Goal: Task Accomplishment & Management: Complete application form

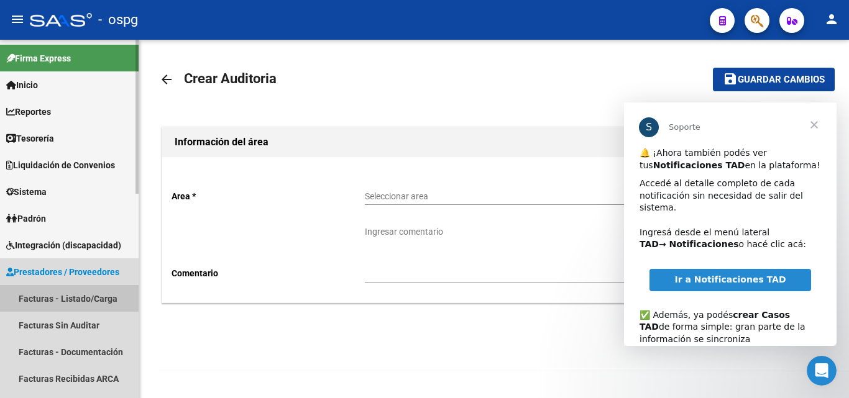
click at [76, 299] on link "Facturas - Listado/Carga" at bounding box center [69, 298] width 139 height 27
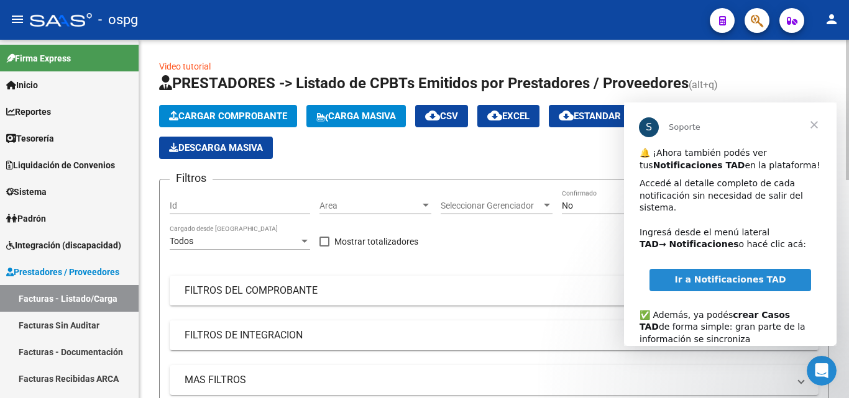
click at [225, 113] on span "Cargar Comprobante" at bounding box center [228, 116] width 118 height 11
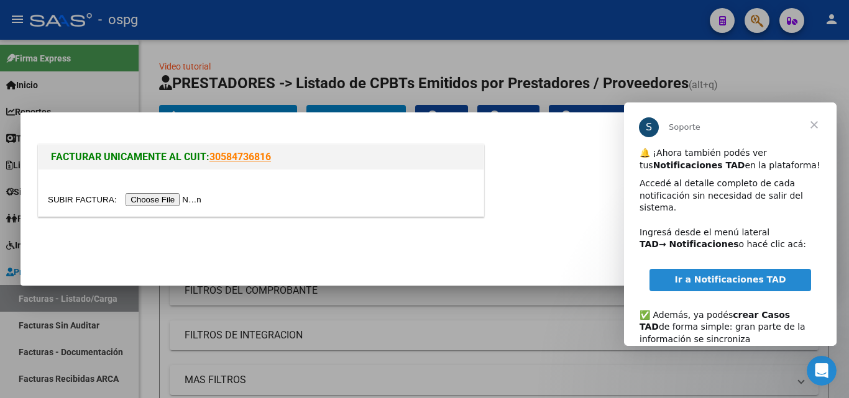
click at [818, 126] on span "Cerrar" at bounding box center [814, 125] width 45 height 45
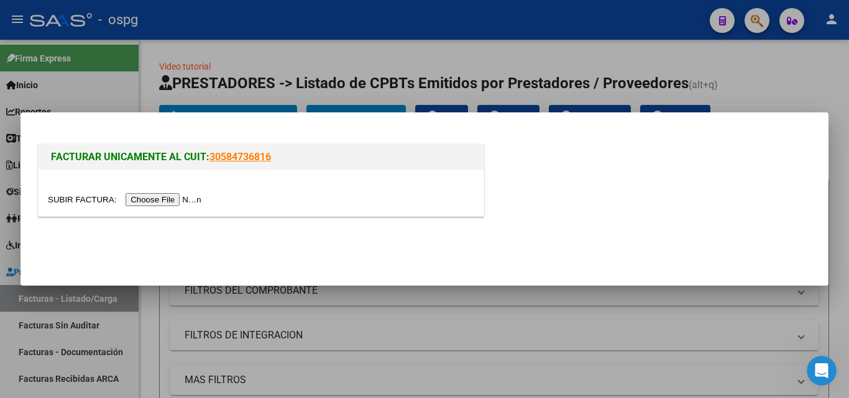
click at [147, 197] on input "file" at bounding box center [126, 199] width 157 height 13
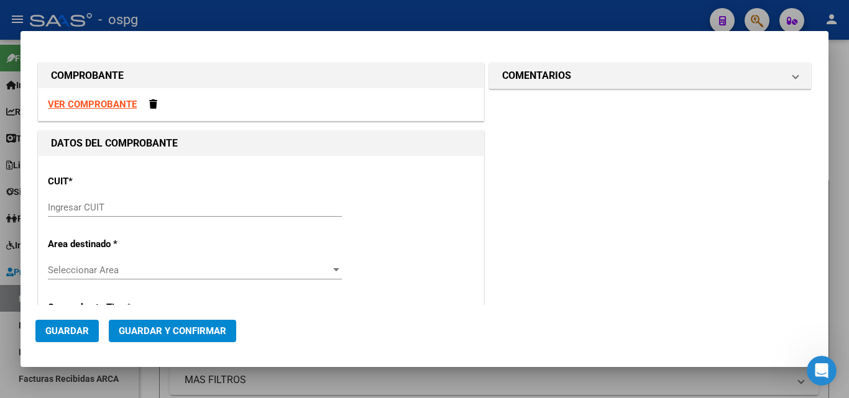
click at [158, 206] on input "Ingresar CUIT" at bounding box center [195, 207] width 294 height 11
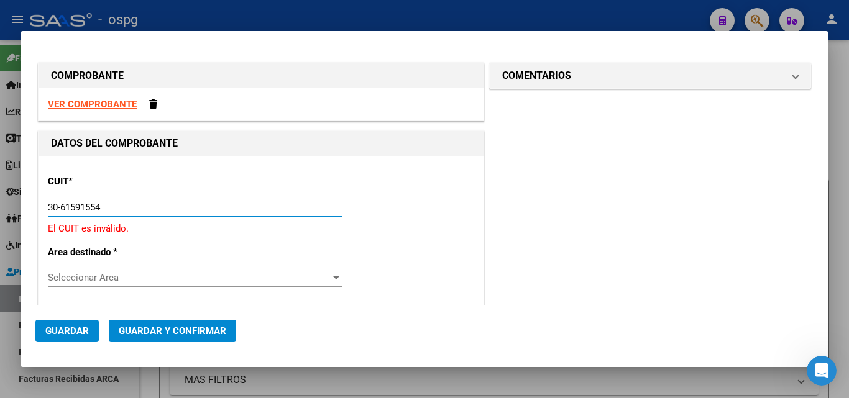
type input "30-61591554-4"
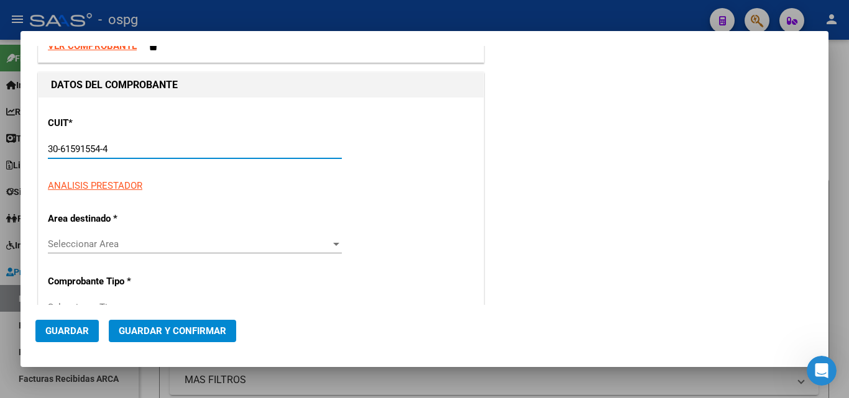
scroll to position [124, 0]
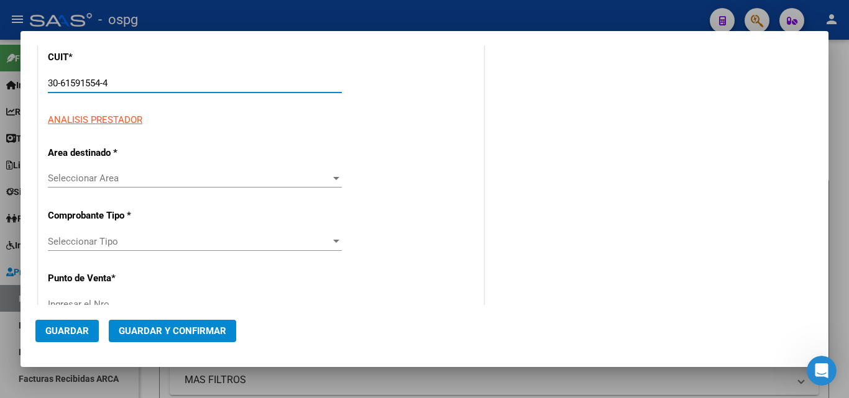
type input "2025"
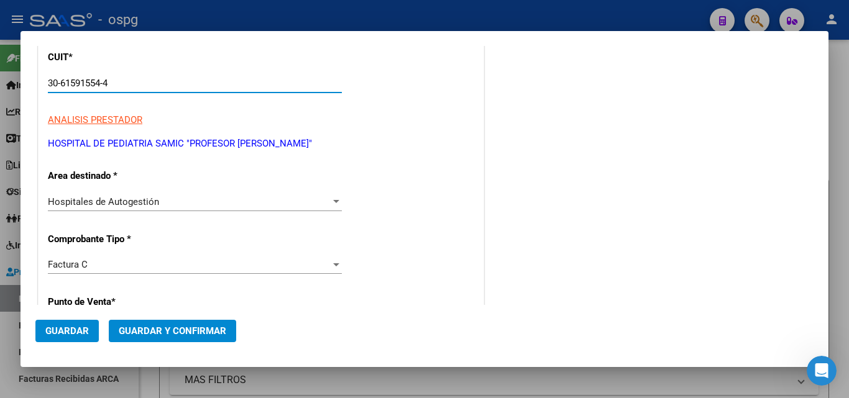
type input "30-61591554-4"
click at [160, 200] on div "Hospitales de Autogestión" at bounding box center [189, 201] width 283 height 11
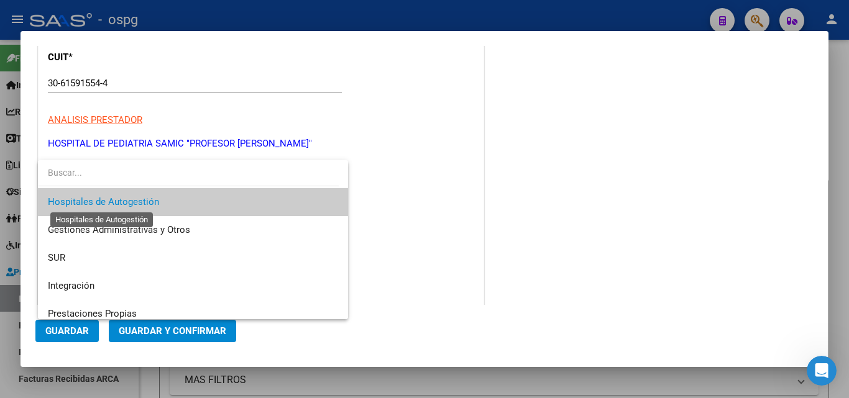
click at [142, 197] on span "Hospitales de Autogestión" at bounding box center [103, 201] width 111 height 11
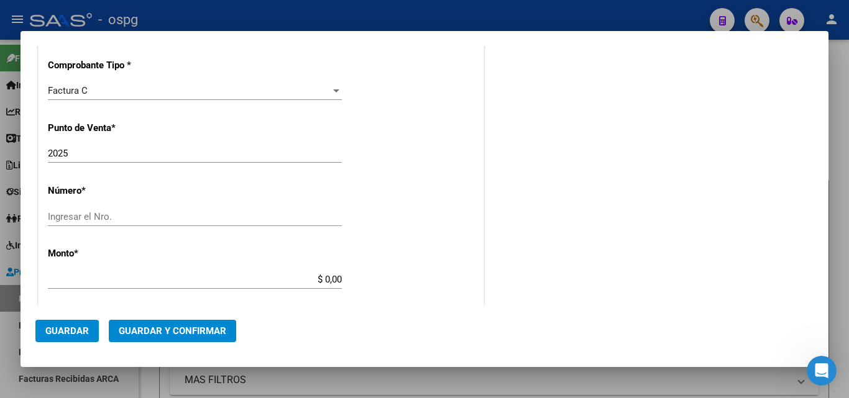
scroll to position [311, 0]
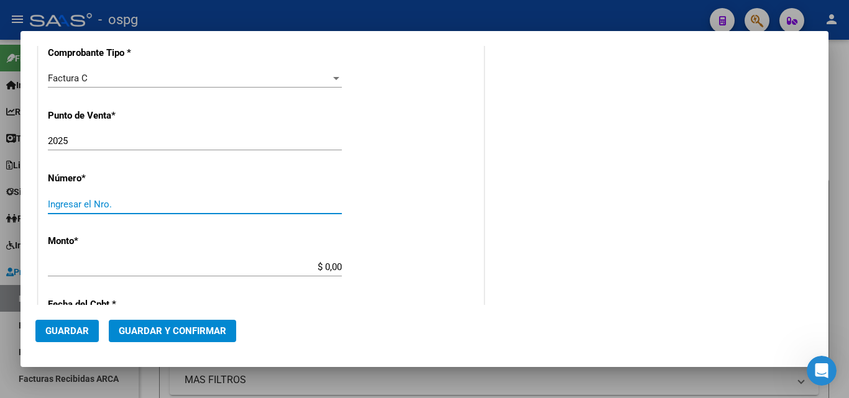
click at [109, 204] on input "Ingresar el Nro." at bounding box center [195, 204] width 294 height 11
type input "1"
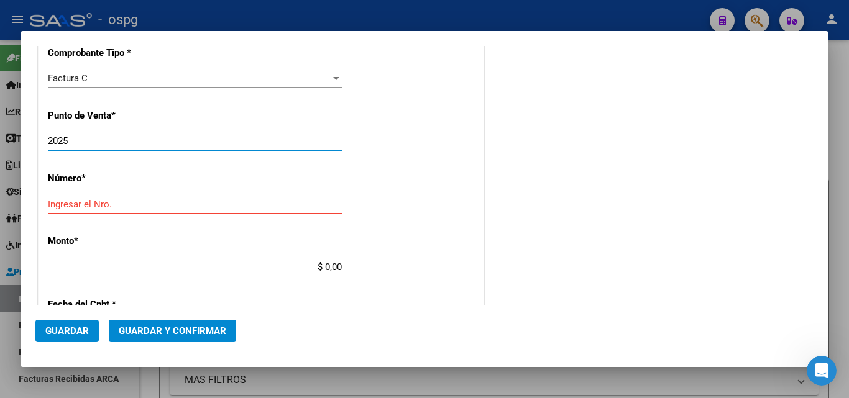
drag, startPoint x: 132, startPoint y: 144, endPoint x: 0, endPoint y: 160, distance: 133.4
click at [0, 160] on div "COMPROBANTE VER COMPROBANTE DATOS DEL COMPROBANTE CUIT * 30-61591554-4 Ingresar…" at bounding box center [424, 199] width 849 height 398
type input "1"
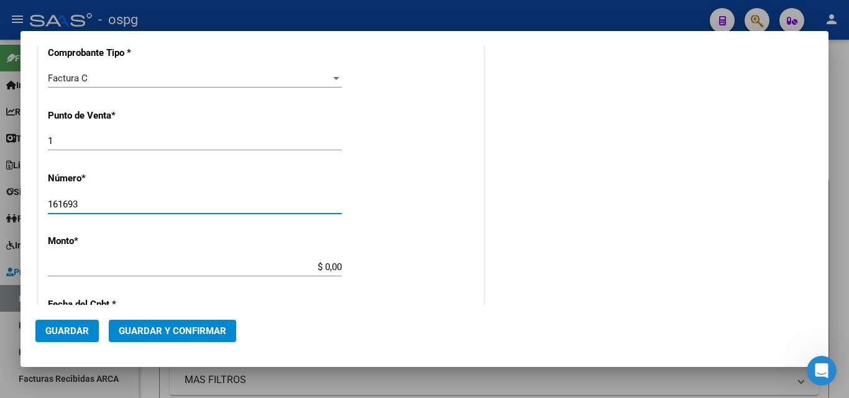
type input "161693"
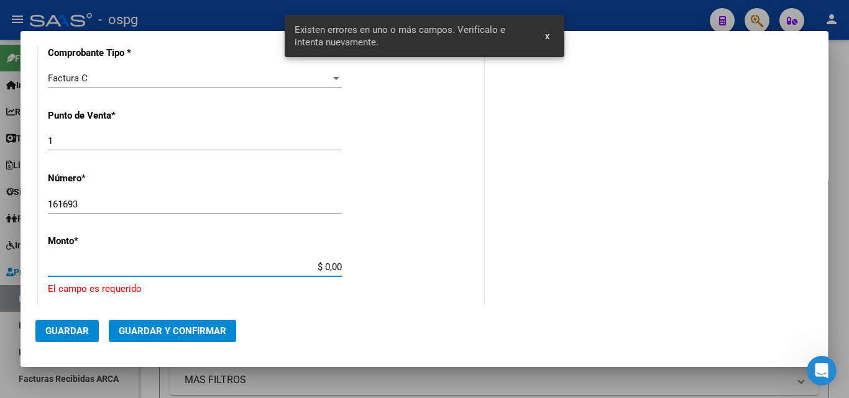
scroll to position [397, 0]
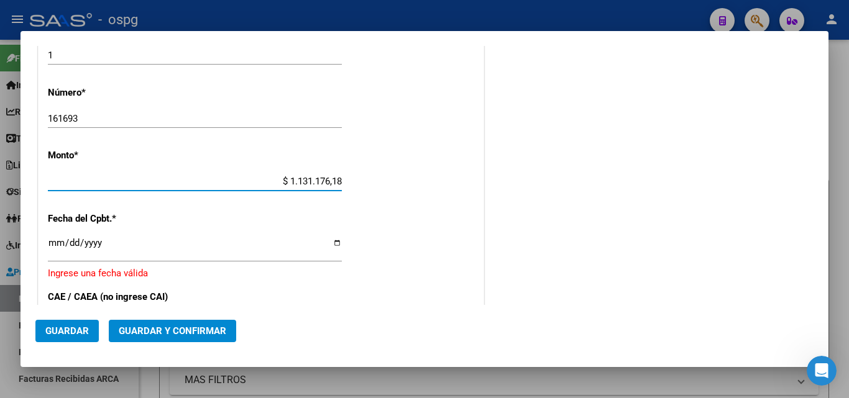
type input "$ 11.311.761,83"
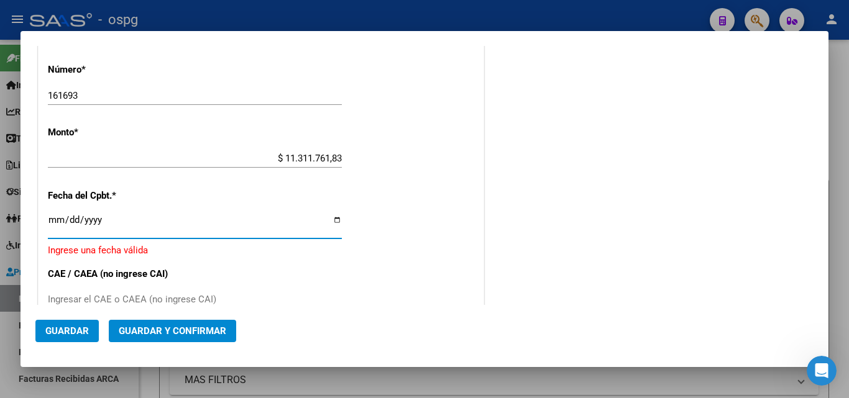
scroll to position [459, 0]
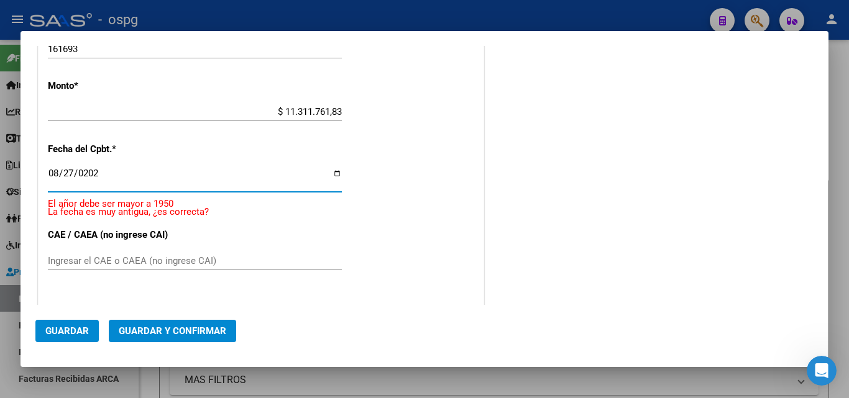
type input "[DATE]"
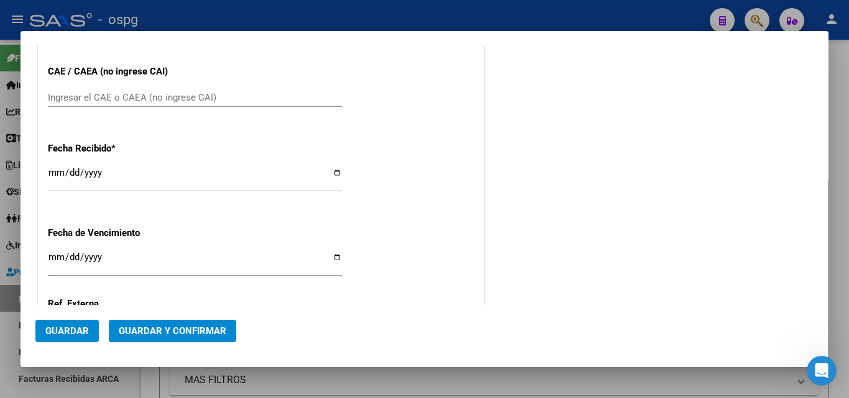
scroll to position [637, 0]
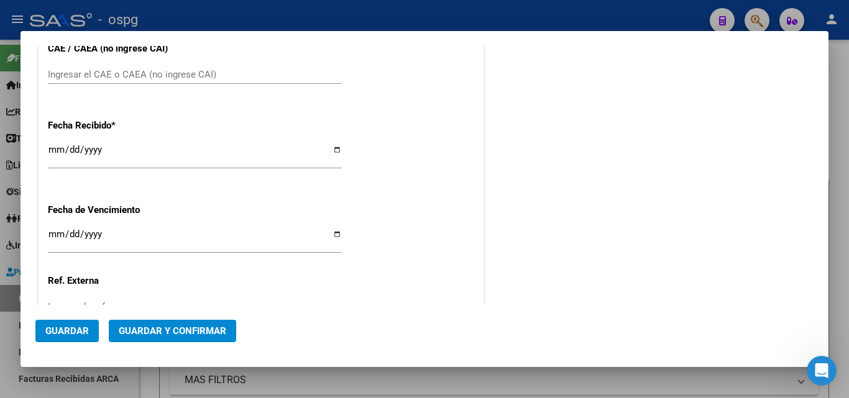
click at [248, 79] on input "Ingresar el CAE o CAEA (no ingrese CAI)" at bounding box center [195, 74] width 294 height 11
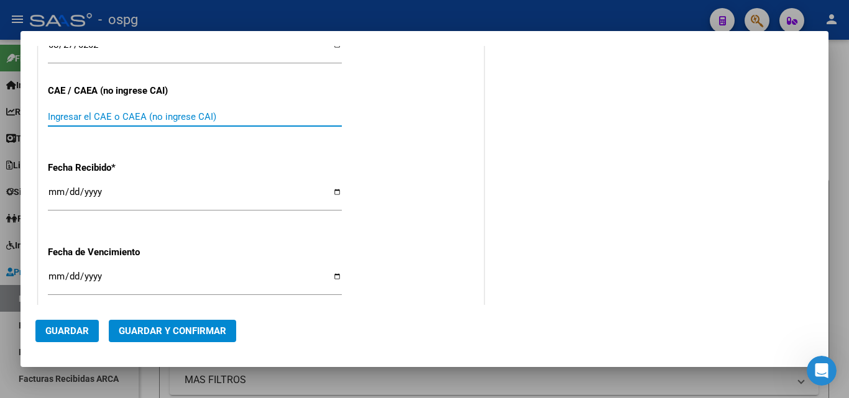
scroll to position [575, 0]
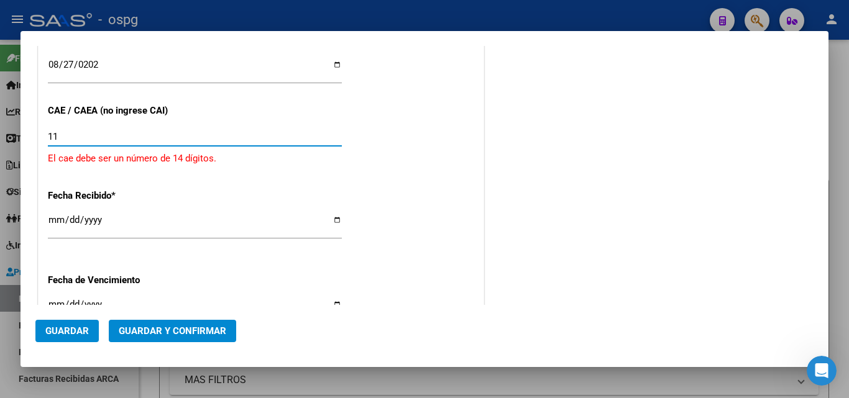
type input "1"
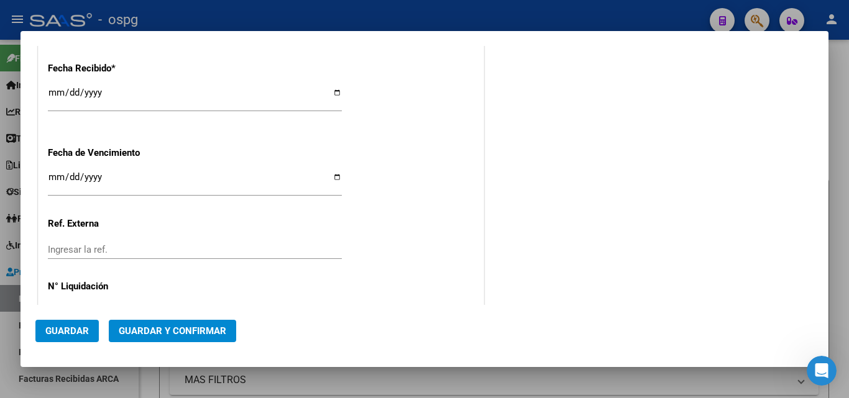
scroll to position [699, 0]
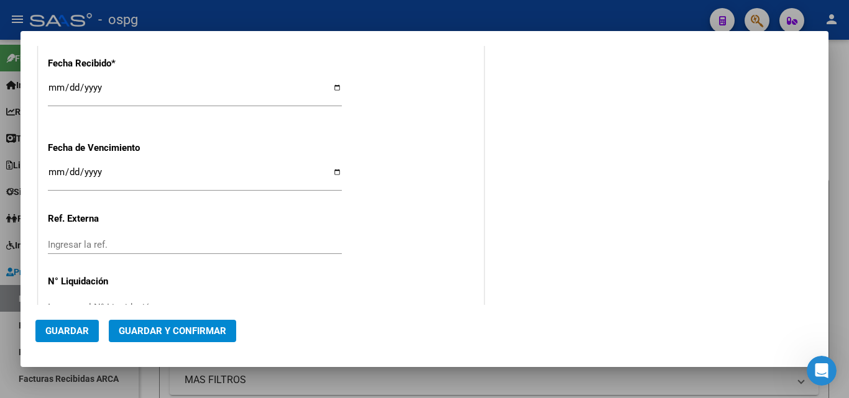
type input "11111111111111"
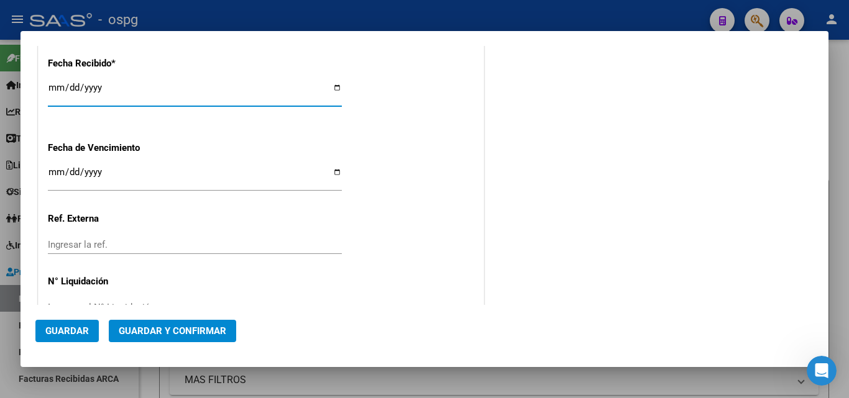
click at [50, 86] on input "[DATE]" at bounding box center [195, 93] width 294 height 20
type input "[DATE]"
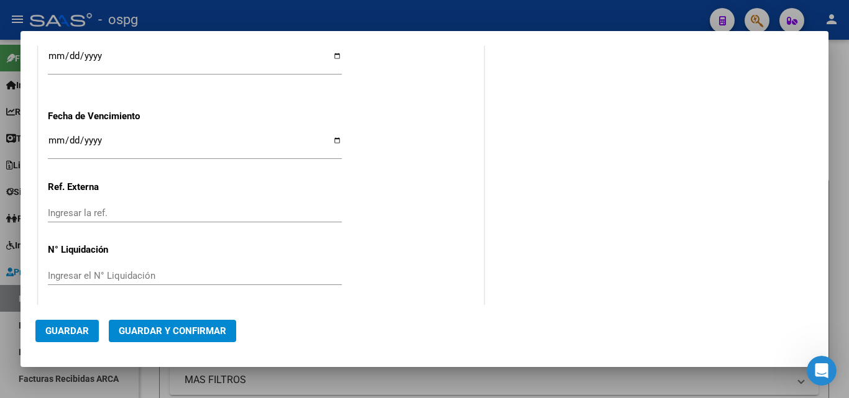
scroll to position [735, 0]
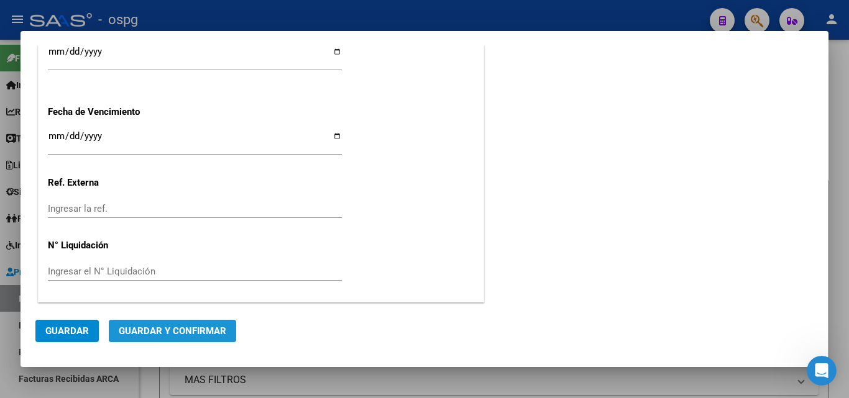
click at [191, 331] on span "Guardar y Confirmar" at bounding box center [173, 331] width 108 height 11
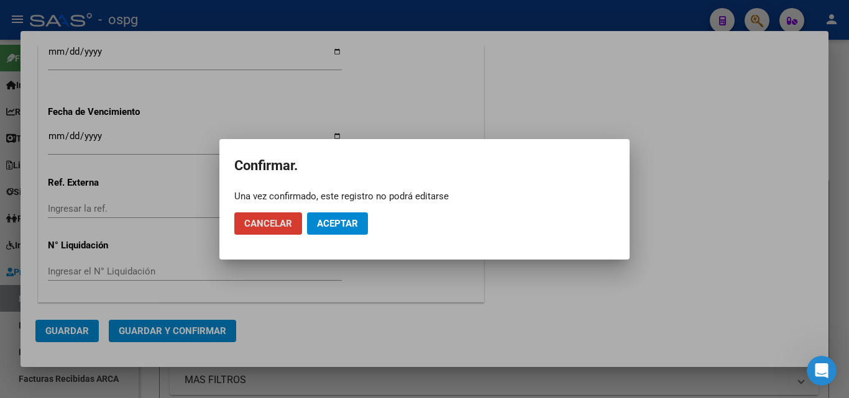
click at [347, 229] on span "Aceptar" at bounding box center [337, 223] width 41 height 11
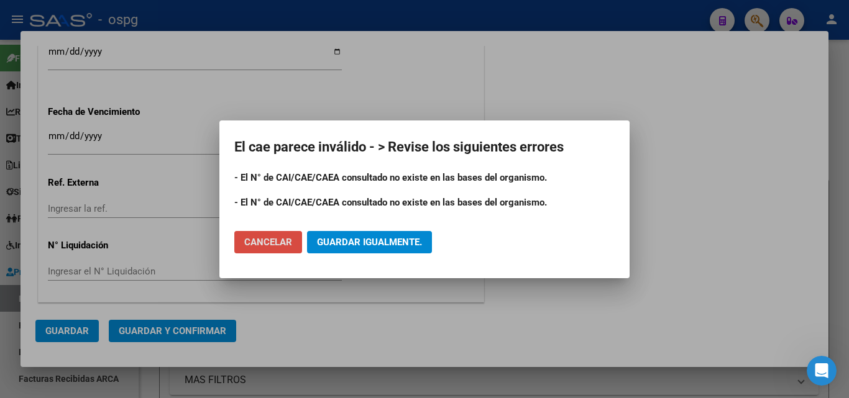
click at [288, 248] on button "Cancelar" at bounding box center [268, 242] width 68 height 22
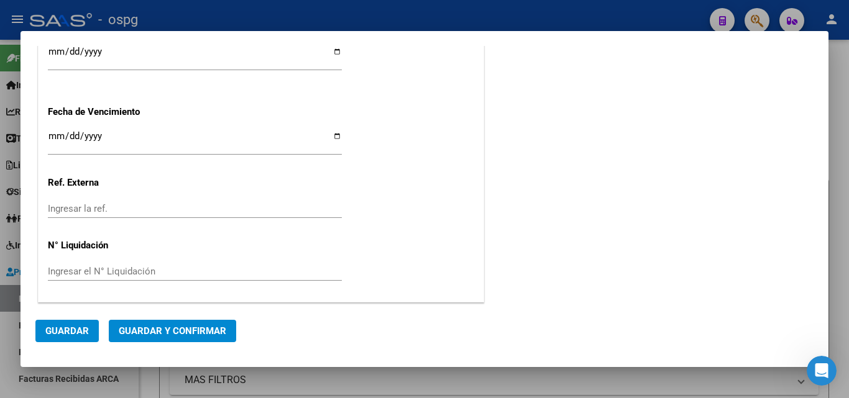
scroll to position [487, 0]
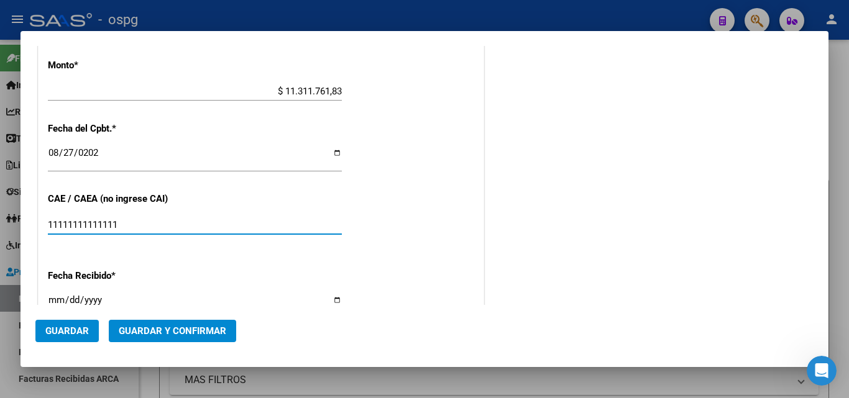
drag, startPoint x: 157, startPoint y: 226, endPoint x: 0, endPoint y: 262, distance: 160.7
click at [0, 262] on div "COMPROBANTE VER COMPROBANTE DATOS DEL COMPROBANTE CUIT * 30-61591554-4 Ingresar…" at bounding box center [424, 199] width 849 height 398
click at [154, 332] on span "Guardar y Confirmar" at bounding box center [173, 331] width 108 height 11
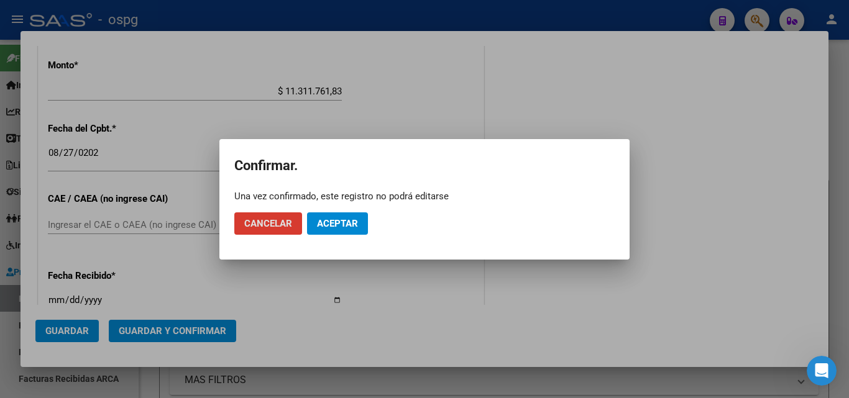
click at [346, 229] on span "Aceptar" at bounding box center [337, 223] width 41 height 11
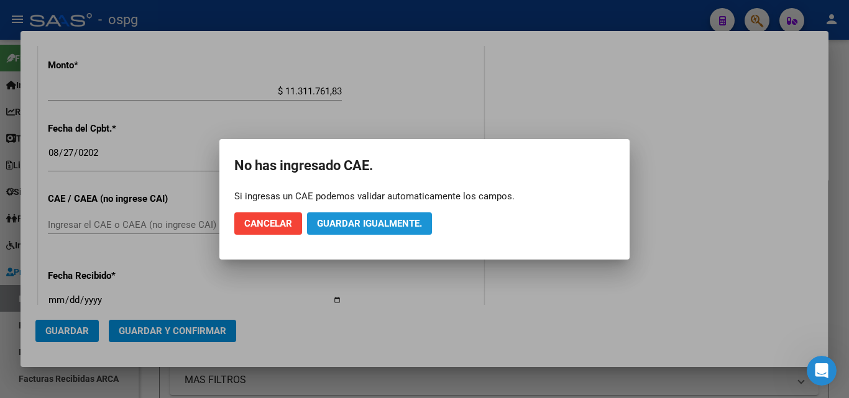
click at [336, 227] on span "Guardar igualmente." at bounding box center [369, 223] width 105 height 11
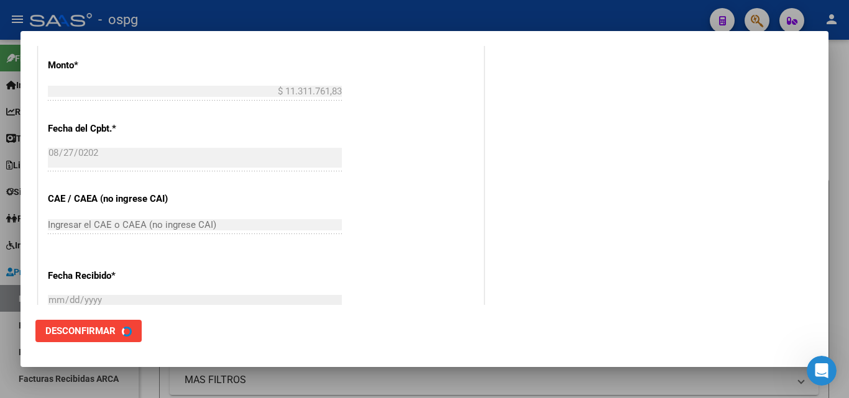
scroll to position [0, 0]
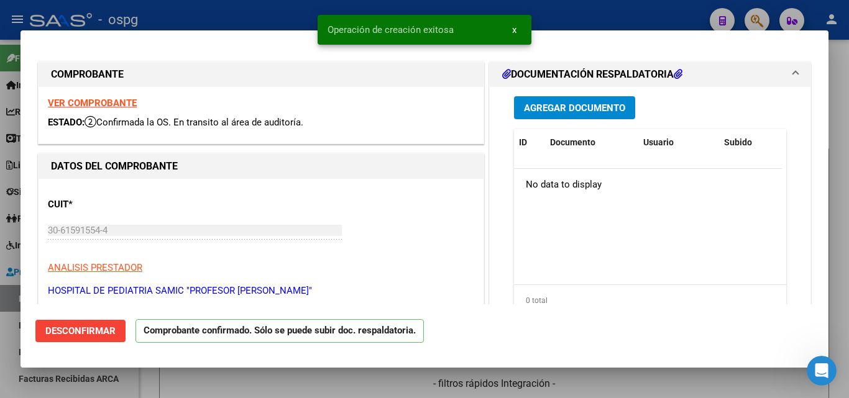
click at [11, 312] on div at bounding box center [424, 199] width 849 height 398
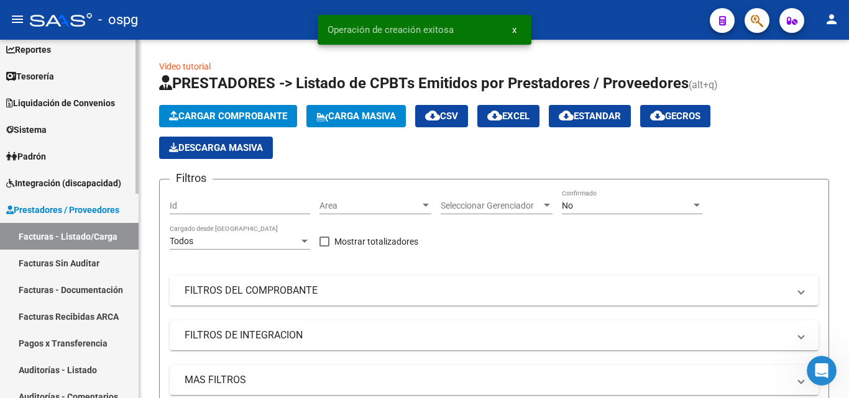
scroll to position [186, 0]
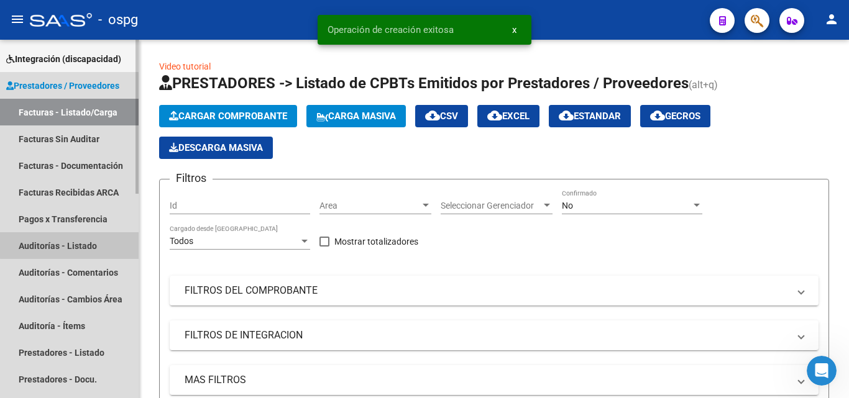
click at [93, 240] on link "Auditorías - Listado" at bounding box center [69, 245] width 139 height 27
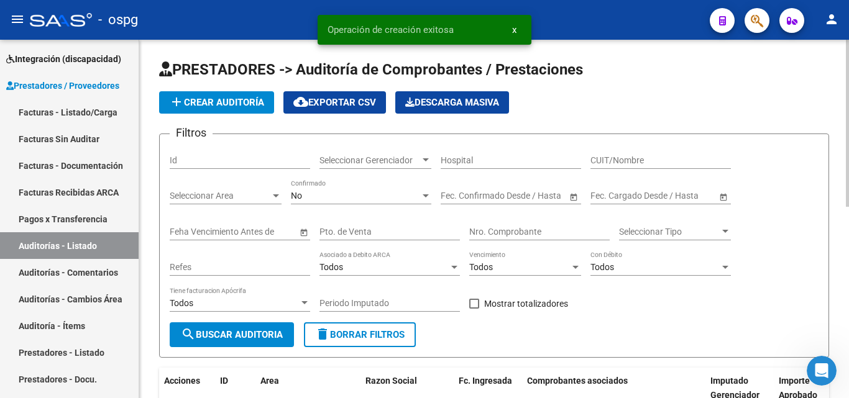
click at [229, 89] on app-list-header "PRESTADORES -> Auditoría de Comprobantes / Prestaciones add Crear Auditoría clo…" at bounding box center [494, 209] width 670 height 298
click at [236, 108] on button "add Crear Auditoría" at bounding box center [216, 102] width 115 height 22
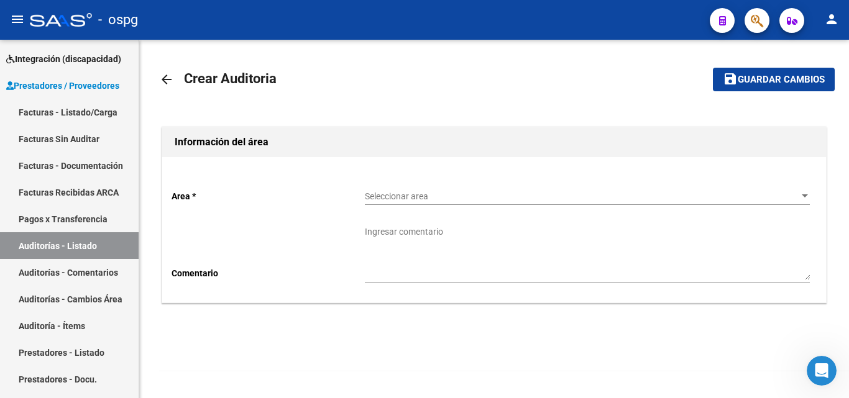
click at [411, 186] on div "Seleccionar area Seleccionar area" at bounding box center [587, 192] width 445 height 25
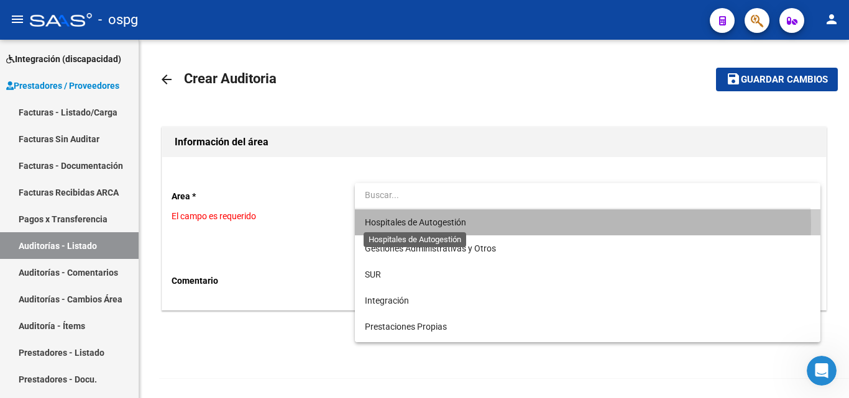
click at [418, 224] on span "Hospitales de Autogestión" at bounding box center [415, 223] width 101 height 10
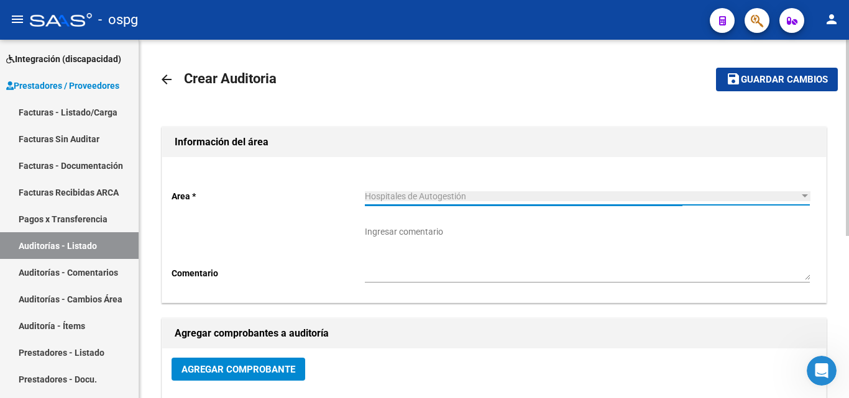
click at [418, 273] on textarea "Ingresar comentario" at bounding box center [587, 253] width 445 height 55
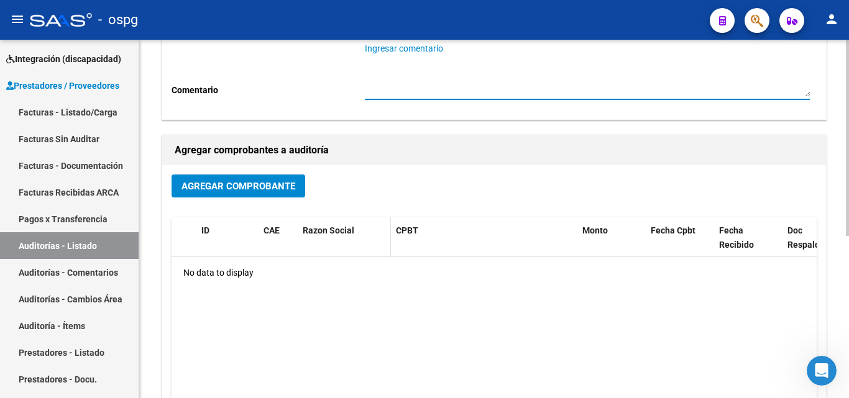
scroll to position [186, 0]
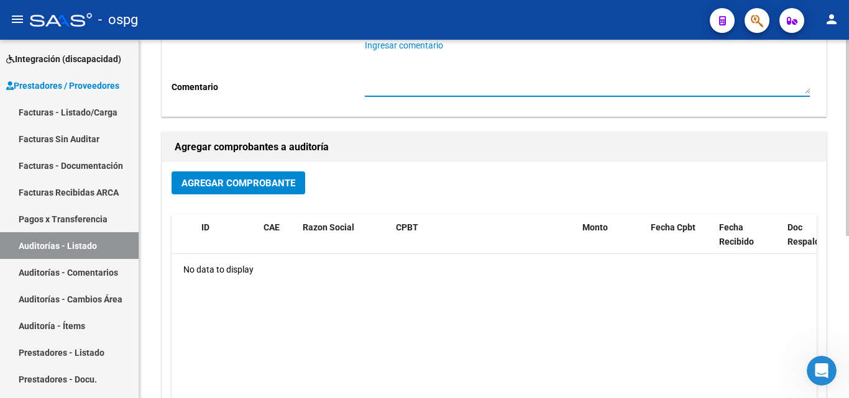
click at [268, 173] on button "Agregar Comprobante" at bounding box center [239, 183] width 134 height 23
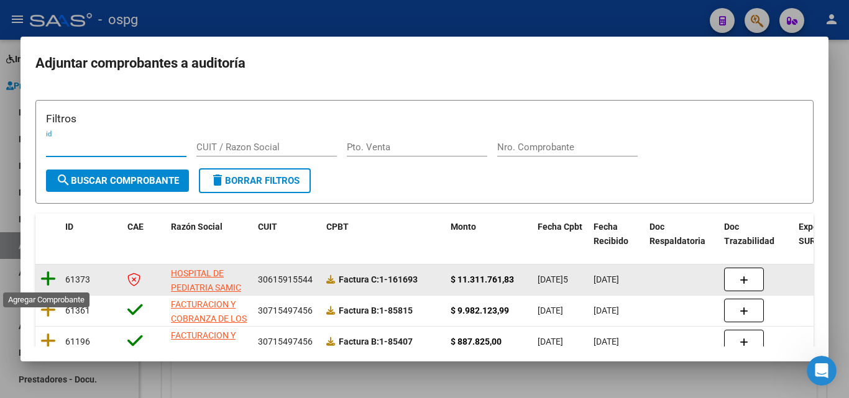
click at [46, 281] on icon at bounding box center [48, 278] width 16 height 17
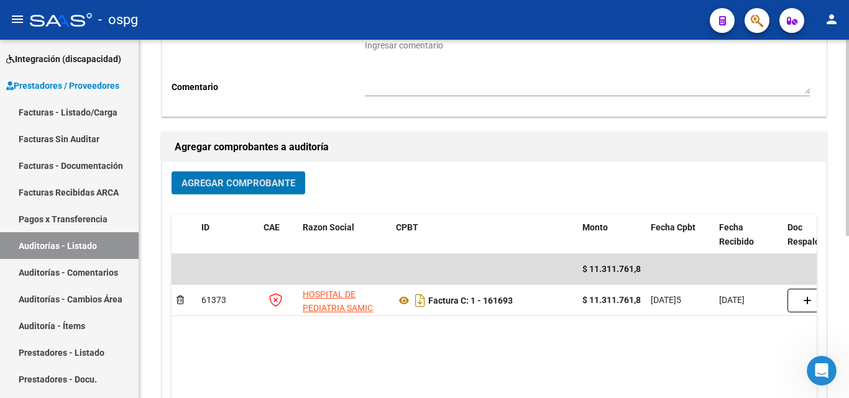
scroll to position [0, 0]
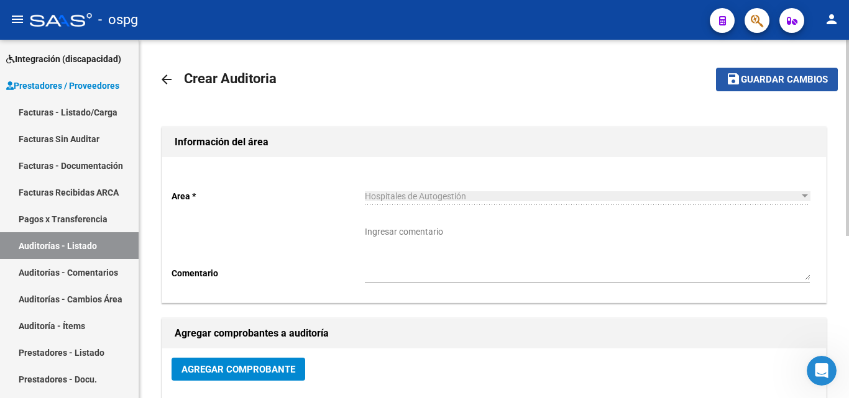
click at [755, 86] on button "save Guardar cambios" at bounding box center [777, 79] width 122 height 23
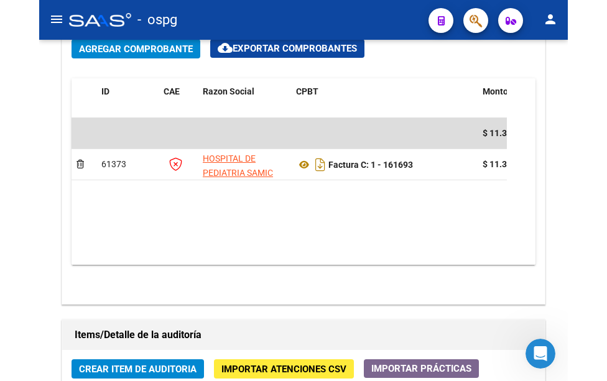
scroll to position [636, 0]
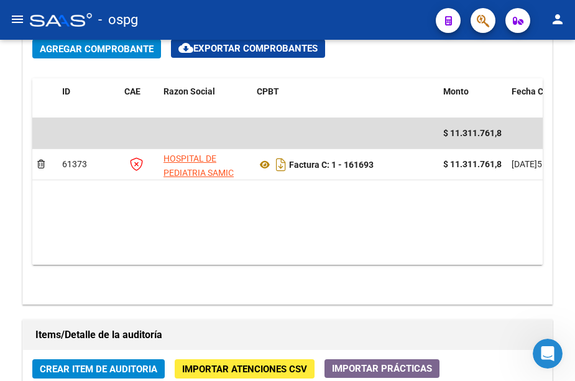
drag, startPoint x: 24, startPoint y: 35, endPoint x: 2, endPoint y: 25, distance: 23.1
click at [9, 29] on mat-toolbar "menu - ospg person" at bounding box center [287, 20] width 575 height 40
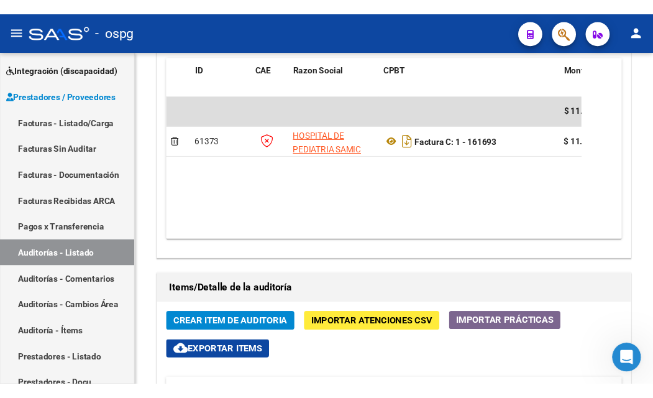
scroll to position [745, 0]
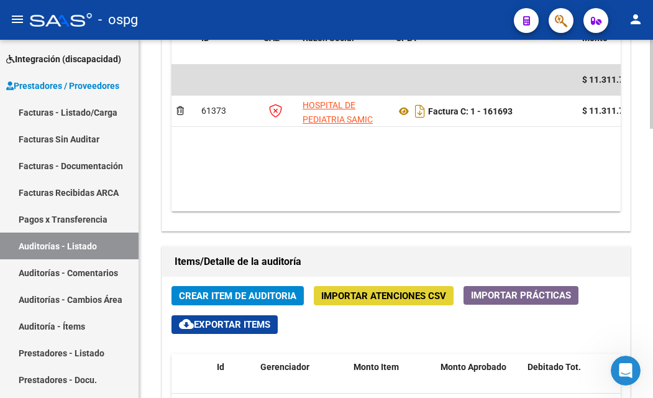
click at [377, 296] on span "Importar Atenciones CSV" at bounding box center [383, 295] width 125 height 11
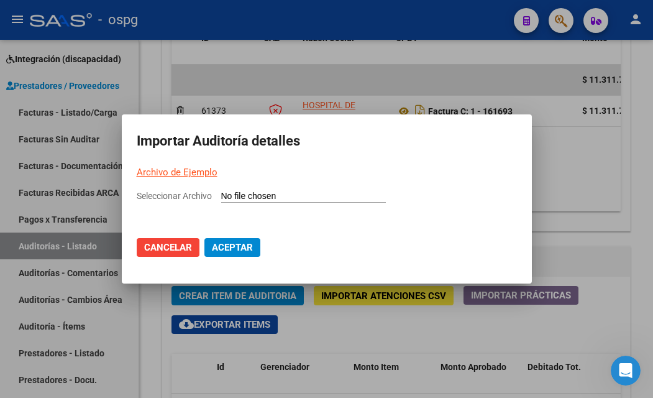
click at [152, 179] on p "Archivo de Ejemplo" at bounding box center [327, 172] width 380 height 14
click at [153, 175] on link "Archivo de Ejemplo" at bounding box center [177, 172] width 81 height 11
click at [7, 155] on div at bounding box center [326, 199] width 653 height 398
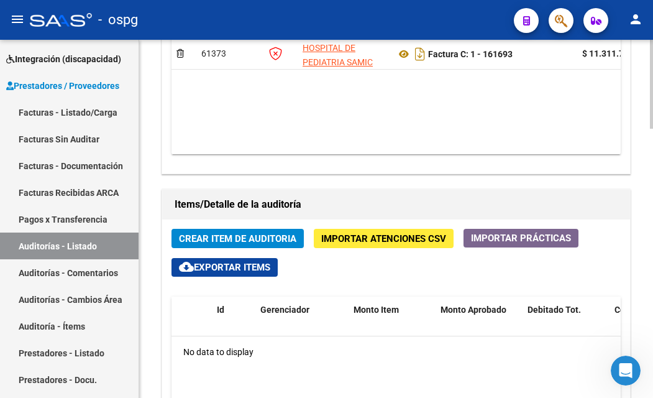
scroll to position [869, 0]
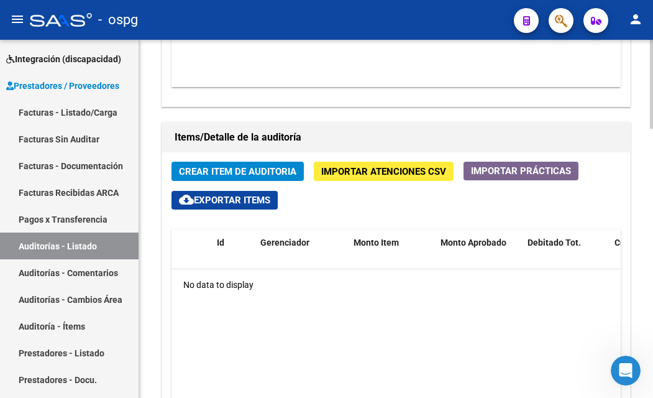
click at [267, 173] on span "Crear Item de Auditoria" at bounding box center [237, 171] width 117 height 11
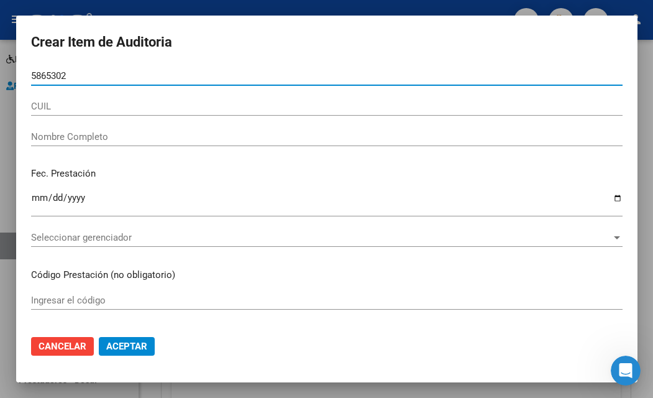
type input "58653023"
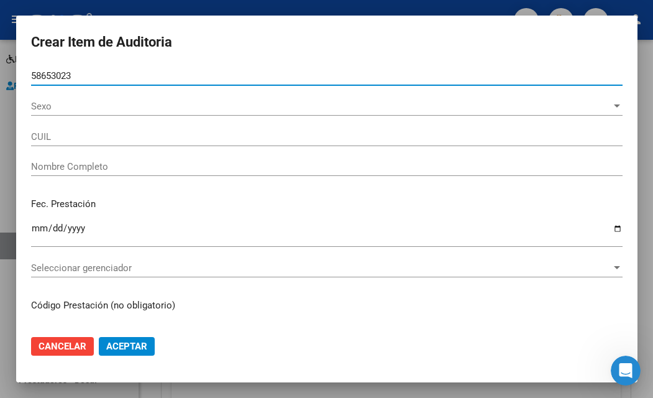
type input "27586530238"
type input "[PERSON_NAME]A[PERSON_NAME]"
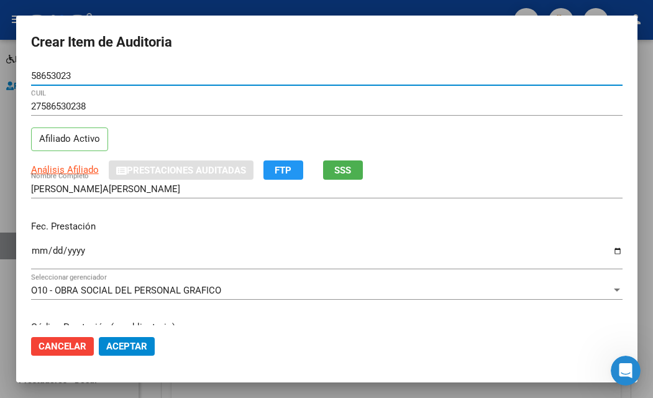
type input "58653023"
click at [340, 172] on span "SSS" at bounding box center [342, 170] width 17 height 11
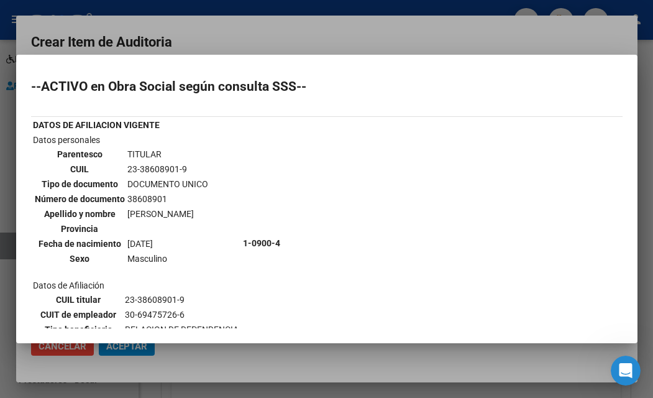
click at [389, 32] on div at bounding box center [326, 199] width 653 height 398
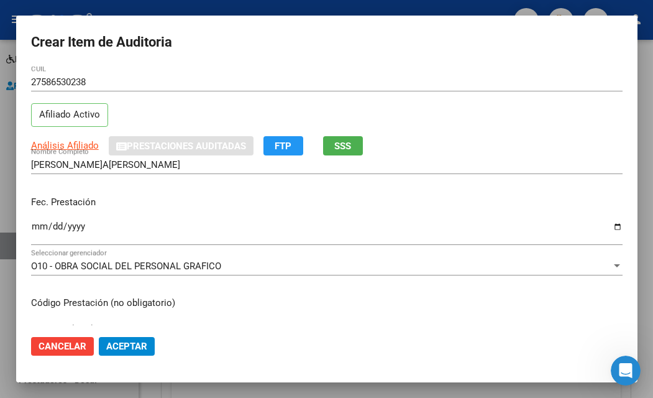
scroll to position [62, 0]
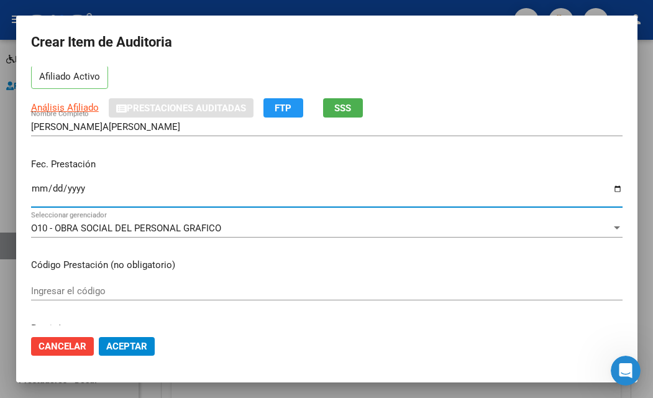
click at [41, 185] on input "Ingresar la fecha" at bounding box center [327, 193] width 592 height 20
type input "[DATE]5"
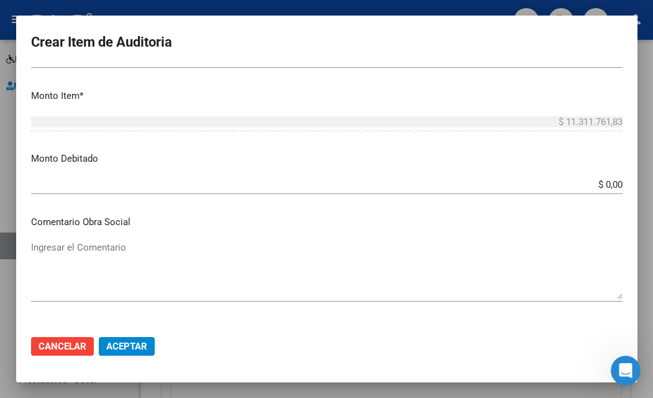
scroll to position [435, 0]
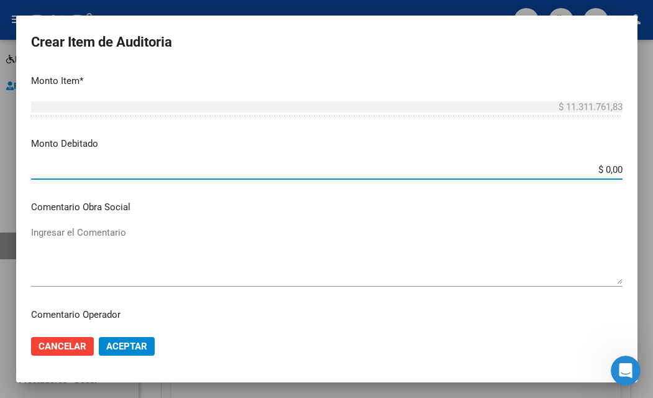
drag, startPoint x: 594, startPoint y: 168, endPoint x: 602, endPoint y: 168, distance: 7.5
click at [602, 168] on input "$ 0,00" at bounding box center [327, 169] width 592 height 11
type input "$ 103.824,21"
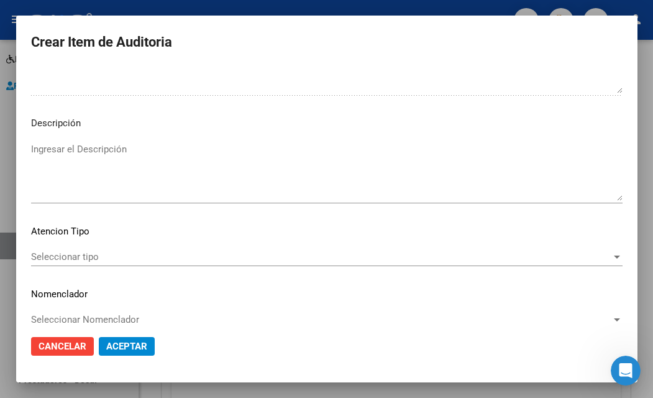
scroll to position [857, 0]
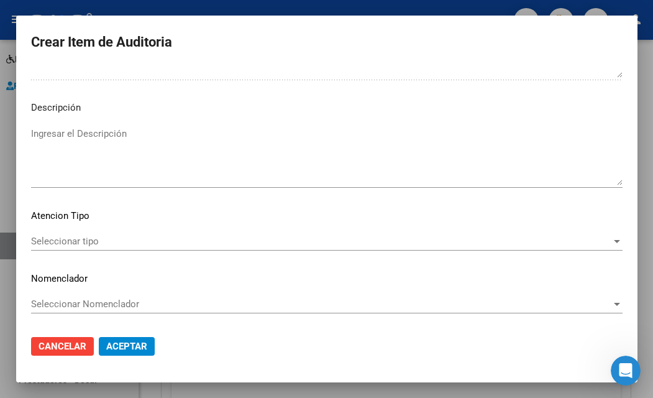
click at [96, 134] on textarea "Ingresar el Descripción" at bounding box center [327, 156] width 592 height 58
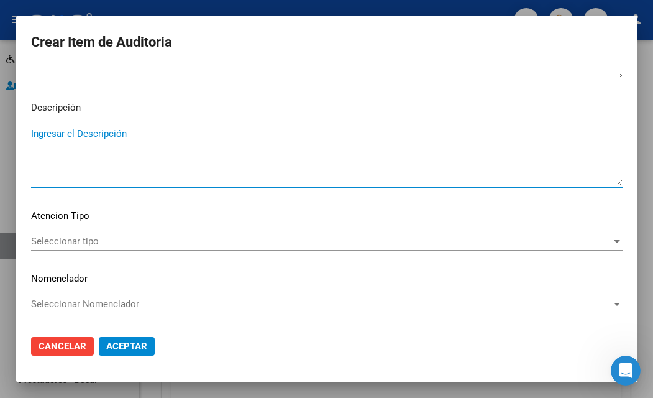
click at [118, 129] on textarea "Ingresar el Descripción" at bounding box center [327, 156] width 592 height 58
paste textarea "SEGUN AUDITORIA ADMINISTRATIVA NO CORRESPONDE EL CODIGO DE EMERGENCIA YA QUE IN…"
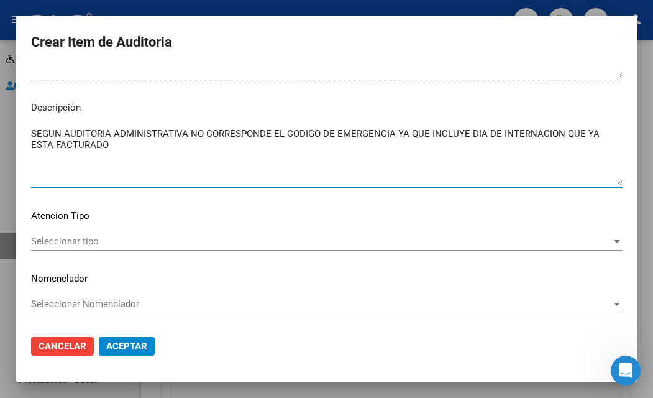
type textarea "SEGUN AUDITORIA ADMINISTRATIVA NO CORRESPONDE EL CODIGO DE EMERGENCIA YA QUE IN…"
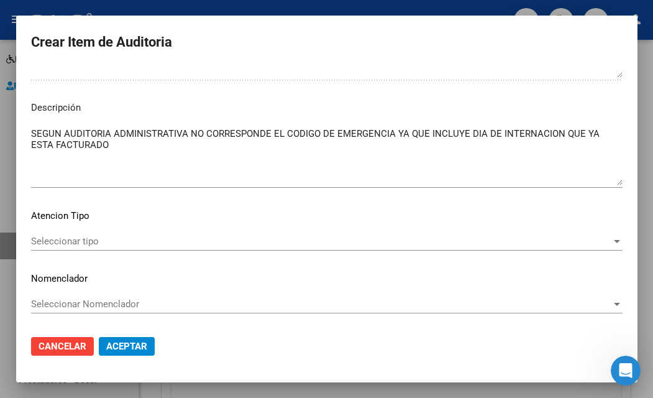
click at [116, 234] on div "Seleccionar tipo Seleccionar tipo" at bounding box center [327, 241] width 592 height 19
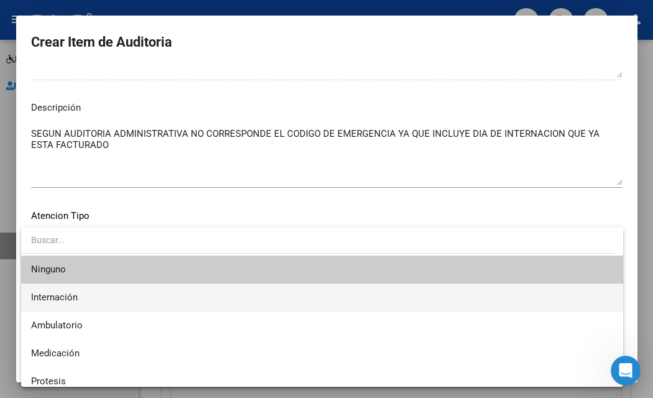
click at [99, 295] on span "Internación" at bounding box center [322, 297] width 582 height 28
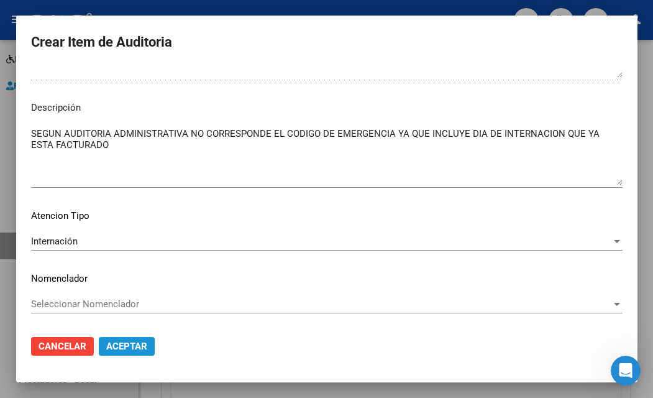
click at [131, 349] on span "Aceptar" at bounding box center [126, 346] width 41 height 11
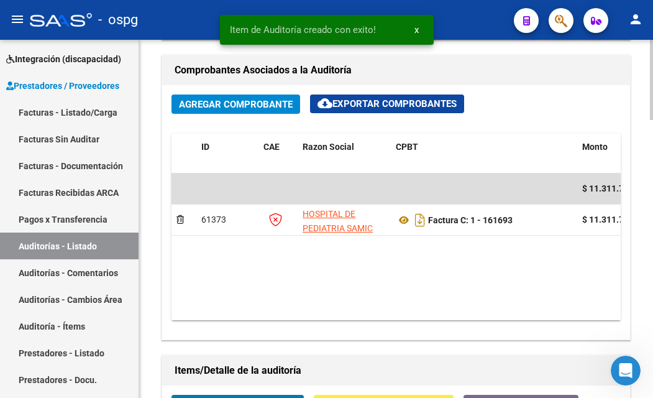
scroll to position [645, 0]
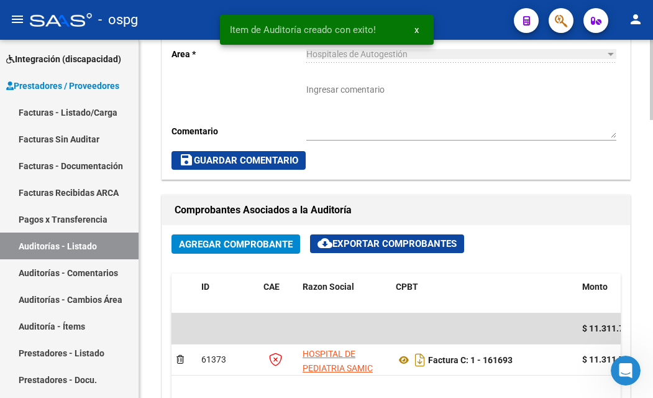
click at [239, 259] on div "Agregar Comprobante cloud_download Exportar Comprobantes" at bounding box center [396, 248] width 449 height 29
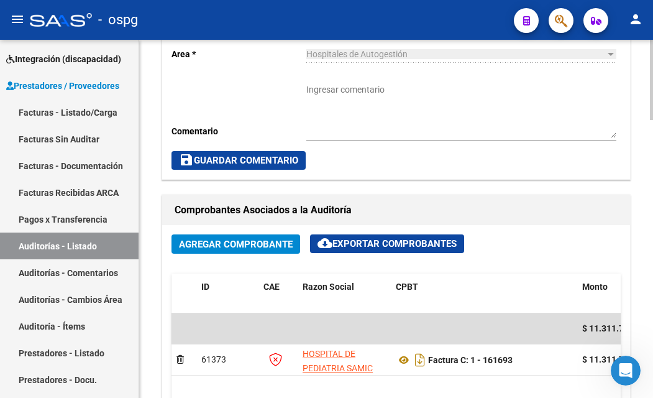
scroll to position [894, 0]
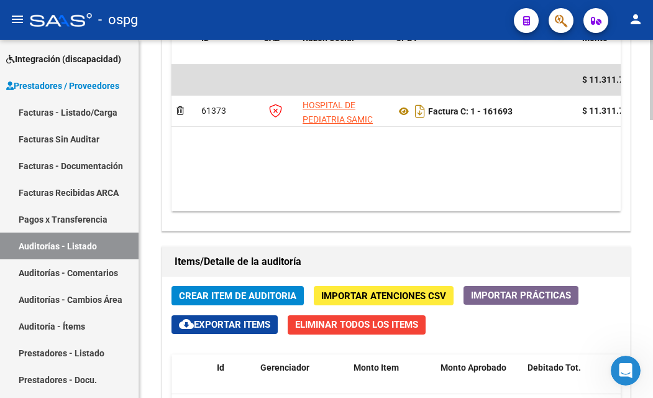
click at [228, 297] on span "Crear Item de Auditoria" at bounding box center [237, 295] width 117 height 11
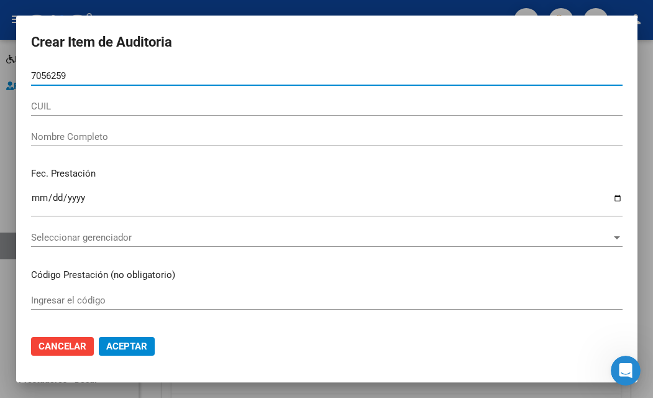
type input "70562598"
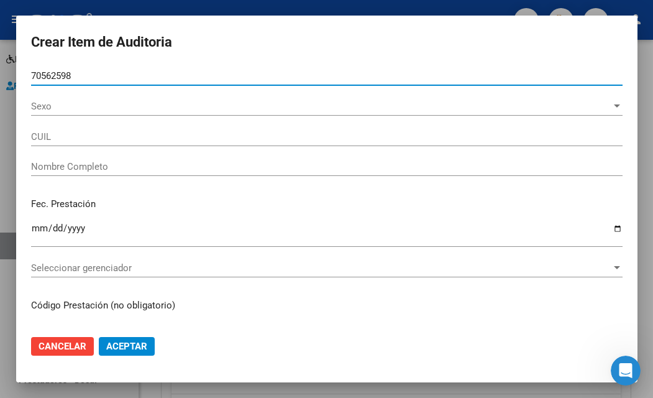
type input "27705625986"
type input "A[PERSON_NAME]E[PERSON_NAME]"
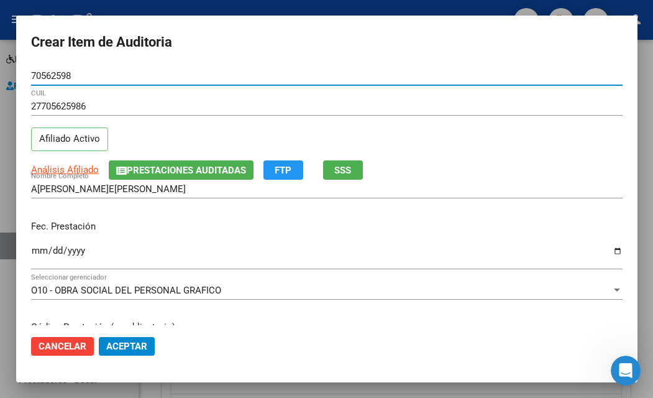
type input "70562598"
click at [340, 171] on span "SSS" at bounding box center [342, 170] width 17 height 11
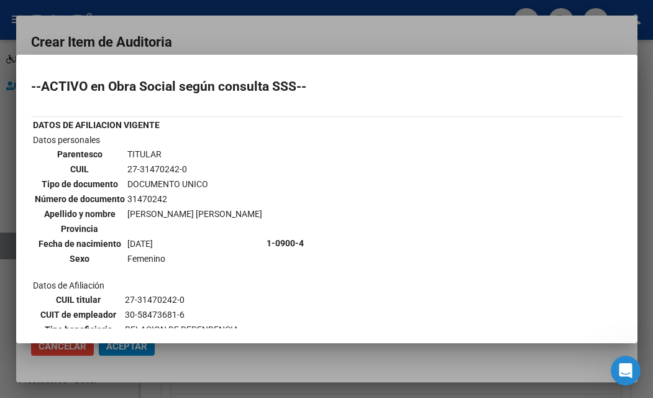
click at [374, 12] on div at bounding box center [326, 199] width 653 height 398
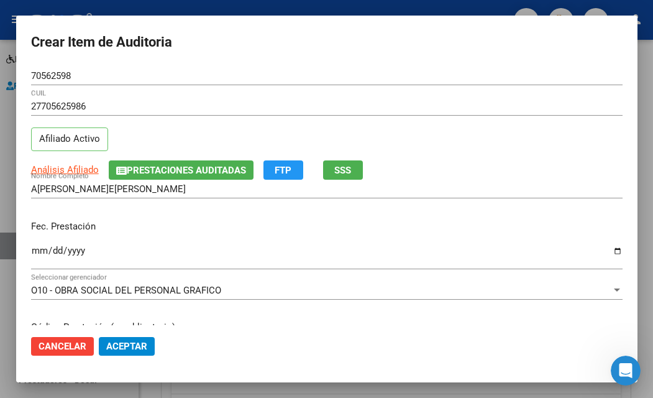
click at [33, 249] on input "Ingresar la fecha" at bounding box center [327, 256] width 592 height 20
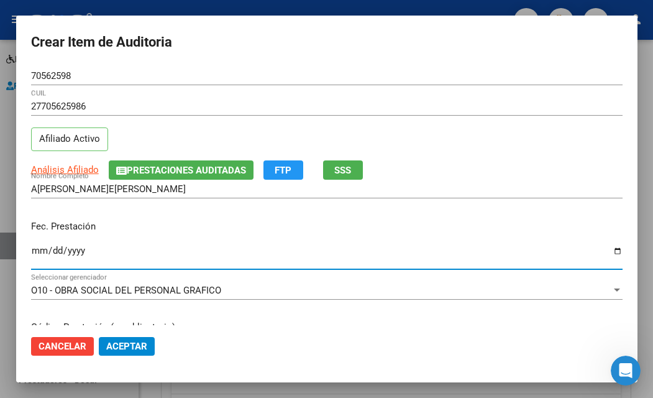
type input "0005-02-18"
type input "[DATE]1"
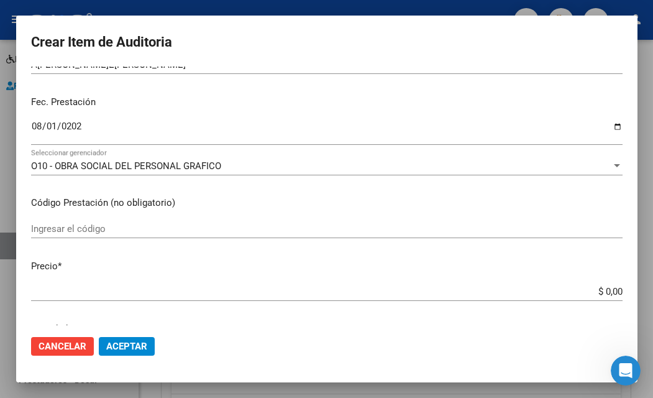
scroll to position [186, 0]
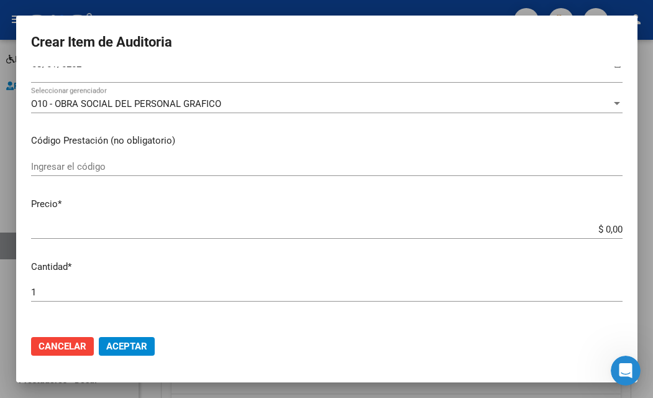
click at [231, 388] on div at bounding box center [326, 199] width 653 height 398
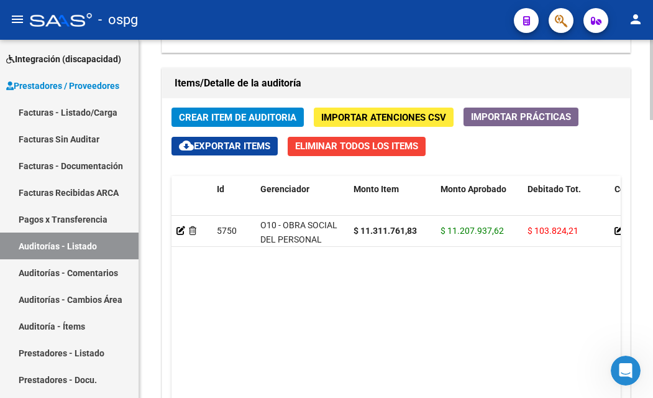
scroll to position [1080, 0]
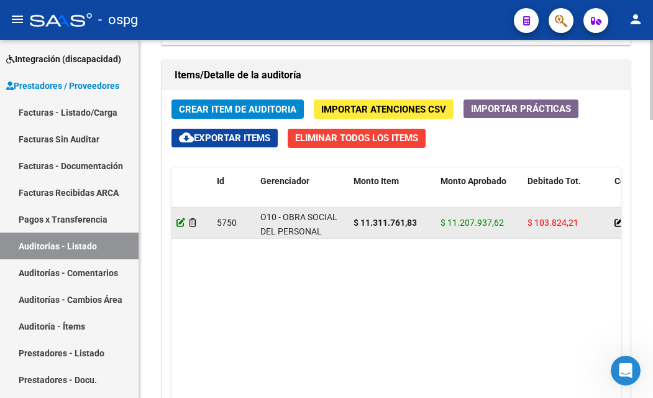
click at [180, 219] on icon at bounding box center [181, 222] width 9 height 9
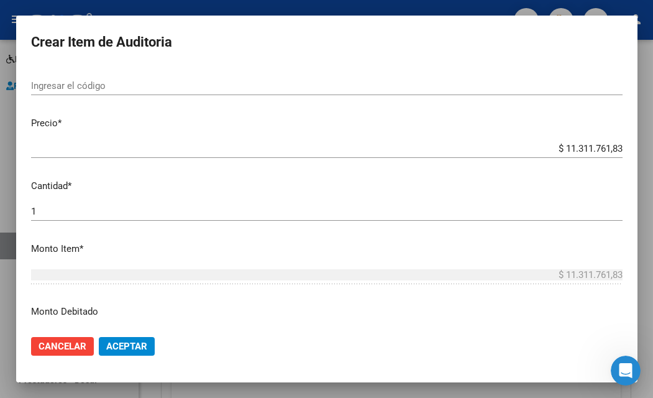
scroll to position [249, 0]
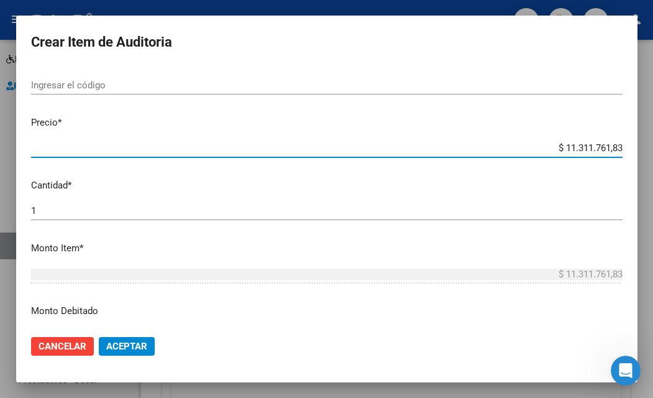
drag, startPoint x: 551, startPoint y: 147, endPoint x: 625, endPoint y: 155, distance: 73.8
click at [625, 155] on mat-dialog-content "58653023 Nro Documento 27586530238 CUIL Afiliado Activo B[PERSON_NAME]A[PERSON_…" at bounding box center [327, 196] width 622 height 259
type input "$ 0,07"
type input "$ 0,79"
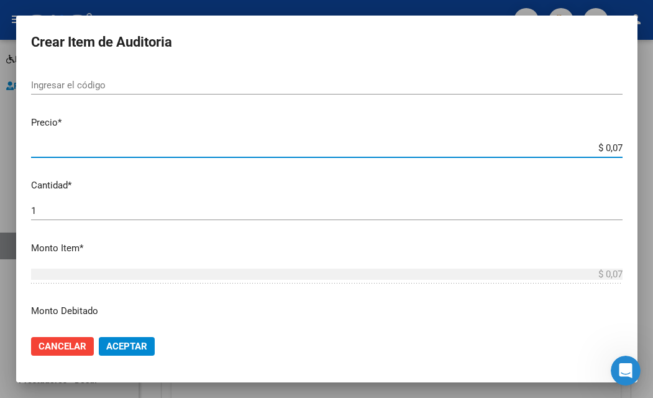
type input "$ 0,79"
type input "$ 7,94"
type input "$ 79,49"
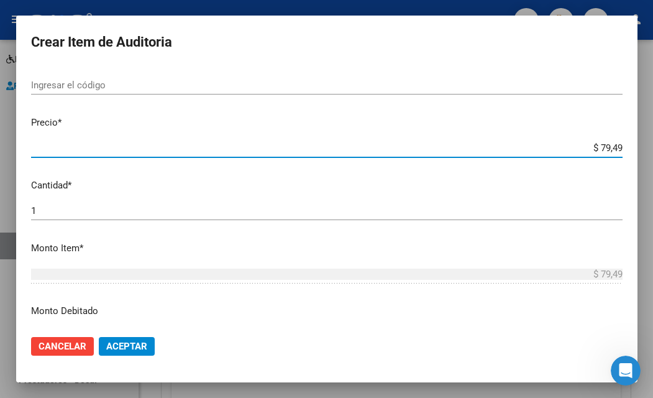
type input "$ 794,98"
type input "$ 7.949,87"
type input "$ 79.498,72"
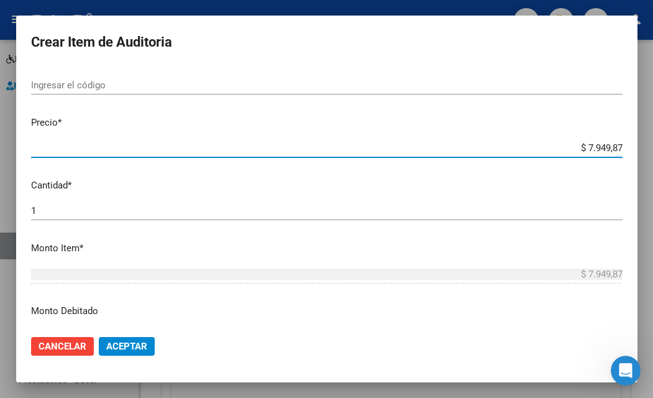
type input "$ 79.498,72"
type input "$ 794.987,24"
type input "$ 7.949.872,49"
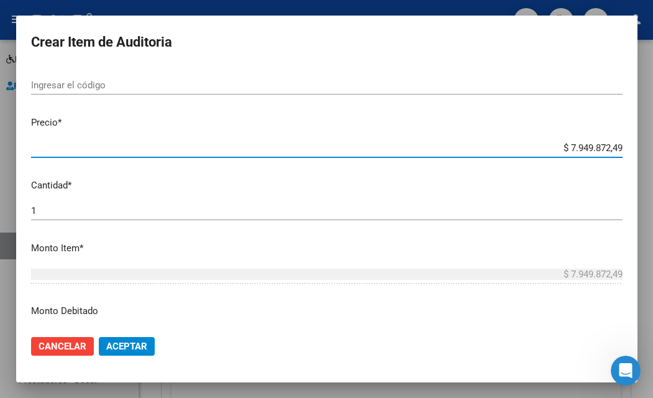
click at [125, 343] on span "Aceptar" at bounding box center [126, 346] width 41 height 11
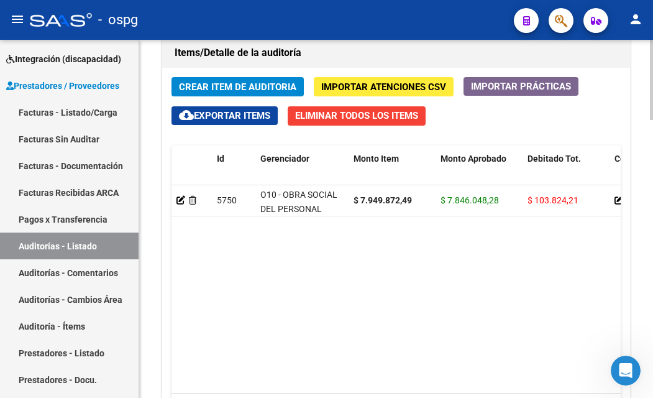
scroll to position [1057, 0]
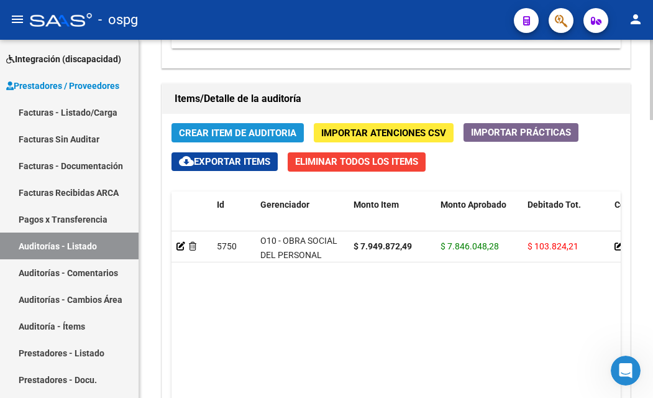
click at [220, 133] on span "Crear Item de Auditoria" at bounding box center [237, 132] width 117 height 11
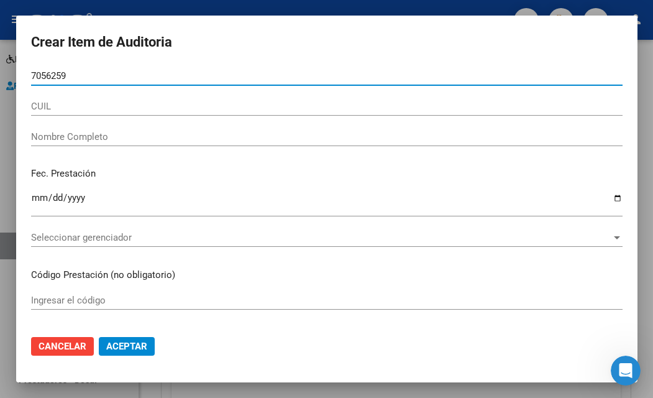
type input "70562598"
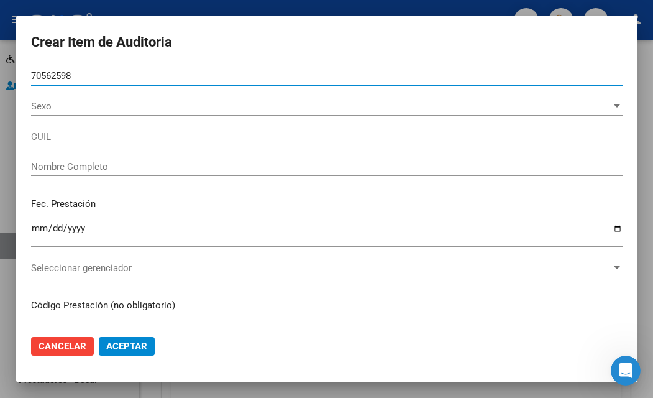
type input "27705625986"
type input "A[PERSON_NAME]E[PERSON_NAME]"
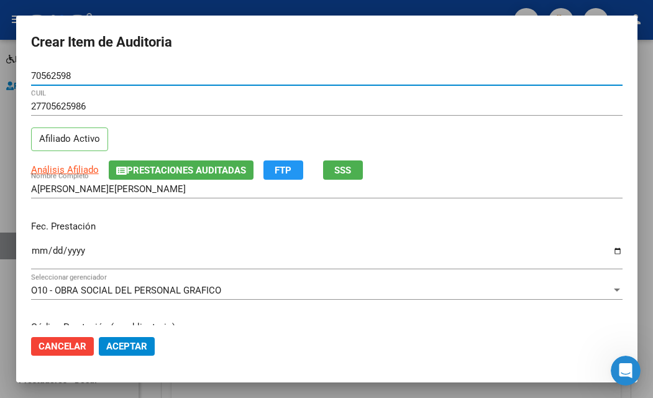
type input "70562598"
click at [341, 155] on div "27705625986 CUIL Afiliado Activo" at bounding box center [327, 128] width 592 height 63
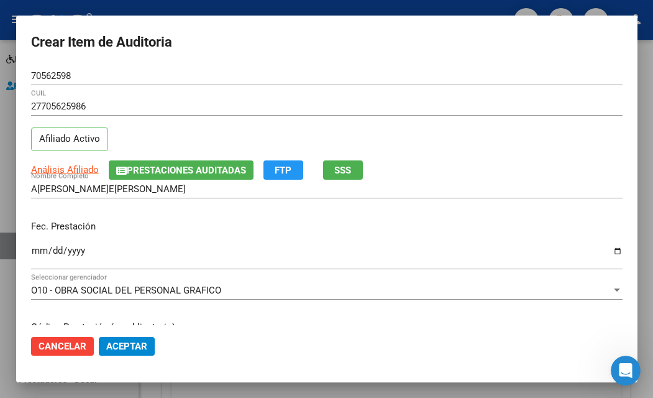
click at [342, 174] on span "SSS" at bounding box center [342, 170] width 17 height 11
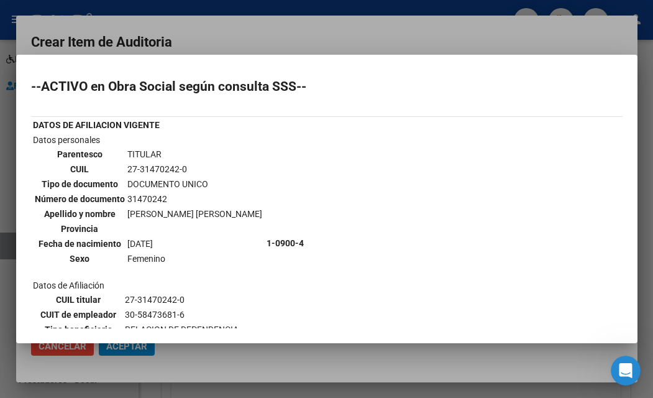
click at [288, 43] on div at bounding box center [326, 199] width 653 height 398
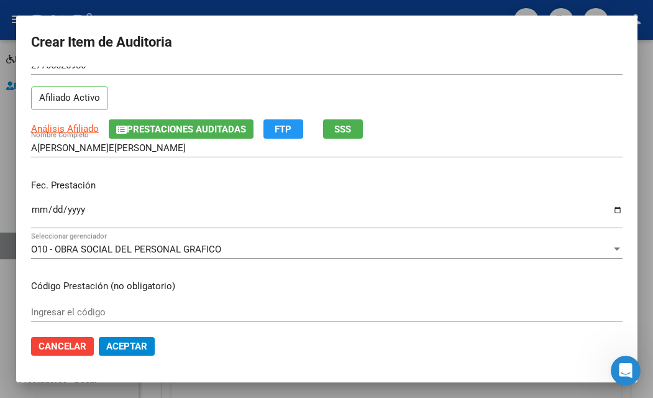
scroll to position [62, 0]
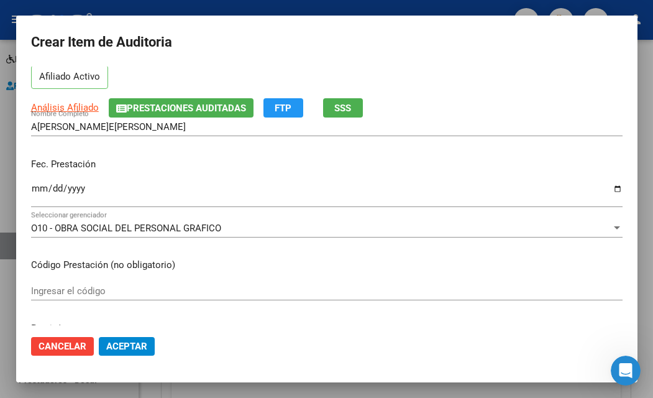
click at [40, 191] on input "Ingresar la fecha" at bounding box center [327, 193] width 592 height 20
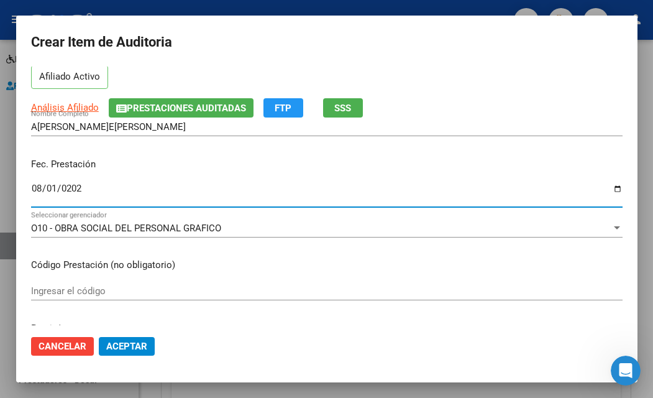
type input "[DATE]1"
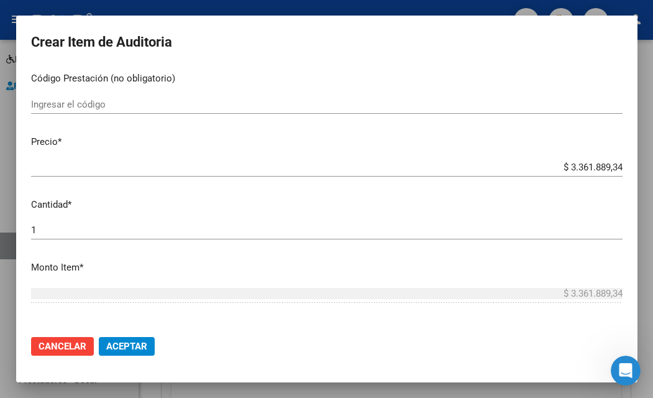
scroll to position [311, 0]
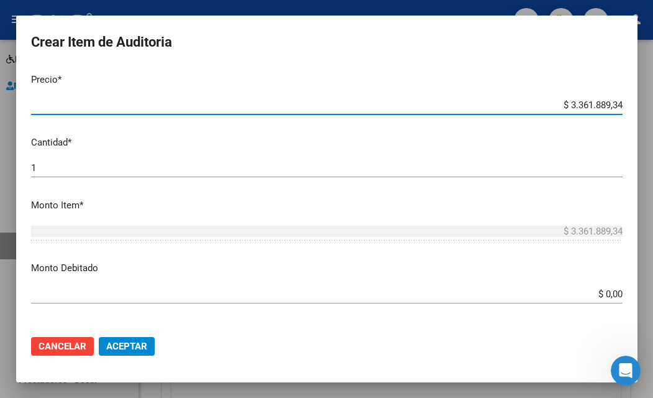
drag, startPoint x: 561, startPoint y: 103, endPoint x: 617, endPoint y: 112, distance: 57.4
click at [617, 112] on mat-dialog-content "70562598 Nro Documento 27705625986 CUIL Afiliado Activo Análisis Afiliado Prest…" at bounding box center [327, 196] width 622 height 259
type input "$ 0,07"
type input "$ 0,78"
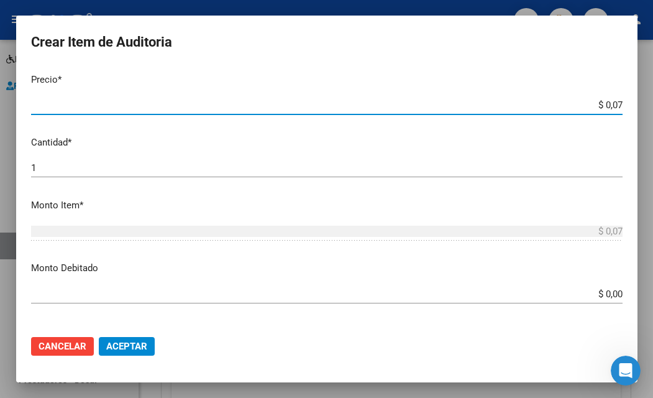
type input "$ 0,78"
type input "$ 7,85"
type input "$ 78,57"
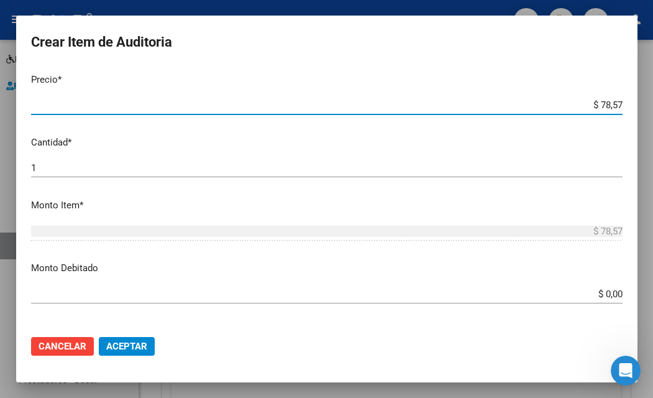
type input "$ 7,85"
type input "$ 78,59"
type input "$ 785,97"
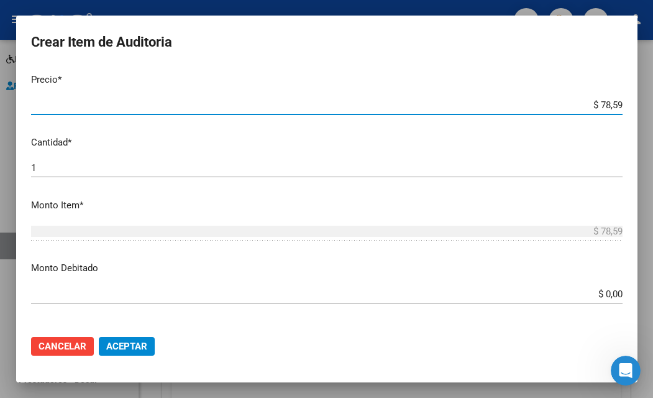
type input "$ 785,97"
type input "$ 7.859,79"
type input "$ 78.597,94"
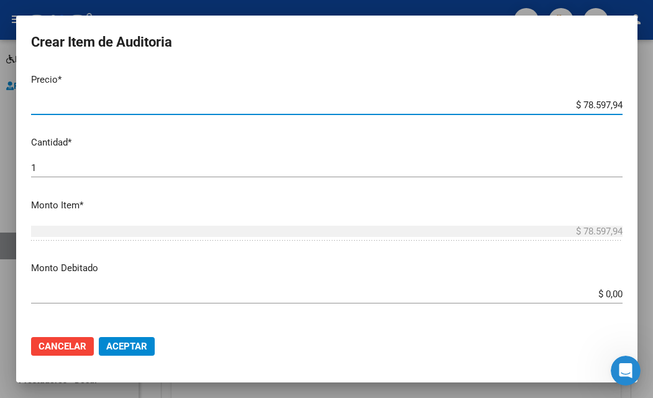
type input "$ 785.979,45"
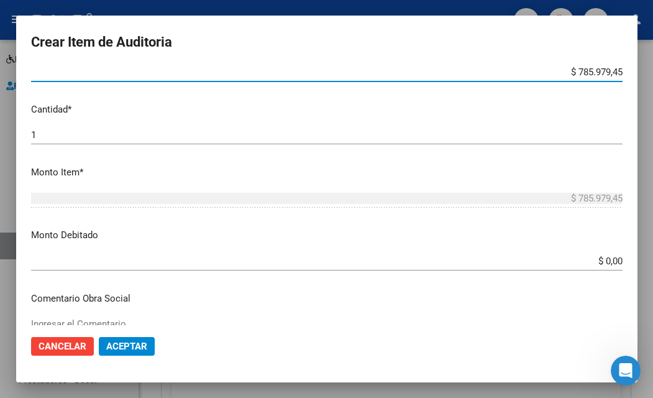
scroll to position [373, 0]
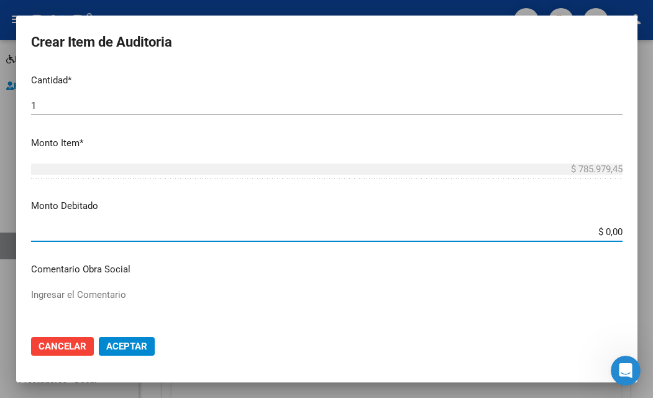
drag, startPoint x: 597, startPoint y: 228, endPoint x: 614, endPoint y: 231, distance: 17.7
click at [614, 231] on app-form-text-field "Monto Debitado $ 0,00 Ingresar el monto" at bounding box center [332, 218] width 602 height 39
type input "$ 103.824,21"
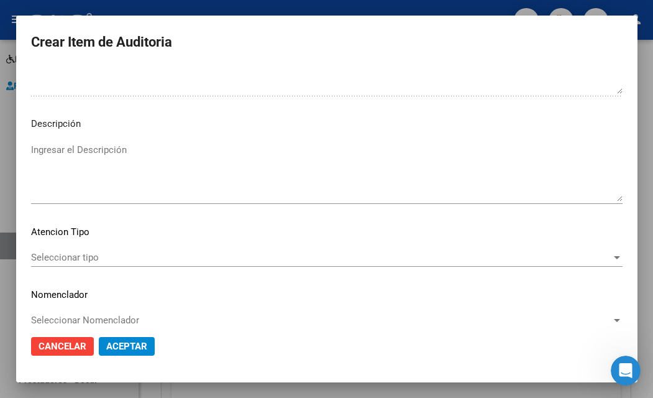
scroll to position [857, 0]
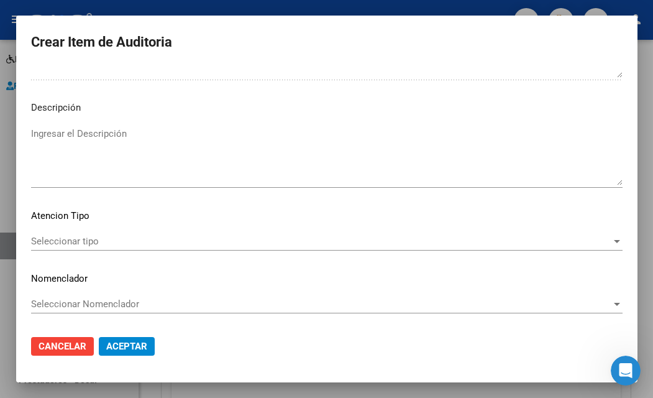
click at [101, 137] on textarea "Ingresar el Descripción" at bounding box center [327, 156] width 592 height 58
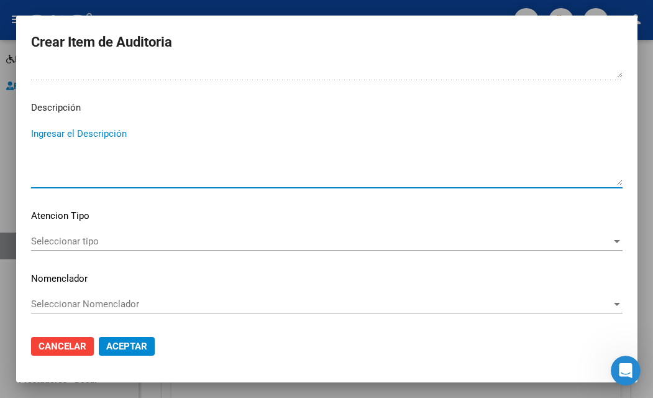
paste textarea "SEGUN AUDITORIA ADMINISTRATIVA NO CORRESPONDE EL CODIGO DE EMERGENCIA YA QUE IN…"
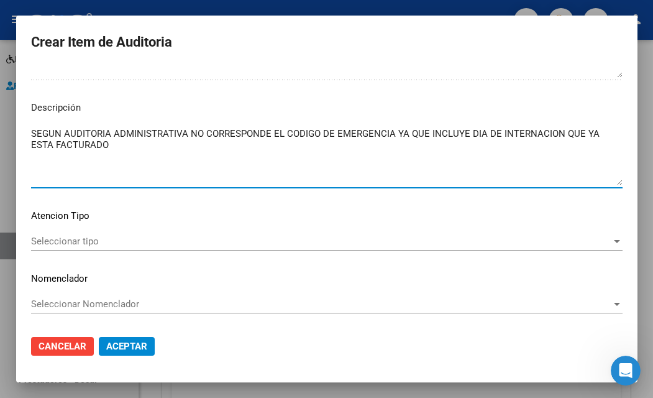
drag, startPoint x: 429, startPoint y: 130, endPoint x: 433, endPoint y: 155, distance: 25.2
click at [433, 155] on textarea "SEGUN AUDITORIA ADMINISTRATIVA NO CORRESPONDE EL CODIGO DE EMERGENCIA YA QUE IN…" at bounding box center [327, 156] width 592 height 58
drag, startPoint x: 560, startPoint y: 132, endPoint x: -118, endPoint y: 172, distance: 679.2
click at [0, 172] on html "menu - ospg person Firma Express Inicio Calendario SSS Instructivos Contacto OS…" at bounding box center [326, 199] width 653 height 398
paste textarea "HASTA 8HS YA QUE FACTURAN EL CODIGO DE EMERGENCIA + 8HS, QUE ES EL QUE CORRESPO…"
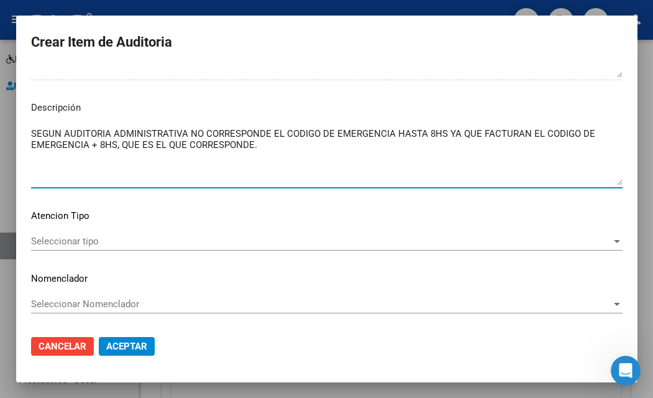
type textarea "SEGUN AUDITORIA ADMINISTRATIVA NO CORRESPONDE EL CODIGO DE EMERGENCIA HASTA 8HS…"
click at [81, 246] on span "Seleccionar tipo" at bounding box center [321, 241] width 581 height 11
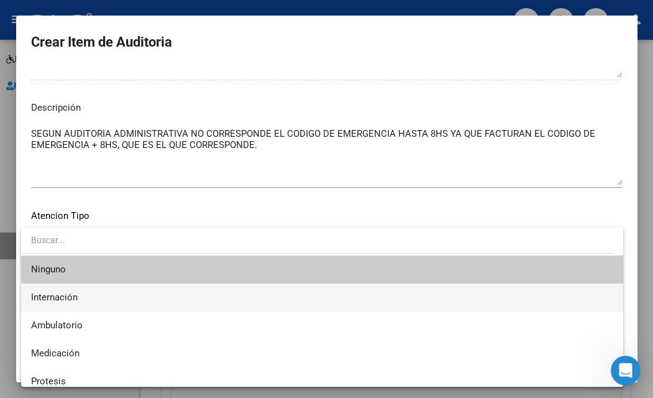
click at [84, 308] on span "Internación" at bounding box center [322, 297] width 582 height 28
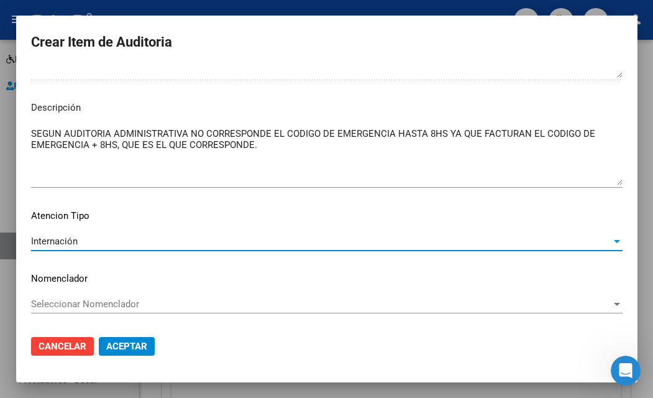
click at [139, 350] on span "Aceptar" at bounding box center [126, 346] width 41 height 11
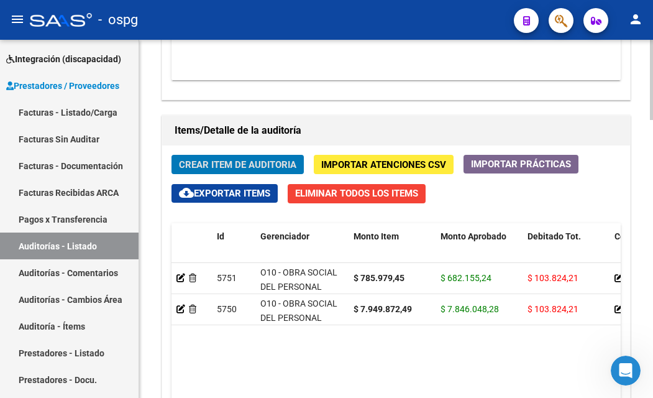
scroll to position [994, 0]
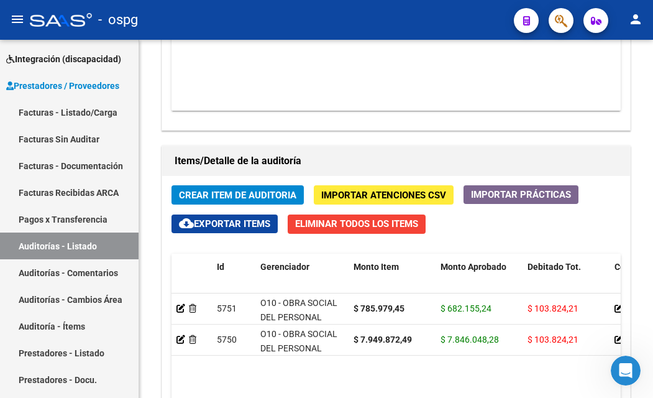
click at [20, 38] on mat-toolbar "menu - ospg person" at bounding box center [326, 20] width 653 height 40
click at [370, 198] on span "Importar Atenciones CSV" at bounding box center [383, 195] width 125 height 11
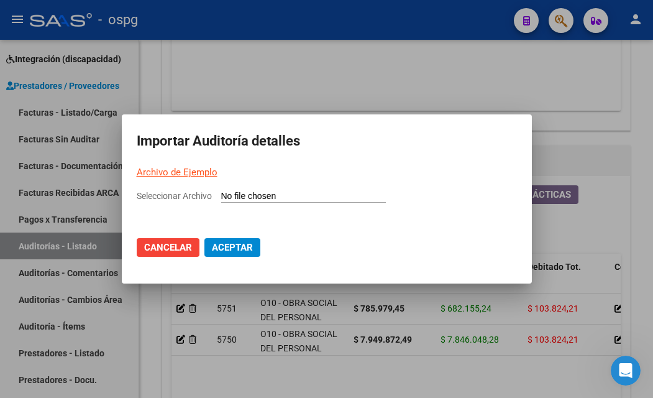
click at [250, 191] on input "Seleccionar Archivo" at bounding box center [303, 197] width 165 height 12
type input "C:\fakepath\Auditoria-demo-saas-total (12).csv"
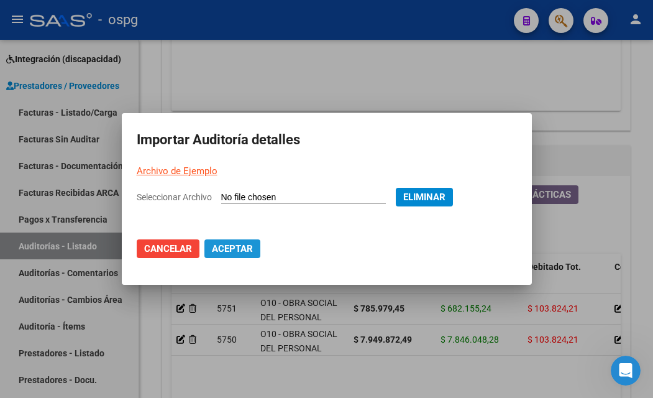
click at [252, 247] on span "Aceptar" at bounding box center [232, 248] width 41 height 11
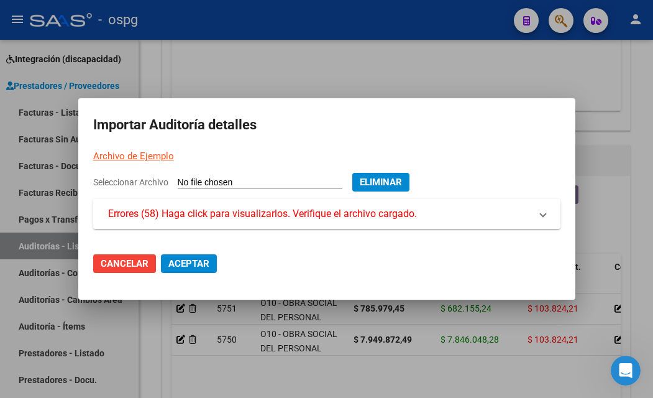
click at [473, 227] on mat-expansion-panel-header "Errores (58) Haga click para visualizarlos. Verifique el archivo cargado." at bounding box center [326, 214] width 467 height 30
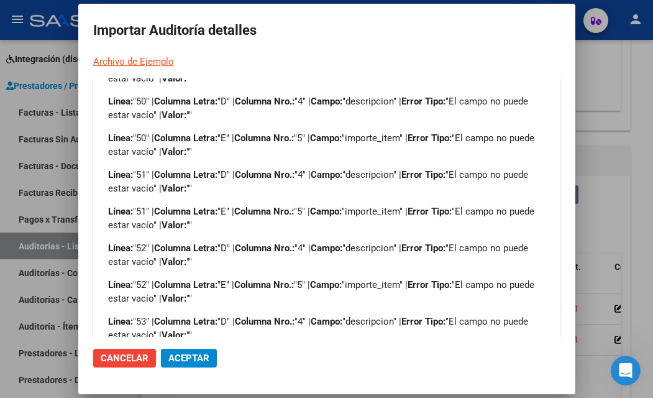
scroll to position [0, 0]
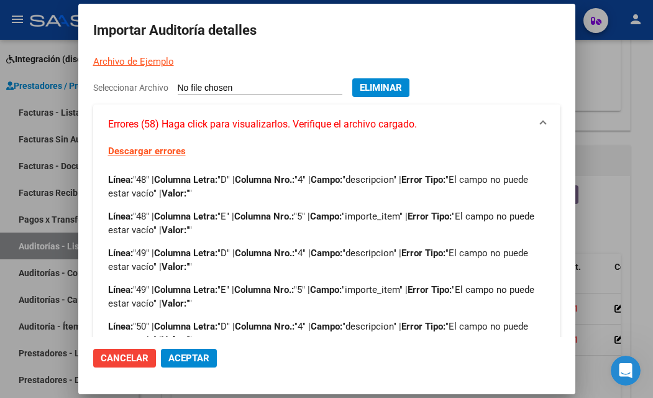
click at [142, 61] on link "Archivo de Ejemplo" at bounding box center [133, 61] width 81 height 11
click at [388, 89] on span "Eliminar" at bounding box center [381, 87] width 42 height 11
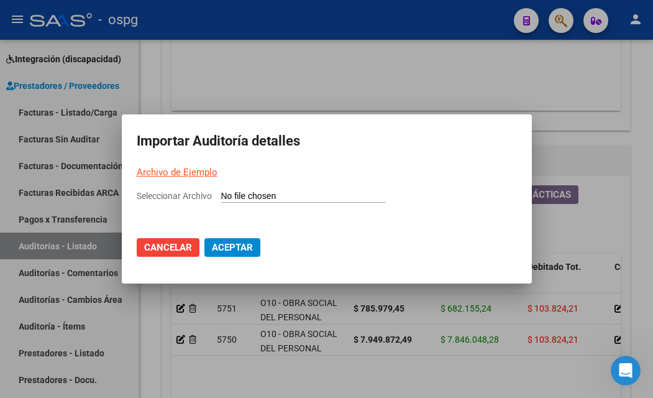
click at [165, 198] on span "Seleccionar Archivo" at bounding box center [174, 196] width 75 height 10
click at [221, 198] on input "Seleccionar Archivo" at bounding box center [303, 197] width 165 height 12
type input "C:\fakepath\Auditoria-demo-saas-total (12).csv"
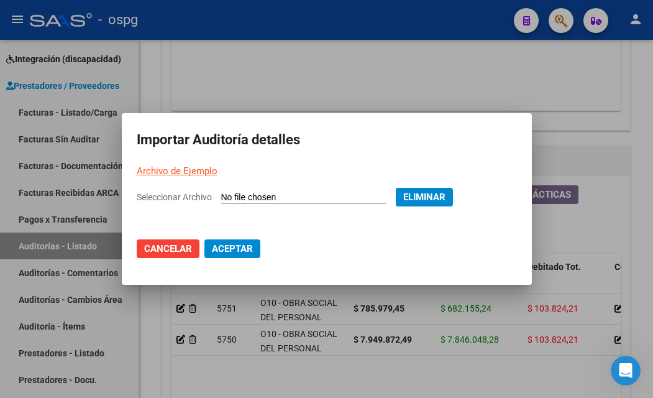
click at [248, 248] on span "Aceptar" at bounding box center [232, 248] width 41 height 11
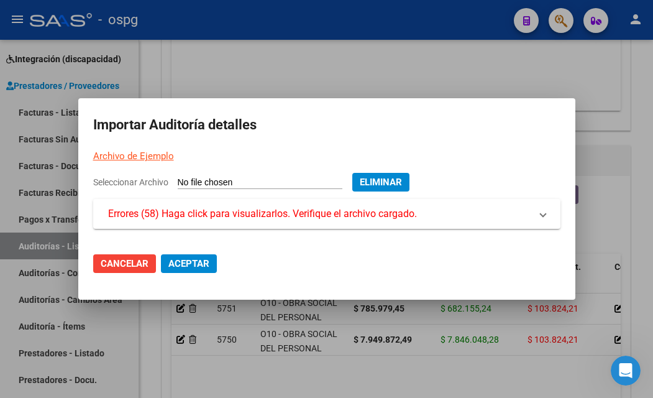
click at [254, 191] on div "Seleccionar Archivo Eliminar" at bounding box center [326, 186] width 467 height 26
click at [252, 211] on span "Errores (58) Haga click para visualizarlos. Verifique el archivo cargado." at bounding box center [262, 213] width 309 height 15
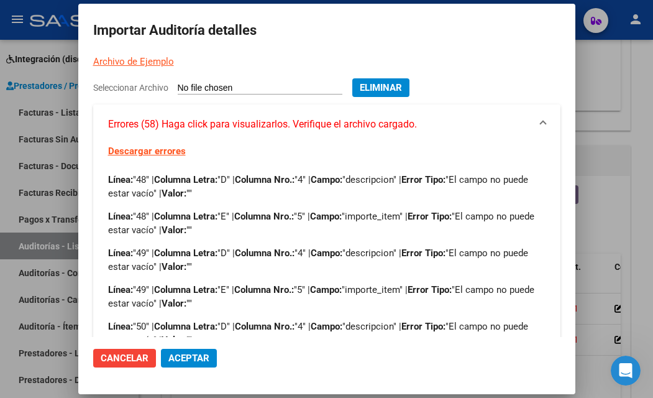
click at [500, 140] on mat-expansion-panel-header "Errores (58) Haga click para visualizarlos. Verifique el archivo cargado." at bounding box center [326, 124] width 467 height 40
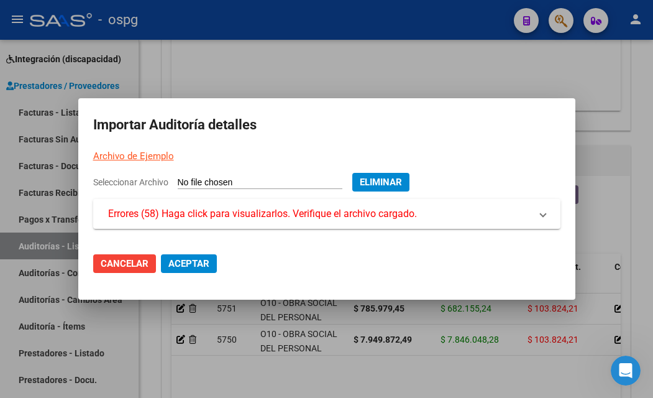
click at [402, 184] on span "Eliminar" at bounding box center [381, 182] width 42 height 11
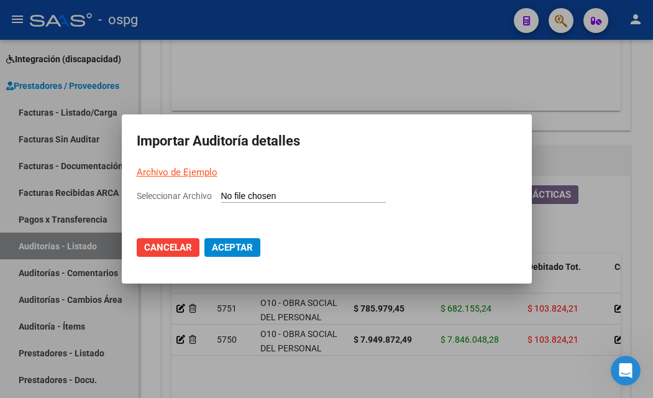
click at [183, 169] on link "Archivo de Ejemplo" at bounding box center [177, 172] width 81 height 11
click at [195, 194] on span "Seleccionar Archivo" at bounding box center [174, 196] width 75 height 10
click at [221, 194] on input "Seleccionar Archivo" at bounding box center [303, 197] width 165 height 12
type input "C:\fakepath\Auditoria-demo-saas-total (12).csv"
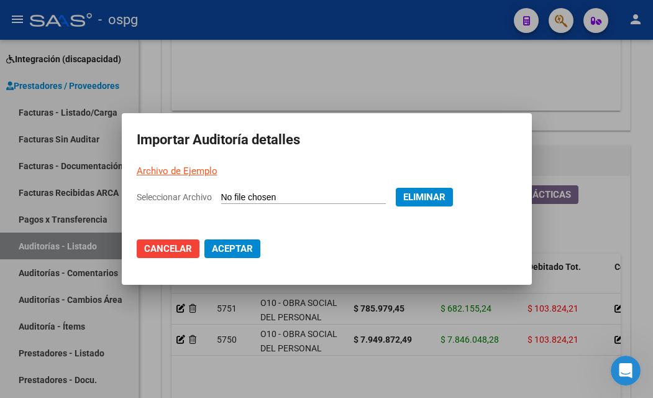
click at [214, 253] on span "Aceptar" at bounding box center [232, 248] width 41 height 11
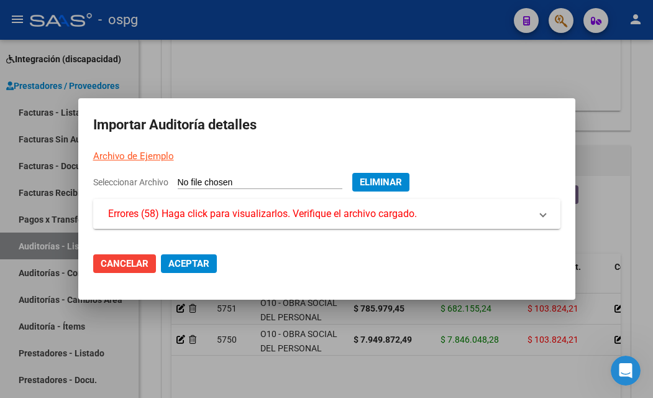
click at [201, 203] on mat-expansion-panel-header "Errores (58) Haga click para visualizarlos. Verifique el archivo cargado." at bounding box center [326, 214] width 467 height 30
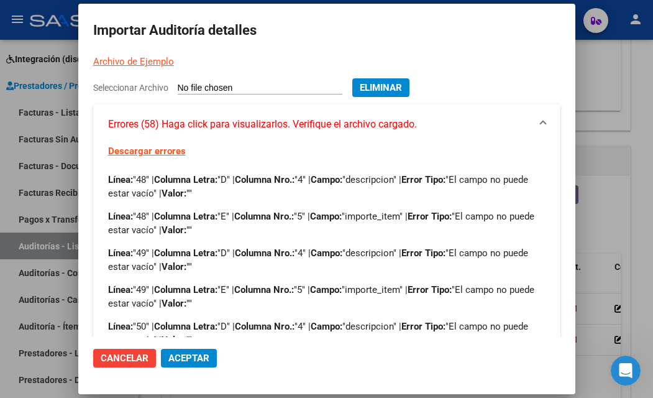
click at [27, 89] on div at bounding box center [326, 199] width 653 height 398
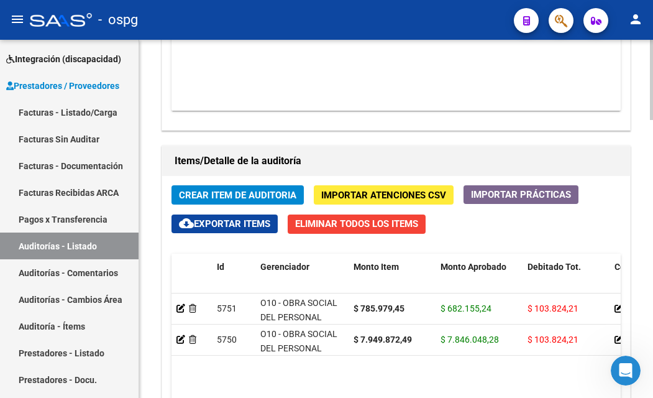
click at [357, 193] on span "Importar Atenciones CSV" at bounding box center [383, 195] width 125 height 11
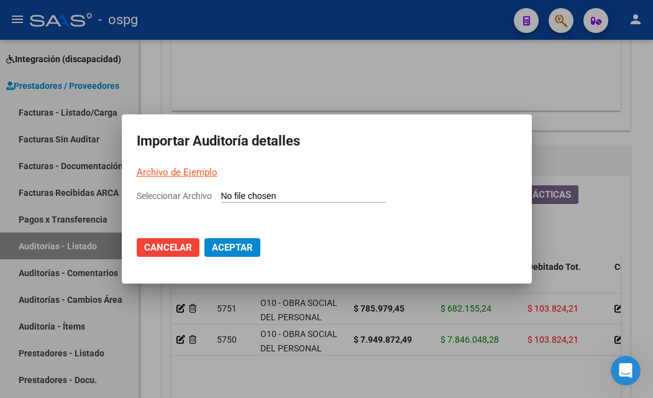
click at [200, 196] on span "Seleccionar Archivo" at bounding box center [174, 196] width 75 height 10
click at [221, 196] on input "Seleccionar Archivo" at bounding box center [303, 197] width 165 height 12
type input "C:\fakepath\Auditoria-demo-saas-total (12).xlsx"
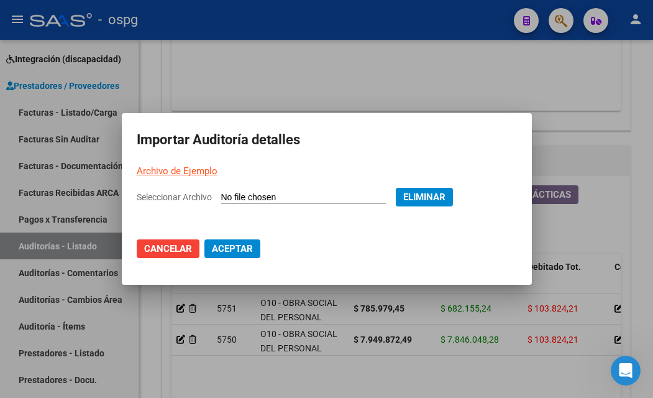
click at [219, 249] on span "Aceptar" at bounding box center [232, 248] width 41 height 11
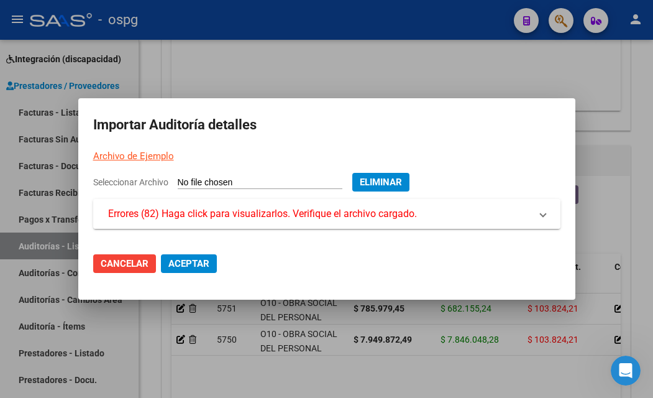
click at [218, 223] on mat-expansion-panel-header "Errores (82) Haga click para visualizarlos. Verifique el archivo cargado." at bounding box center [326, 214] width 467 height 30
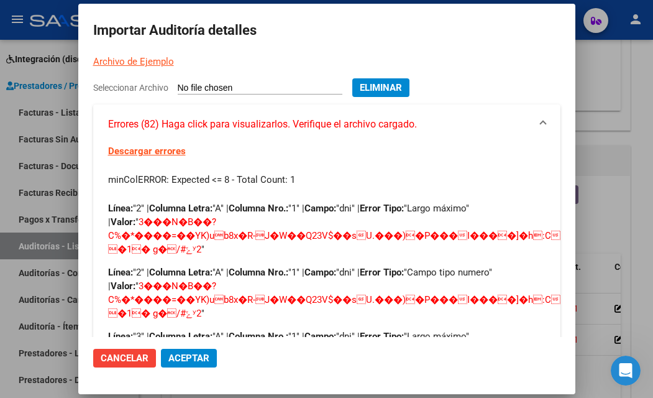
drag, startPoint x: 27, startPoint y: 155, endPoint x: 73, endPoint y: 186, distance: 54.6
click at [27, 155] on div at bounding box center [326, 199] width 653 height 398
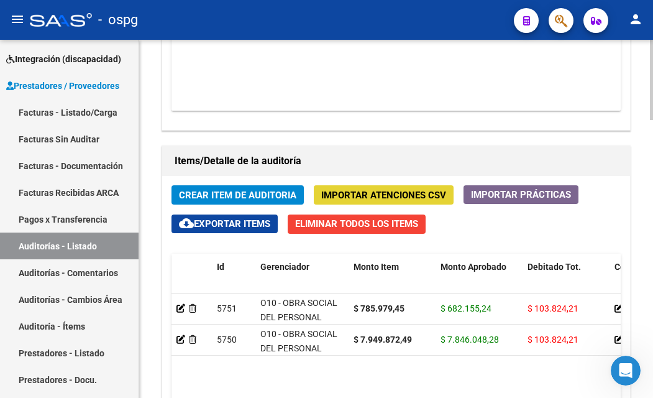
click at [362, 195] on span "Importar Atenciones CSV" at bounding box center [383, 195] width 125 height 11
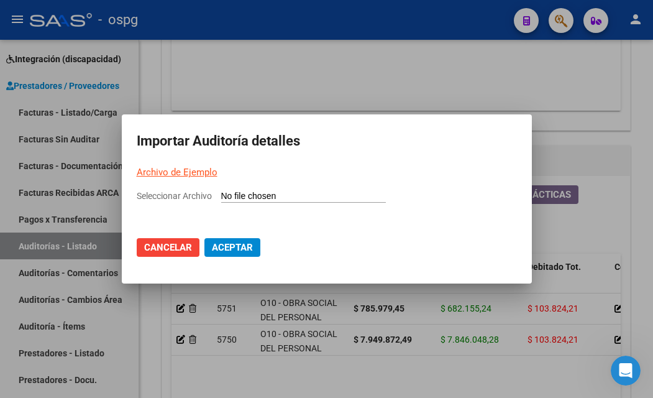
click at [203, 187] on mat-dialog-container "Importar Auditoría detalles Archivo de Ejemplo Seleccionar Archivo Cancelar Ace…" at bounding box center [327, 198] width 410 height 169
click at [200, 198] on span "Seleccionar Archivo" at bounding box center [174, 196] width 75 height 10
click at [221, 198] on input "Seleccionar Archivo" at bounding box center [303, 197] width 165 height 12
type input "C:\fakepath\Auditoria-demo-saas-total (12).xlsx"
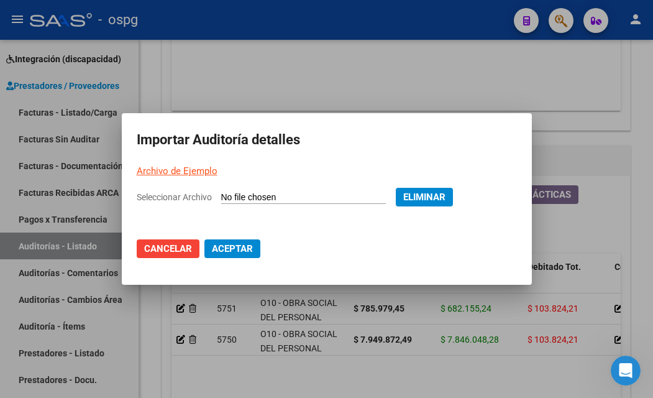
click at [226, 249] on span "Aceptar" at bounding box center [232, 248] width 41 height 11
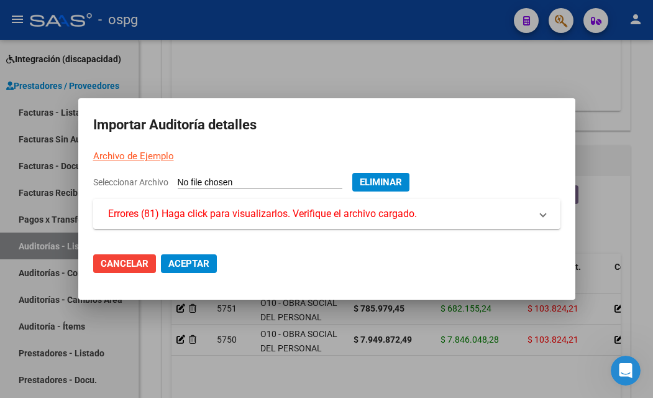
click at [173, 212] on span "Errores (81) Haga click para visualizarlos. Verifique el archivo cargado." at bounding box center [262, 213] width 309 height 15
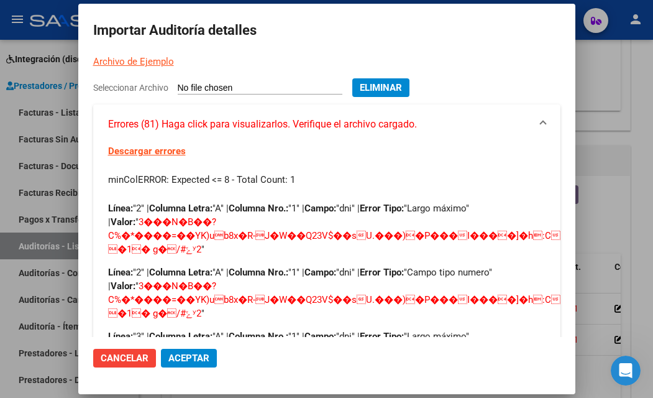
click at [487, 226] on p "Línea: "2" | Columna Letra: "A" | Columna Nro.: "1" | Campo: "dni" | Error Tipo…" at bounding box center [327, 228] width 438 height 55
click at [380, 93] on button "Eliminar" at bounding box center [380, 87] width 57 height 19
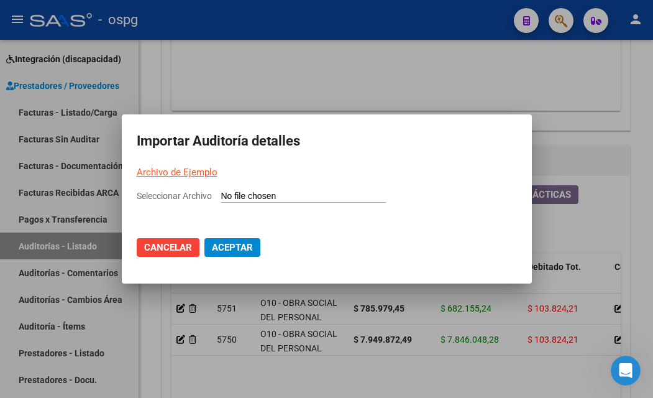
click at [183, 184] on mat-dialog-container "Importar Auditoría detalles Archivo de Ejemplo Seleccionar Archivo Cancelar Ace…" at bounding box center [327, 198] width 410 height 169
click at [184, 192] on span "Seleccionar Archivo" at bounding box center [174, 196] width 75 height 10
click at [221, 192] on input "Seleccionar Archivo" at bounding box center [303, 197] width 165 height 12
type input "C:\fakepath\Auditoria-demo-saas-total.xlsx"
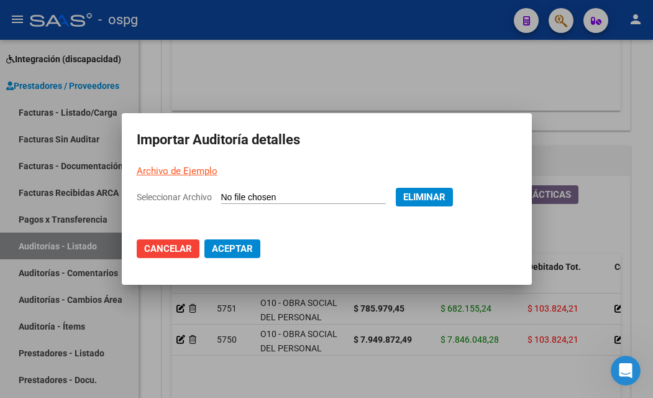
click at [216, 251] on span "Aceptar" at bounding box center [232, 248] width 41 height 11
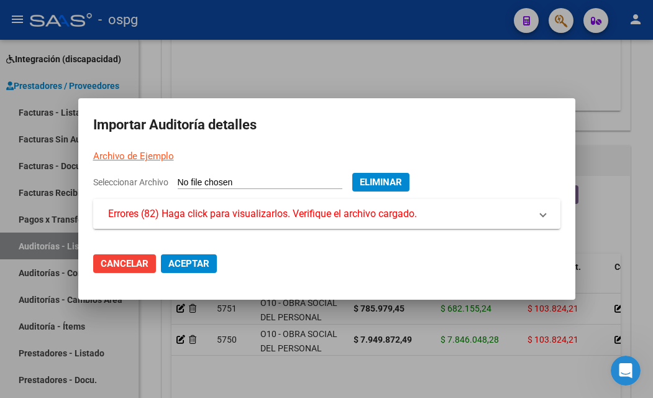
click at [278, 211] on span "Errores (82) Haga click para visualizarlos. Verifique el archivo cargado." at bounding box center [262, 213] width 309 height 15
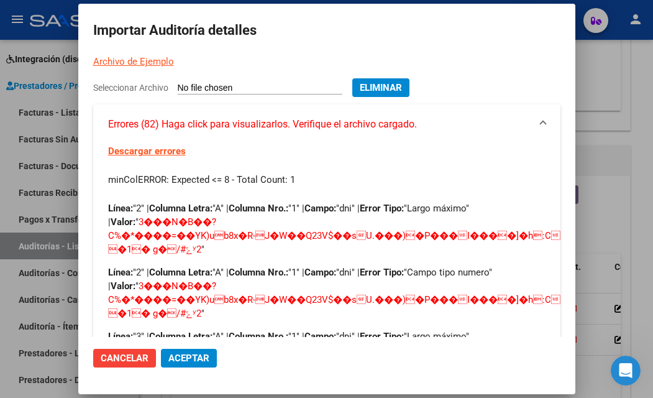
click at [164, 152] on link "Descargar errores" at bounding box center [147, 150] width 78 height 11
drag, startPoint x: 37, startPoint y: 34, endPoint x: 75, endPoint y: 41, distance: 39.2
click at [37, 34] on div at bounding box center [326, 199] width 653 height 398
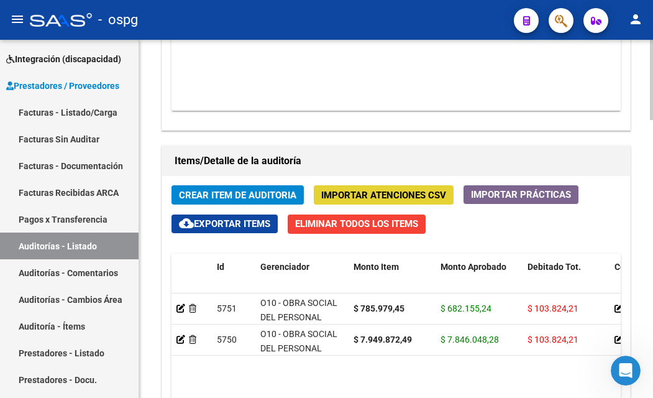
click at [369, 195] on span "Importar Atenciones CSV" at bounding box center [383, 195] width 125 height 11
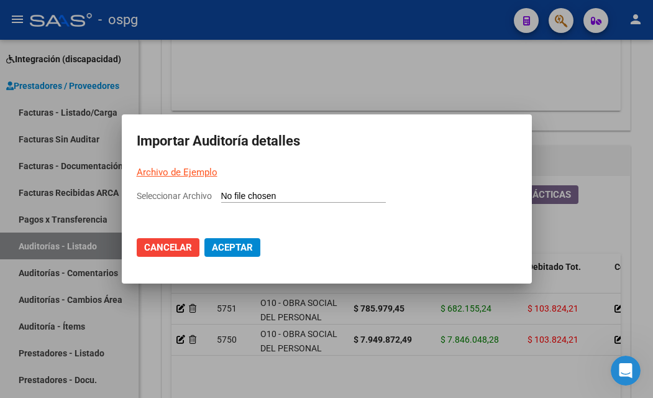
click at [188, 201] on div "Seleccionar Archivo" at bounding box center [327, 201] width 380 height 24
click at [195, 198] on span "Seleccionar Archivo" at bounding box center [174, 196] width 75 height 10
click at [221, 198] on input "Seleccionar Archivo" at bounding box center [303, 197] width 165 height 12
type input "C:\fakepath\Auditoria-demo-saas-total.xlsx"
click at [186, 198] on span "Seleccionar Archivo" at bounding box center [174, 196] width 75 height 10
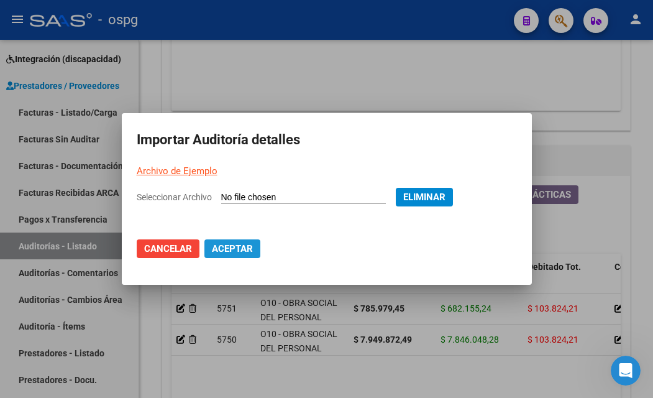
click at [222, 248] on span "Aceptar" at bounding box center [232, 248] width 41 height 11
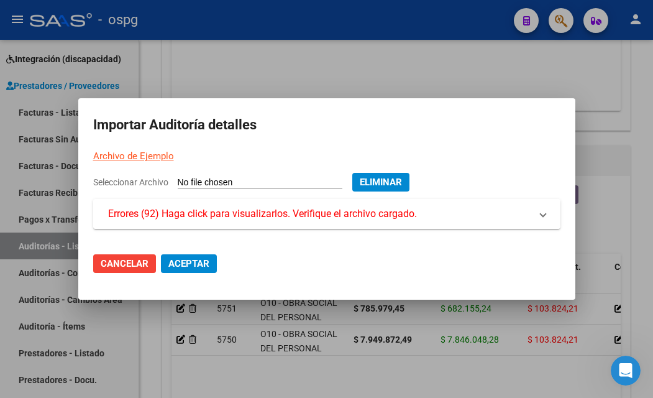
click at [227, 205] on mat-expansion-panel-header "Errores (92) Haga click para visualizarlos. Verifique el archivo cargado." at bounding box center [326, 214] width 467 height 30
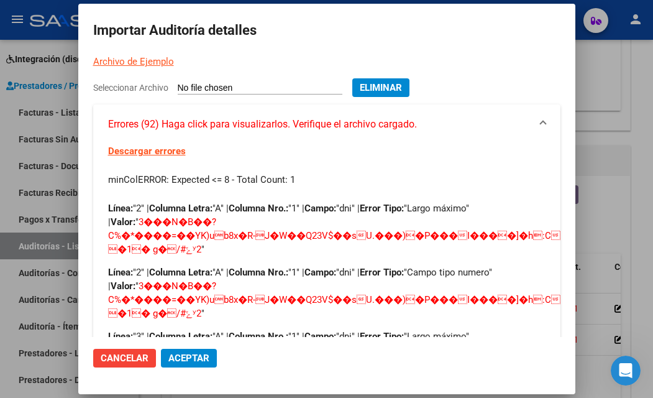
drag, startPoint x: 310, startPoint y: 305, endPoint x: 246, endPoint y: -30, distance: 341.1
click at [246, 0] on html "menu - ospg person Firma Express Inicio Calendario SSS Instructivos Contacto OS…" at bounding box center [326, 199] width 653 height 398
click at [362, 50] on mat-dialog-container "Importar Auditoría detalles Archivo de Ejemplo Seleccionar Archivo Eliminar Err…" at bounding box center [326, 199] width 497 height 390
click at [31, 57] on div at bounding box center [326, 199] width 653 height 398
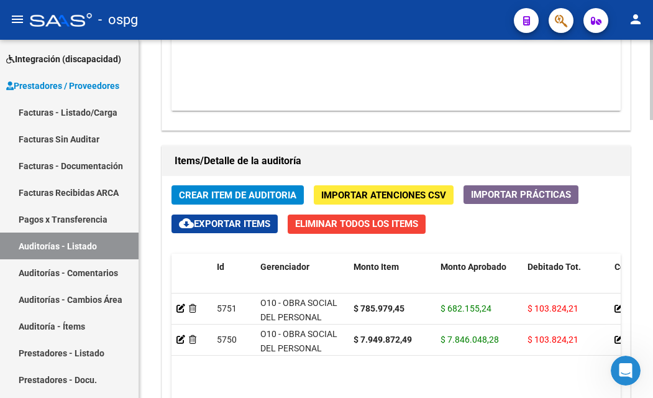
click at [334, 198] on span "Importar Atenciones CSV" at bounding box center [383, 195] width 125 height 11
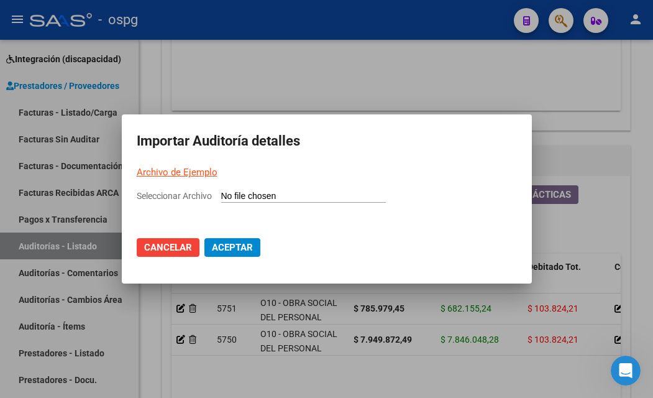
click at [155, 189] on div "Seleccionar Archivo" at bounding box center [327, 201] width 380 height 24
click at [150, 195] on span "Seleccionar Archivo" at bounding box center [174, 196] width 75 height 10
click at [221, 195] on input "Seleccionar Archivo" at bounding box center [303, 197] width 165 height 12
type input "C:\fakepath\Auditoria-demo-saas-total.xlsx"
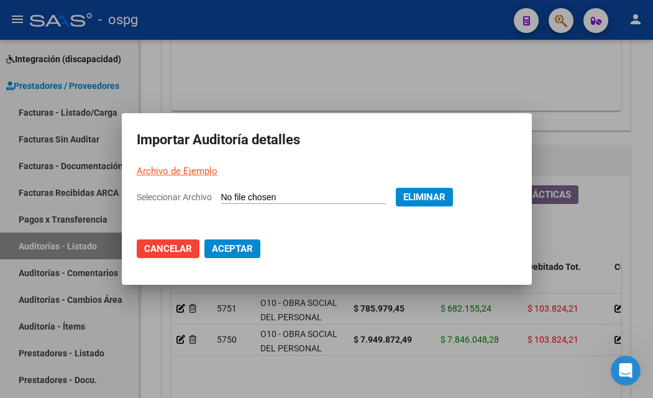
click at [241, 239] on mat-dialog-actions "Cancelar Aceptar" at bounding box center [327, 248] width 380 height 42
click at [241, 252] on span "Aceptar" at bounding box center [232, 248] width 41 height 11
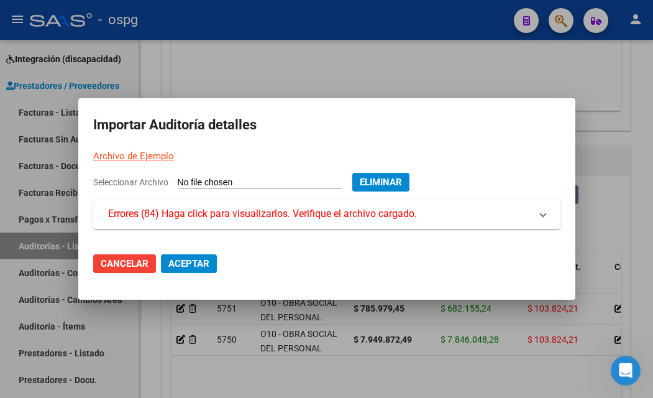
click at [240, 236] on mat-dialog-content "Seleccionar Archivo Eliminar Errores (84) Haga click para visualizarlos. Verifi…" at bounding box center [326, 208] width 497 height 70
click at [246, 219] on span "Errores (84) Haga click para visualizarlos. Verifique el archivo cargado." at bounding box center [262, 213] width 309 height 15
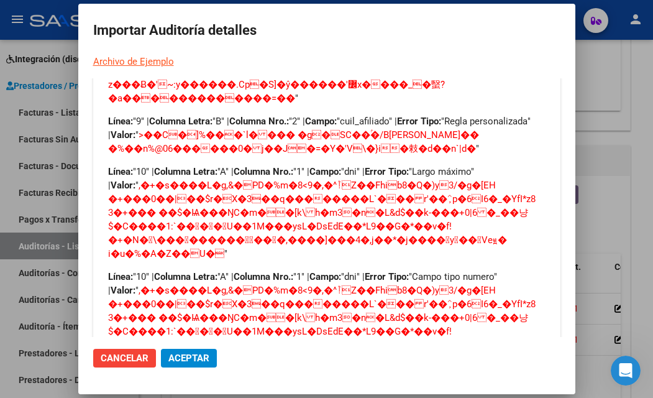
scroll to position [1192, 0]
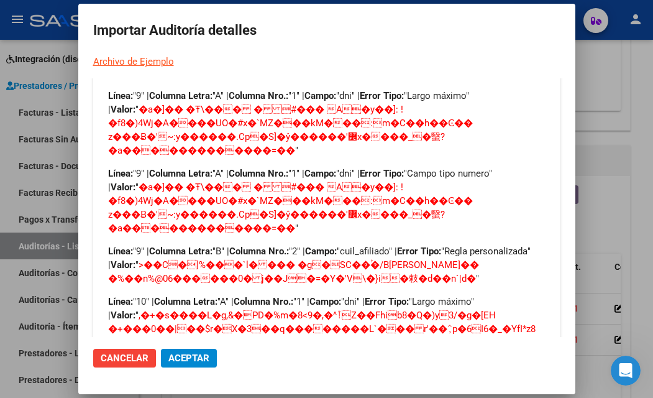
click at [140, 347] on mat-dialog-actions "Cancelar Aceptar" at bounding box center [326, 358] width 467 height 42
click at [137, 355] on span "Cancelar" at bounding box center [125, 357] width 48 height 11
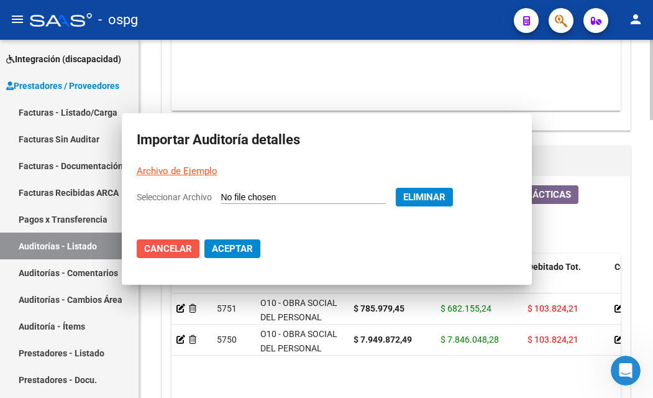
scroll to position [0, 0]
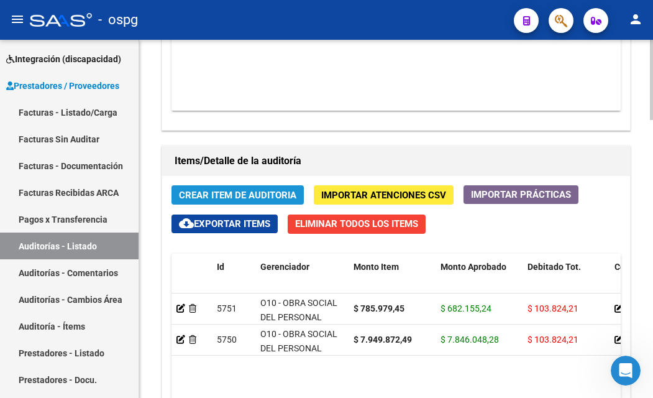
click at [202, 192] on span "Crear Item de Auditoria" at bounding box center [237, 195] width 117 height 11
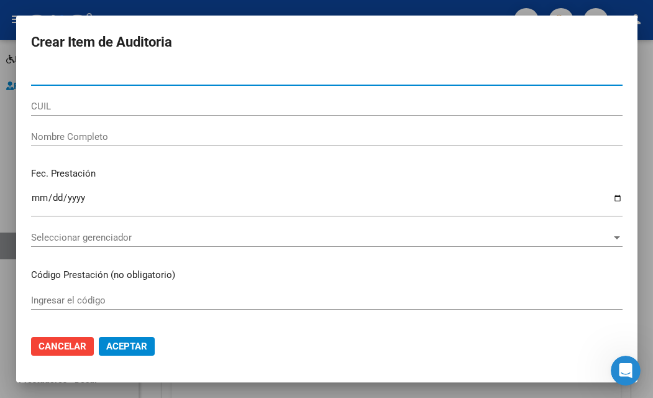
click at [9, 44] on div at bounding box center [326, 199] width 653 height 398
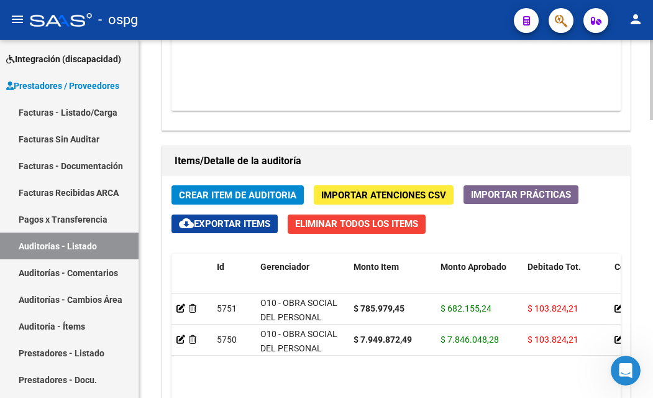
click at [346, 195] on span "Importar Atenciones CSV" at bounding box center [383, 195] width 125 height 11
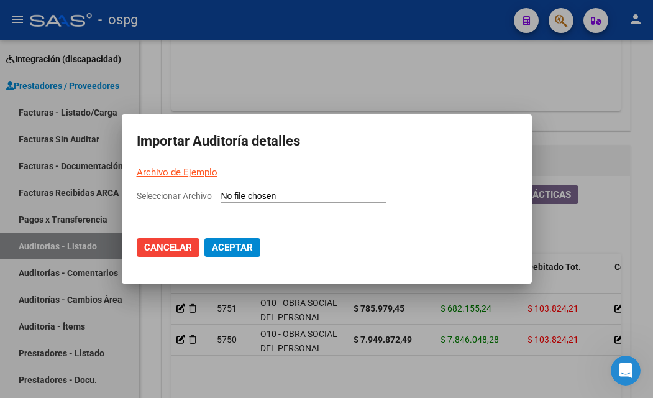
click at [161, 196] on span "Seleccionar Archivo" at bounding box center [174, 196] width 75 height 10
click at [221, 196] on input "Seleccionar Archivo" at bounding box center [303, 197] width 165 height 12
type input "C:\fakepath\Auditoria-demo-saas-total (14).csv"
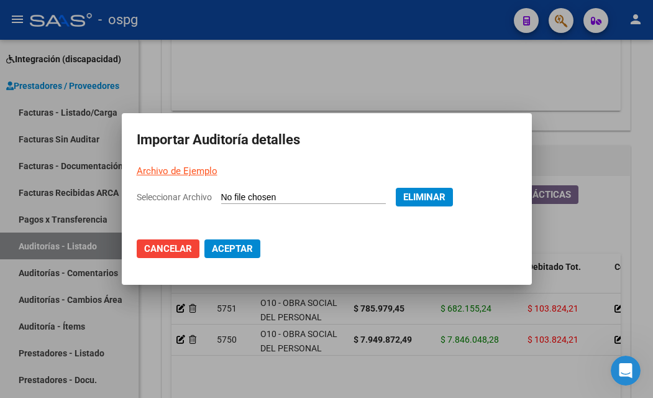
click at [224, 242] on button "Aceptar" at bounding box center [232, 248] width 56 height 19
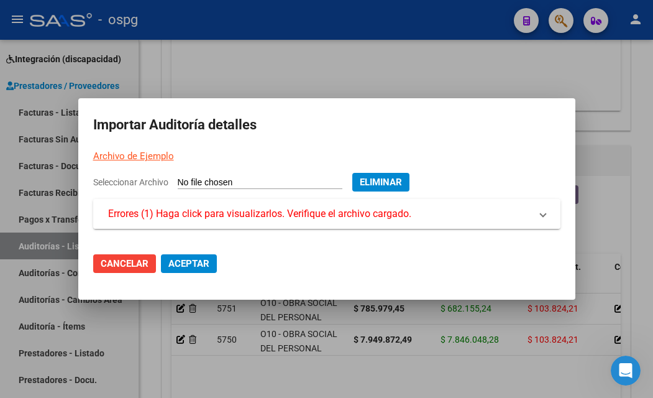
click at [255, 221] on span "Errores (1) Haga click para visualizarlos. Verifique el archivo cargado." at bounding box center [259, 213] width 303 height 15
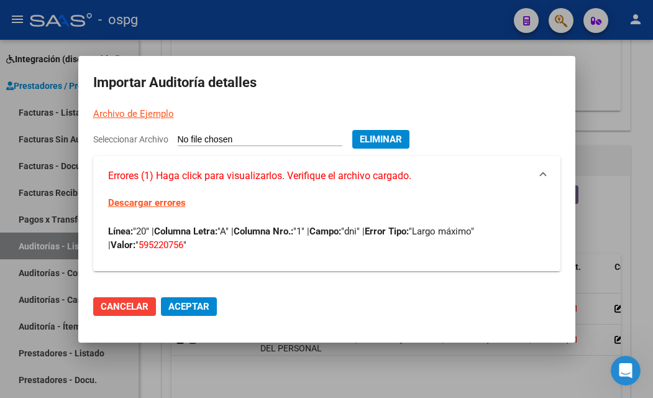
drag, startPoint x: 536, startPoint y: 122, endPoint x: 528, endPoint y: 126, distance: 9.2
click at [536, 122] on mat-dialog-container "Importar Auditoría detalles Archivo de Ejemplo Seleccionar Archivo Eliminar Err…" at bounding box center [326, 199] width 497 height 287
click at [400, 142] on span "Eliminar" at bounding box center [381, 139] width 42 height 11
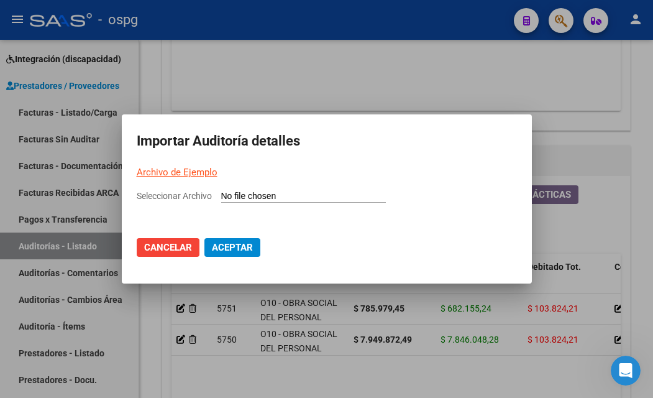
click at [149, 191] on span "Seleccionar Archivo" at bounding box center [174, 196] width 75 height 10
click at [221, 191] on input "Seleccionar Archivo" at bounding box center [303, 197] width 165 height 12
type input "C:\fakepath\Auditoria-demo-saas-total (14).csv"
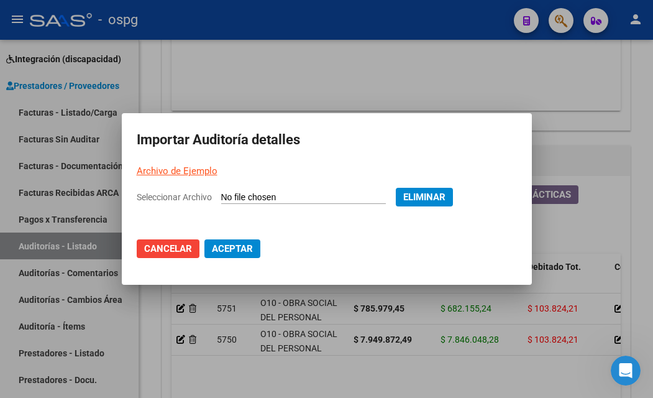
click at [218, 242] on button "Aceptar" at bounding box center [232, 248] width 56 height 19
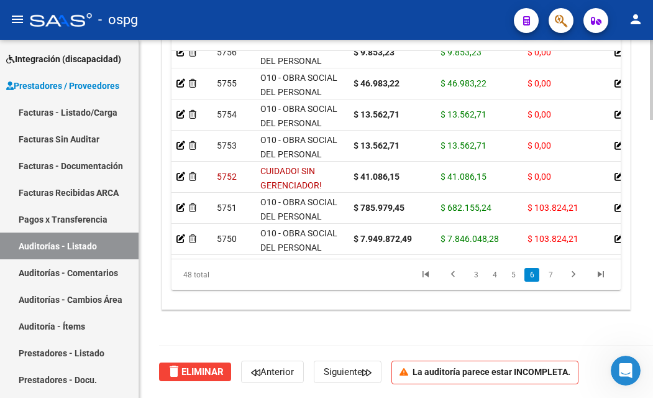
scroll to position [1236, 0]
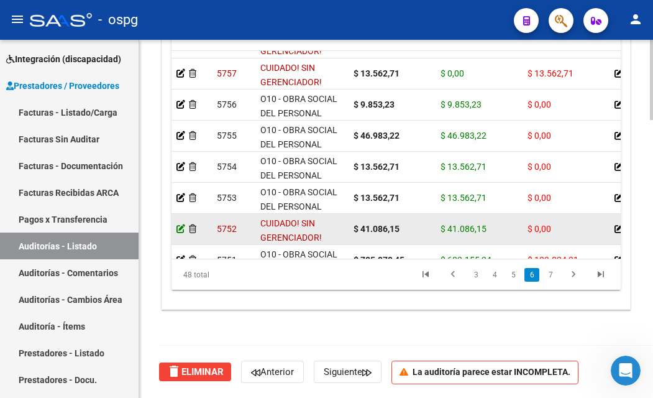
click at [178, 229] on icon at bounding box center [181, 228] width 9 height 9
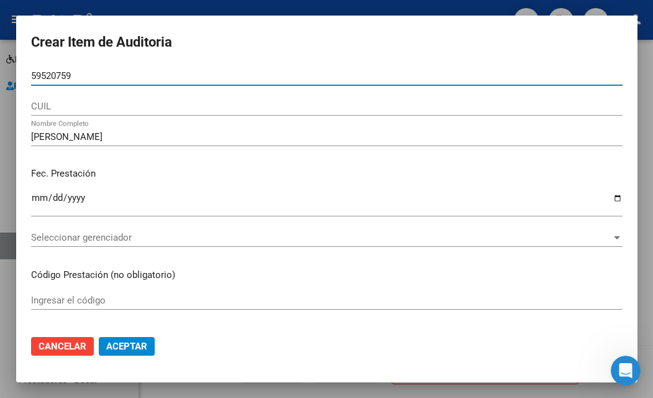
click at [102, 71] on input "59520759" at bounding box center [327, 75] width 592 height 11
drag, startPoint x: 101, startPoint y: 79, endPoint x: -104, endPoint y: 76, distance: 205.1
click at [0, 76] on html "menu - ospg person Firma Express Inicio Calendario SSS Instructivos Contacto OS…" at bounding box center [326, 199] width 653 height 398
paste input "59520759"
type input "59520759"
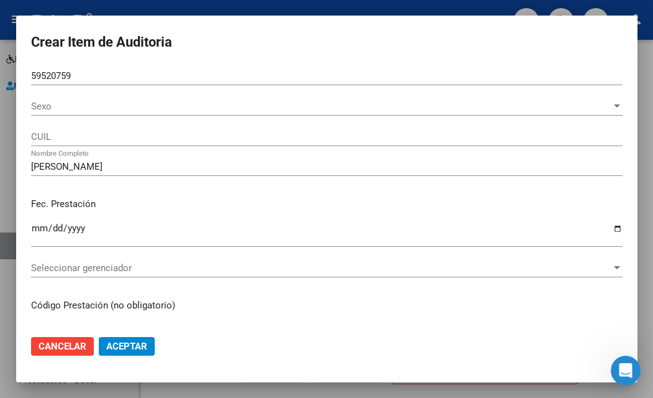
click at [44, 95] on div "59520759 Nro Documento" at bounding box center [327, 82] width 592 height 30
click at [45, 101] on span "Sexo" at bounding box center [321, 106] width 581 height 11
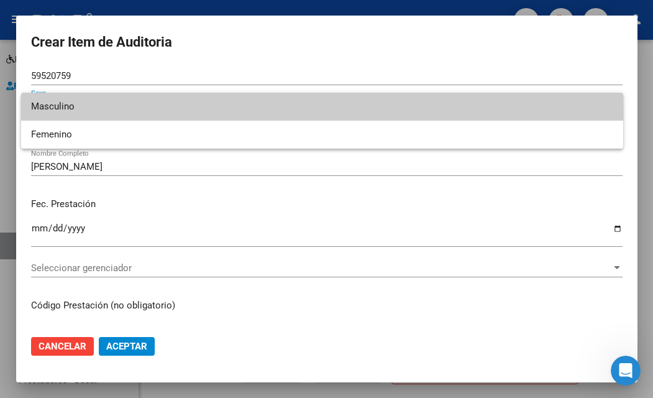
click at [78, 98] on span "Masculino" at bounding box center [322, 107] width 582 height 28
type input "20595207593"
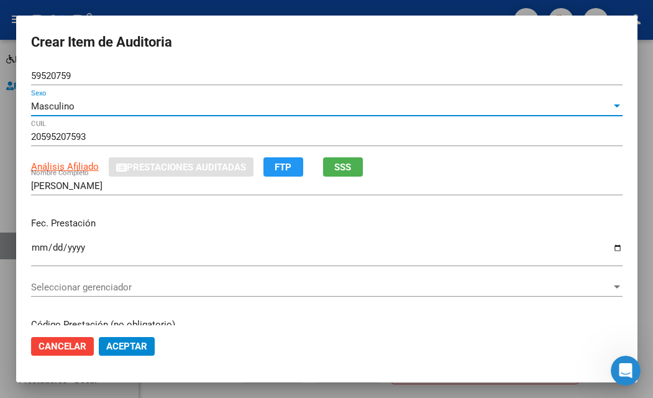
click at [351, 170] on span "SSS" at bounding box center [342, 167] width 17 height 11
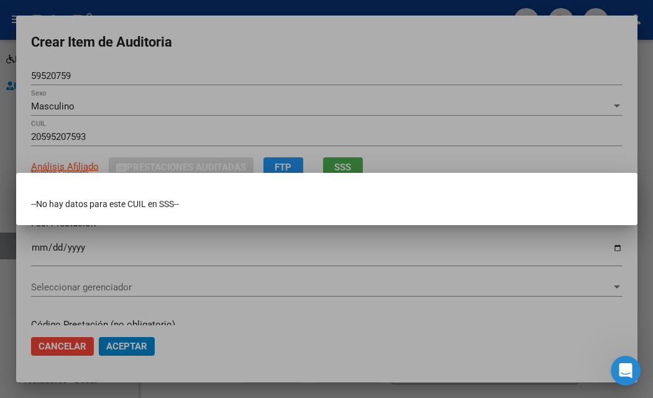
click at [172, 240] on div at bounding box center [326, 199] width 653 height 398
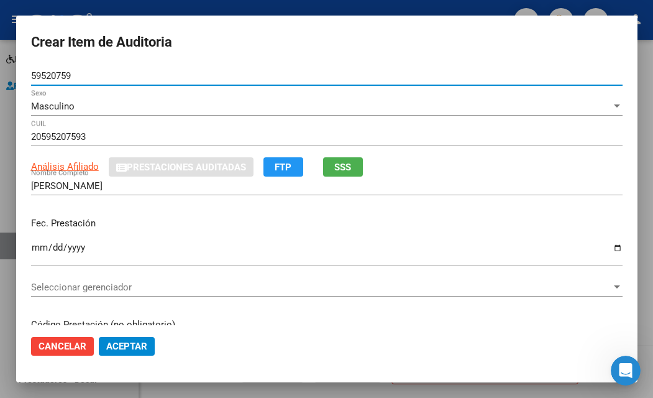
drag, startPoint x: 94, startPoint y: 77, endPoint x: 16, endPoint y: 73, distance: 78.4
click at [16, 73] on mat-dialog-content "59520759 Nro Documento Masculino Sexo 20595207593 CUIL Análisis Afiliado Presta…" at bounding box center [327, 196] width 622 height 259
click at [103, 75] on input "59520759" at bounding box center [327, 75] width 592 height 11
type input "59520756"
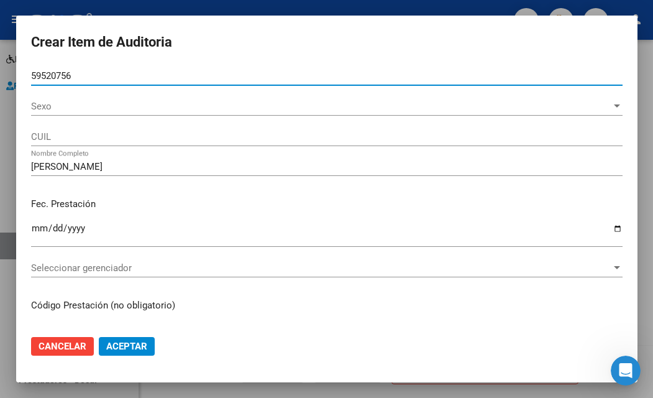
type input "59520756"
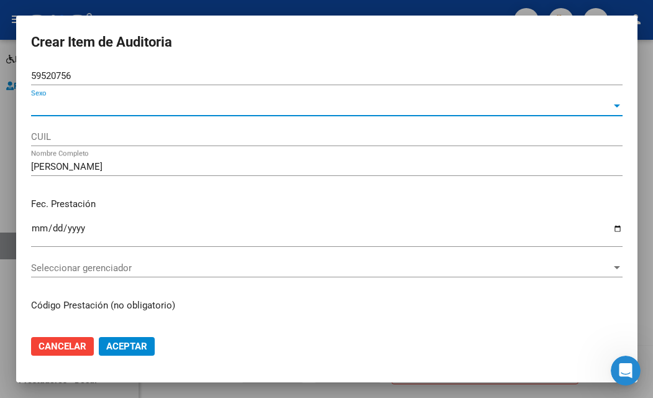
click at [75, 102] on span "Sexo" at bounding box center [321, 106] width 581 height 11
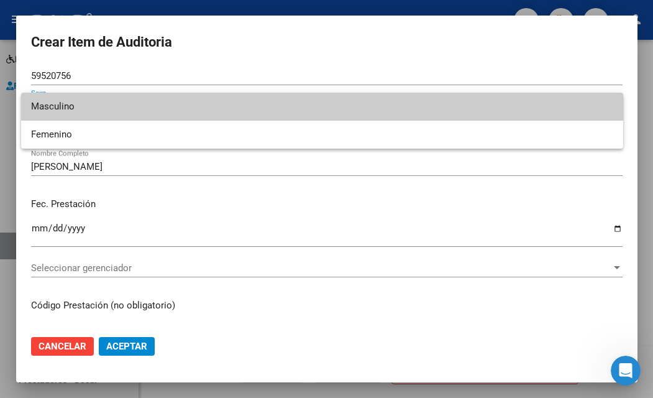
click at [87, 107] on span "Masculino" at bounding box center [322, 107] width 582 height 28
type input "20595207569"
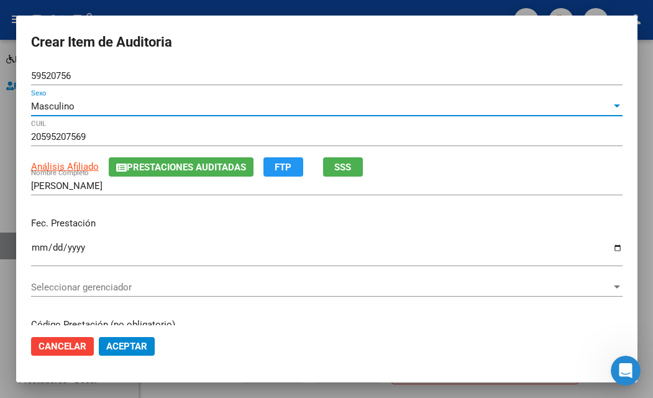
click at [343, 165] on span "SSS" at bounding box center [342, 167] width 17 height 11
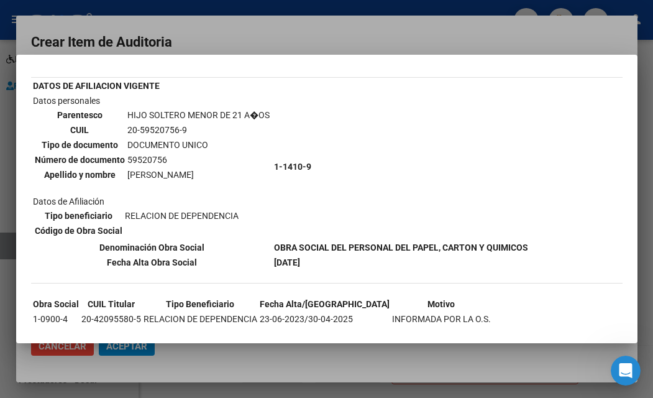
scroll to position [86, 0]
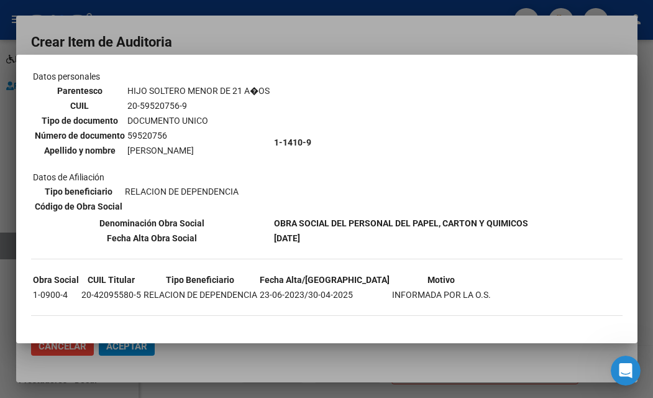
drag, startPoint x: 305, startPoint y: 297, endPoint x: 351, endPoint y: 300, distance: 46.1
click at [351, 300] on tr "1-0900-4 20-42095580-5 RELACION DE DEPENDENCIA 23-06-2023/30-04-2025 INFORMADA …" at bounding box center [261, 295] width 459 height 14
copy td "[DATE]5"
click at [330, 367] on div at bounding box center [326, 199] width 653 height 398
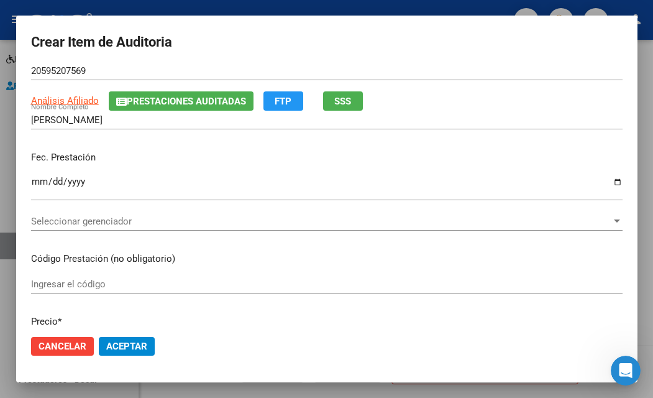
scroll to position [124, 0]
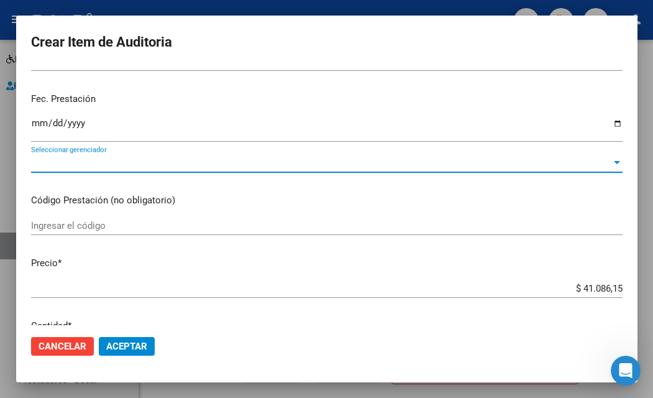
click at [100, 160] on span "Seleccionar gerenciador" at bounding box center [321, 162] width 581 height 11
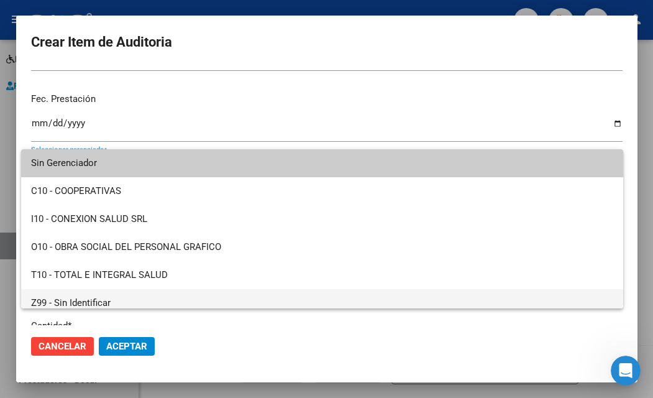
click at [100, 296] on span "Z99 - Sin Identificar" at bounding box center [322, 303] width 582 height 28
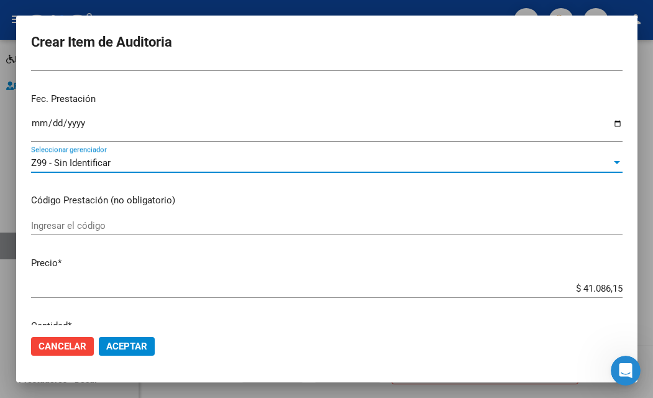
scroll to position [186, 0]
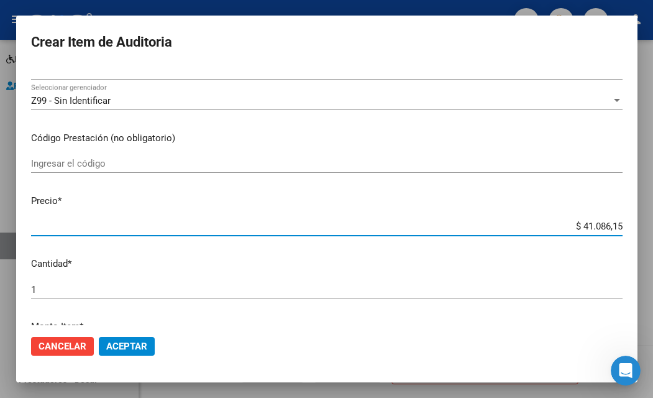
drag, startPoint x: 573, startPoint y: 222, endPoint x: 619, endPoint y: 223, distance: 46.0
click at [619, 223] on app-form-text-field "Precio * $ 41.086,15 Ingresar el precio" at bounding box center [332, 213] width 602 height 39
type input "$ 0,04"
type input "$ 0,40"
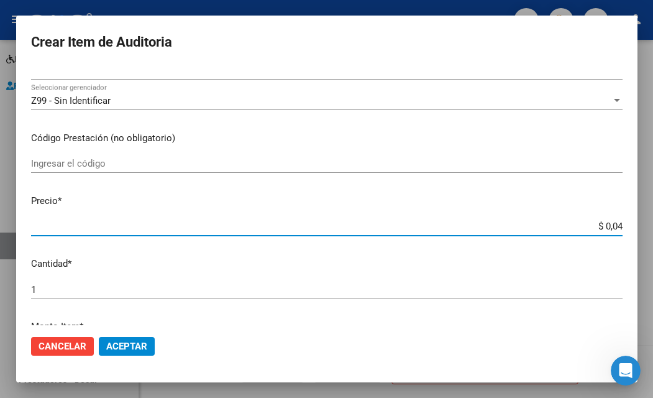
type input "$ 0,40"
type input "$ 4,01"
type input "$ 40,19"
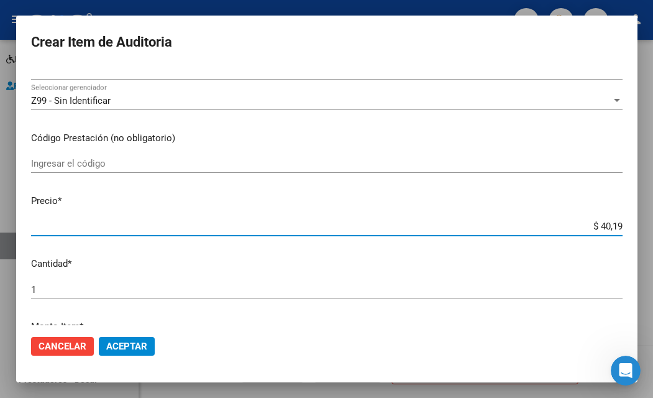
type input "$ 401,90"
type input "$ 4.019,02"
type input "$ 40.190,23"
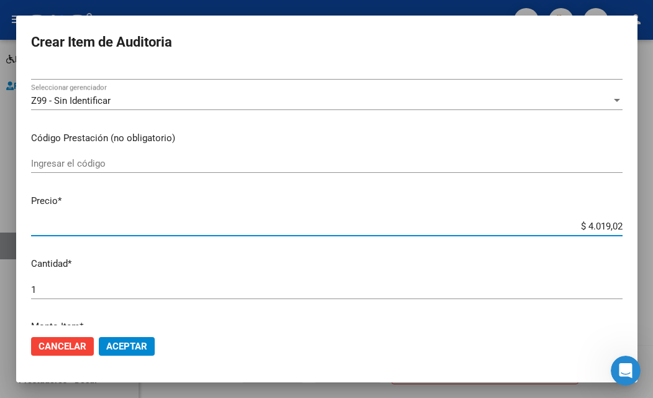
type input "$ 40.190,23"
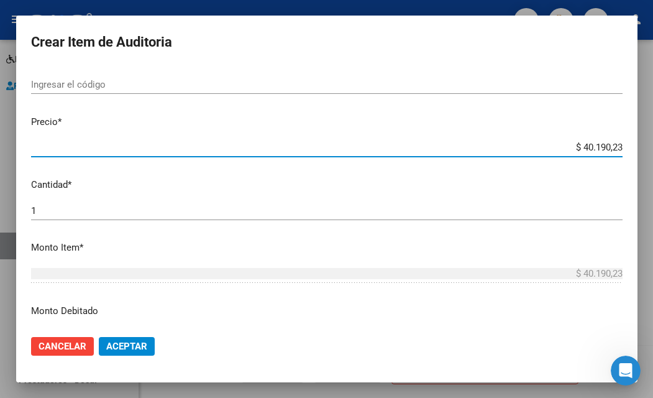
scroll to position [249, 0]
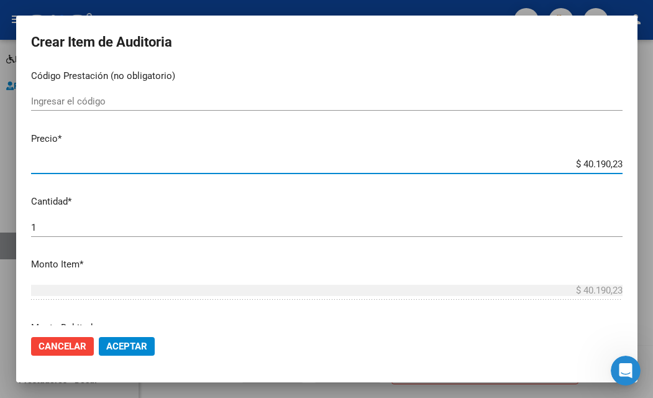
drag, startPoint x: 572, startPoint y: 163, endPoint x: 620, endPoint y: 162, distance: 47.9
click at [620, 162] on app-form-text-field "Precio * $ 40.190,23 Ingresar el precio" at bounding box center [332, 151] width 602 height 39
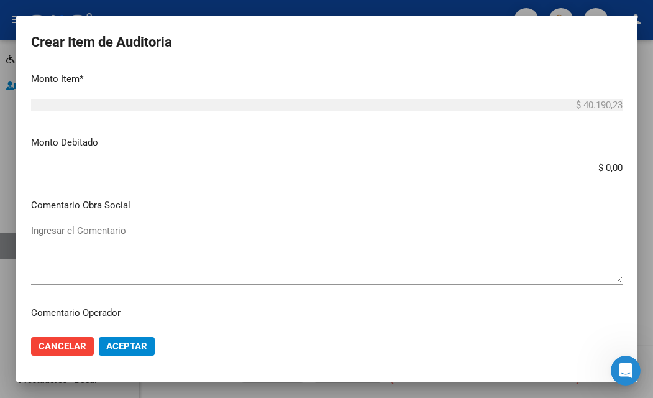
scroll to position [435, 0]
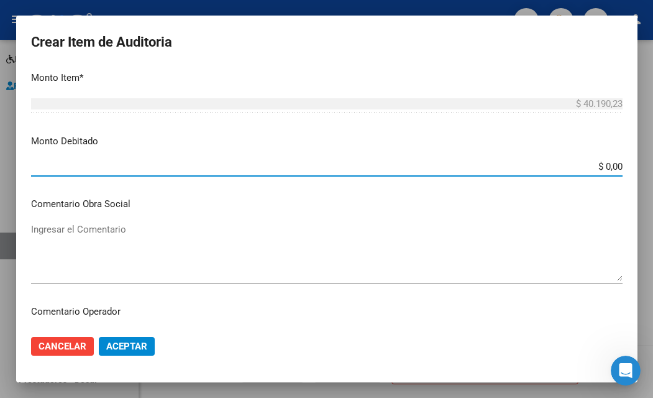
drag, startPoint x: 626, startPoint y: 164, endPoint x: 647, endPoint y: 165, distance: 20.5
click at [647, 165] on div "Crear Item de Auditoria 59520756 Nro Documento Masculino Sexo 20595207569 CUIL …" at bounding box center [326, 199] width 653 height 398
paste input "40.190,23"
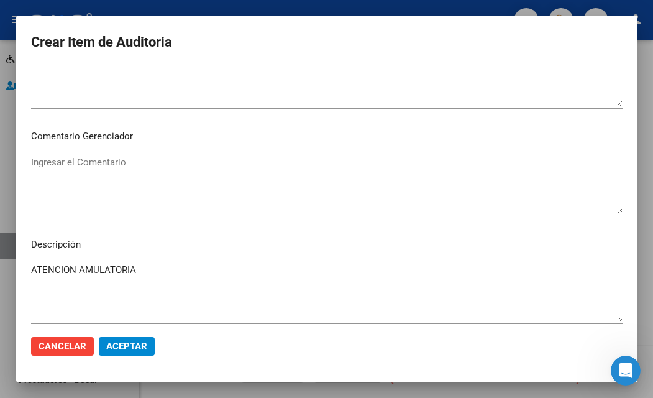
scroll to position [746, 0]
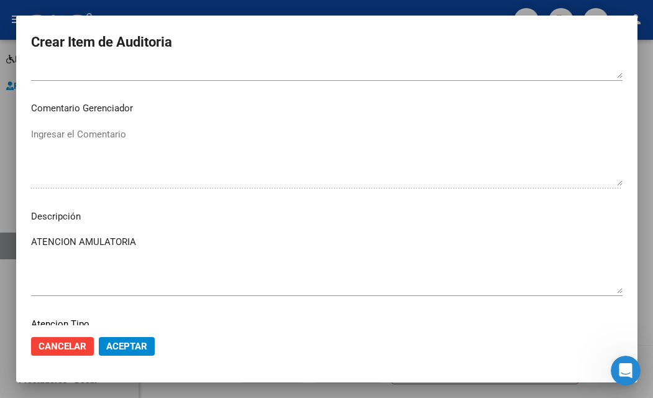
type input "$ 40.190,23"
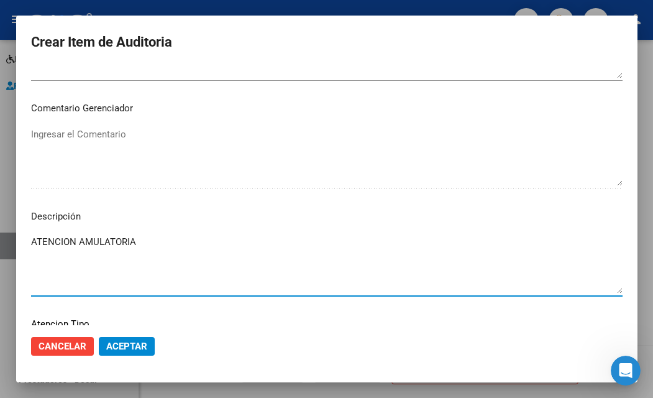
drag, startPoint x: 172, startPoint y: 241, endPoint x: -197, endPoint y: 231, distance: 369.3
click at [0, 231] on html "menu - ospg person Firma Express Inicio Calendario SSS Instructivos Contacto OS…" at bounding box center [326, 199] width 653 height 398
paste textarea "40.190,23"
drag, startPoint x: 111, startPoint y: 239, endPoint x: 68, endPoint y: 232, distance: 43.4
click at [68, 232] on div "BAJA EL 40.190,23 Ingresar el Descripción" at bounding box center [327, 263] width 592 height 63
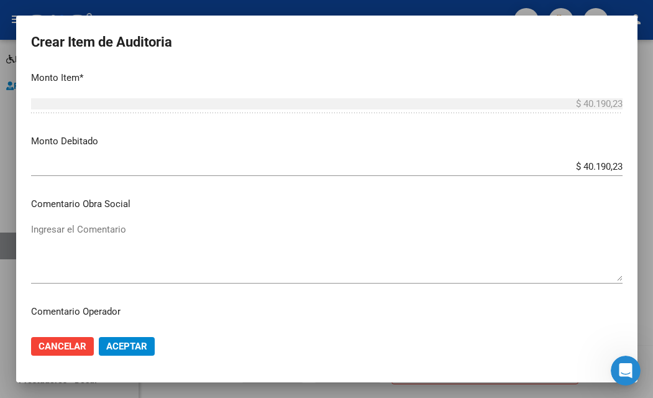
scroll to position [0, 0]
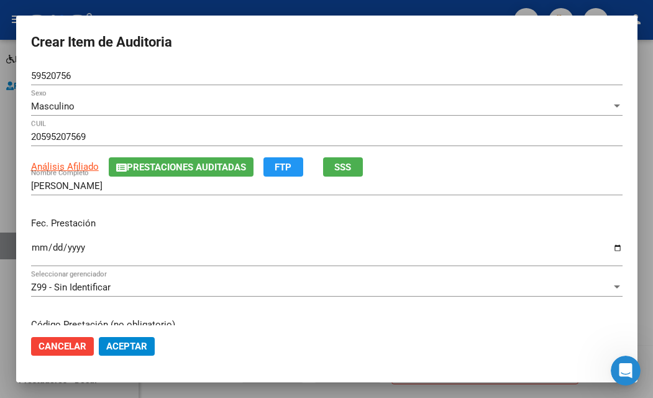
click at [350, 167] on span "SSS" at bounding box center [342, 167] width 17 height 11
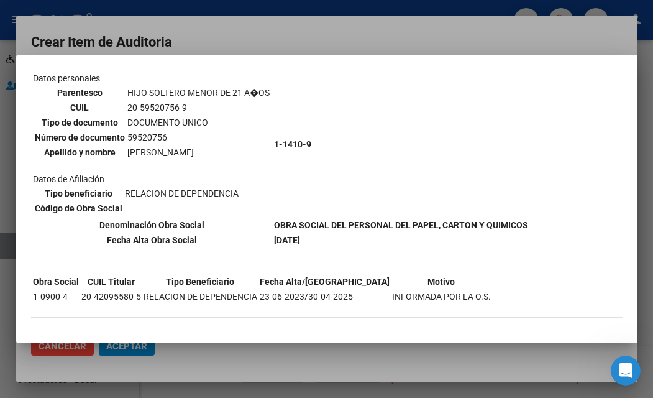
scroll to position [86, 0]
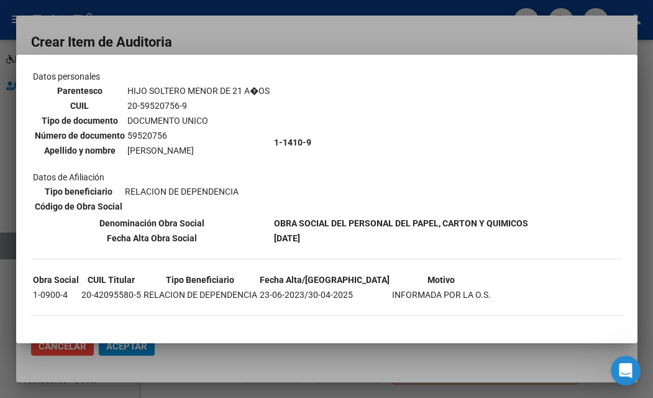
drag, startPoint x: 306, startPoint y: 293, endPoint x: 352, endPoint y: 295, distance: 45.4
click at [352, 295] on tr "1-0900-4 20-42095580-5 RELACION DE DEPENDENCIA 23-06-2023/30-04-2025 INFORMADA …" at bounding box center [261, 295] width 459 height 14
copy td "[DATE]5"
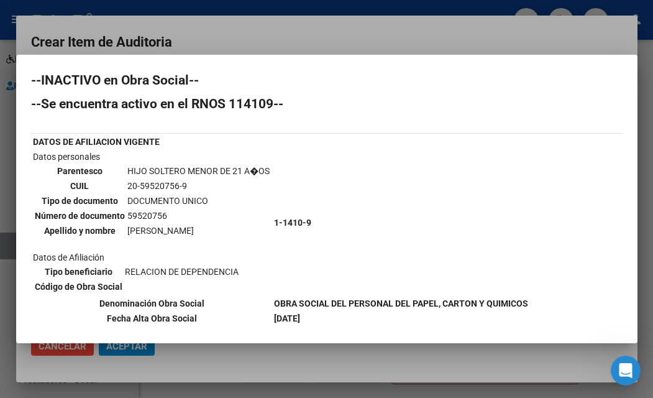
scroll to position [0, 0]
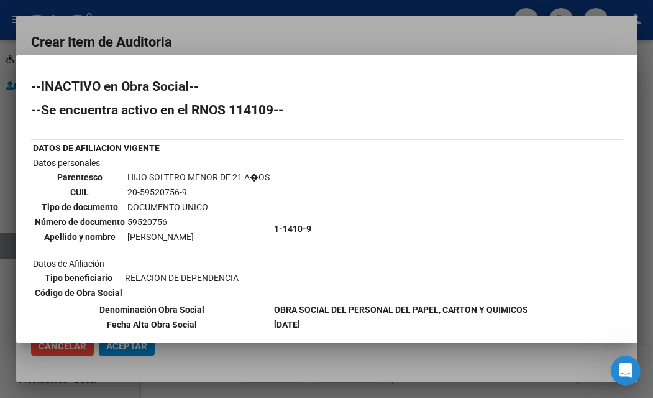
drag, startPoint x: 140, startPoint y: 189, endPoint x: 177, endPoint y: 194, distance: 36.4
click at [177, 194] on td "20-59520756-9" at bounding box center [199, 192] width 144 height 14
copy td "59520756"
click at [275, 354] on div at bounding box center [326, 199] width 653 height 398
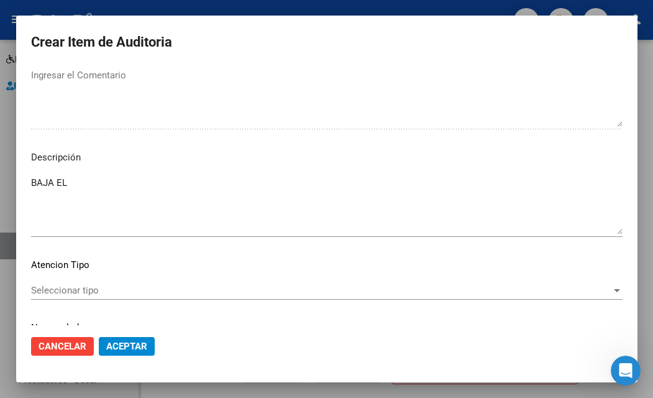
scroll to position [808, 0]
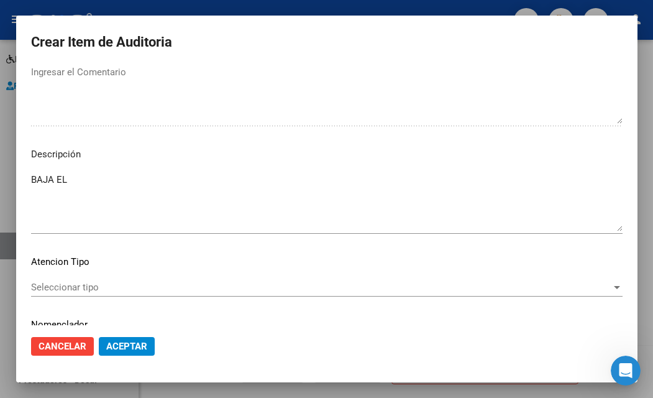
click at [121, 184] on textarea "BAJA EL" at bounding box center [327, 202] width 592 height 58
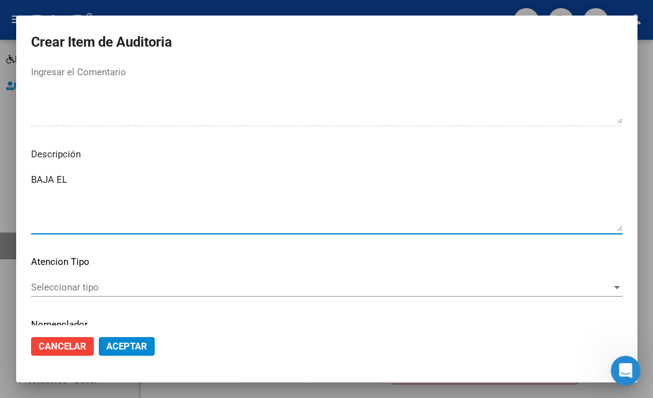
paste textarea "59520756"
click at [101, 295] on div "Seleccionar tipo Seleccionar tipo" at bounding box center [327, 287] width 592 height 19
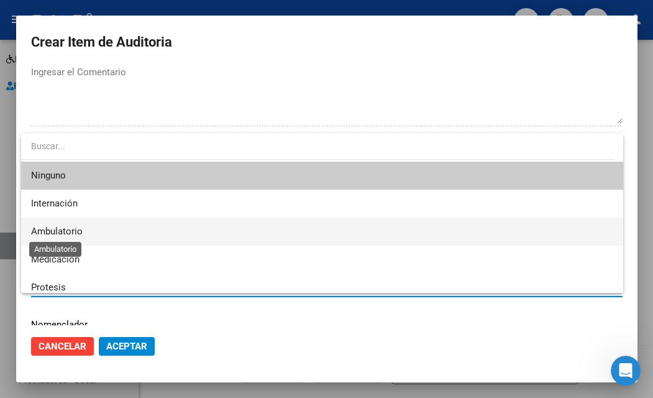
click at [72, 229] on span "Ambulatorio" at bounding box center [57, 231] width 52 height 11
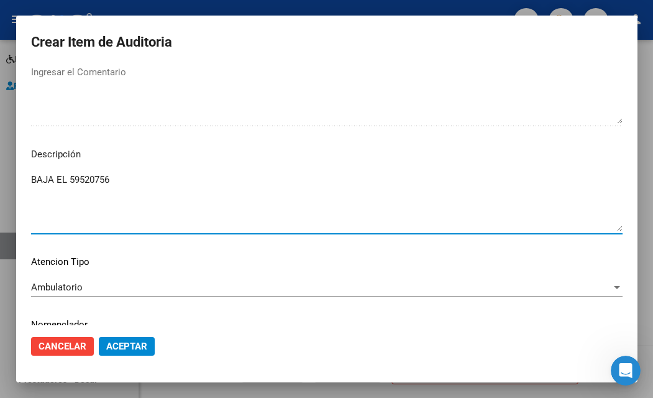
drag, startPoint x: 111, startPoint y: 180, endPoint x: 69, endPoint y: 175, distance: 42.6
click at [69, 175] on textarea "BAJA EL 59520756" at bounding box center [327, 202] width 592 height 58
paste textarea "[DATE]5"
type textarea "BAJA EL [DATE]"
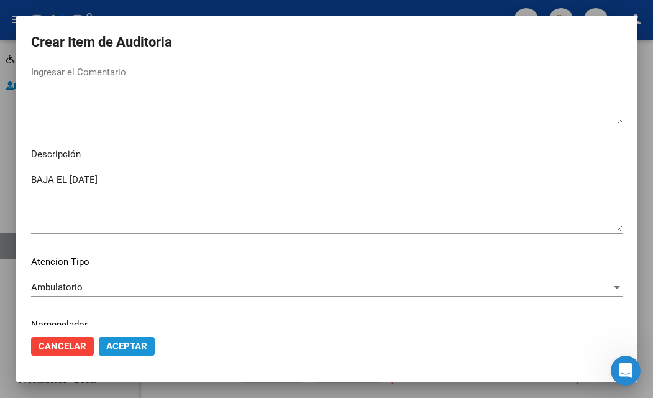
click at [131, 347] on span "Aceptar" at bounding box center [126, 346] width 41 height 11
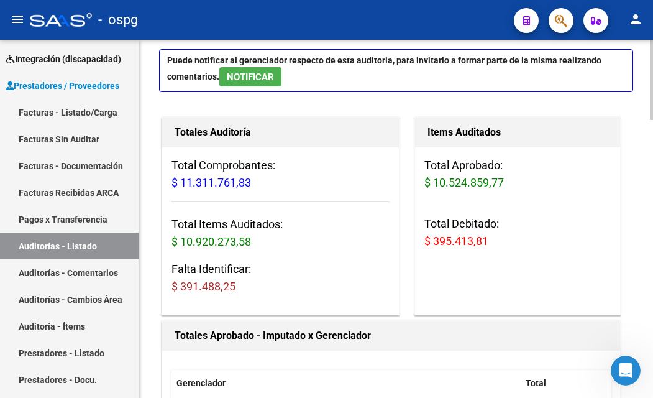
scroll to position [62, 0]
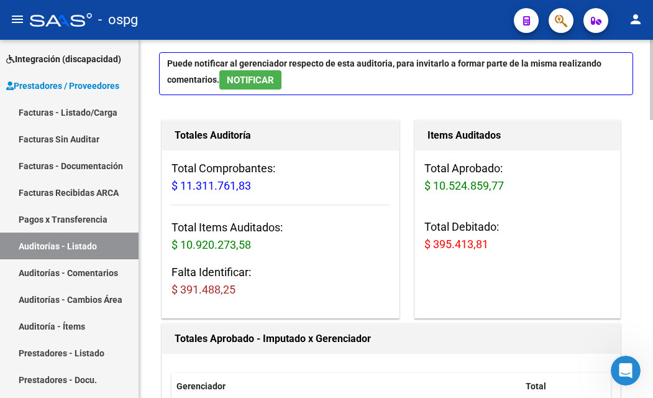
drag, startPoint x: 182, startPoint y: 287, endPoint x: 242, endPoint y: 297, distance: 61.1
click at [242, 297] on h3 "Falta Identificar: $ 391.488,25" at bounding box center [281, 281] width 218 height 35
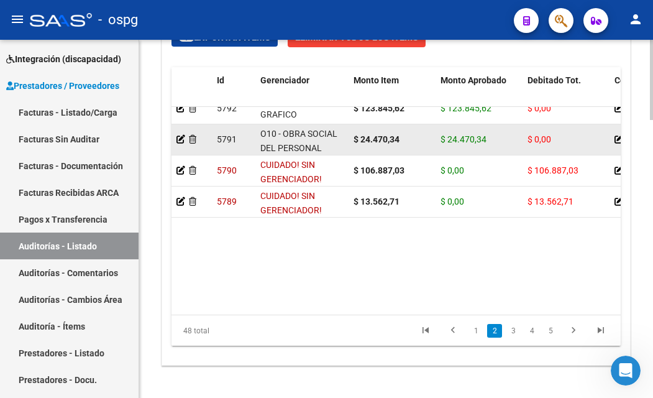
scroll to position [186, 0]
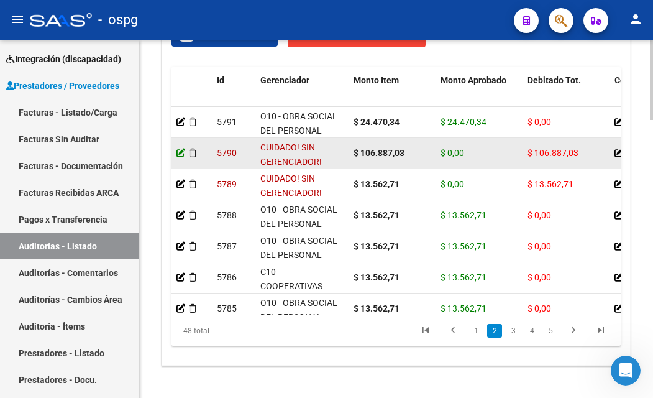
click at [180, 155] on icon at bounding box center [181, 153] width 9 height 9
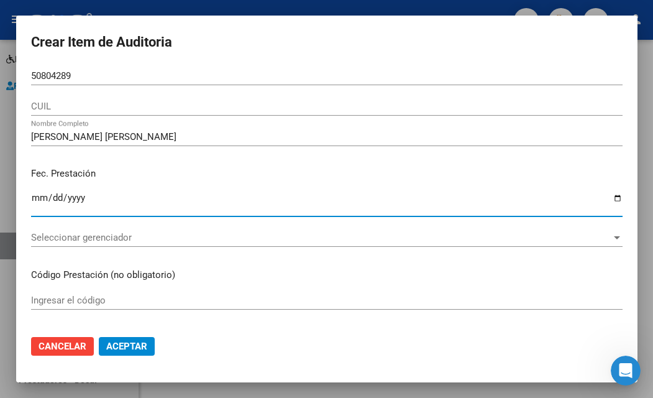
click at [86, 234] on span "Seleccionar gerenciador" at bounding box center [321, 237] width 581 height 11
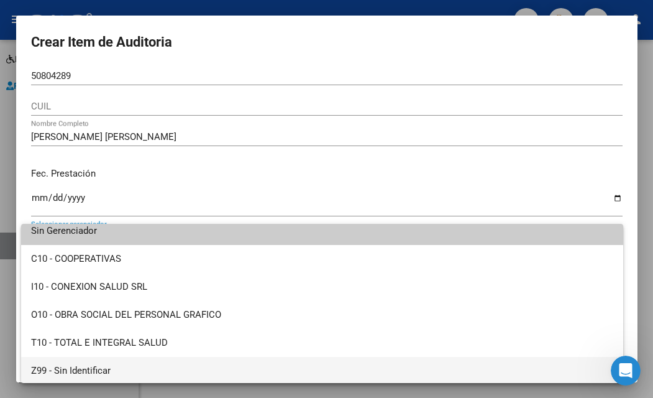
scroll to position [9, 0]
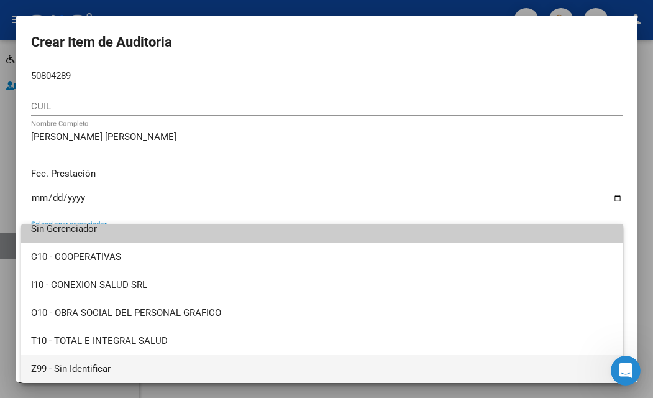
click at [90, 370] on span "Z99 - Sin Identificar" at bounding box center [322, 369] width 582 height 28
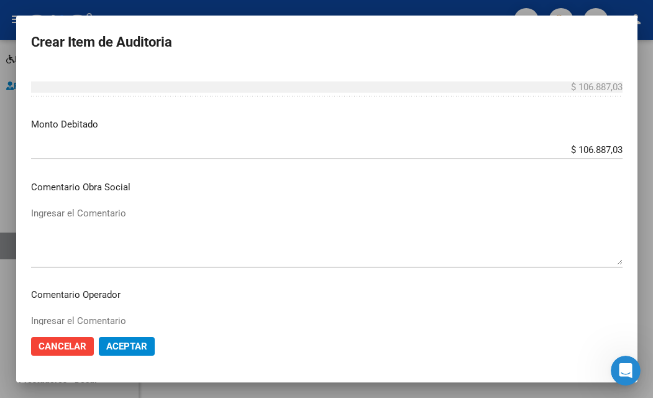
scroll to position [435, 0]
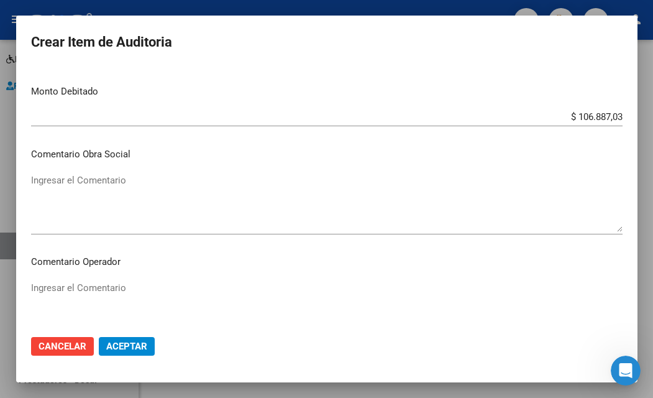
click at [124, 198] on textarea "Ingresar el Comentario" at bounding box center [327, 202] width 592 height 58
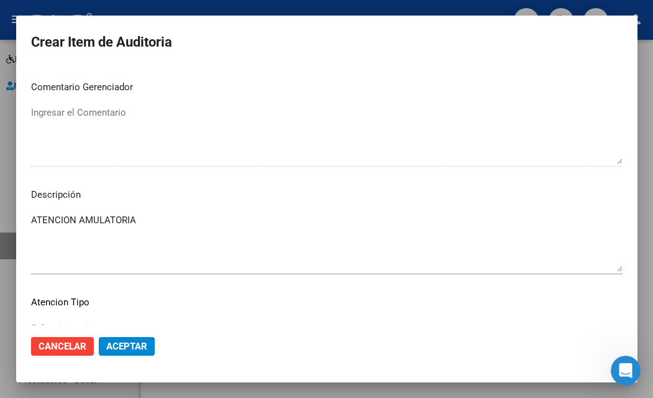
scroll to position [746, 0]
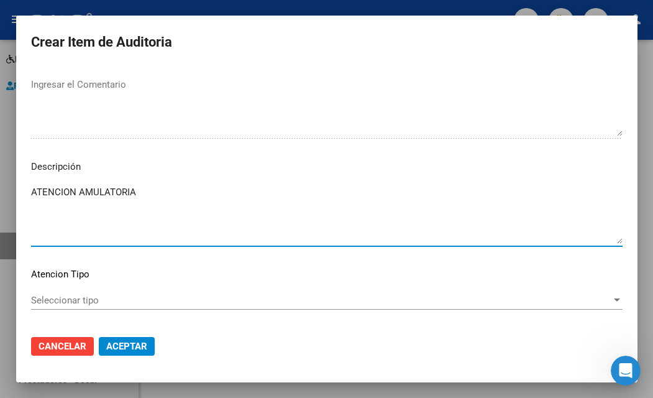
drag, startPoint x: 146, startPoint y: 195, endPoint x: -75, endPoint y: 197, distance: 220.7
click at [0, 197] on html "menu - ospg person Firma Express Inicio Calendario SSS Instructivos Contacto OS…" at bounding box center [326, 199] width 653 height 398
paste textarea "BENEFICIARIO NO PERTENECIENTE A NUESTRO PADRON DE BENEFICIARIOS"
type textarea "BENEFICIARIO NO PERTENECIENTE A NUESTRO PADRON DE BENEFICIARIOS"
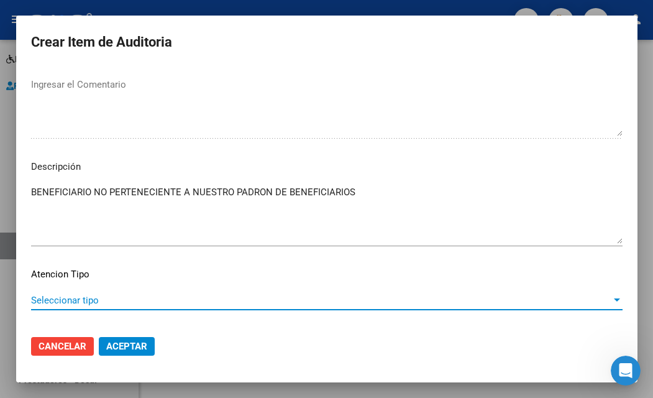
click at [76, 302] on span "Seleccionar tipo" at bounding box center [321, 300] width 581 height 11
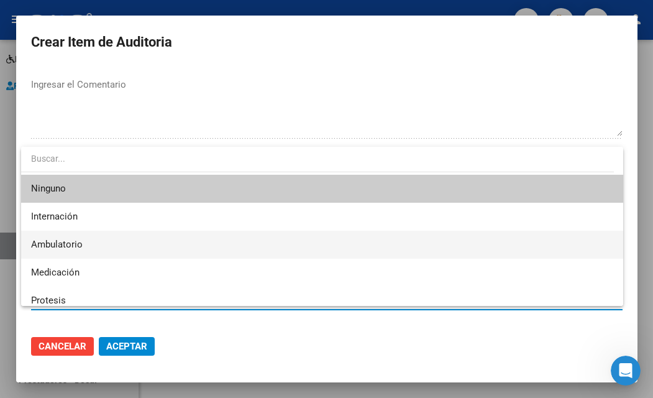
click at [90, 242] on span "Ambulatorio" at bounding box center [322, 245] width 582 height 28
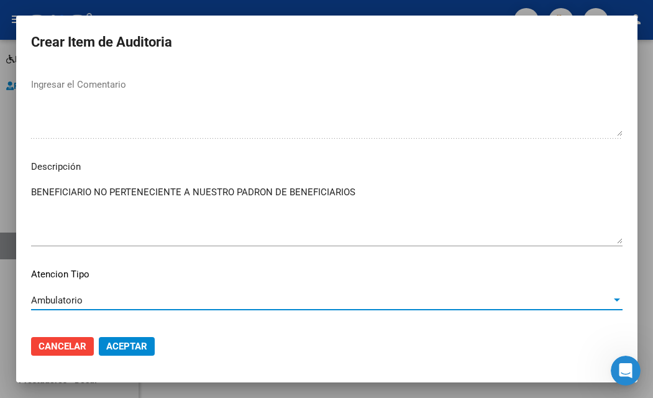
click at [138, 346] on span "Aceptar" at bounding box center [126, 346] width 41 height 11
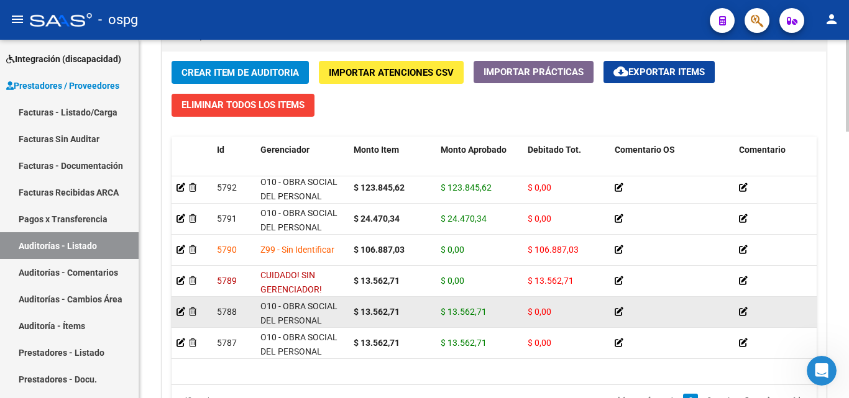
scroll to position [186, 0]
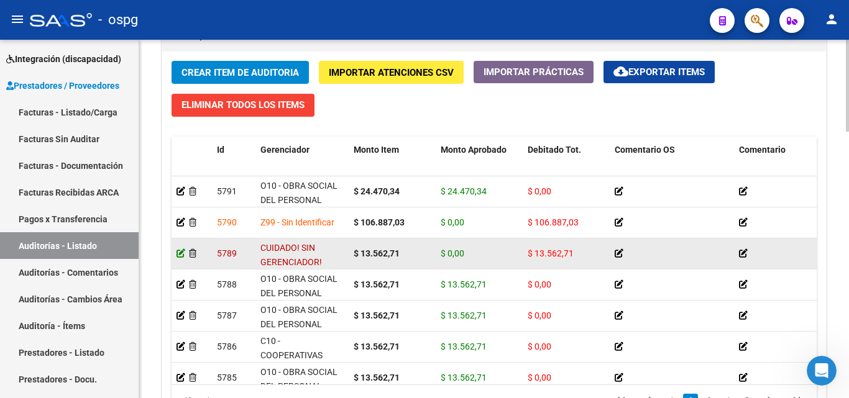
click at [180, 256] on icon at bounding box center [181, 253] width 9 height 9
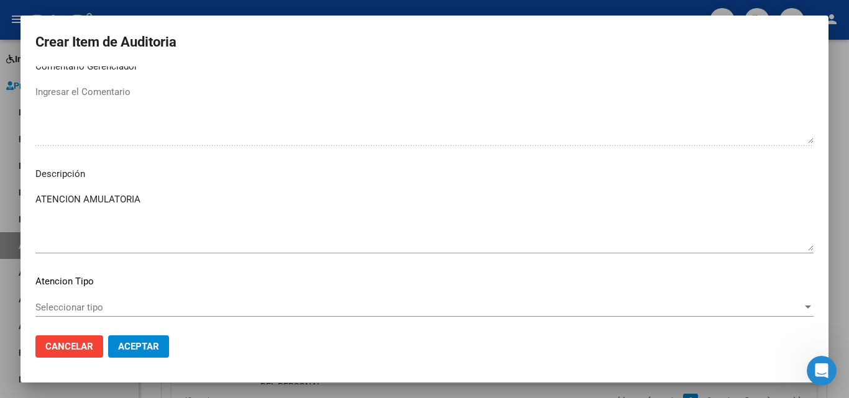
scroll to position [746, 0]
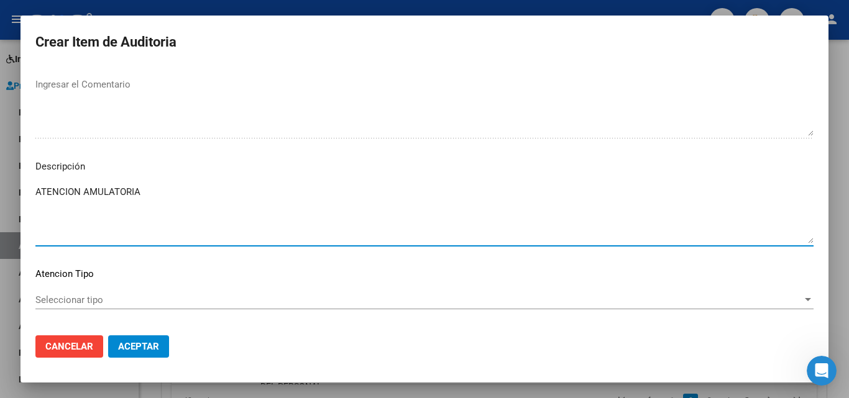
drag, startPoint x: 145, startPoint y: 198, endPoint x: 0, endPoint y: 214, distance: 145.8
click at [0, 214] on div "Crear Item de Auditoria 50804289 Nro Documento CUIL [PERSON_NAME] [PERSON_NAME]…" at bounding box center [424, 199] width 849 height 398
paste textarea "BENEFICIARIO NO PERTENECIENTE A NUESTRO PADRON DE BENEFICIARIOS"
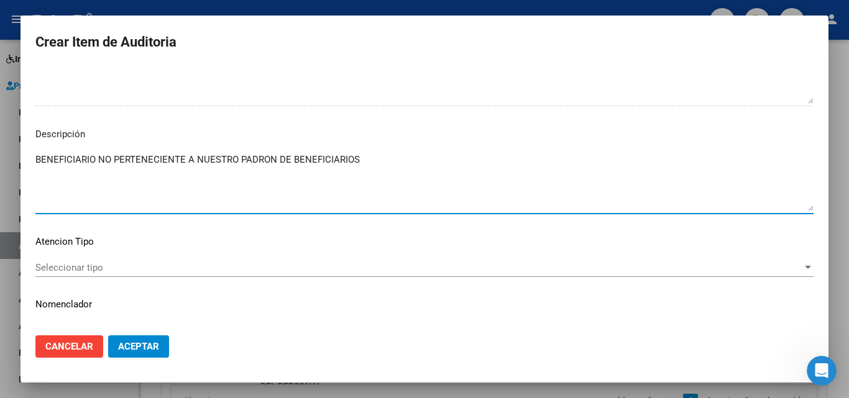
scroll to position [804, 0]
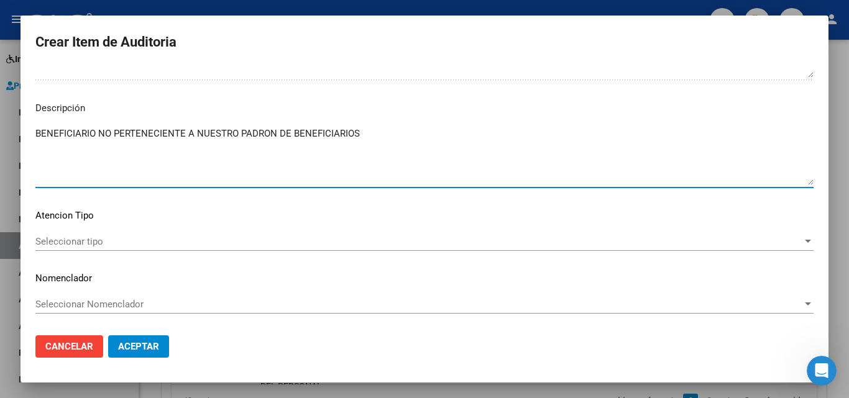
type textarea "BENEFICIARIO NO PERTENECIENTE A NUESTRO PADRON DE BENEFICIARIOS"
click at [79, 243] on span "Seleccionar tipo" at bounding box center [418, 241] width 767 height 11
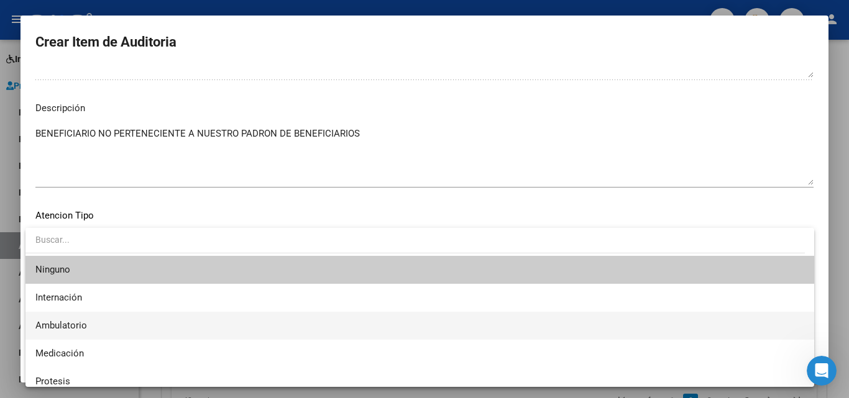
drag, startPoint x: 90, startPoint y: 321, endPoint x: 88, endPoint y: 339, distance: 17.6
click at [91, 322] on span "Ambulatorio" at bounding box center [419, 326] width 769 height 28
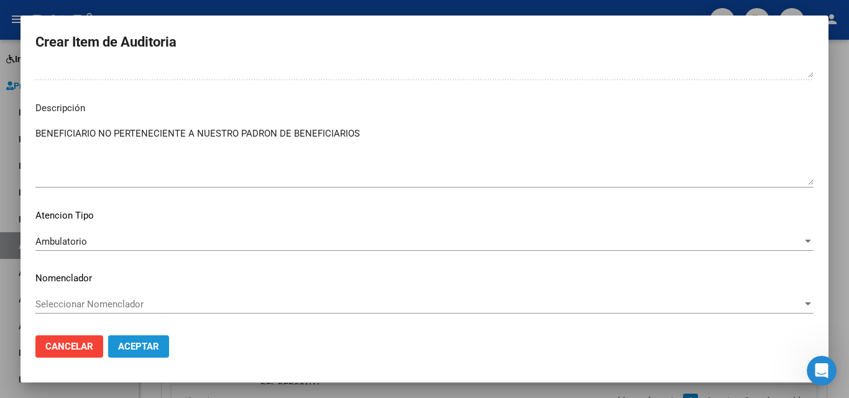
click at [126, 351] on span "Aceptar" at bounding box center [138, 346] width 41 height 11
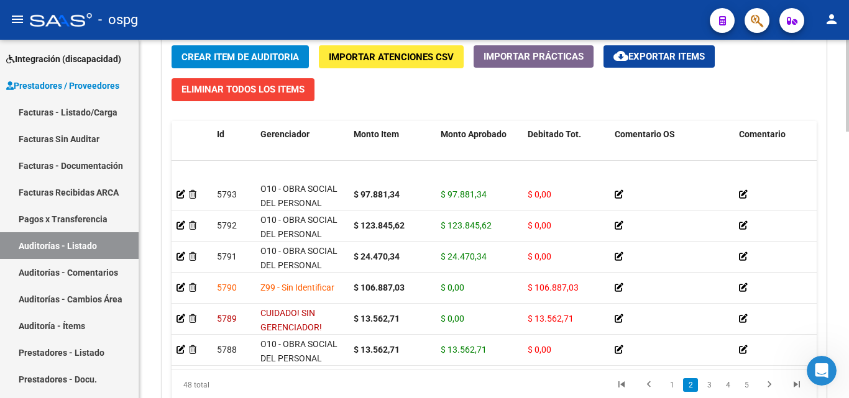
scroll to position [124, 0]
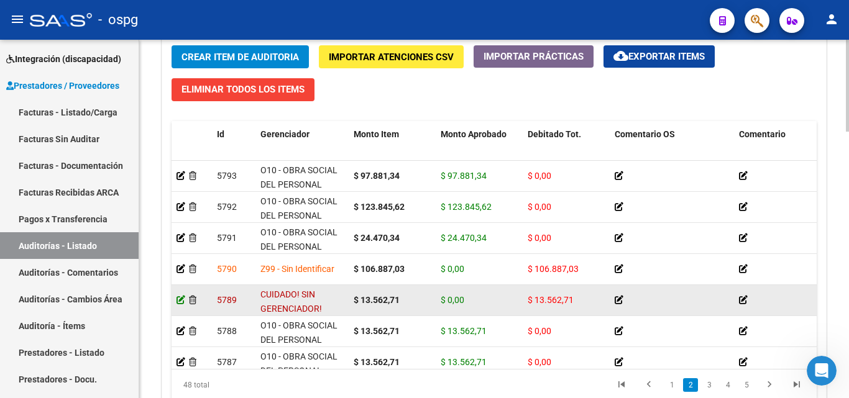
click at [179, 298] on icon at bounding box center [181, 300] width 9 height 9
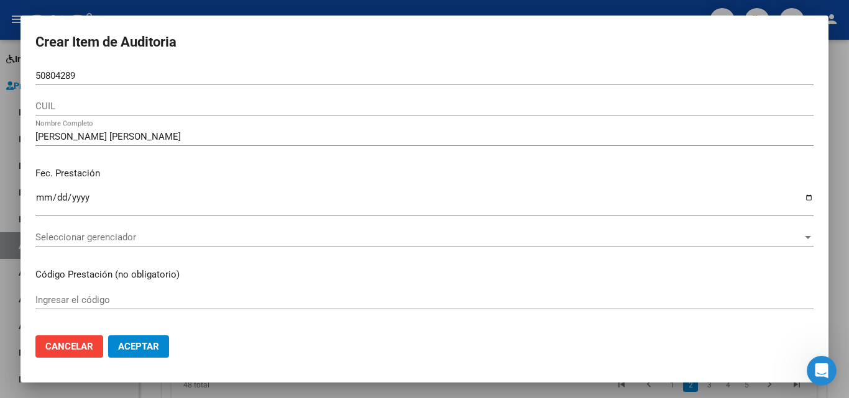
click at [88, 244] on div "Seleccionar gerenciador Seleccionar gerenciador" at bounding box center [424, 237] width 778 height 19
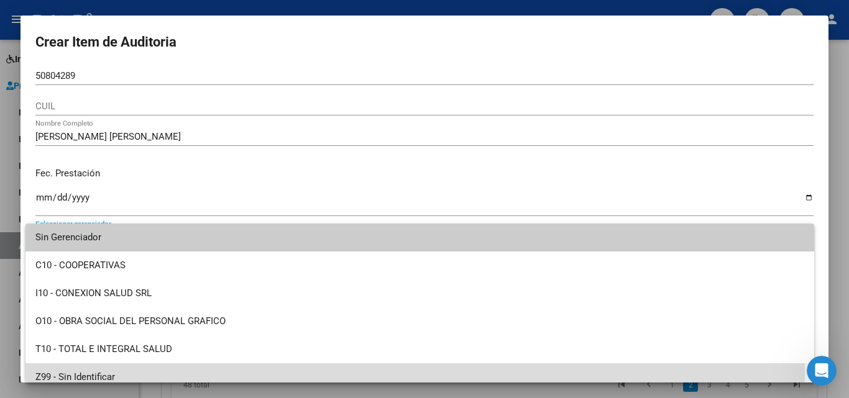
click at [88, 371] on span "Z99 - Sin Identificar" at bounding box center [419, 378] width 769 height 28
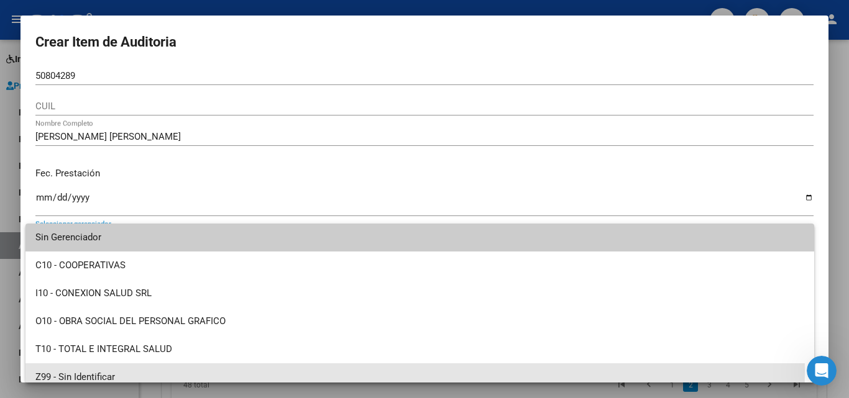
scroll to position [9, 0]
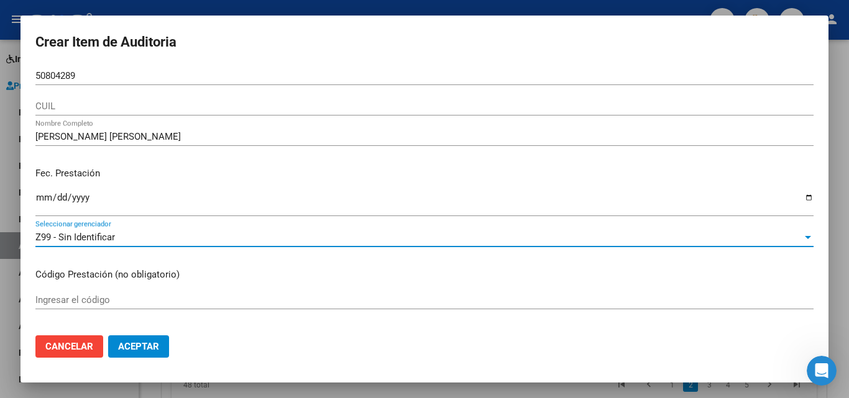
click at [145, 350] on span "Aceptar" at bounding box center [138, 346] width 41 height 11
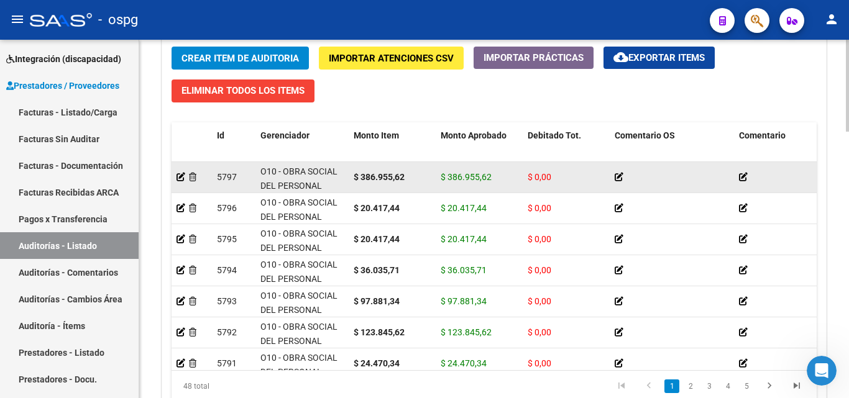
scroll to position [932, 0]
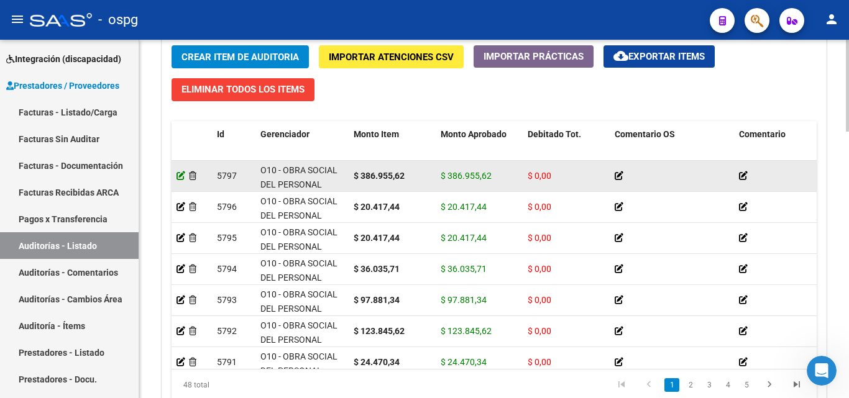
click at [180, 174] on icon at bounding box center [181, 176] width 9 height 9
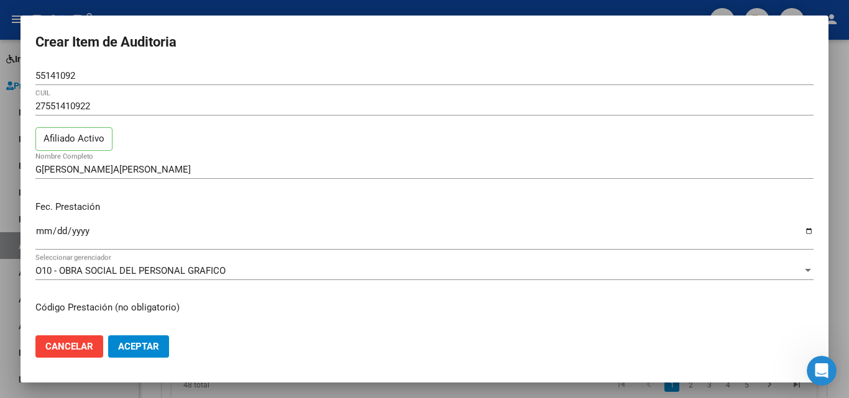
click at [398, 313] on p "Código Prestación (no obligatorio)" at bounding box center [424, 308] width 778 height 14
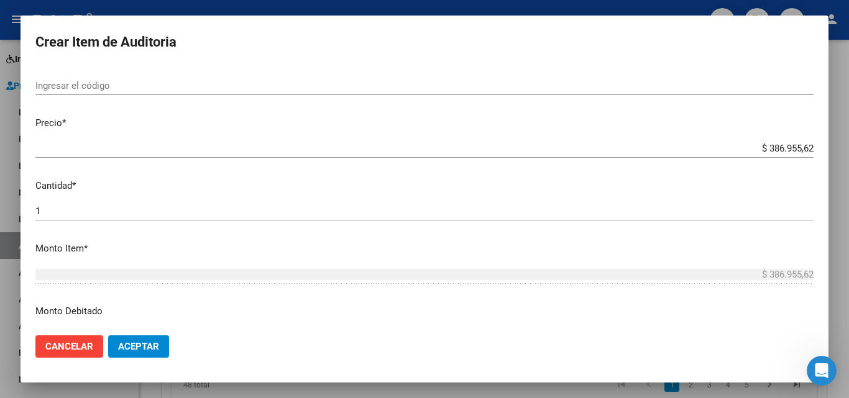
scroll to position [249, 0]
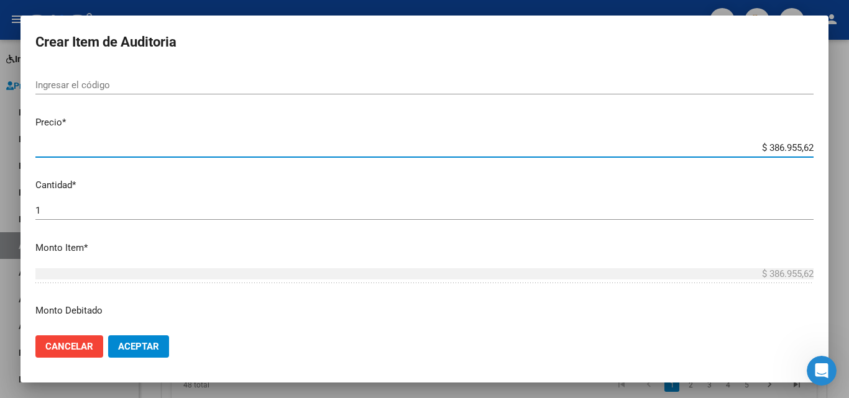
drag, startPoint x: 760, startPoint y: 145, endPoint x: 812, endPoint y: 143, distance: 52.2
click at [812, 143] on app-form-text-field "Precio * $ 386.955,62 Ingresar el precio" at bounding box center [429, 135] width 788 height 39
paste input "773.911,247"
type input "$ 7.739.112,47"
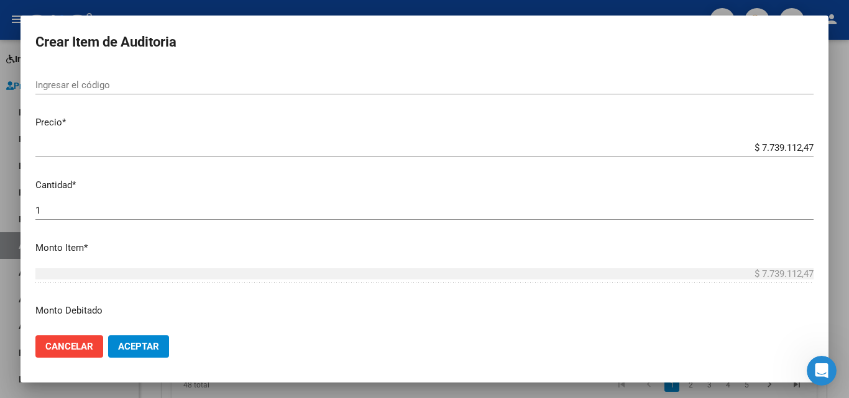
click at [804, 145] on app-form-text-field "Precio * $ 7.739.112,47 Ingresar el precio" at bounding box center [429, 135] width 788 height 39
click at [793, 142] on input "$ 7.739.112,47" at bounding box center [424, 147] width 778 height 11
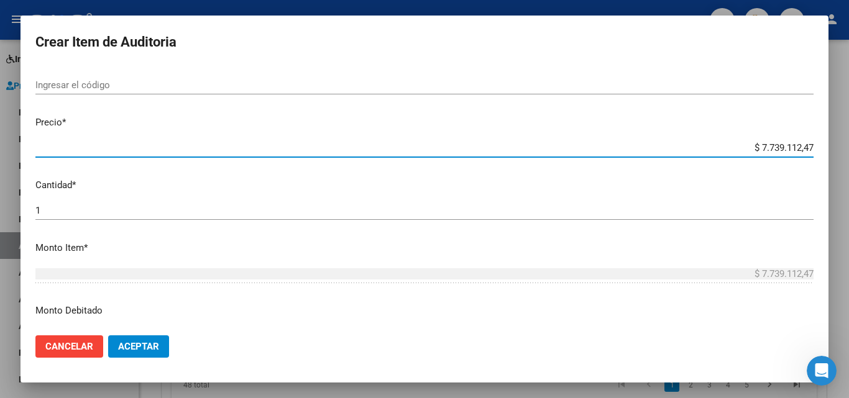
click at [801, 142] on input "$ 7.739.112,47" at bounding box center [424, 147] width 778 height 11
type input "$ 773.911,24"
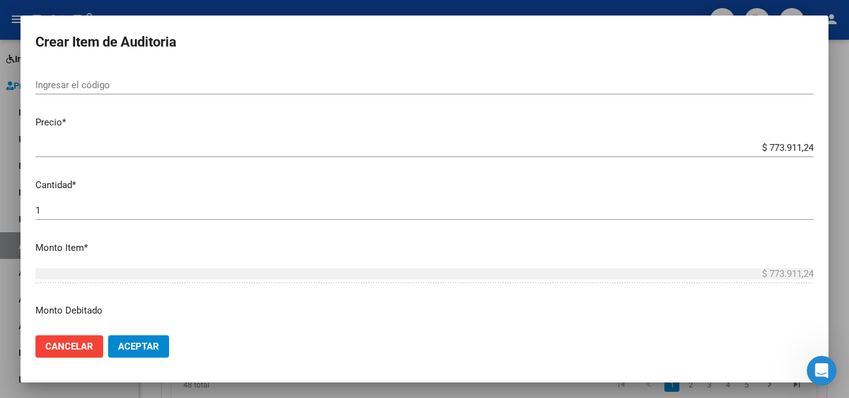
click at [668, 171] on mat-dialog-content "55141092 Nro Documento 27551410922 CUIL Afiliado Activo G[PERSON_NAME]A[PERSON_…" at bounding box center [425, 196] width 808 height 259
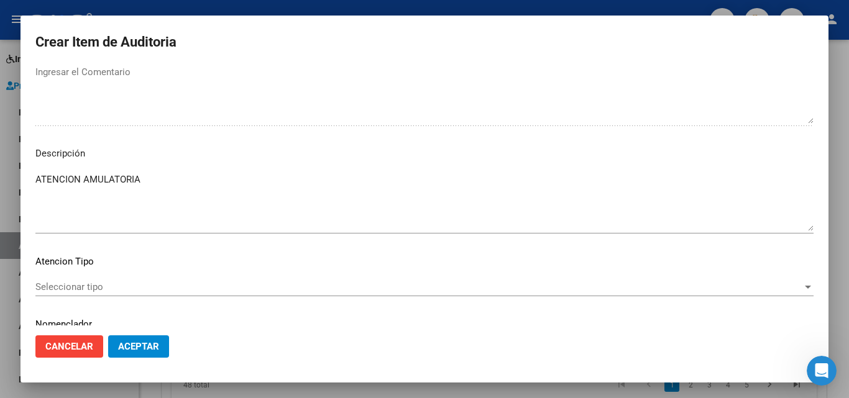
scroll to position [837, 0]
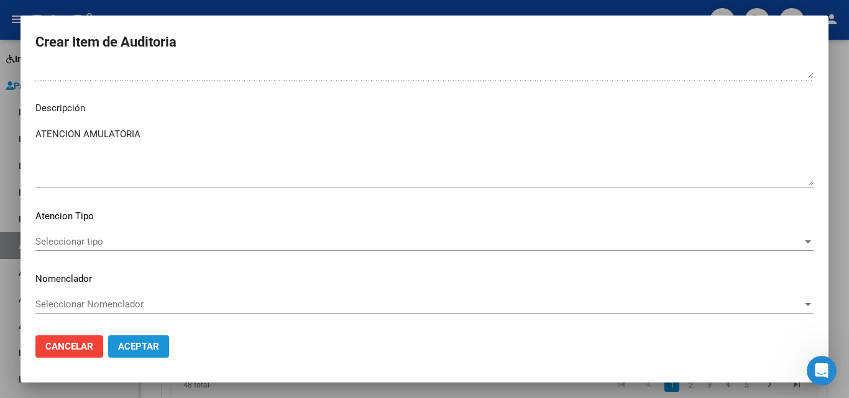
click at [151, 353] on button "Aceptar" at bounding box center [138, 347] width 61 height 22
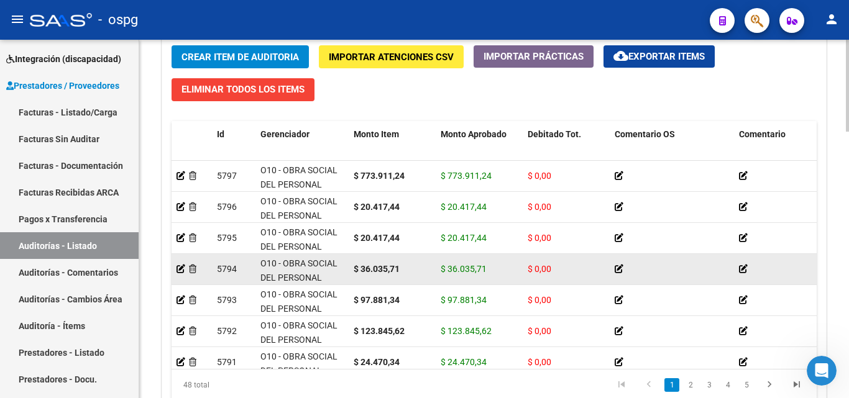
scroll to position [1, 0]
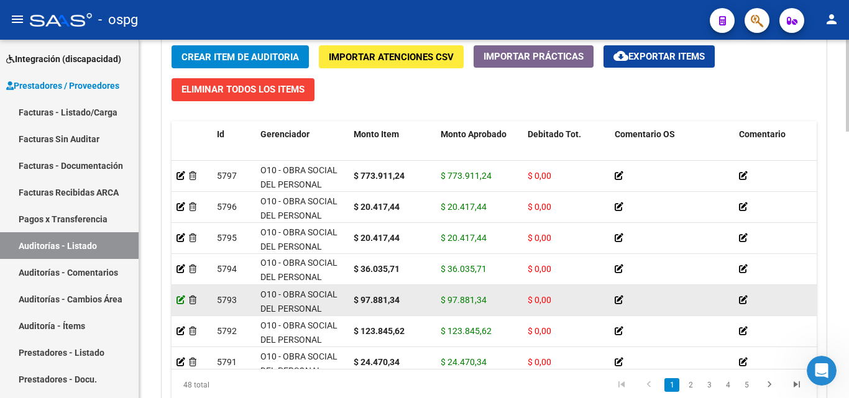
click at [178, 301] on icon at bounding box center [181, 300] width 9 height 9
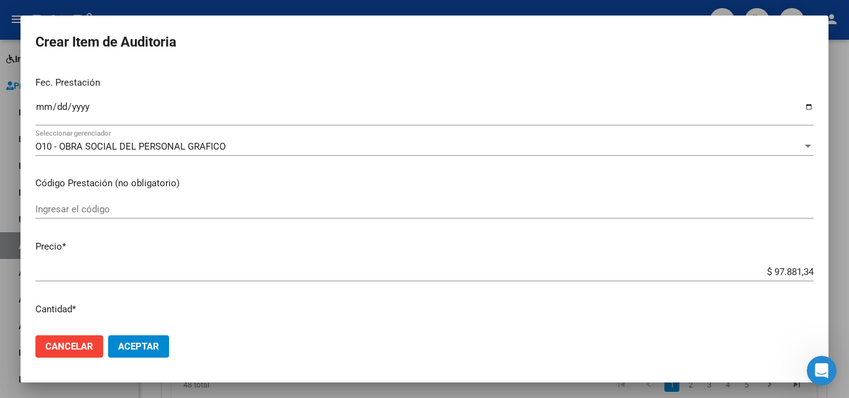
scroll to position [311, 0]
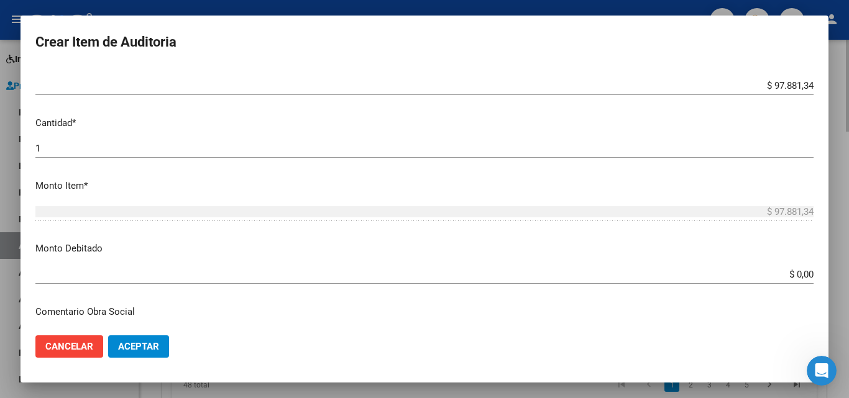
drag, startPoint x: 835, startPoint y: 274, endPoint x: 679, endPoint y: 324, distance: 163.7
click at [835, 274] on div at bounding box center [424, 199] width 849 height 398
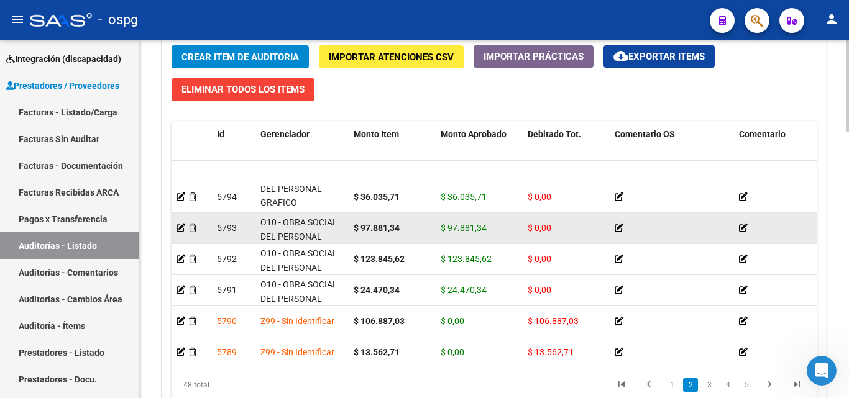
scroll to position [124, 0]
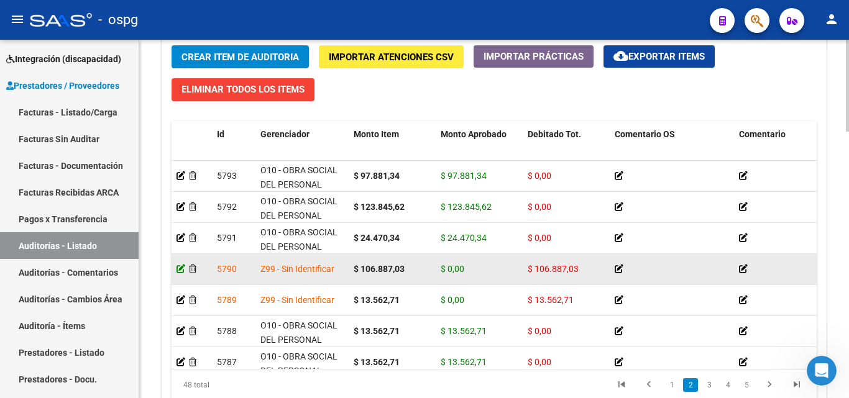
click at [180, 267] on icon at bounding box center [181, 269] width 9 height 9
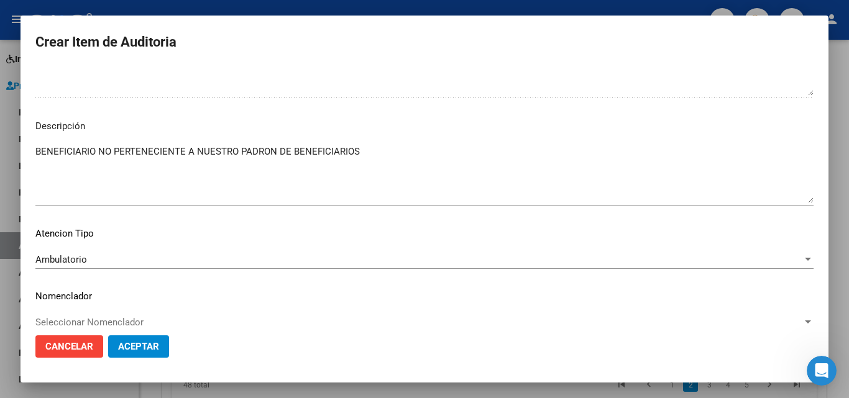
scroll to position [804, 0]
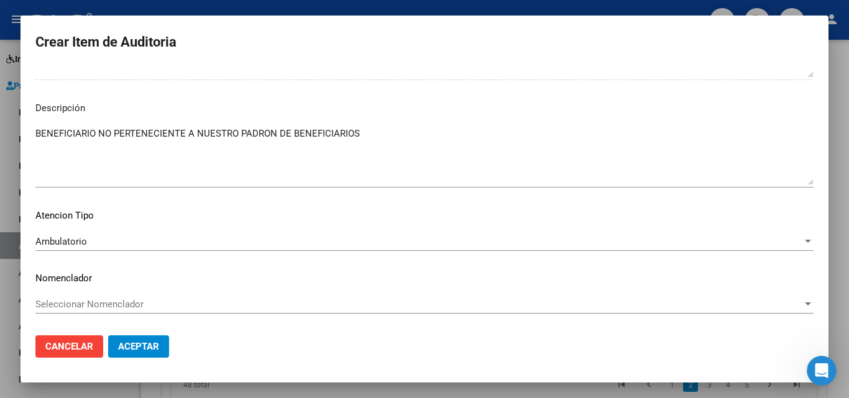
click at [140, 345] on span "Aceptar" at bounding box center [138, 346] width 41 height 11
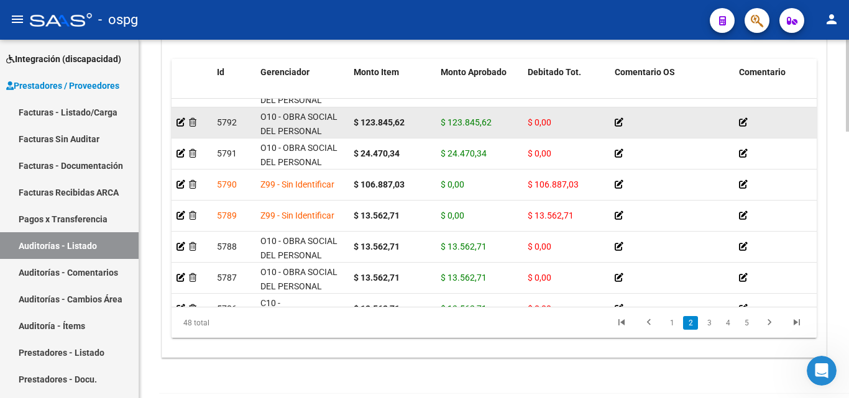
scroll to position [186, 0]
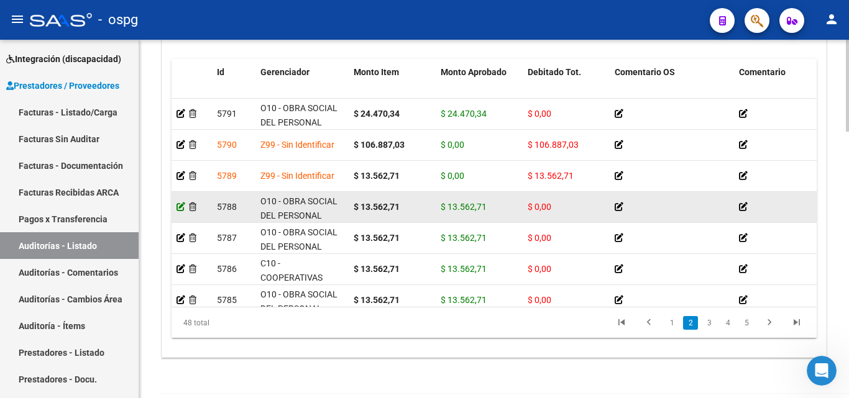
click at [178, 204] on icon at bounding box center [181, 207] width 9 height 9
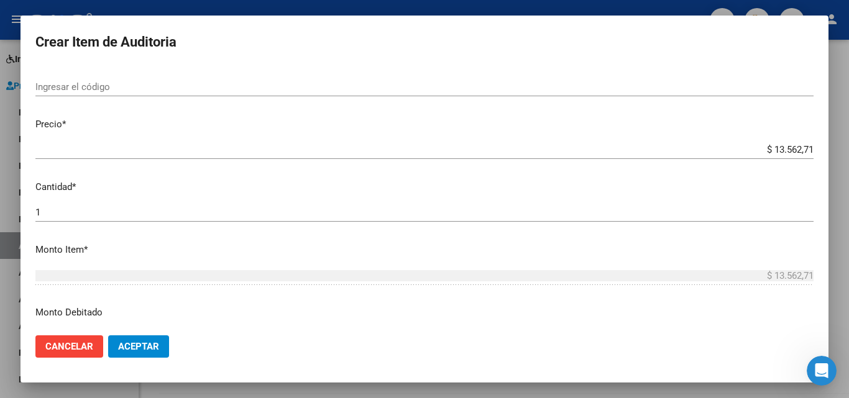
scroll to position [373, 0]
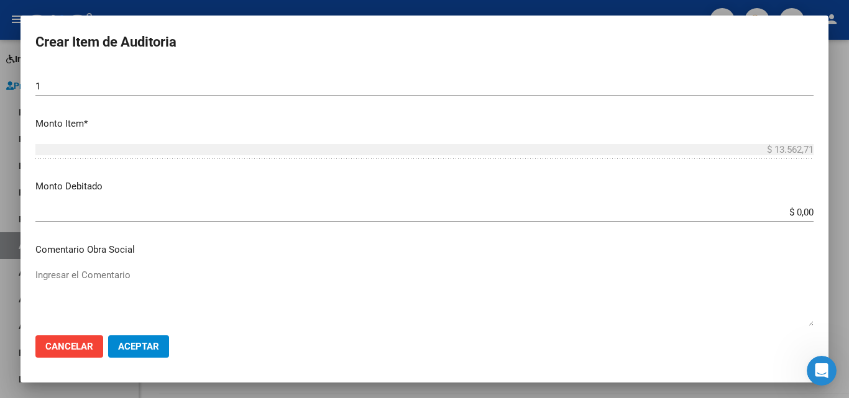
click at [839, 231] on div at bounding box center [424, 199] width 849 height 398
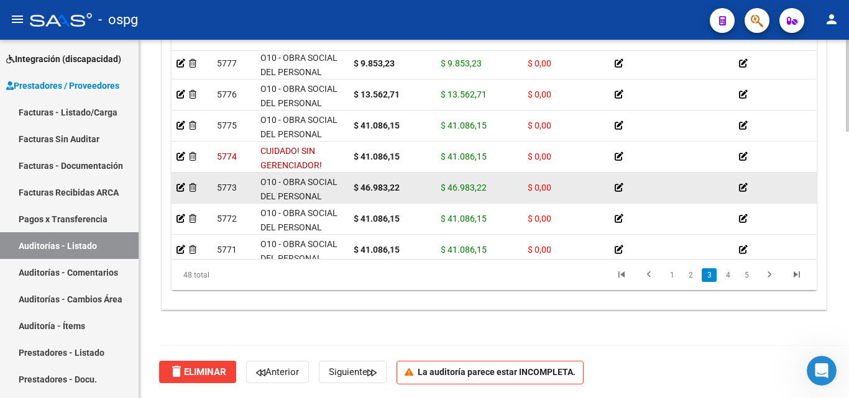
scroll to position [622, 0]
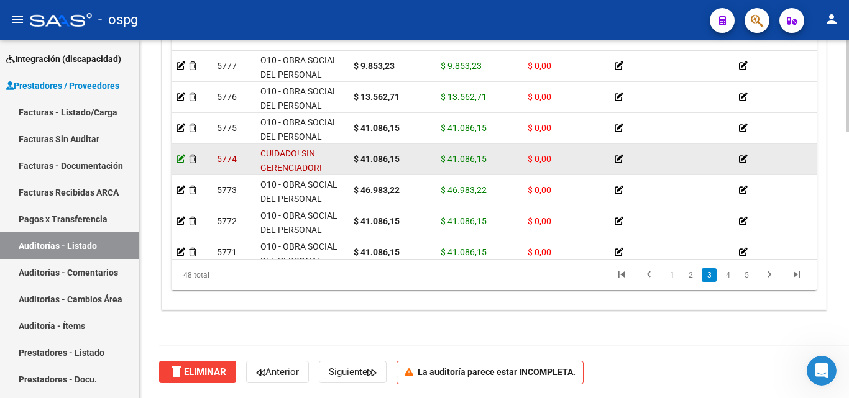
click at [183, 158] on icon at bounding box center [181, 159] width 9 height 9
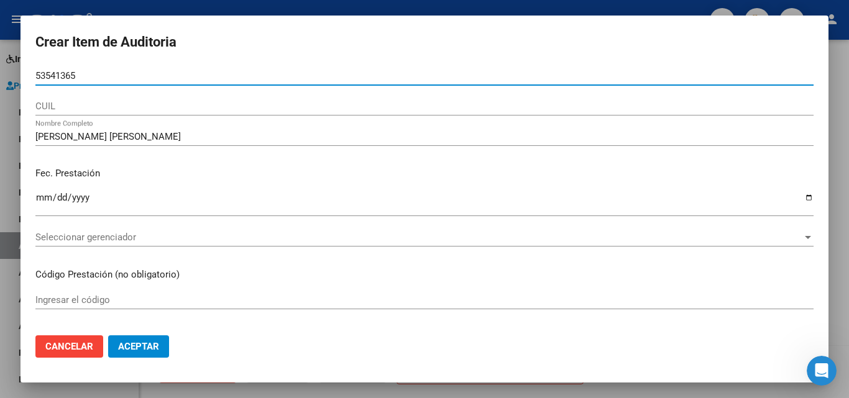
drag, startPoint x: 94, startPoint y: 76, endPoint x: 0, endPoint y: 56, distance: 96.7
click at [0, 56] on div "Crear Item de Auditoria 53541365 Nro Documento CUIL [PERSON_NAME] [PERSON_NAME]…" at bounding box center [424, 199] width 849 height 398
click at [44, 80] on input "53541365" at bounding box center [424, 75] width 778 height 11
click at [49, 77] on input "53541365" at bounding box center [424, 75] width 778 height 11
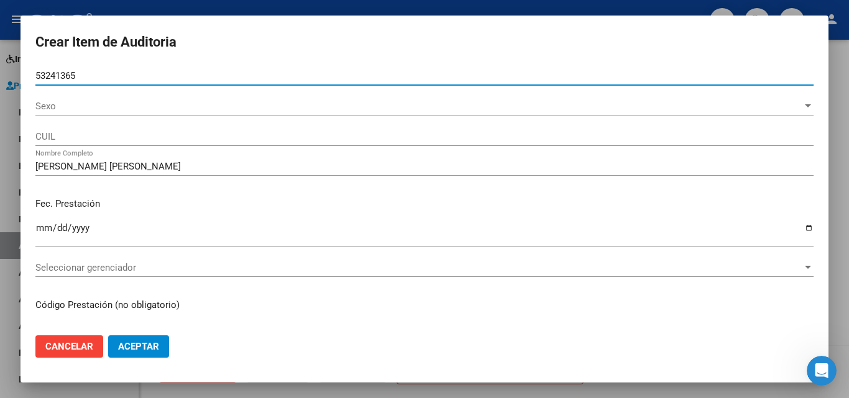
type input "53241365"
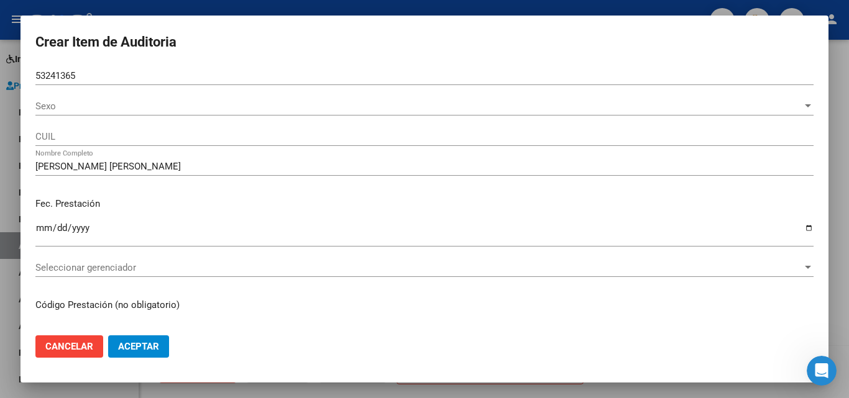
click at [91, 118] on div "Sexo Sexo" at bounding box center [424, 112] width 778 height 30
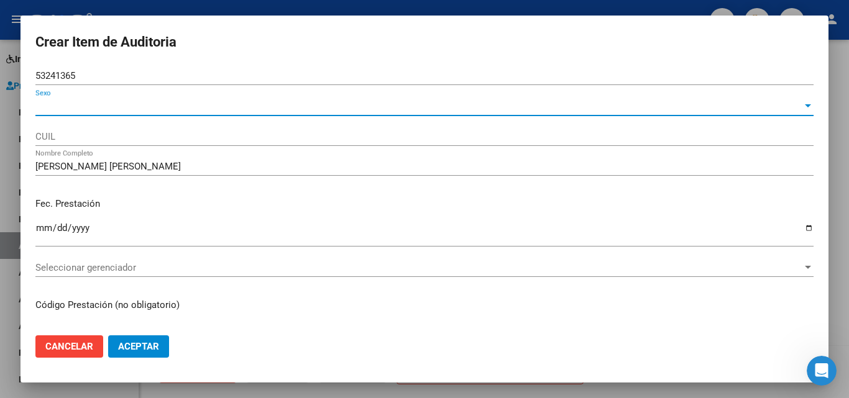
click at [111, 102] on span "Sexo" at bounding box center [418, 106] width 767 height 11
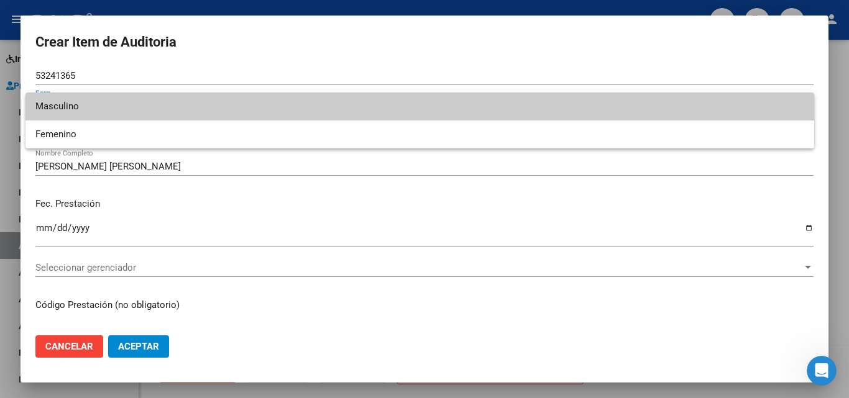
click at [106, 111] on span "Masculino" at bounding box center [419, 107] width 769 height 28
type input "20532413657"
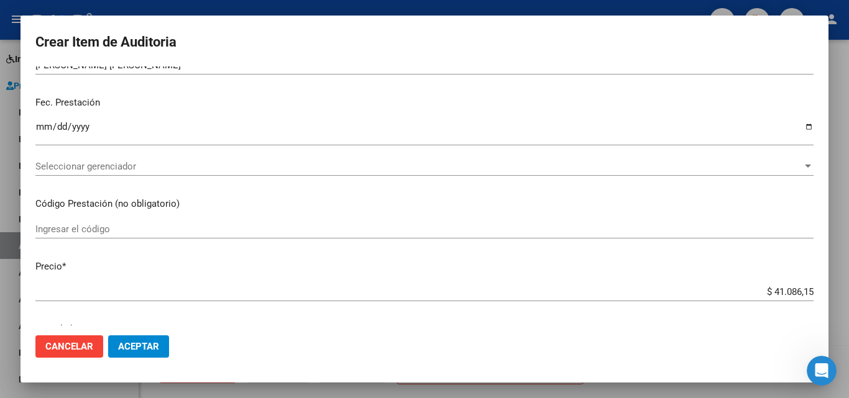
scroll to position [0, 0]
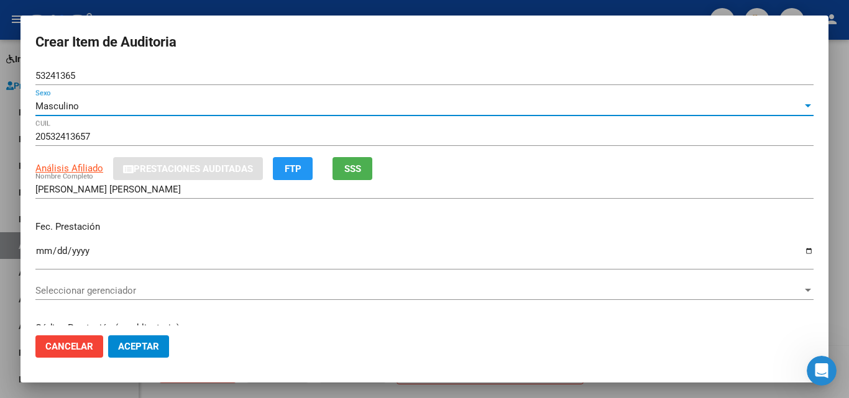
click at [363, 170] on button "SSS" at bounding box center [353, 168] width 40 height 23
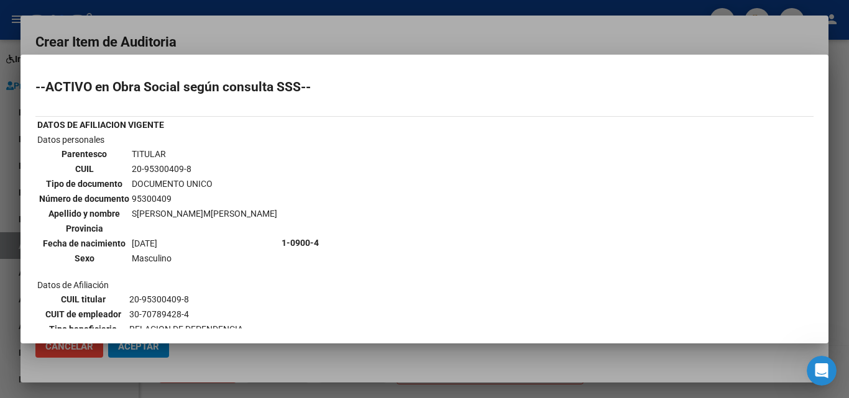
click at [367, 25] on div at bounding box center [424, 199] width 849 height 398
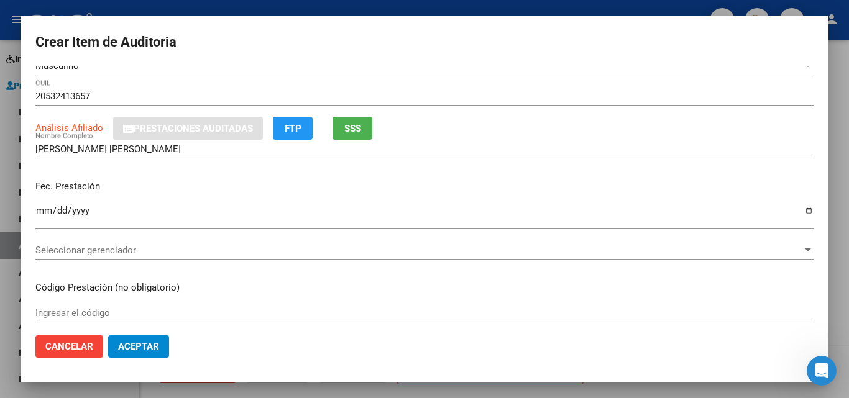
scroll to position [62, 0]
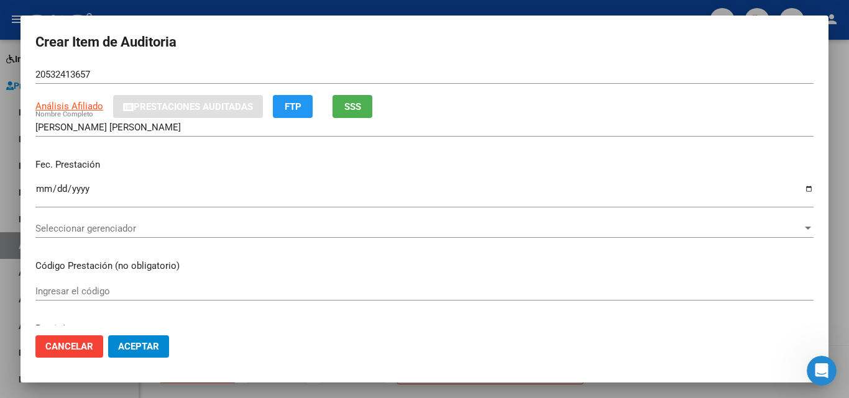
click at [97, 232] on span "Seleccionar gerenciador" at bounding box center [418, 228] width 767 height 11
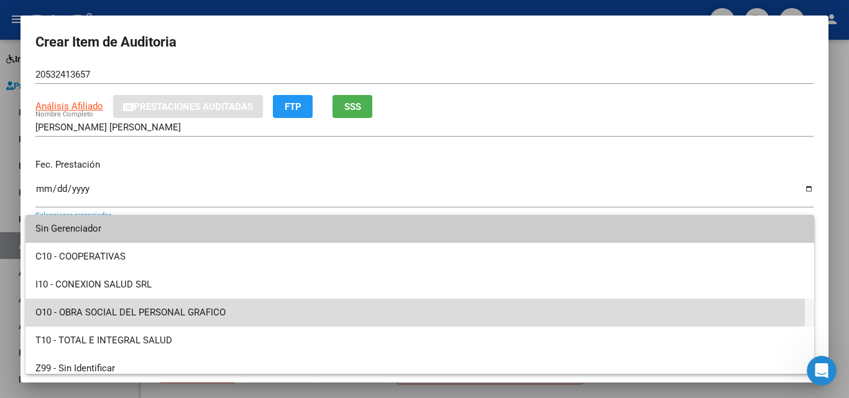
click at [132, 314] on span "O10 - OBRA SOCIAL DEL PERSONAL GRAFICO" at bounding box center [419, 313] width 769 height 28
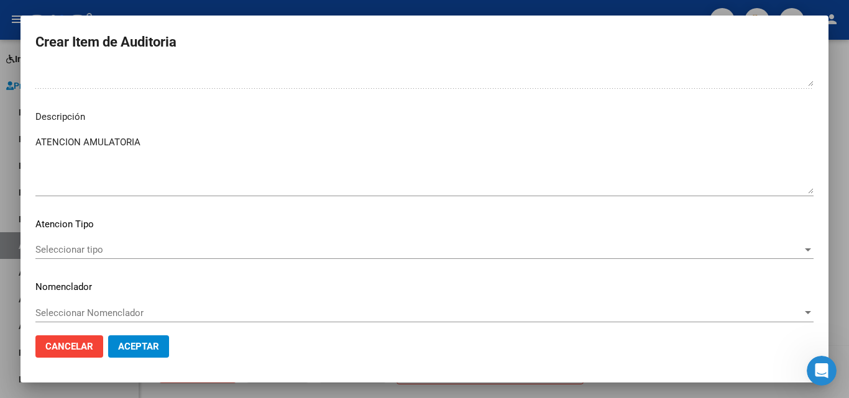
scroll to position [857, 0]
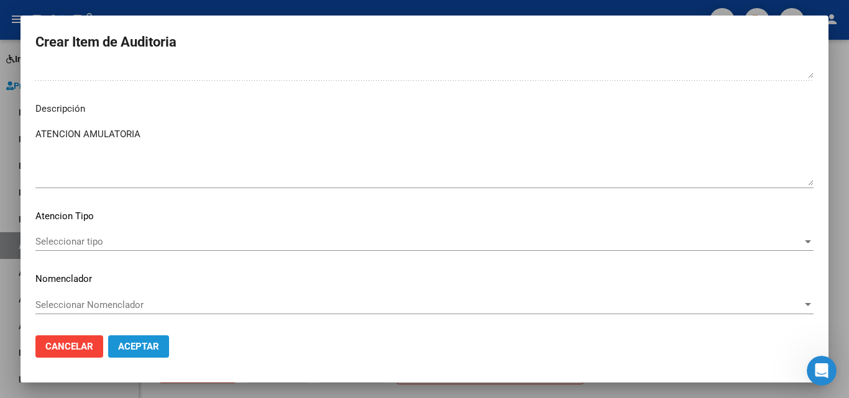
click at [139, 342] on span "Aceptar" at bounding box center [138, 346] width 41 height 11
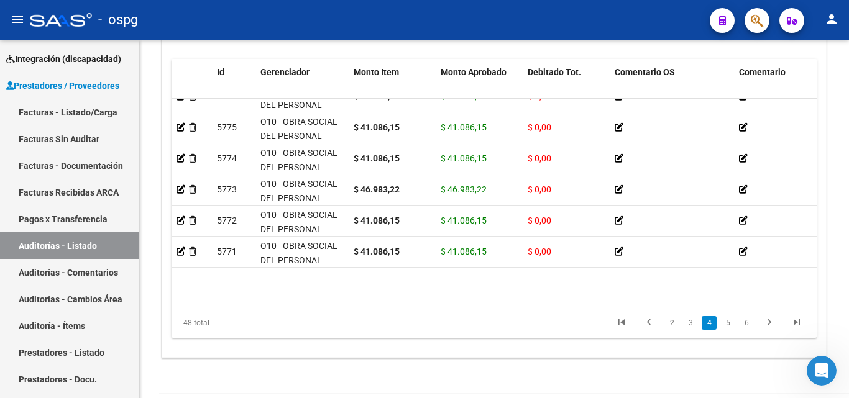
scroll to position [684, 0]
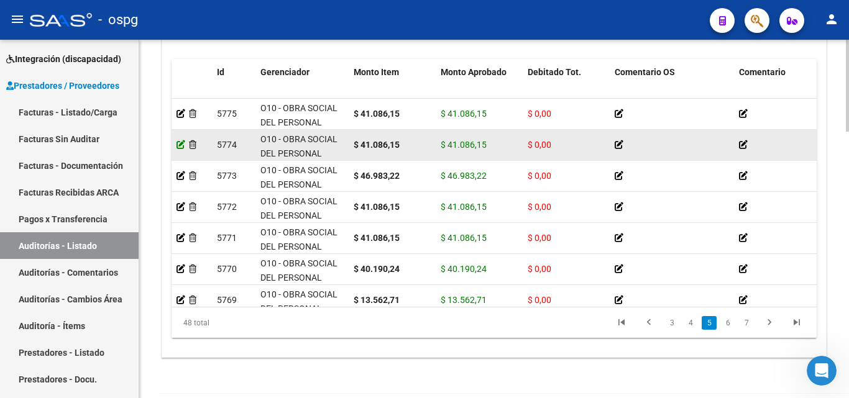
click at [177, 145] on icon at bounding box center [181, 144] width 9 height 9
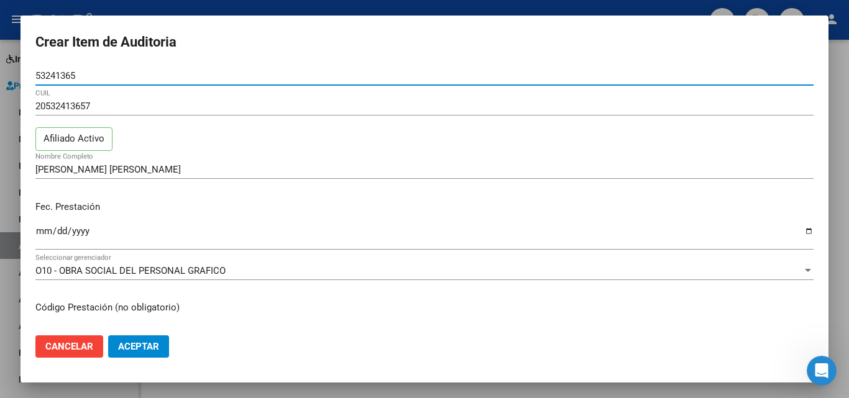
click at [0, 199] on div at bounding box center [424, 199] width 849 height 398
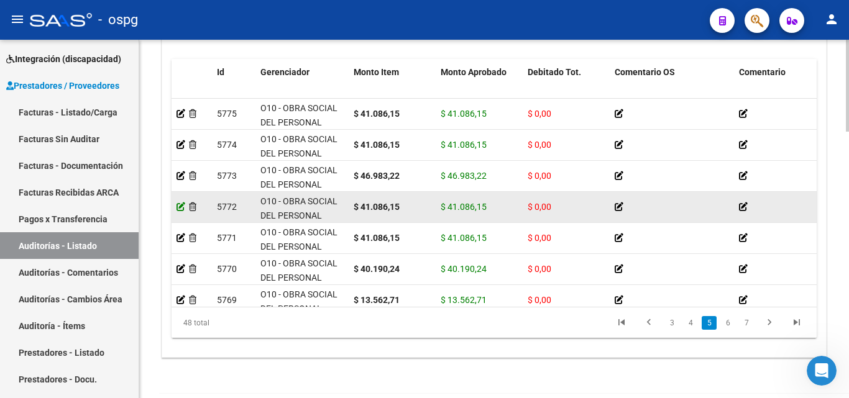
click at [183, 203] on icon at bounding box center [181, 207] width 9 height 9
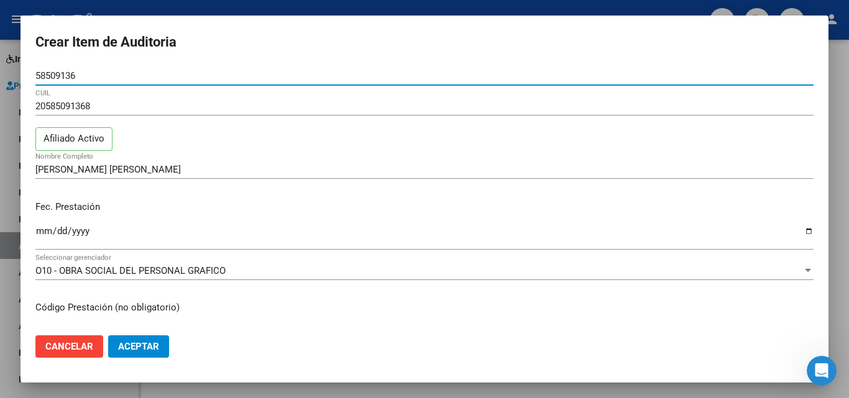
click at [0, 194] on div at bounding box center [424, 199] width 849 height 398
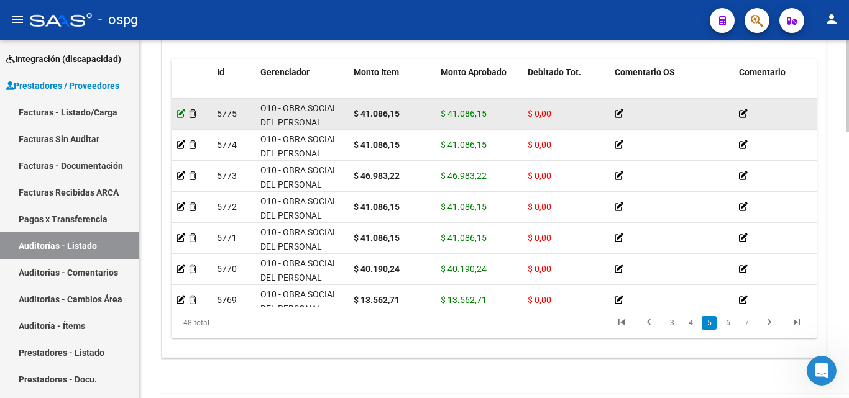
click at [180, 114] on icon at bounding box center [181, 113] width 9 height 9
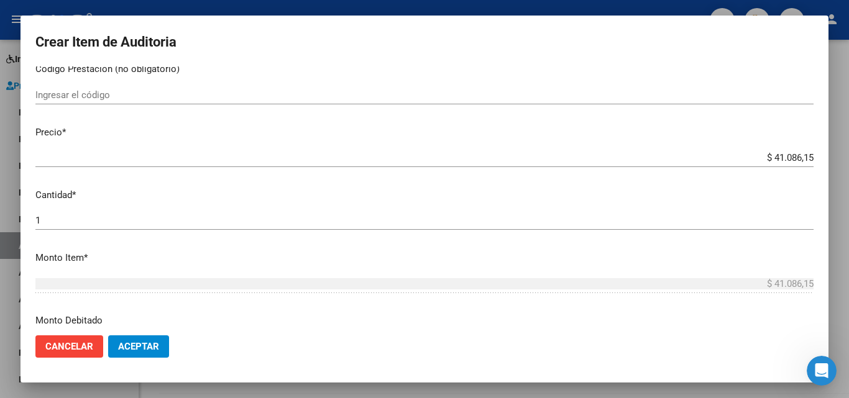
scroll to position [249, 0]
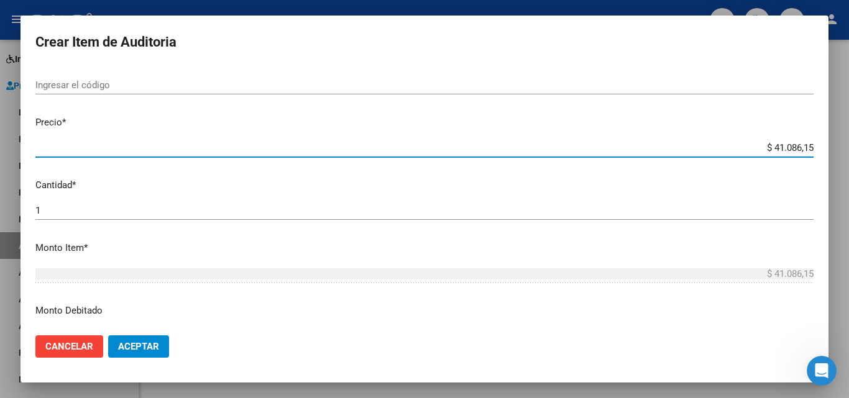
drag, startPoint x: 763, startPoint y: 147, endPoint x: 808, endPoint y: 150, distance: 44.9
click at [808, 150] on app-form-text-field "Precio * $ 41.086,15 Ingresar el precio" at bounding box center [429, 135] width 788 height 39
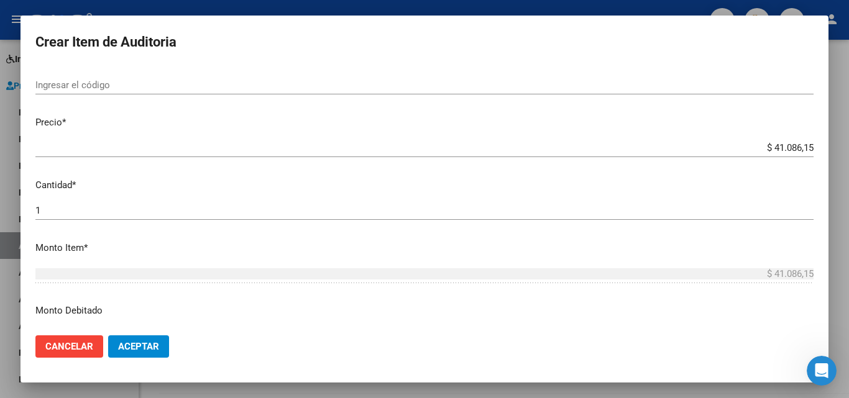
drag, startPoint x: 749, startPoint y: 136, endPoint x: 801, endPoint y: 144, distance: 52.2
click at [796, 144] on mat-dialog-content "59037541 Nro Documento 27590375417 CUIL Afiliado Activo [PERSON_NAME] [PERSON_N…" at bounding box center [425, 196] width 808 height 259
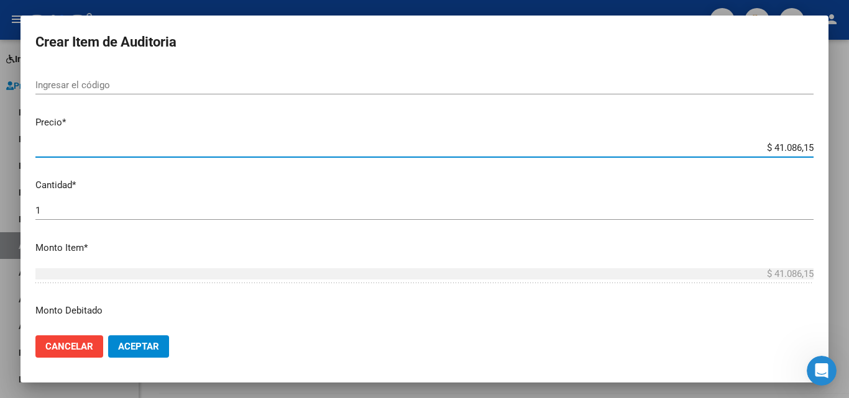
drag, startPoint x: 770, startPoint y: 146, endPoint x: 830, endPoint y: 162, distance: 62.3
click at [830, 162] on div "Crear Item de Auditoria 59037541 Nro Documento 27590375417 CUIL Afiliado Activo…" at bounding box center [424, 199] width 849 height 398
type input "$ 0,46"
type input "$ 4,69"
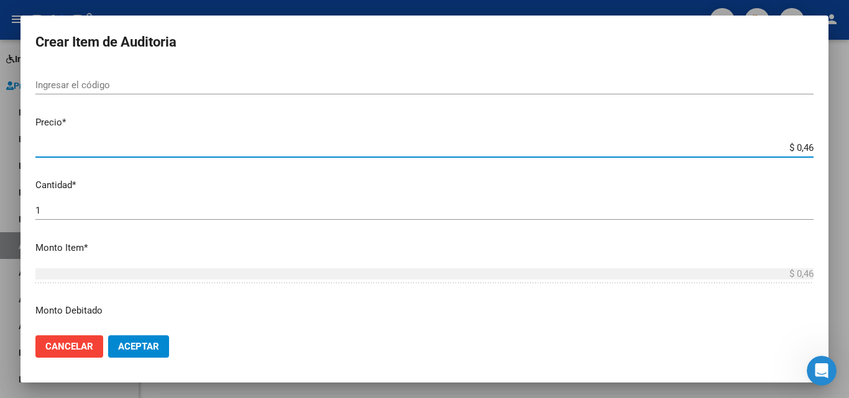
type input "$ 4,69"
type input "$ 46,98"
type input "$ 469,83"
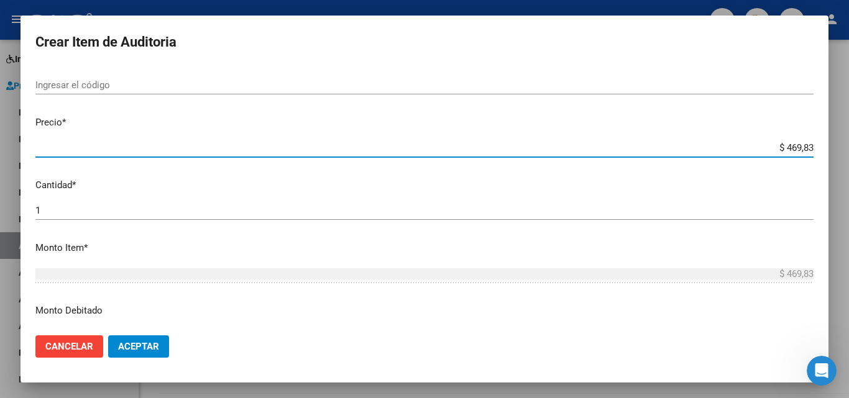
type input "$ 4.698,32"
type input "$ 46.983,22"
type input "$ 469.832,22"
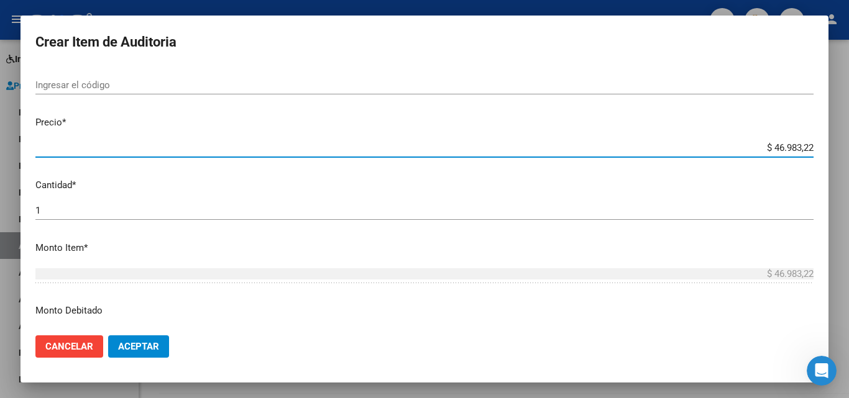
type input "$ 469.832,22"
type input "$ 46.983,22"
click at [144, 341] on button "Aceptar" at bounding box center [138, 347] width 61 height 22
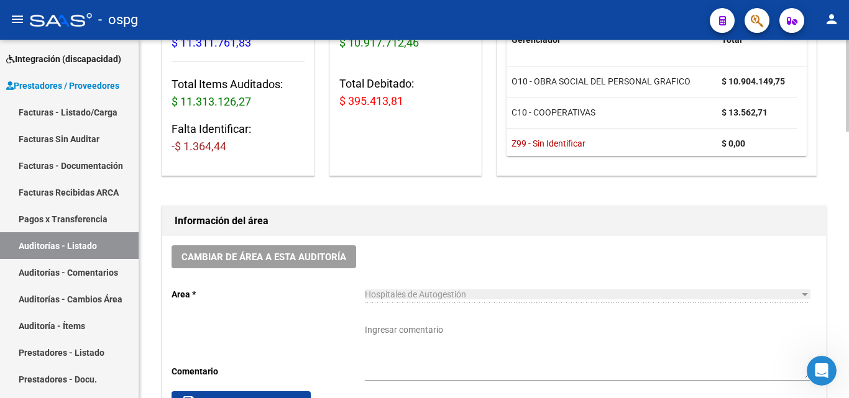
scroll to position [124, 0]
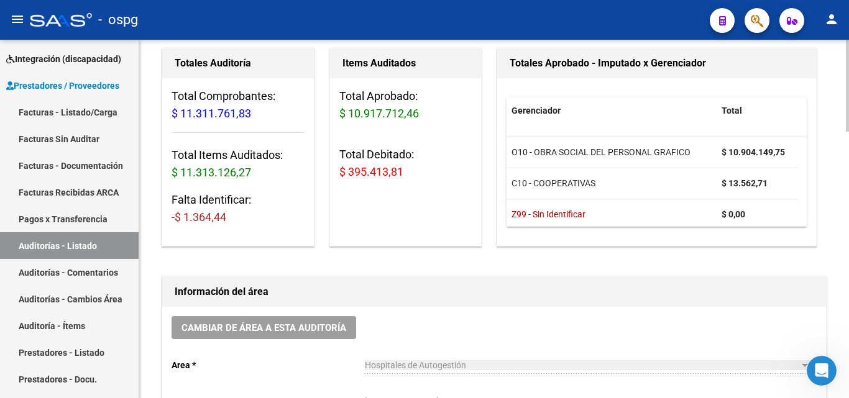
drag, startPoint x: 180, startPoint y: 216, endPoint x: 232, endPoint y: 211, distance: 52.4
click at [233, 211] on h3 "Falta Identificar: -$ 1.364,44" at bounding box center [238, 208] width 133 height 35
copy span "1.364,44"
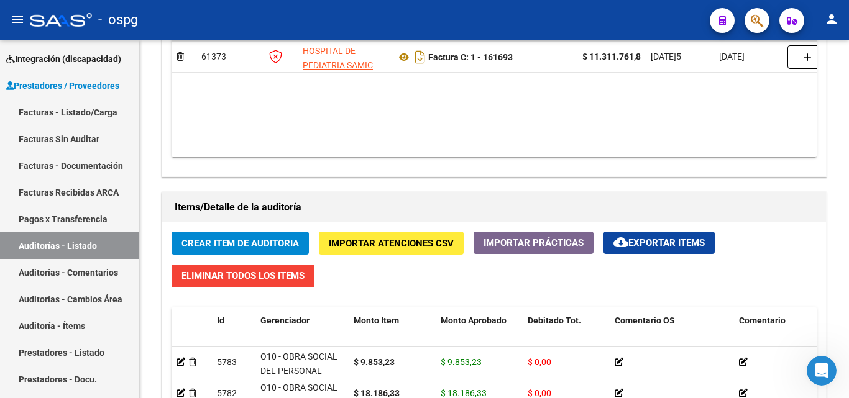
scroll to position [1042, 0]
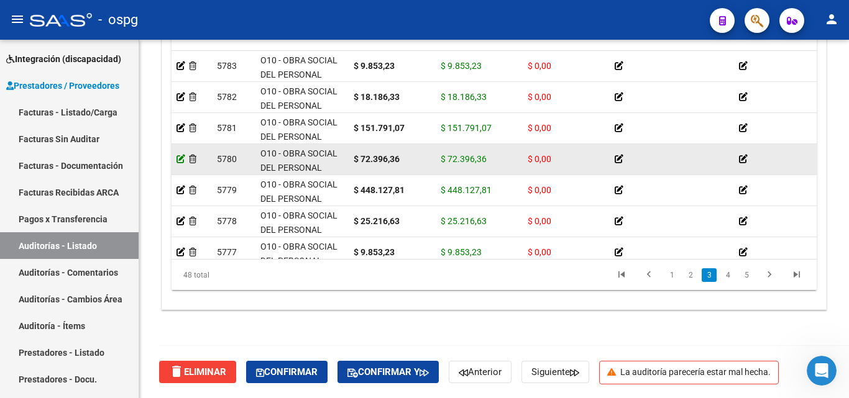
click at [179, 159] on icon at bounding box center [181, 159] width 9 height 9
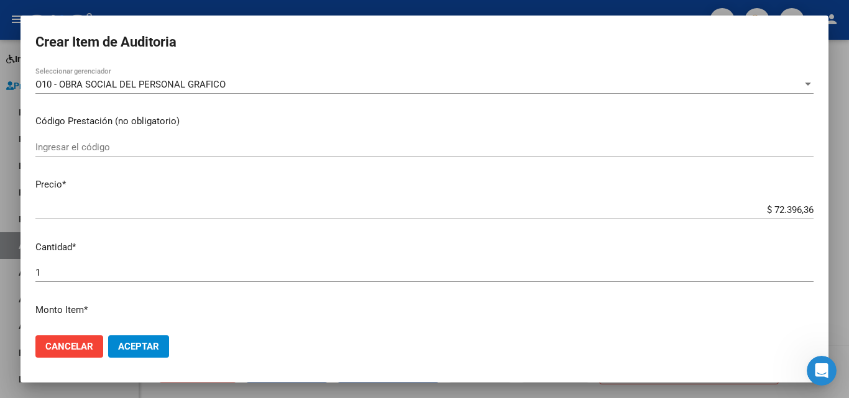
scroll to position [249, 0]
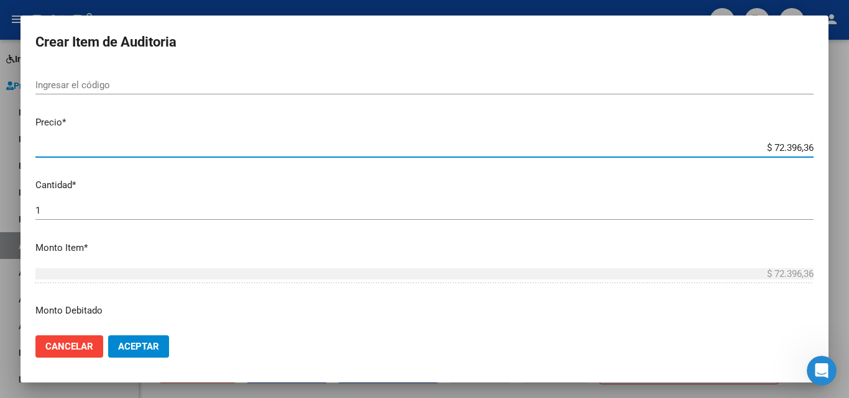
drag, startPoint x: 770, startPoint y: 147, endPoint x: 807, endPoint y: 149, distance: 37.3
click at [807, 149] on app-form-text-field "Precio * $ 72.396,36 Ingresar el precio" at bounding box center [429, 135] width 788 height 39
type input "$ 0,71"
type input "$ 7,10"
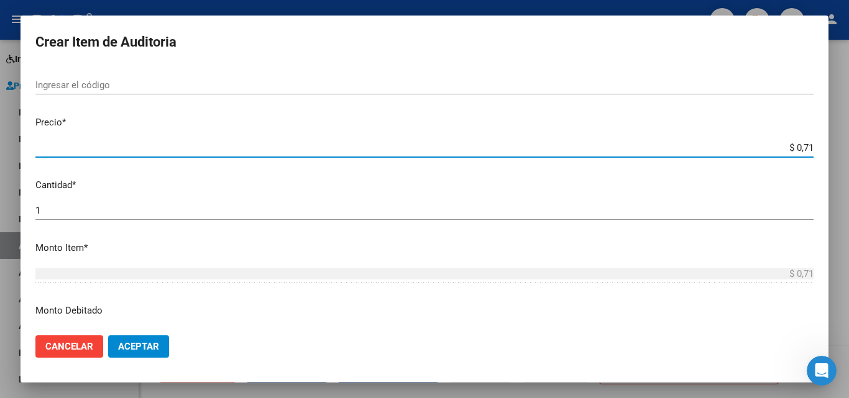
type input "$ 7,10"
type input "$ 71,03"
type input "$ 710,31"
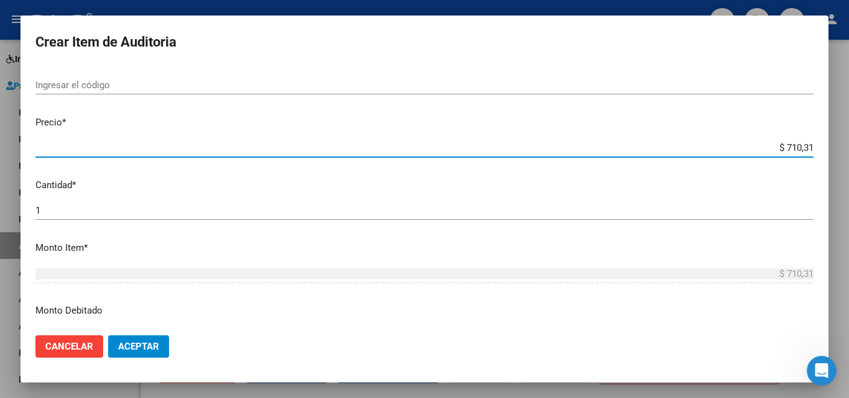
type input "$ 7.103,19"
type input "$ 71.031,92"
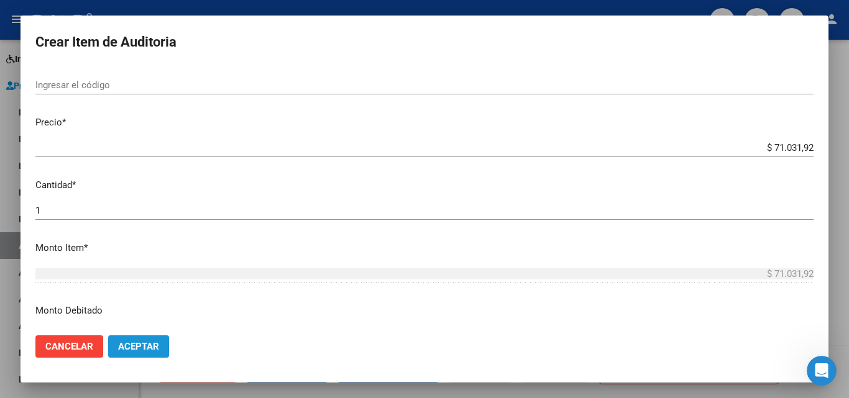
click at [141, 337] on button "Aceptar" at bounding box center [138, 347] width 61 height 22
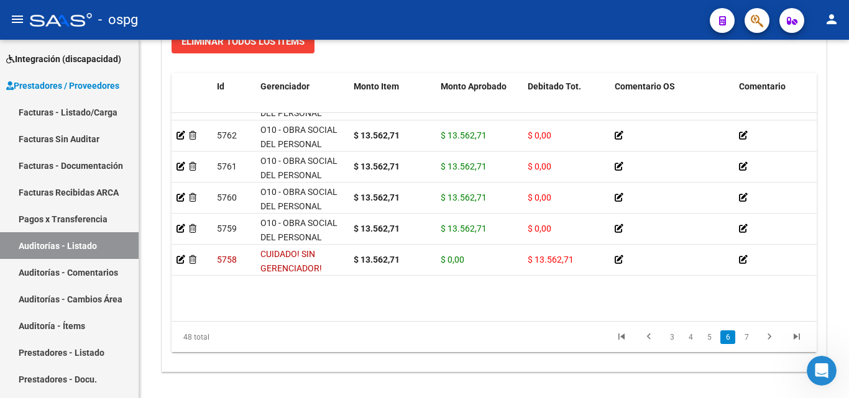
scroll to position [1119, 0]
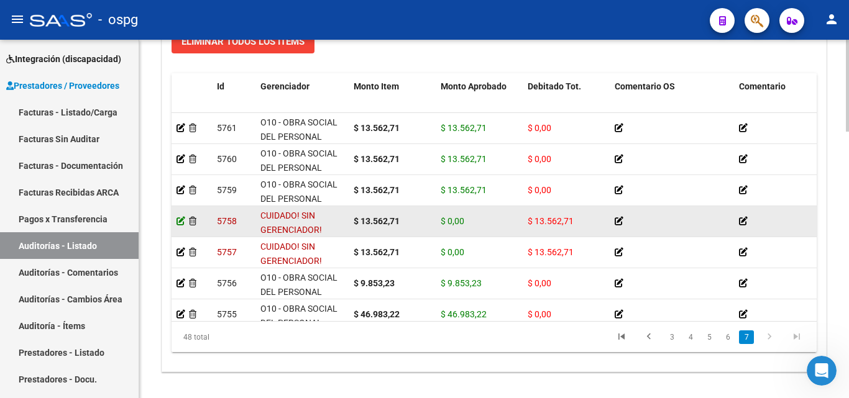
click at [181, 220] on icon at bounding box center [181, 221] width 9 height 9
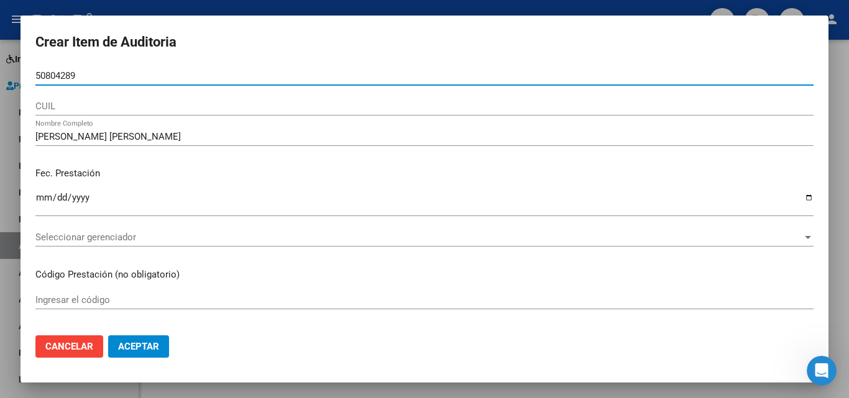
click at [77, 236] on span "Seleccionar gerenciador" at bounding box center [418, 237] width 767 height 11
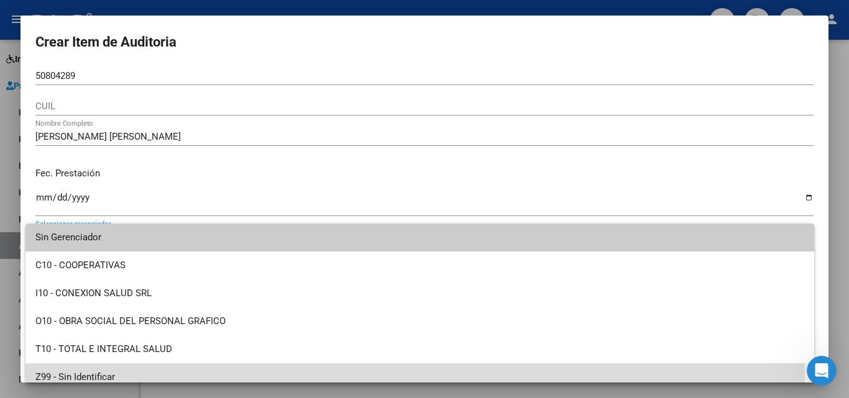
drag, startPoint x: 83, startPoint y: 376, endPoint x: 91, endPoint y: 354, distance: 23.8
click at [84, 377] on span "Z99 - Sin Identificar" at bounding box center [419, 378] width 769 height 28
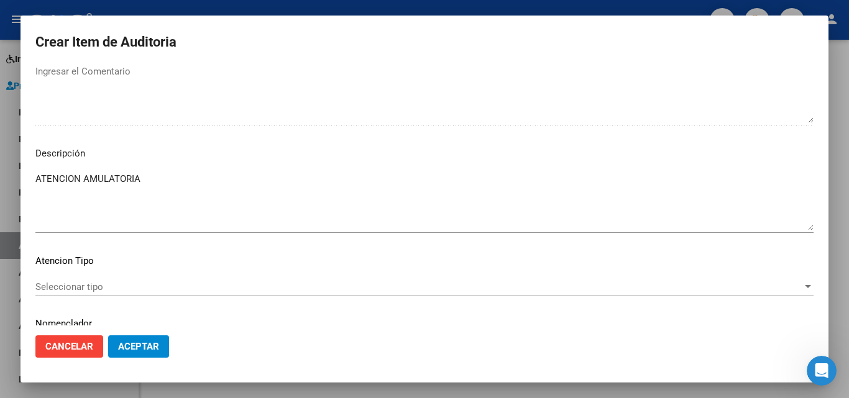
scroll to position [804, 0]
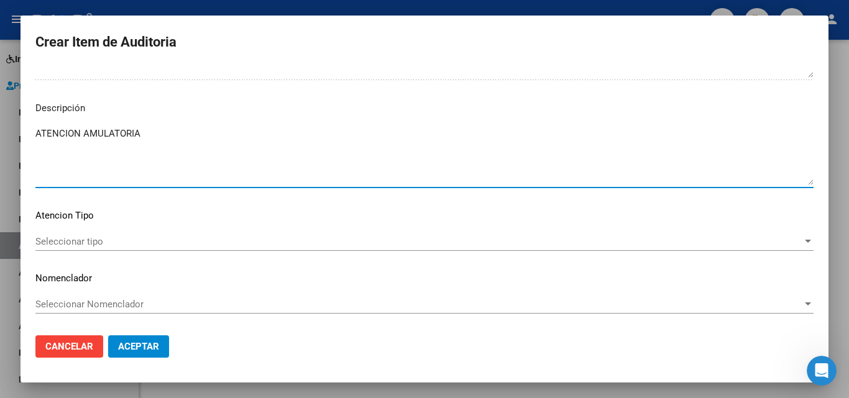
drag, startPoint x: 149, startPoint y: 134, endPoint x: 0, endPoint y: 133, distance: 148.5
click at [0, 133] on div "Crear Item de Auditoria 50804289 Nro Documento CUIL [PERSON_NAME] [PERSON_NAME]…" at bounding box center [424, 199] width 849 height 398
paste textarea "1.364,44"
drag, startPoint x: 20, startPoint y: 122, endPoint x: 0, endPoint y: 116, distance: 20.8
click at [0, 116] on div "Crear Item de Auditoria 50804289 Nro Documento CUIL [PERSON_NAME] [PERSON_NAME]…" at bounding box center [424, 199] width 849 height 398
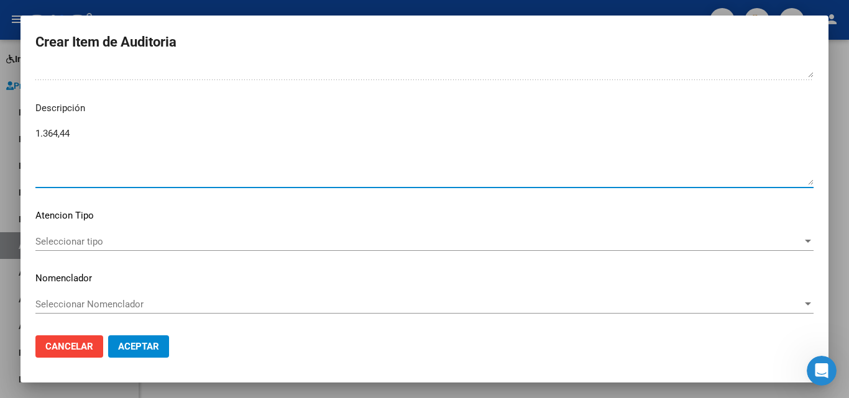
paste textarea "BENEFICIARIO NO PERTENECIENTE A NUESTRO PADRON DE BENEFICIARIOS"
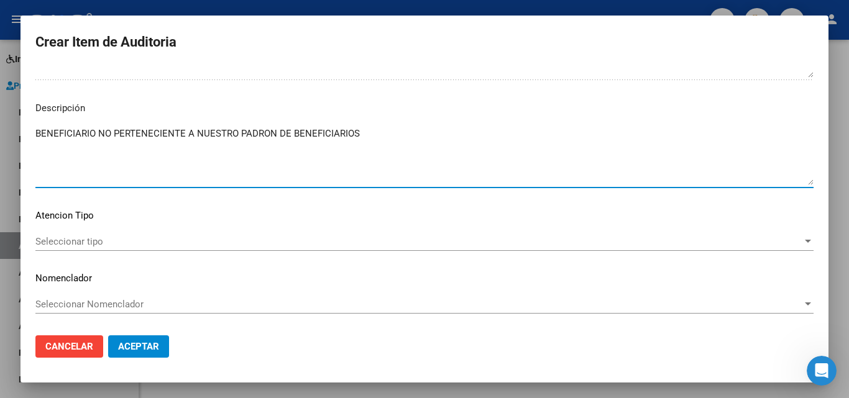
type textarea "BENEFICIARIO NO PERTENECIENTE A NUESTRO PADRON DE BENEFICIARIOS"
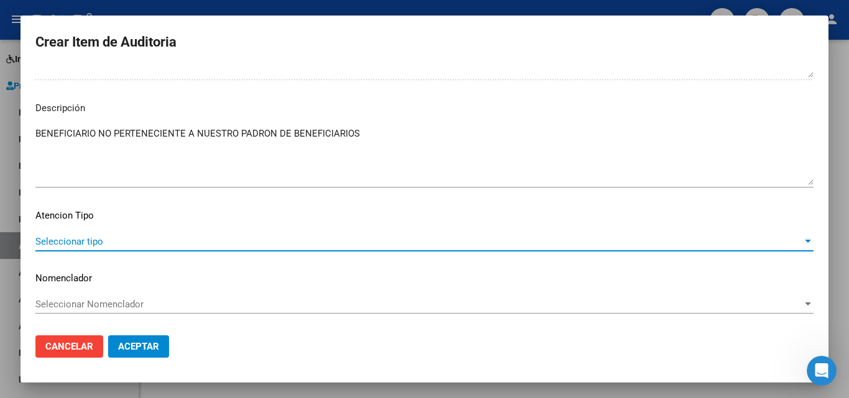
click at [92, 246] on span "Seleccionar tipo" at bounding box center [418, 241] width 767 height 11
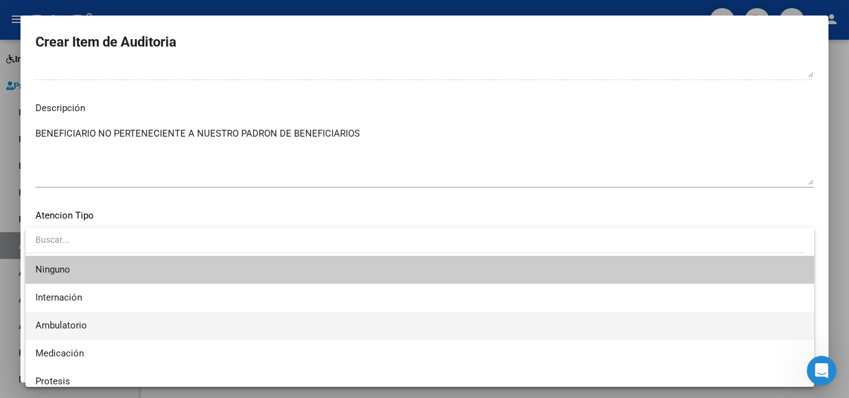
click at [88, 315] on span "Ambulatorio" at bounding box center [419, 326] width 769 height 28
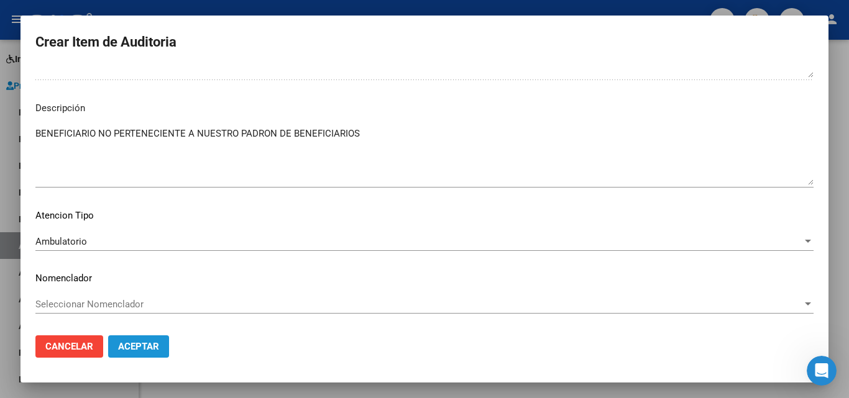
click at [149, 356] on button "Aceptar" at bounding box center [138, 347] width 61 height 22
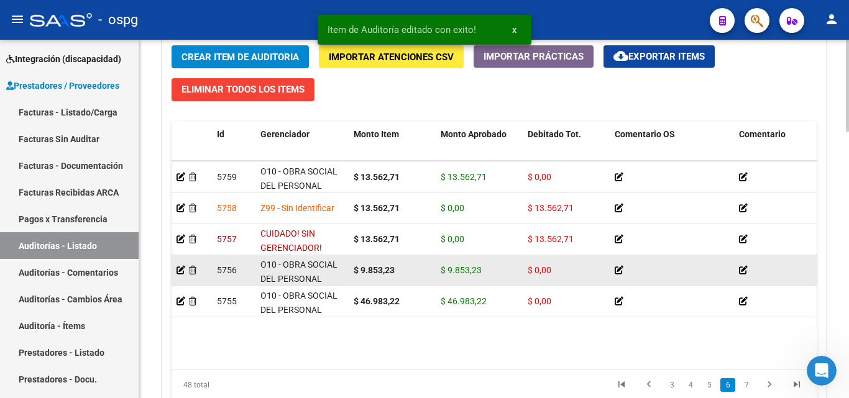
scroll to position [1181, 0]
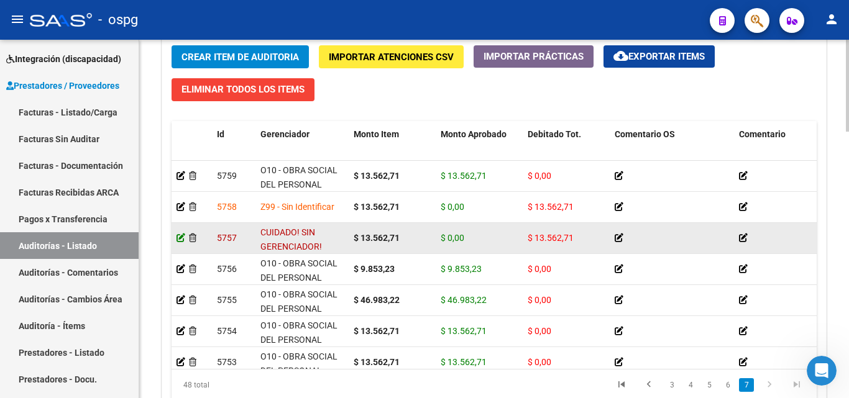
click at [178, 236] on icon at bounding box center [181, 238] width 9 height 9
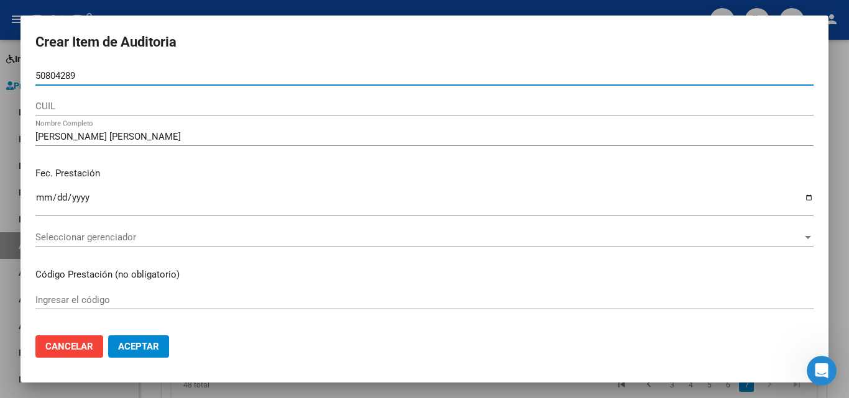
click at [81, 241] on span "Seleccionar gerenciador" at bounding box center [418, 237] width 767 height 11
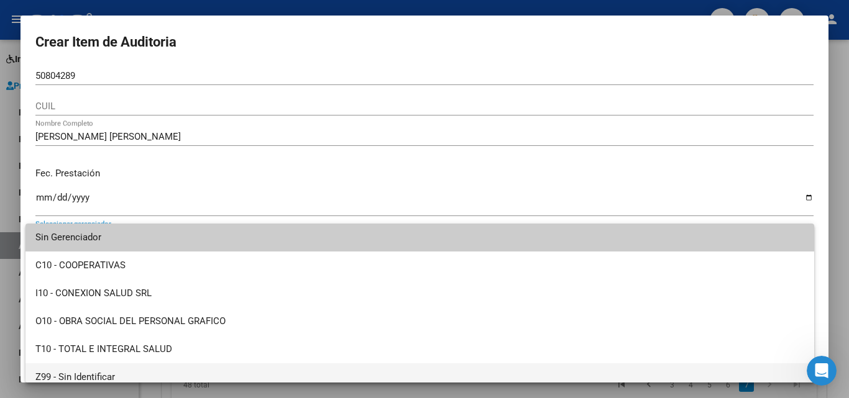
click at [98, 375] on span "Z99 - Sin Identificar" at bounding box center [419, 378] width 769 height 28
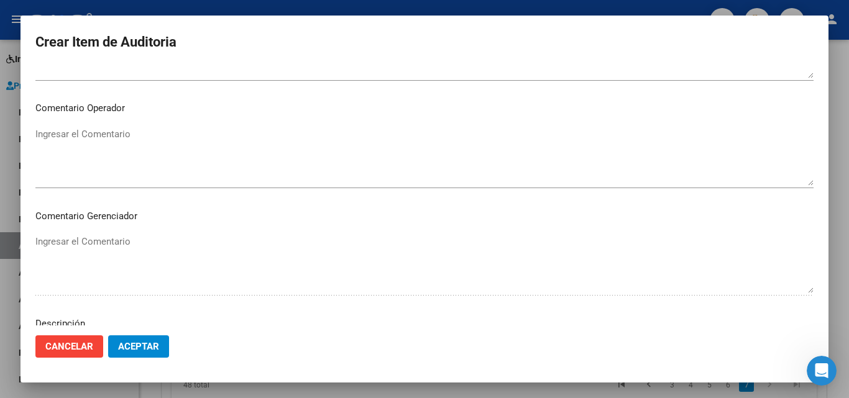
scroll to position [804, 0]
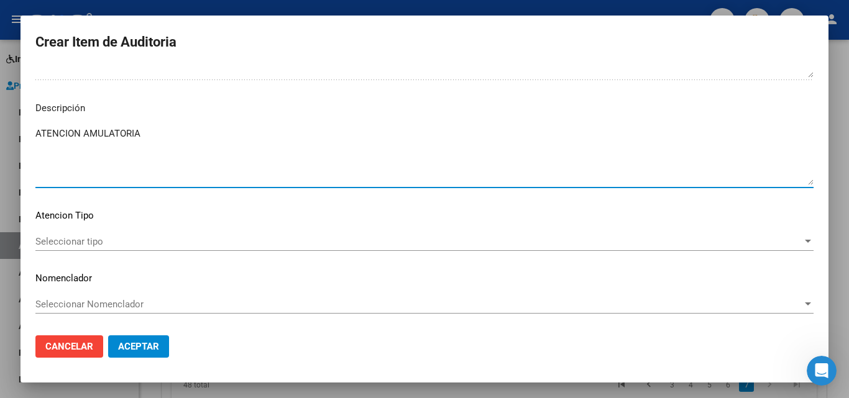
drag, startPoint x: 139, startPoint y: 146, endPoint x: 0, endPoint y: 121, distance: 140.8
click at [0, 121] on div "Crear Item de Auditoria 50804289 Nro Documento CUIL [PERSON_NAME] [PERSON_NAME]…" at bounding box center [424, 199] width 849 height 398
paste textarea "BENEFICIARIO NO PERTENECIENTE A NUESTRO PADRON DE BENEFICIARIOS"
type textarea "BENEFICIARIO NO PERTENECIENTE A NUESTRO PADRON DE BENEFICIARIOS"
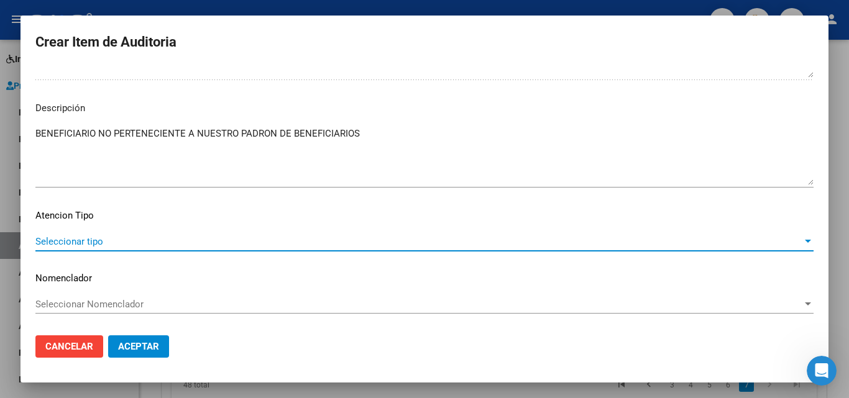
click at [117, 242] on span "Seleccionar tipo" at bounding box center [418, 241] width 767 height 11
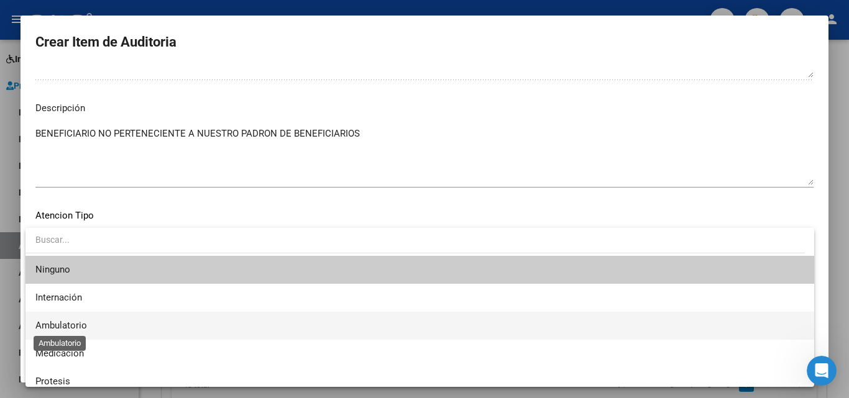
click at [74, 324] on span "Ambulatorio" at bounding box center [61, 325] width 52 height 11
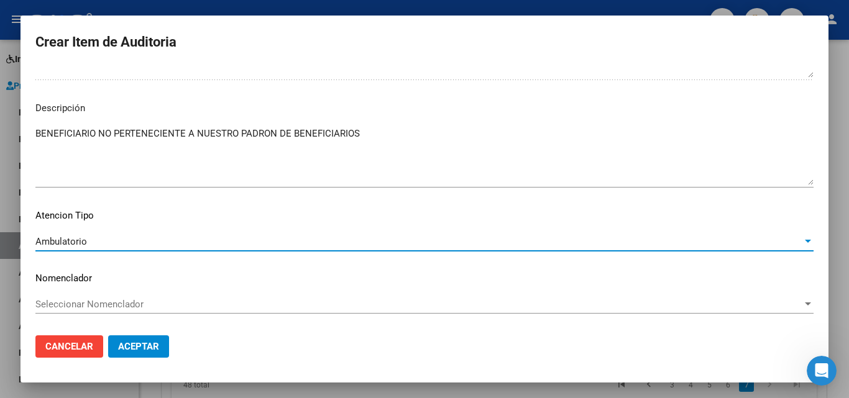
click at [157, 357] on button "Aceptar" at bounding box center [138, 347] width 61 height 22
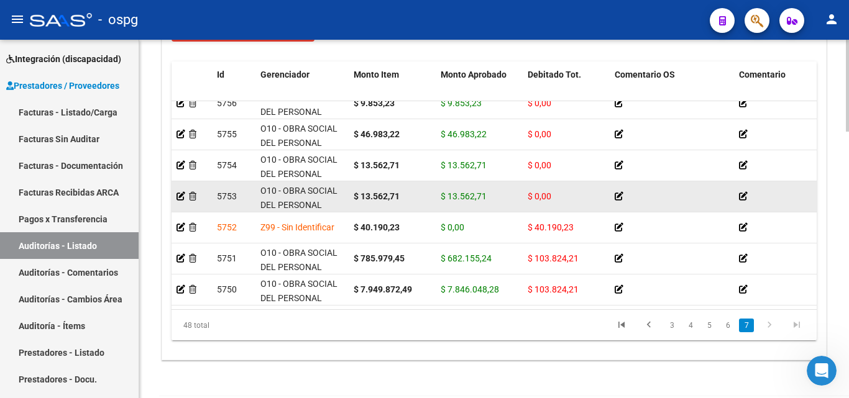
scroll to position [994, 0]
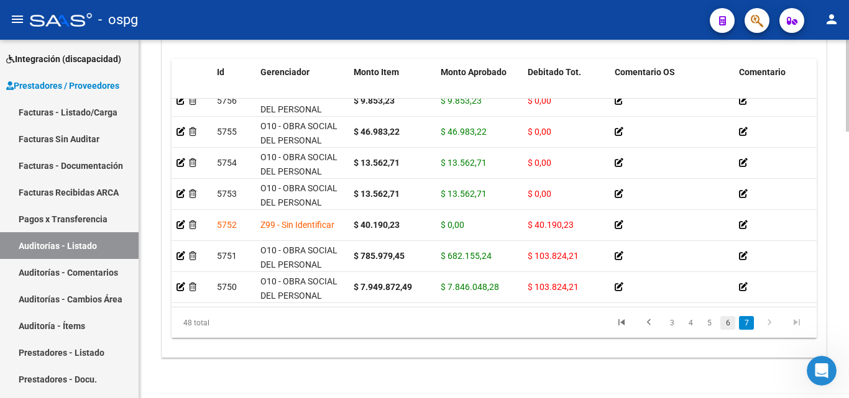
click at [729, 329] on link "6" at bounding box center [727, 323] width 15 height 14
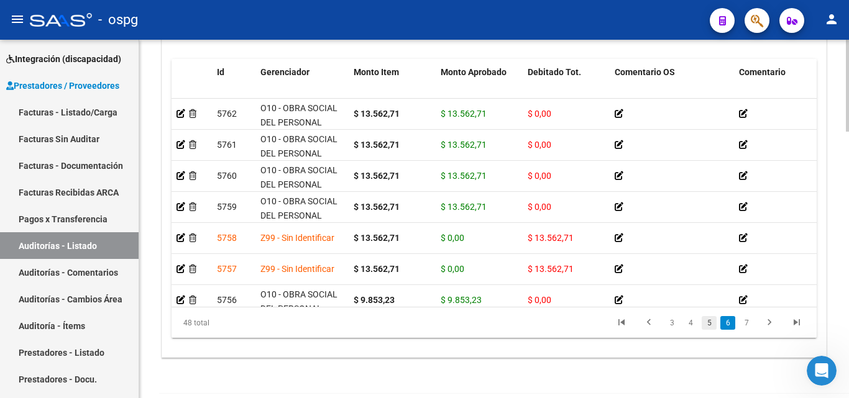
click at [714, 326] on link "5" at bounding box center [709, 323] width 15 height 14
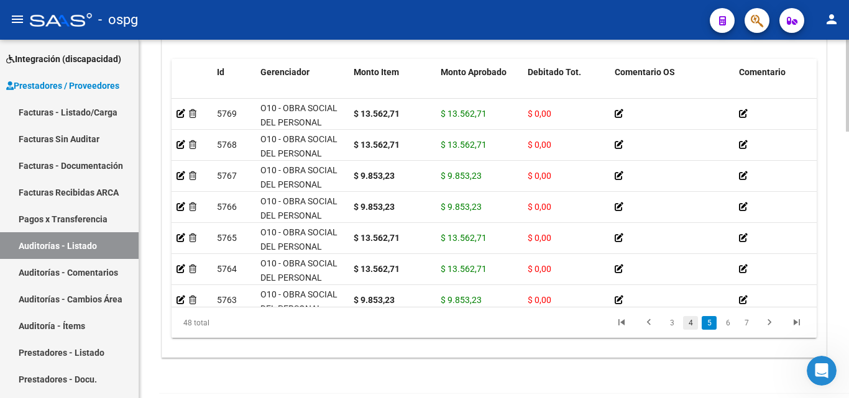
click at [691, 329] on link "4" at bounding box center [690, 323] width 15 height 14
click at [671, 327] on link "2" at bounding box center [671, 323] width 15 height 14
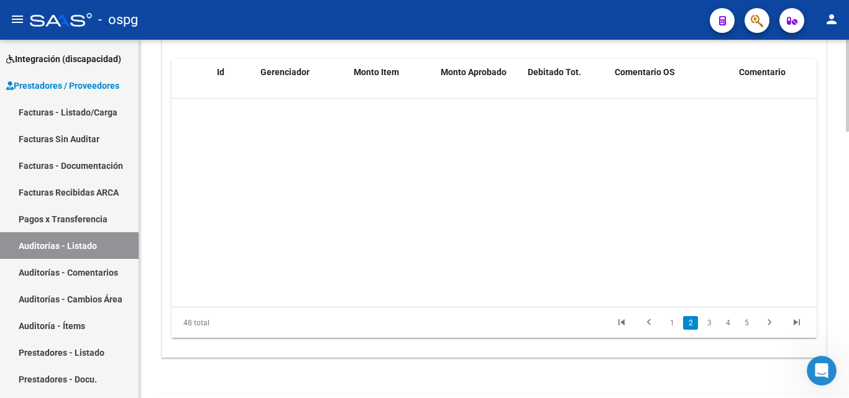
scroll to position [218, 0]
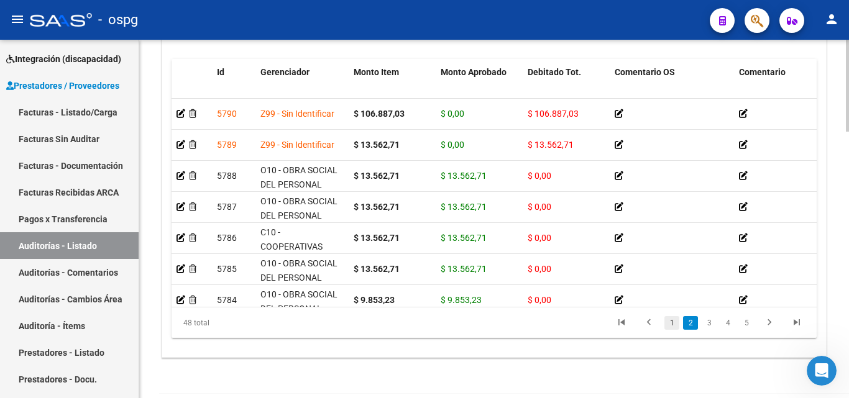
click at [671, 325] on link "1" at bounding box center [671, 323] width 15 height 14
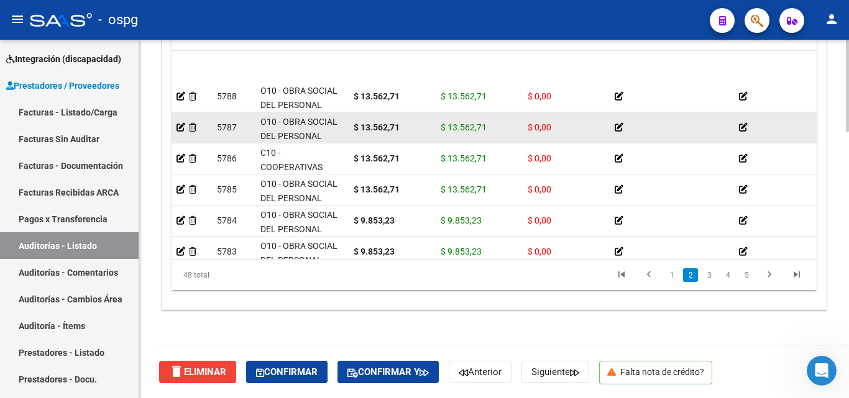
scroll to position [249, 0]
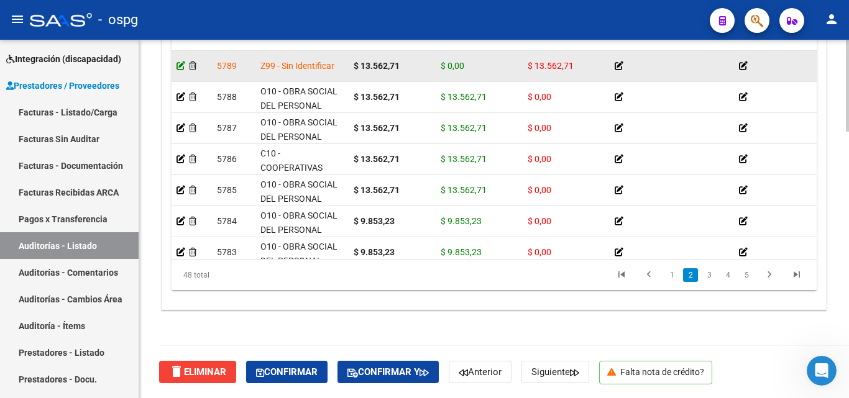
click at [181, 67] on icon at bounding box center [181, 66] width 9 height 9
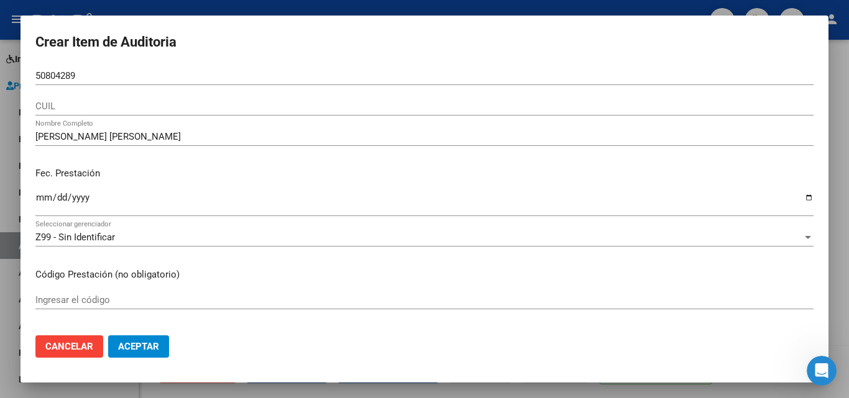
click at [0, 135] on div at bounding box center [424, 199] width 849 height 398
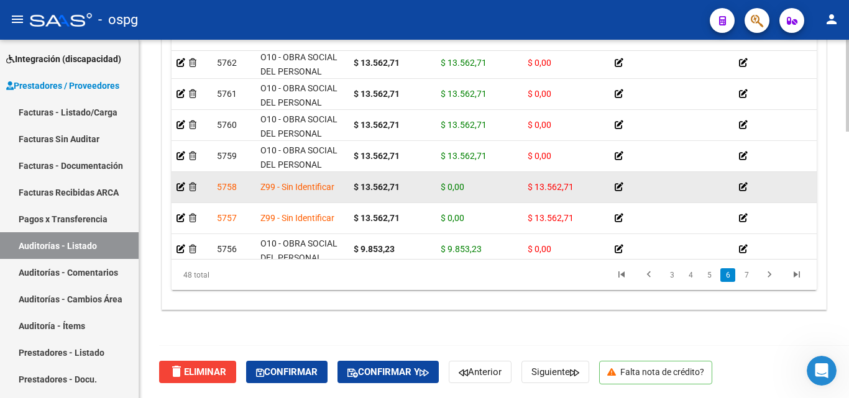
scroll to position [1119, 0]
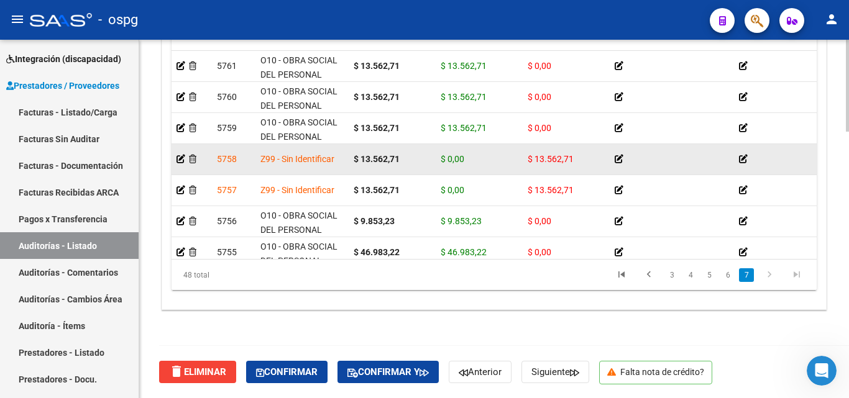
click at [176, 161] on datatable-body-cell at bounding box center [192, 159] width 40 height 30
click at [178, 160] on icon at bounding box center [181, 159] width 9 height 9
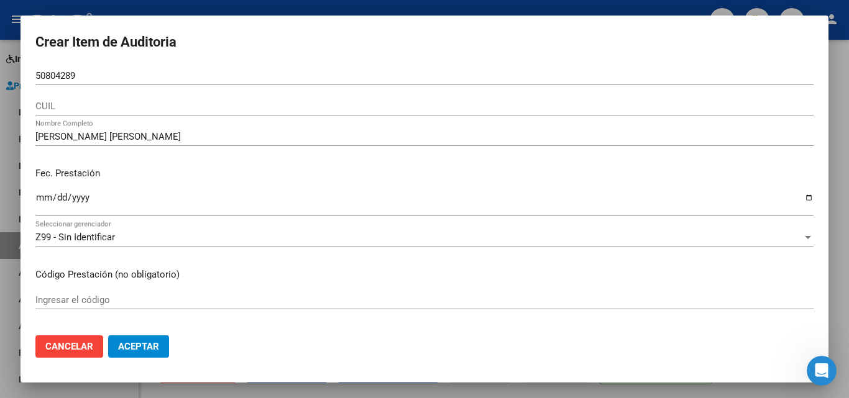
click at [0, 138] on div at bounding box center [424, 199] width 849 height 398
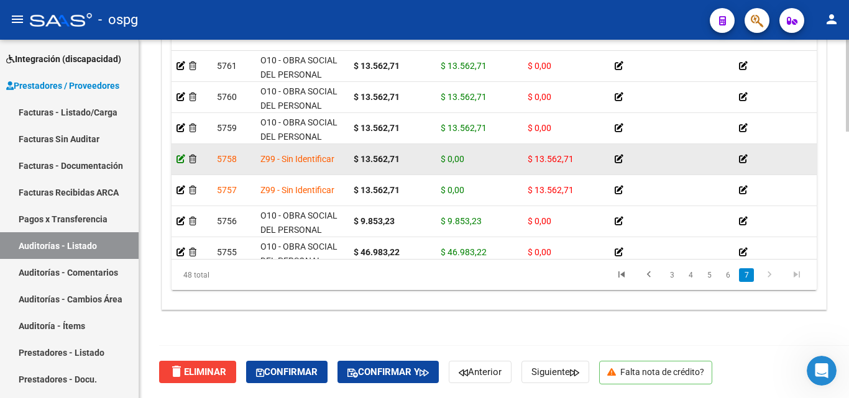
click at [180, 158] on icon at bounding box center [181, 159] width 9 height 9
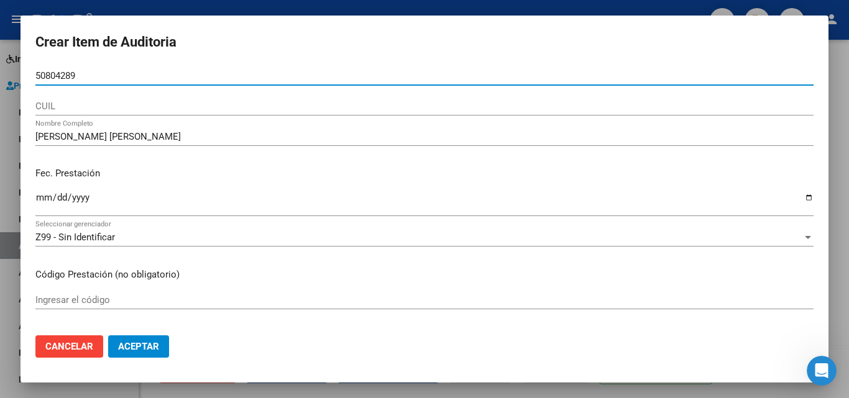
click at [0, 180] on div at bounding box center [424, 199] width 849 height 398
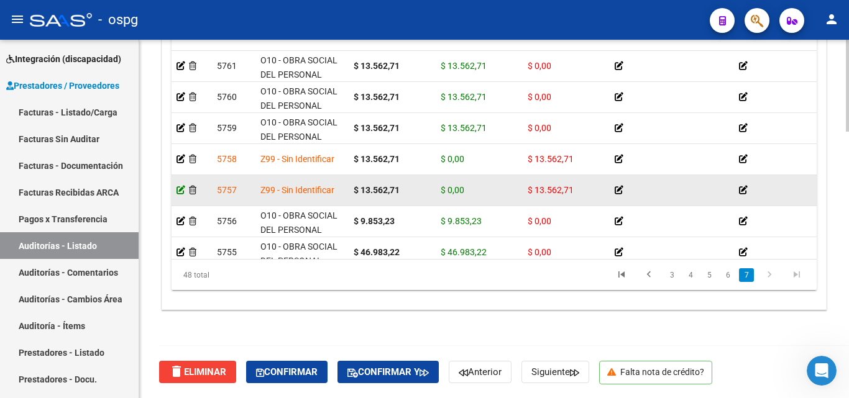
click at [177, 193] on icon at bounding box center [181, 190] width 9 height 9
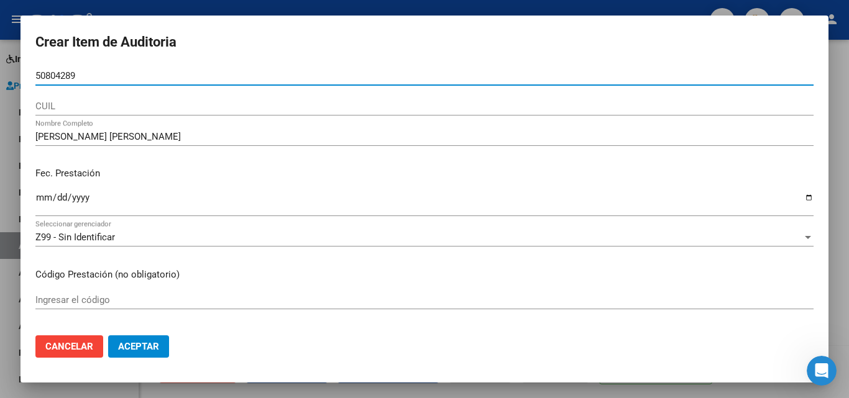
click at [0, 164] on div at bounding box center [424, 199] width 849 height 398
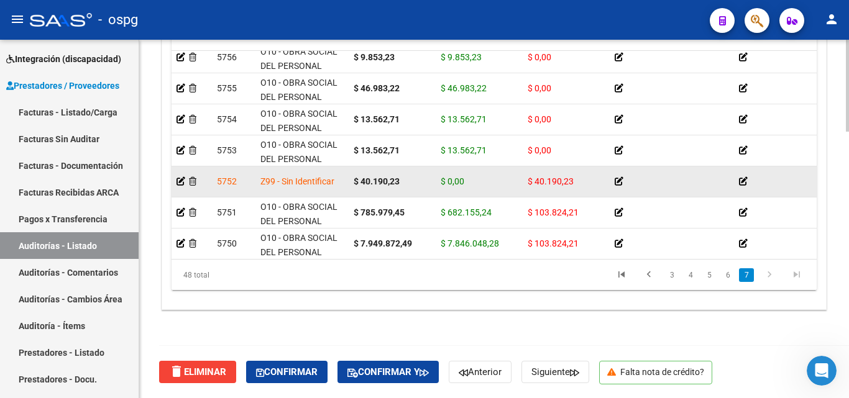
scroll to position [1297, 0]
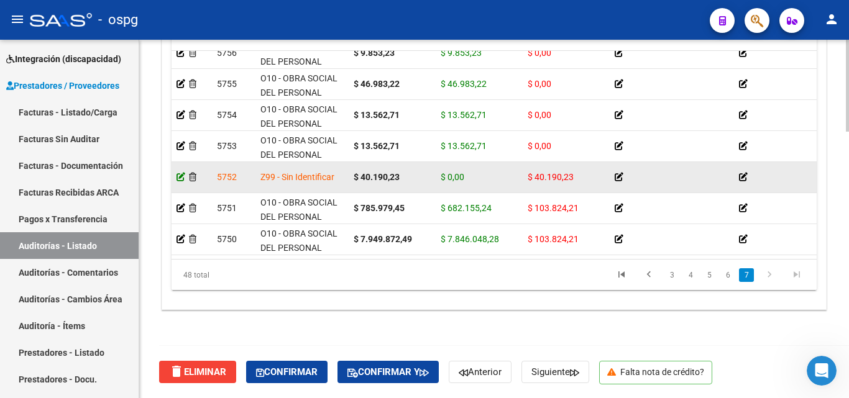
click at [180, 173] on icon at bounding box center [181, 177] width 9 height 9
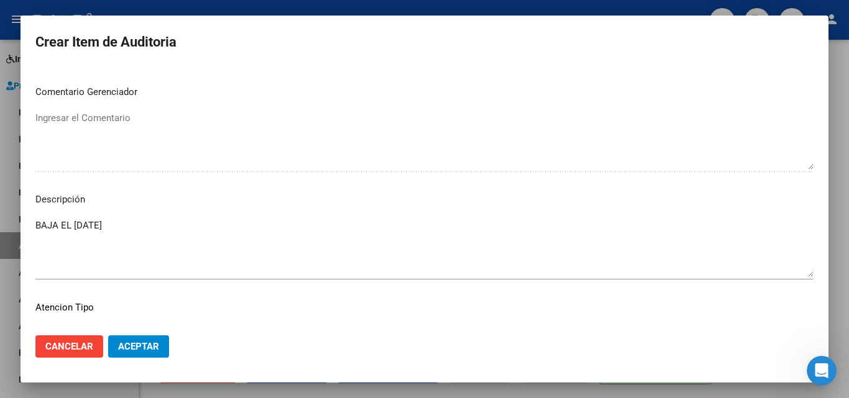
scroll to position [808, 0]
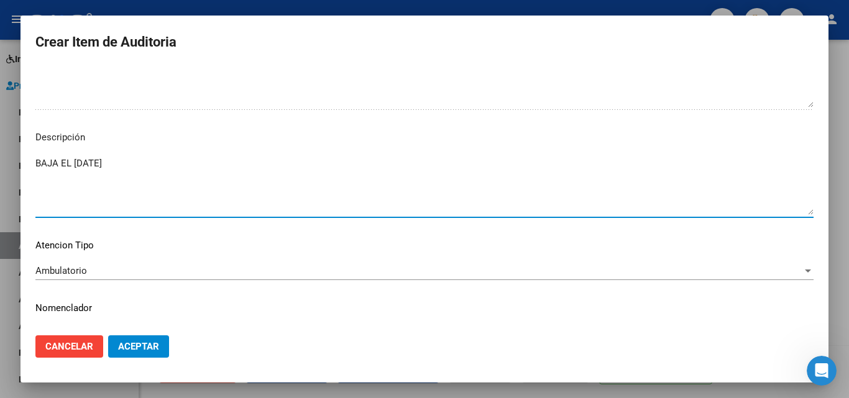
drag, startPoint x: 126, startPoint y: 166, endPoint x: 0, endPoint y: 148, distance: 127.5
click at [0, 148] on div "Crear Item de Auditoria 59520756 Nro Documento 20595207569 CUIL Afiliado Inacti…" at bounding box center [424, 199] width 849 height 398
click at [0, 239] on div at bounding box center [424, 199] width 849 height 398
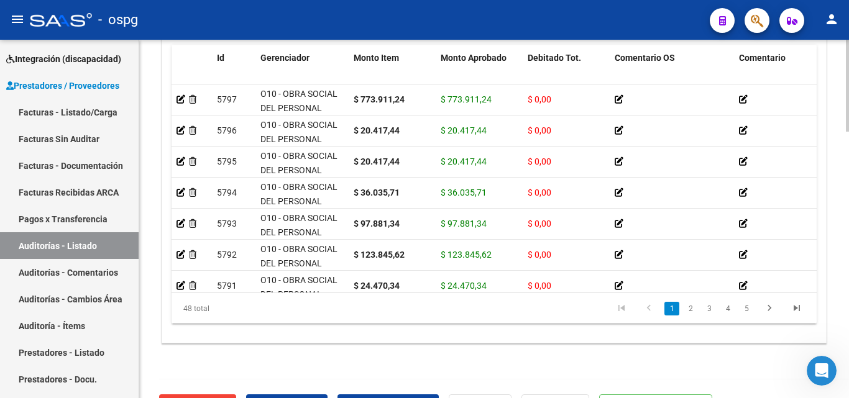
scroll to position [980, 0]
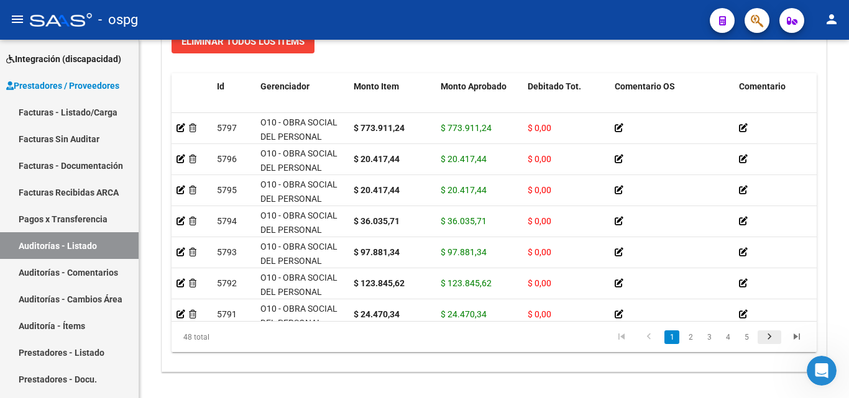
click at [768, 336] on icon "go to next page" at bounding box center [769, 338] width 16 height 15
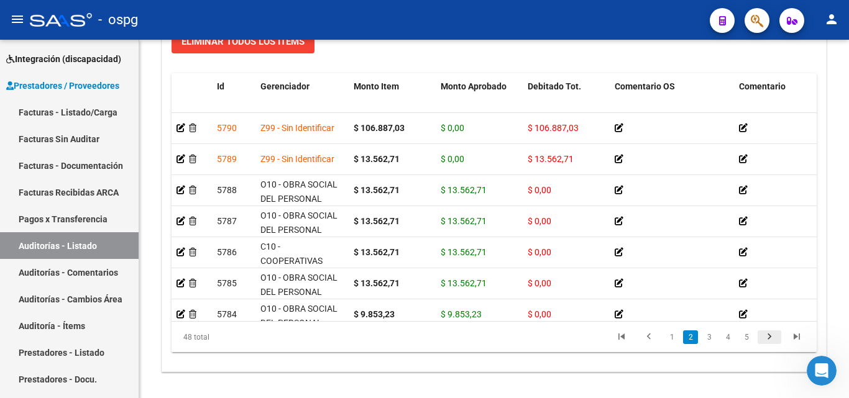
click at [769, 336] on icon "go to next page" at bounding box center [769, 338] width 16 height 15
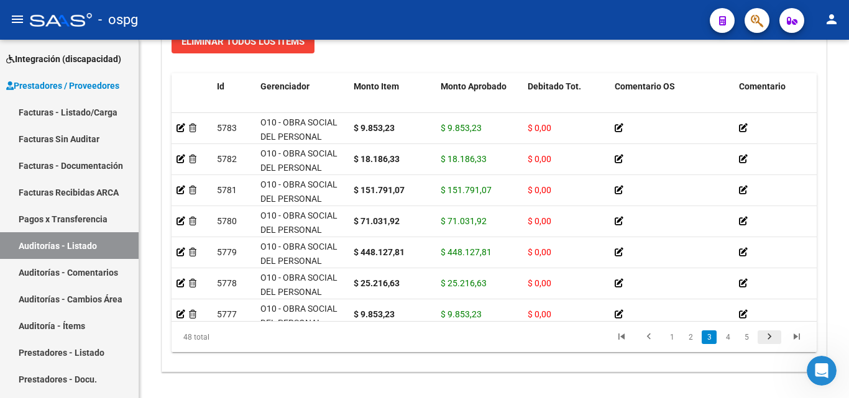
click at [769, 336] on icon "go to next page" at bounding box center [769, 338] width 16 height 15
click at [770, 336] on icon "go to next page" at bounding box center [769, 338] width 16 height 15
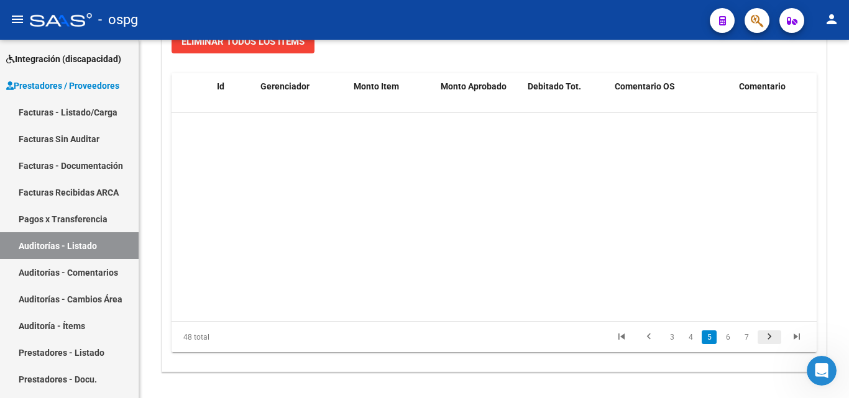
click at [770, 336] on icon "go to next page" at bounding box center [769, 338] width 16 height 15
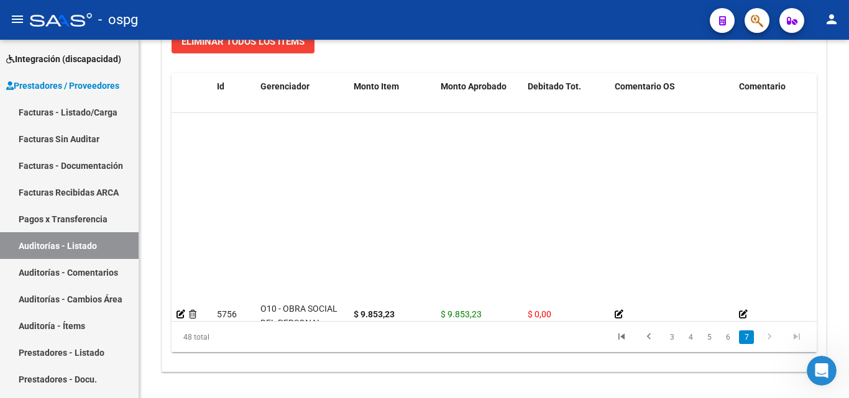
scroll to position [1297, 0]
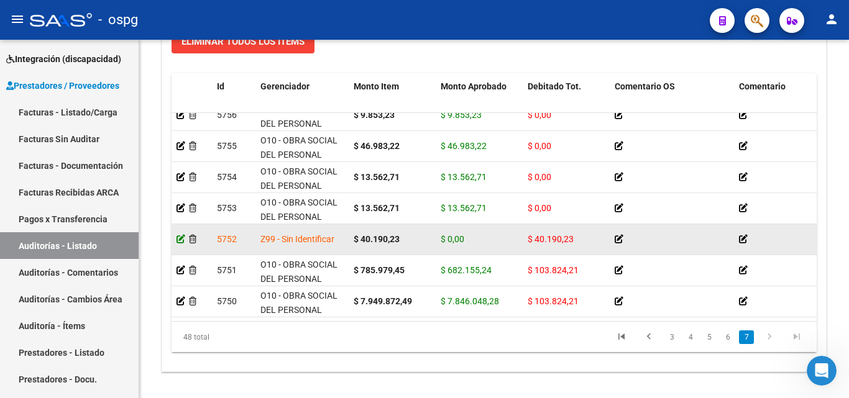
click at [177, 235] on icon at bounding box center [181, 239] width 9 height 9
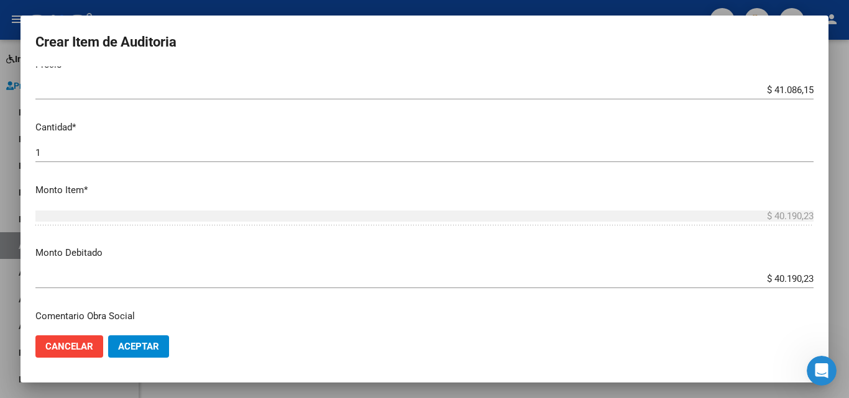
scroll to position [311, 0]
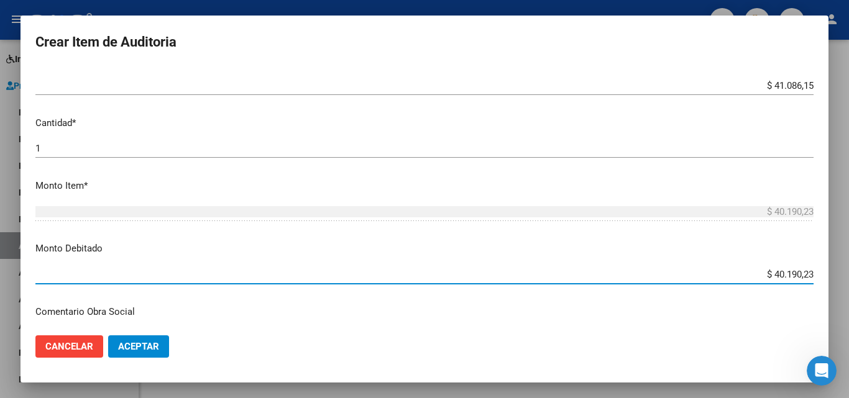
drag, startPoint x: 769, startPoint y: 273, endPoint x: 806, endPoint y: 278, distance: 37.1
click at [806, 278] on app-form-text-field "Monto Debitado $ 40.190,23 Ingresar el monto" at bounding box center [429, 261] width 788 height 39
type input "$ 41.086,15"
click at [147, 351] on span "Aceptar" at bounding box center [138, 346] width 41 height 11
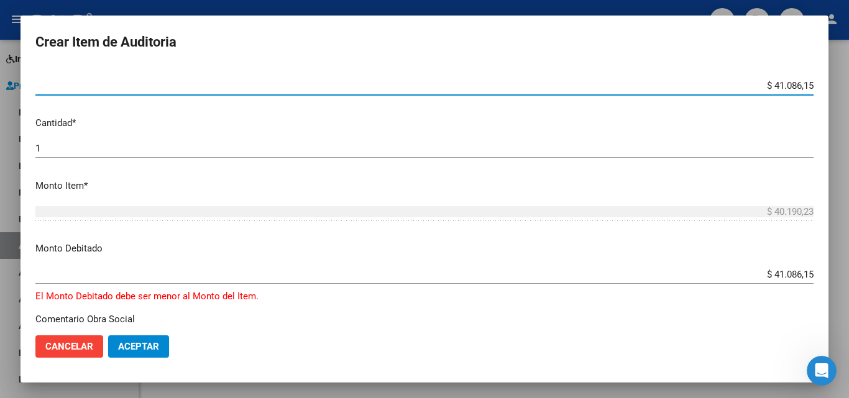
drag, startPoint x: 769, startPoint y: 83, endPoint x: 807, endPoint y: 88, distance: 37.6
click at [807, 88] on app-form-text-field "Precio * $ 41.086,15 Ingresar el precio" at bounding box center [429, 72] width 788 height 39
type input "$ 0,40"
type input "$ 4,01"
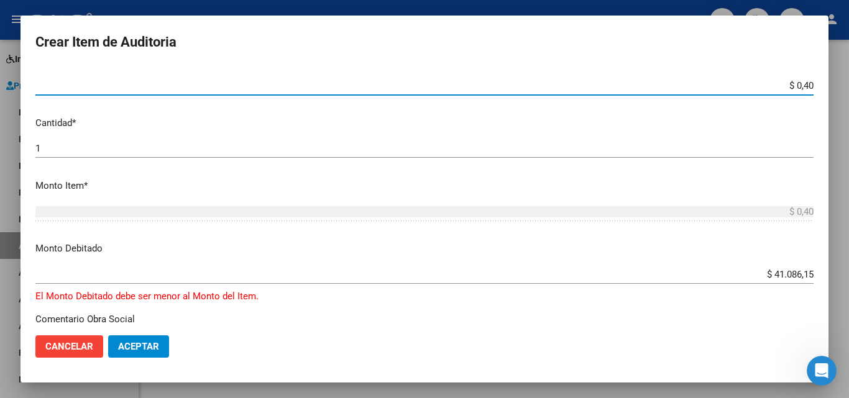
type input "$ 4,01"
type input "$ 40,19"
type input "$ 401,90"
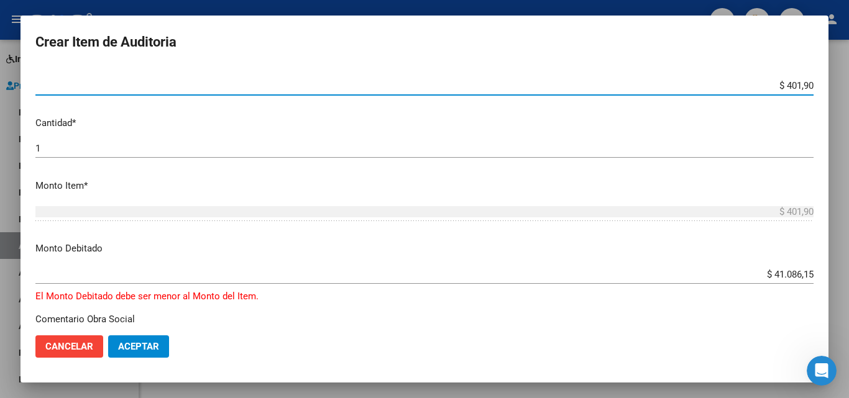
type input "$ 40,19"
type input "$ 4,01"
type input "$ 0,40"
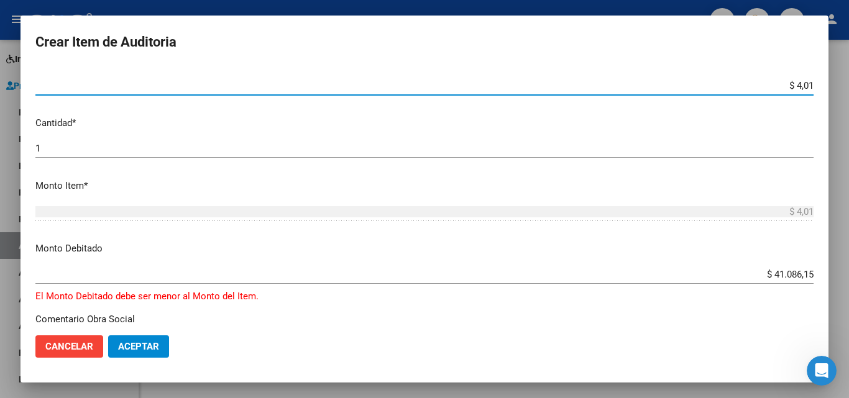
type input "$ 0,40"
type input "$ 0,04"
type input "$ 0,41"
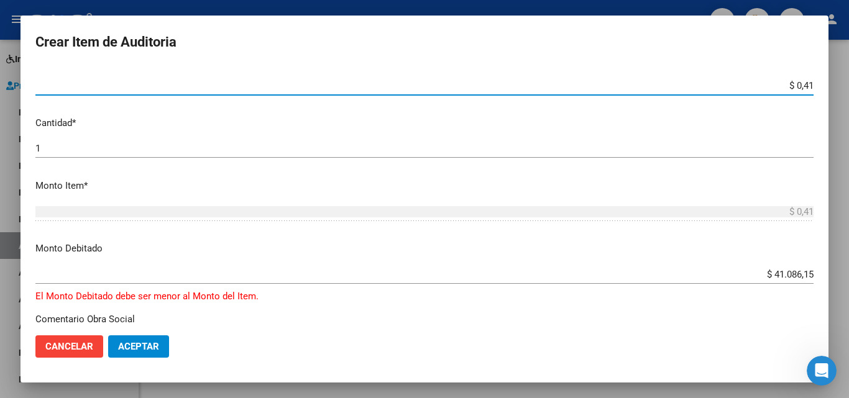
type input "$ 4,10"
type input "$ 41,08"
type input "$ 410,86"
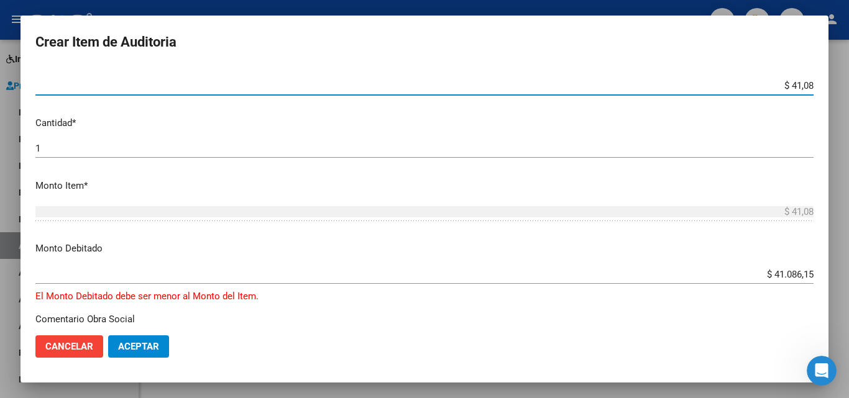
type input "$ 410,86"
type input "$ 4.108,61"
type input "$ 41.086,15"
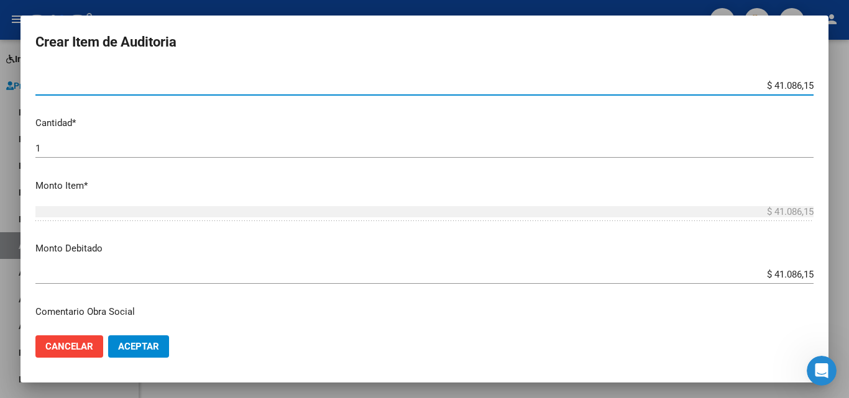
click at [158, 349] on span "Aceptar" at bounding box center [138, 346] width 41 height 11
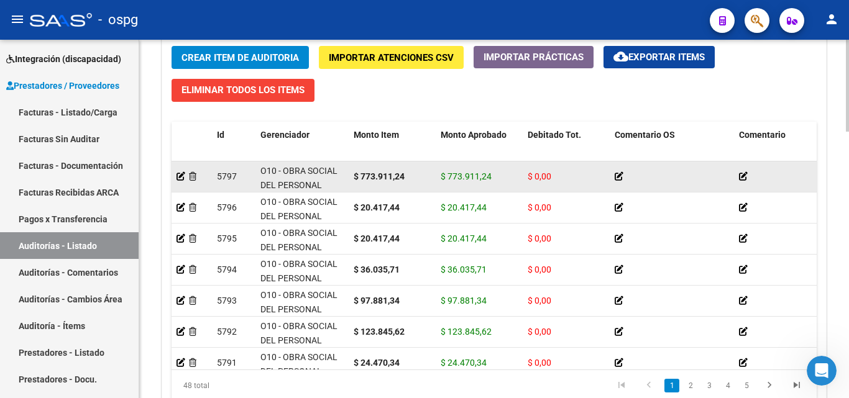
scroll to position [932, 0]
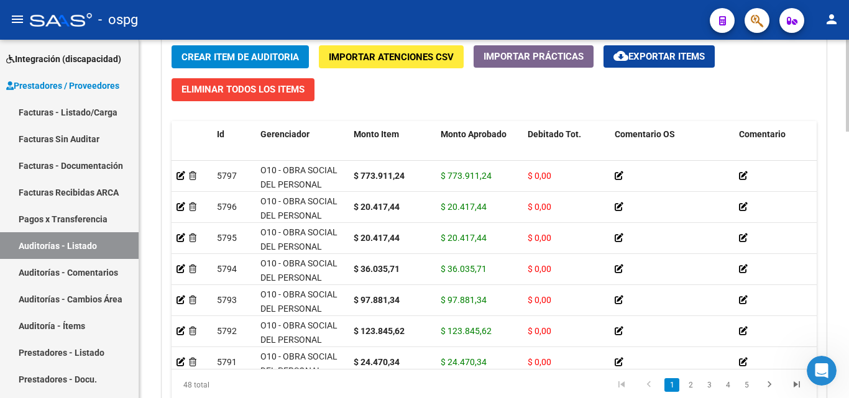
click at [579, 94] on div "Crear Item de Auditoria Importar Atenciones CSV Importar Prácticas cloud_downlo…" at bounding box center [494, 227] width 664 height 383
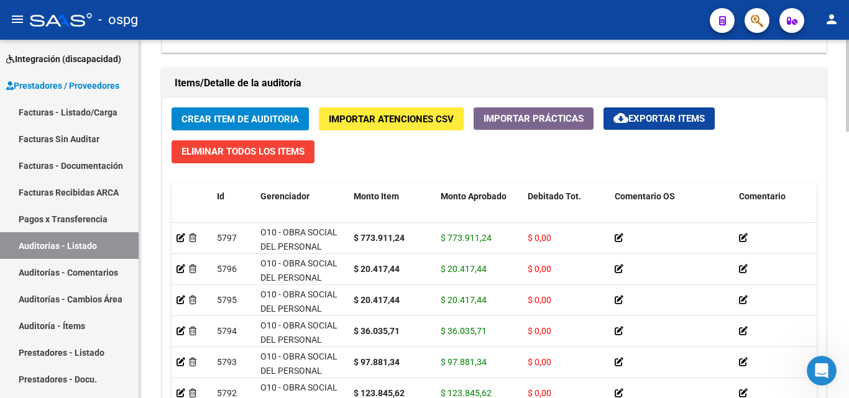
scroll to position [1042, 0]
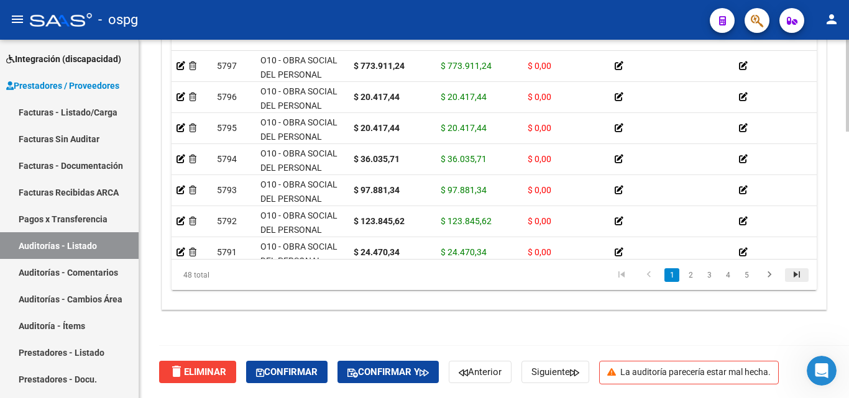
click at [792, 275] on icon "go to last page" at bounding box center [797, 276] width 16 height 15
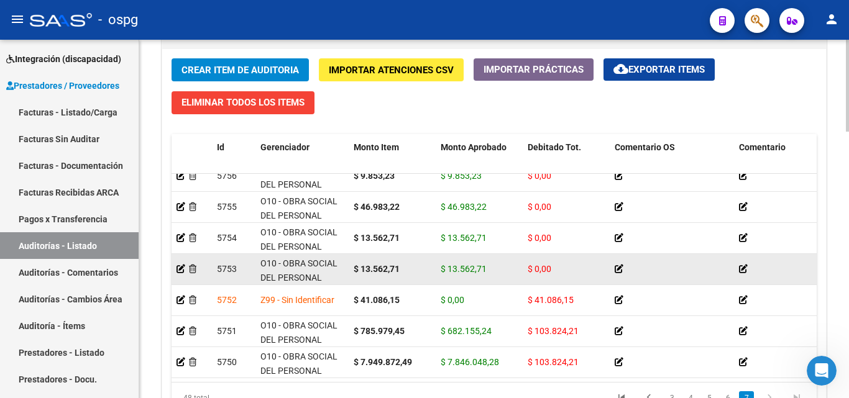
scroll to position [918, 0]
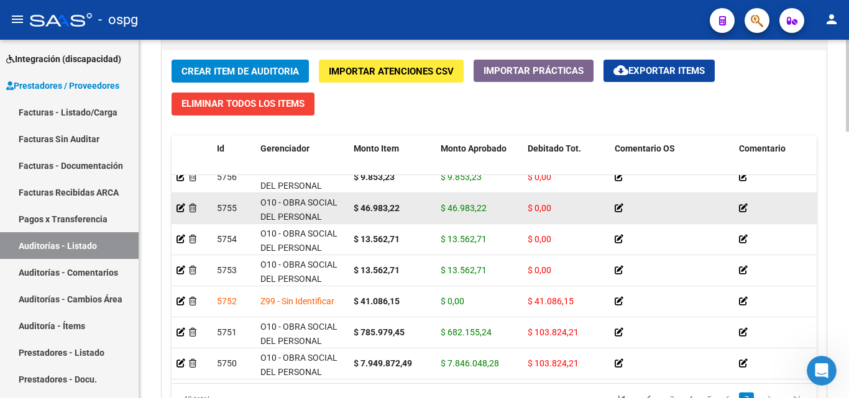
click at [456, 205] on div "$ 46.983,22" at bounding box center [479, 208] width 77 height 14
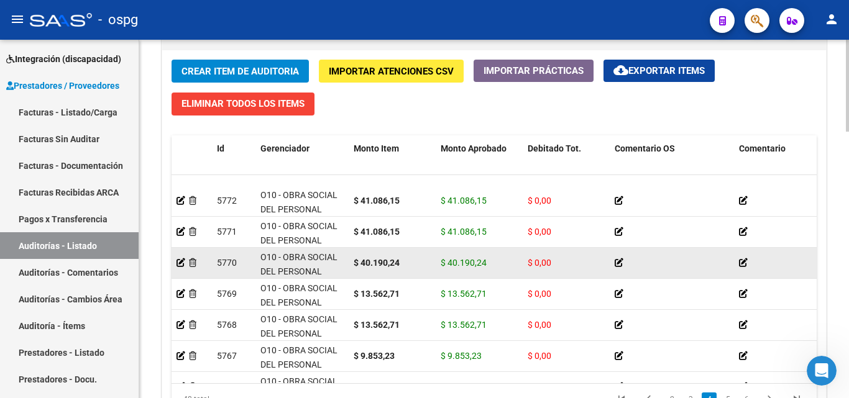
scroll to position [738, 0]
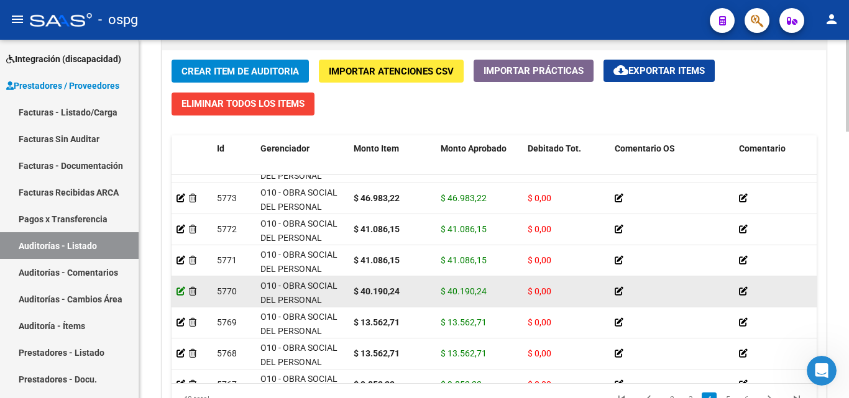
click at [183, 293] on icon at bounding box center [181, 291] width 9 height 9
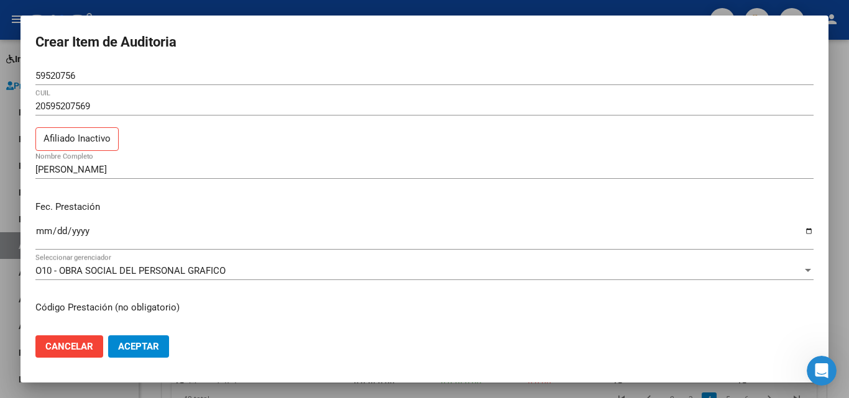
click at [729, 217] on div "Fec. Prestación [DATE] Ingresar la fecha" at bounding box center [424, 226] width 778 height 71
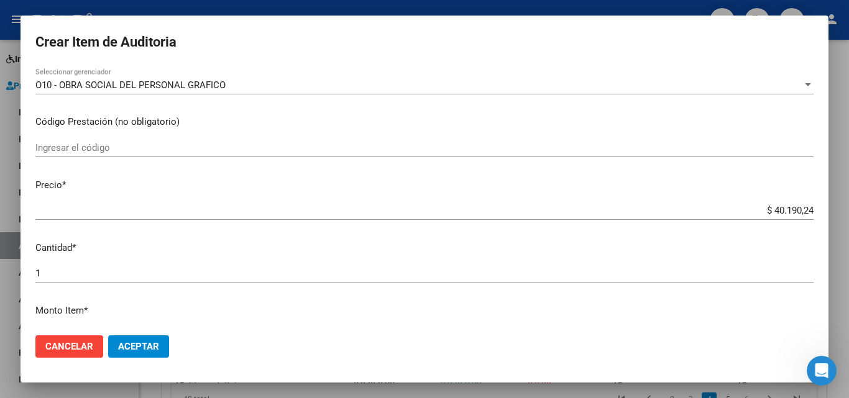
scroll to position [186, 0]
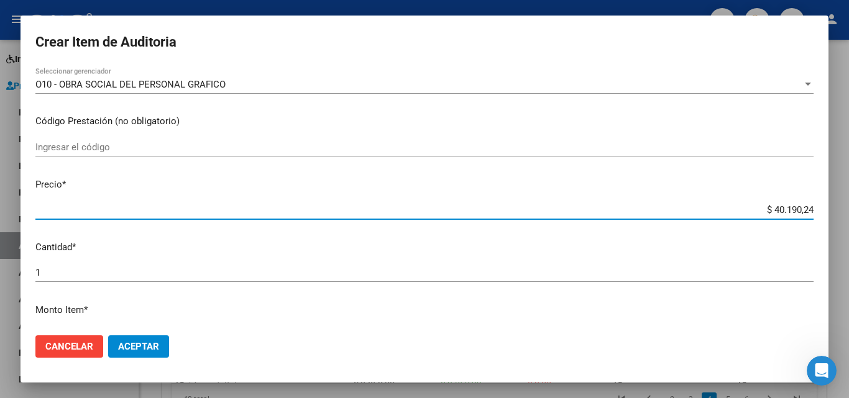
drag, startPoint x: 782, startPoint y: 212, endPoint x: 798, endPoint y: 213, distance: 15.6
click at [805, 211] on app-form-text-field "Precio * $ 40.190,24 Ingresar el precio" at bounding box center [429, 197] width 788 height 39
type input "$ 40,18"
type input "$ 401,89"
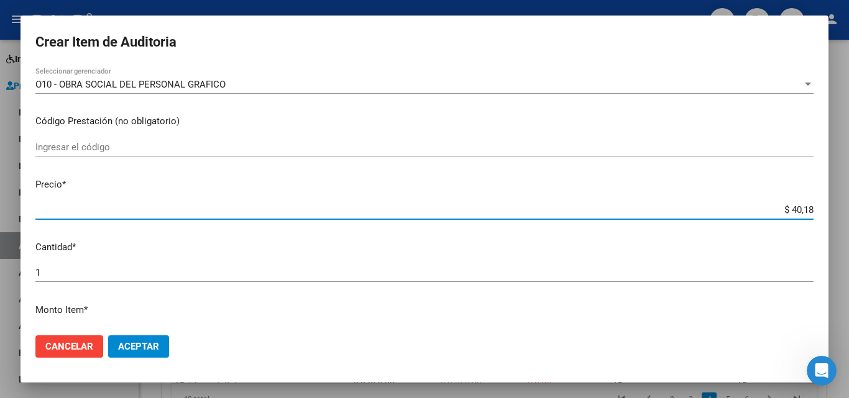
type input "$ 401,89"
type input "$ 4.018,90"
type input "$ 40.189,05"
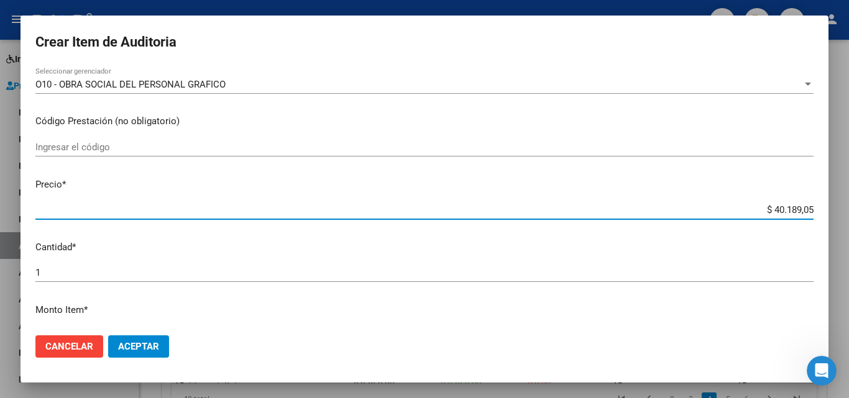
type input "$ 4.018,90"
type input "$ 401,89"
type input "$ 4.018,95"
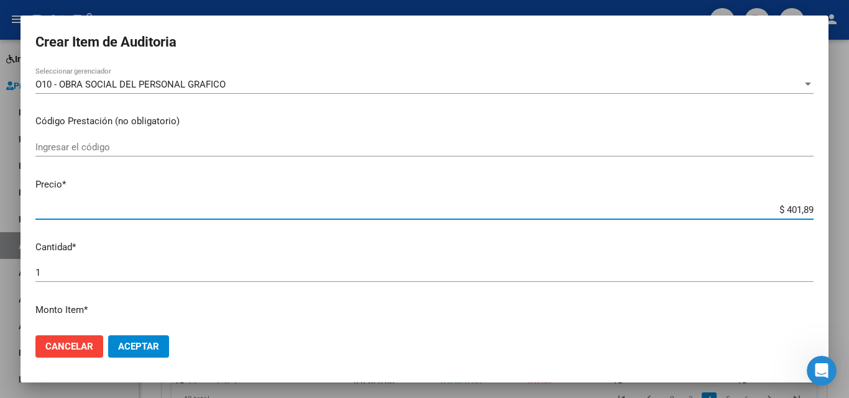
type input "$ 4.018,95"
type input "$ 40.189,50"
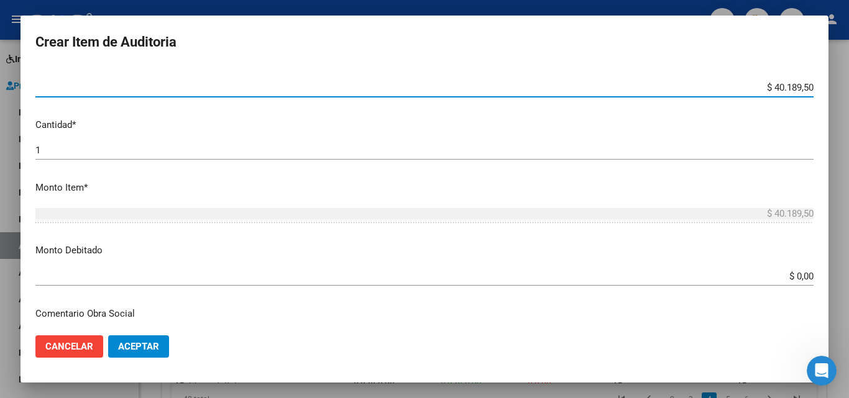
scroll to position [311, 0]
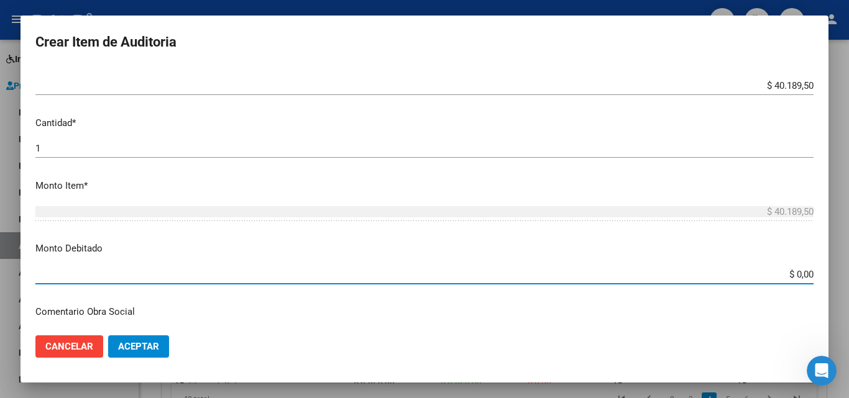
drag, startPoint x: 786, startPoint y: 273, endPoint x: 824, endPoint y: 277, distance: 38.8
click at [824, 277] on mat-dialog-content "59520756 Nro Documento 20595207569 CUIL Afiliado Inactivo [PERSON_NAME] Nombre …" at bounding box center [425, 196] width 808 height 259
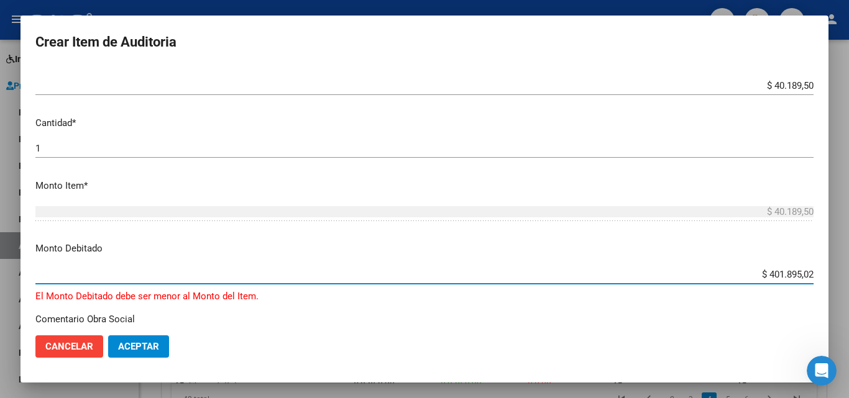
type input "$ 40.189,50"
click at [151, 348] on span "Aceptar" at bounding box center [138, 346] width 41 height 11
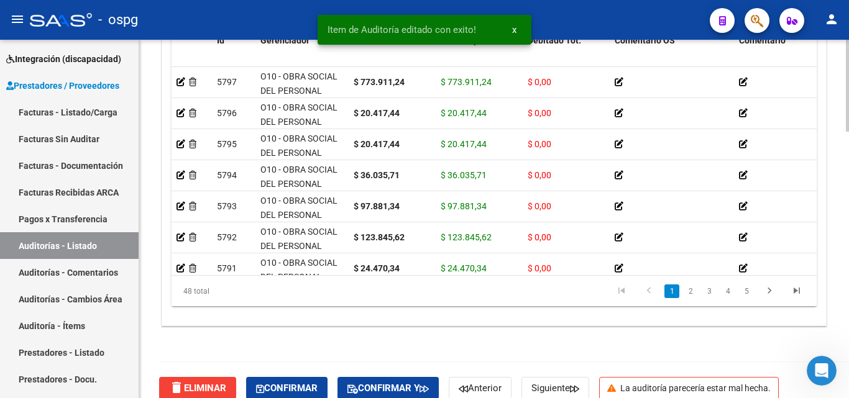
scroll to position [1042, 0]
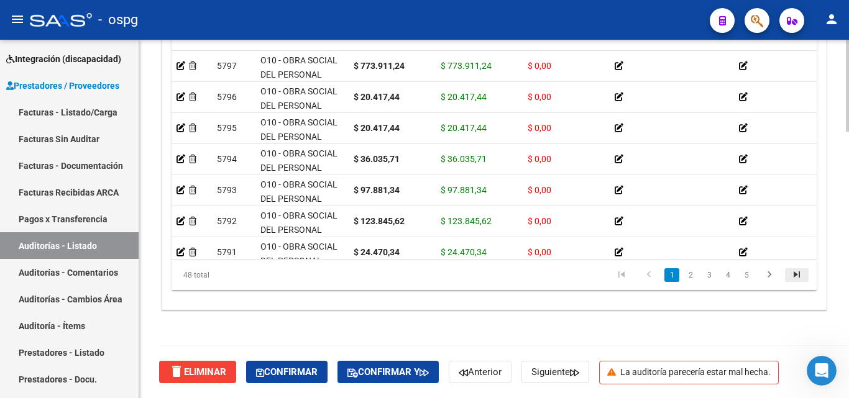
click at [801, 278] on icon "go to last page" at bounding box center [797, 276] width 16 height 15
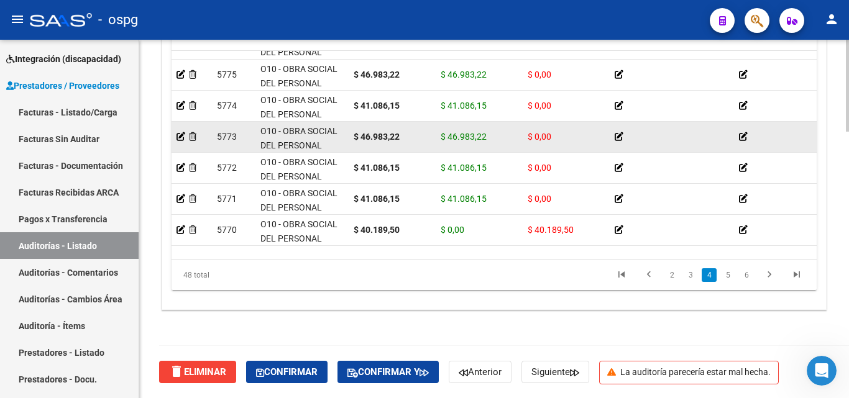
scroll to position [676, 0]
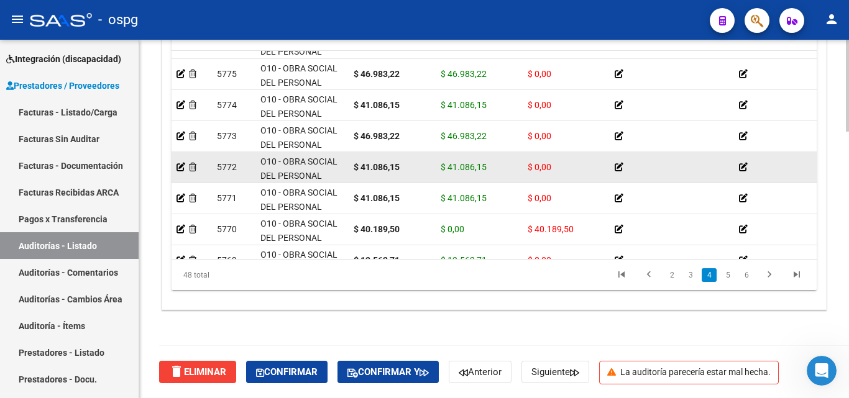
click at [490, 167] on div "$ 41.086,15" at bounding box center [479, 167] width 77 height 14
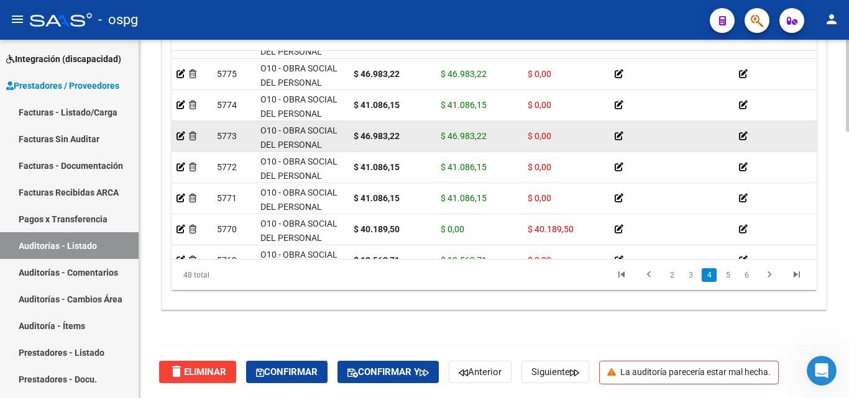
click at [433, 143] on datatable-body-cell "$ 46.983,22" at bounding box center [392, 136] width 87 height 30
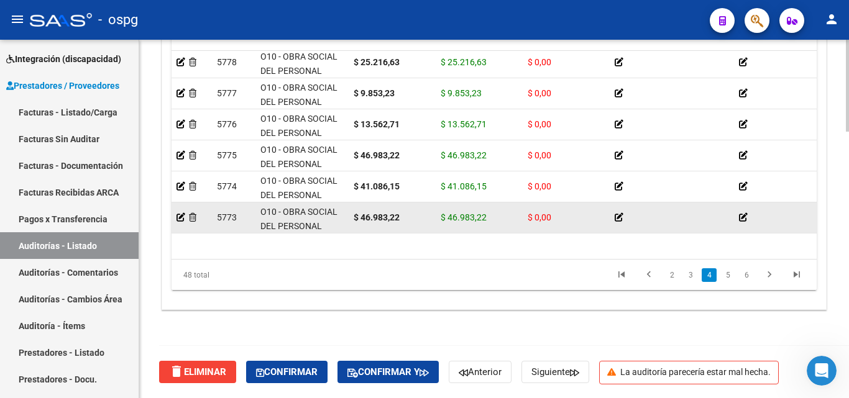
scroll to position [613, 0]
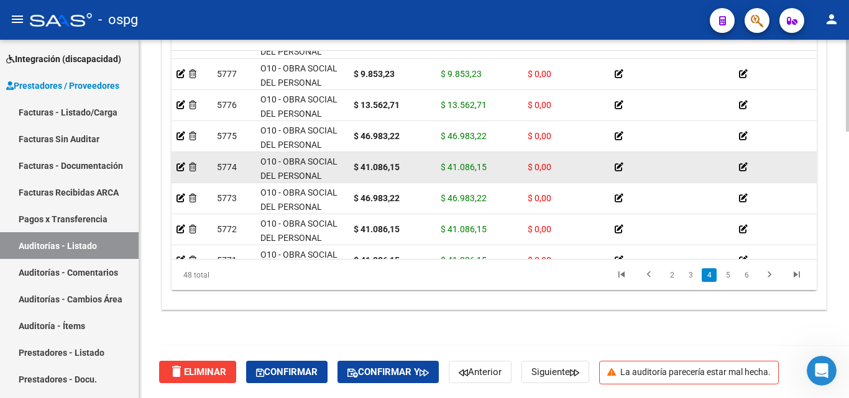
click at [473, 173] on div "$ 41.086,15" at bounding box center [479, 167] width 77 height 14
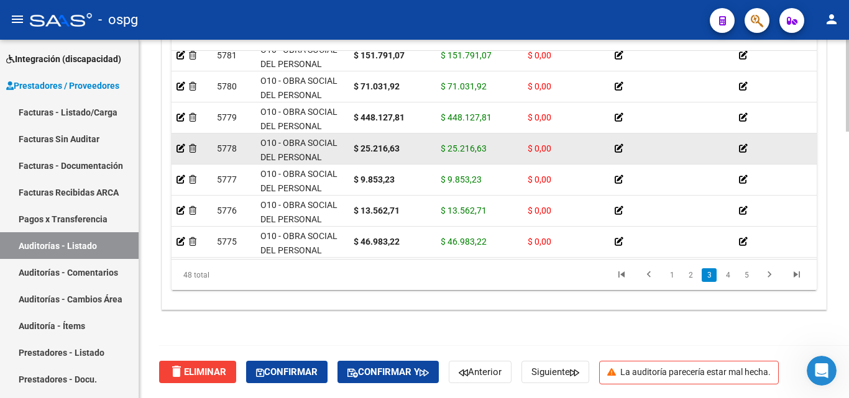
scroll to position [489, 0]
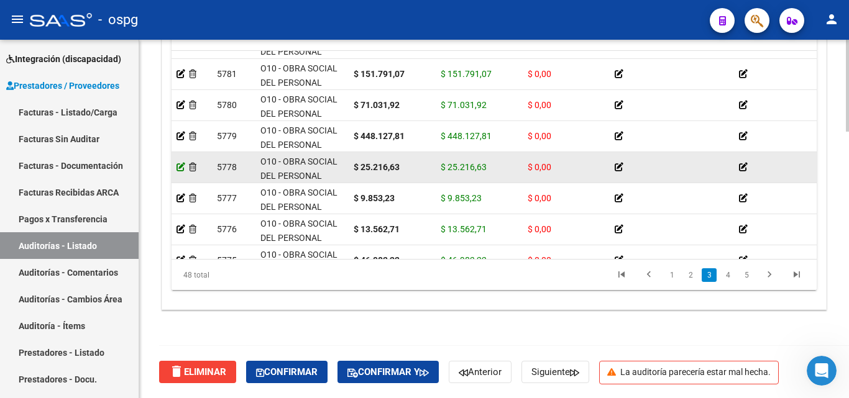
click at [180, 170] on icon at bounding box center [181, 167] width 9 height 9
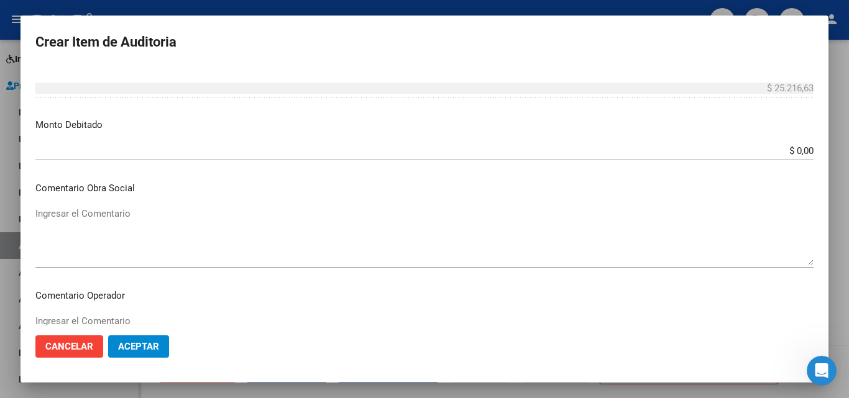
scroll to position [435, 0]
click at [122, 353] on button "Aceptar" at bounding box center [138, 347] width 61 height 22
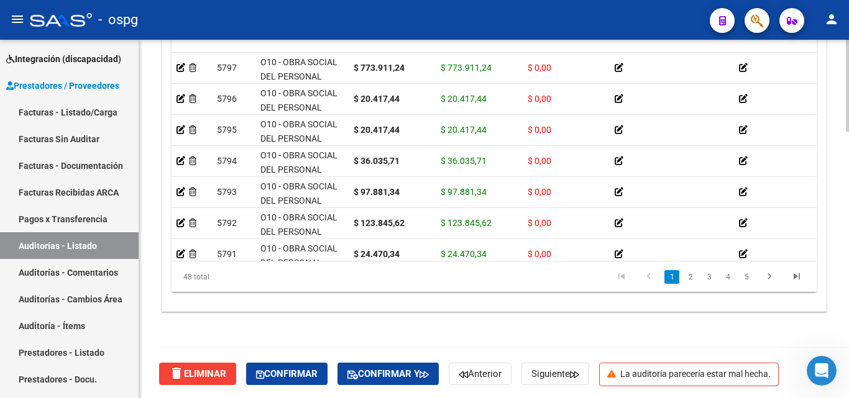
scroll to position [1042, 0]
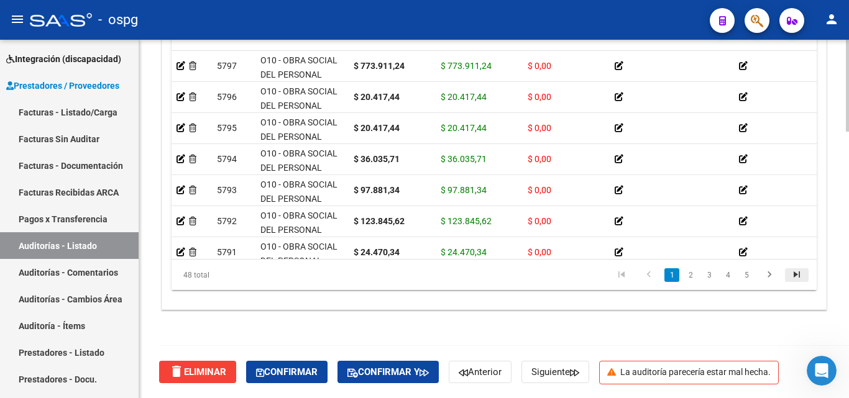
click at [801, 276] on icon "go to last page" at bounding box center [797, 276] width 16 height 15
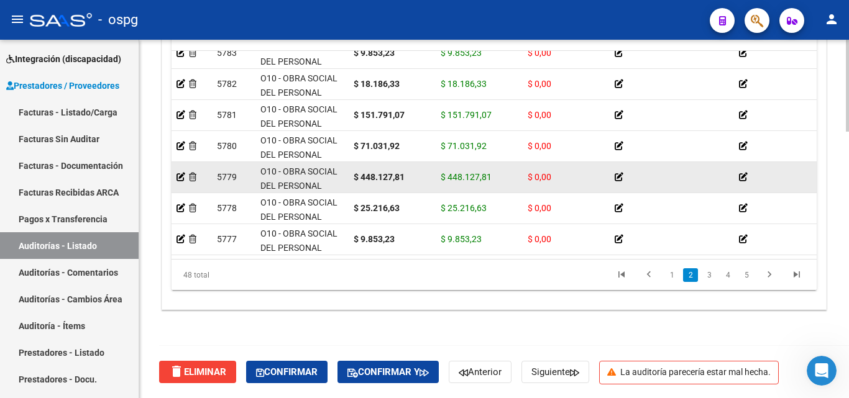
scroll to position [427, 0]
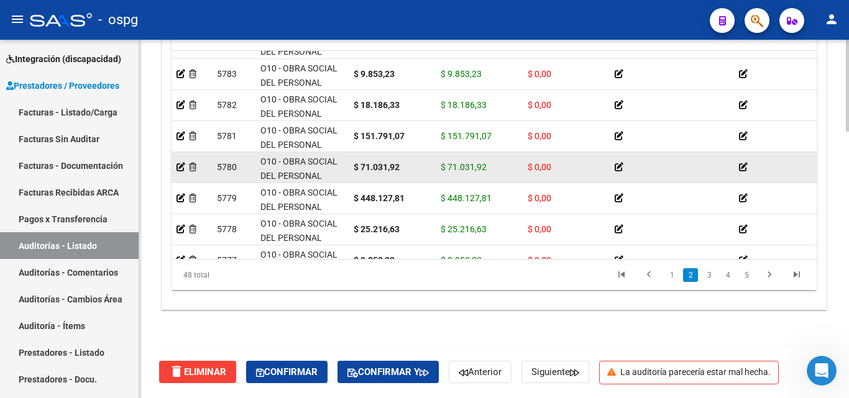
click at [492, 169] on div "$ 71.031,92" at bounding box center [479, 167] width 77 height 14
click at [180, 166] on icon at bounding box center [181, 167] width 9 height 9
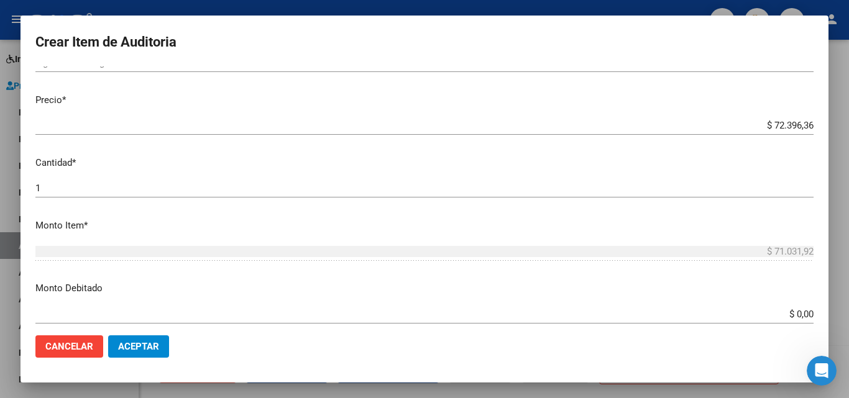
scroll to position [282, 0]
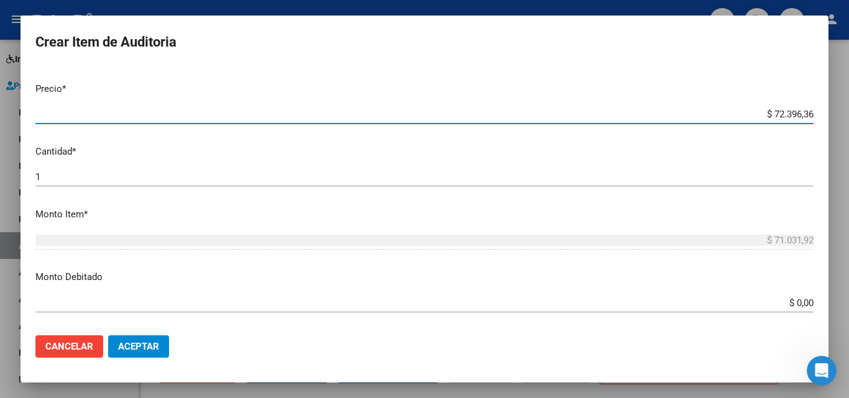
drag, startPoint x: 768, startPoint y: 111, endPoint x: 778, endPoint y: 114, distance: 9.8
click at [778, 114] on input "$ 72.396,36" at bounding box center [424, 114] width 778 height 11
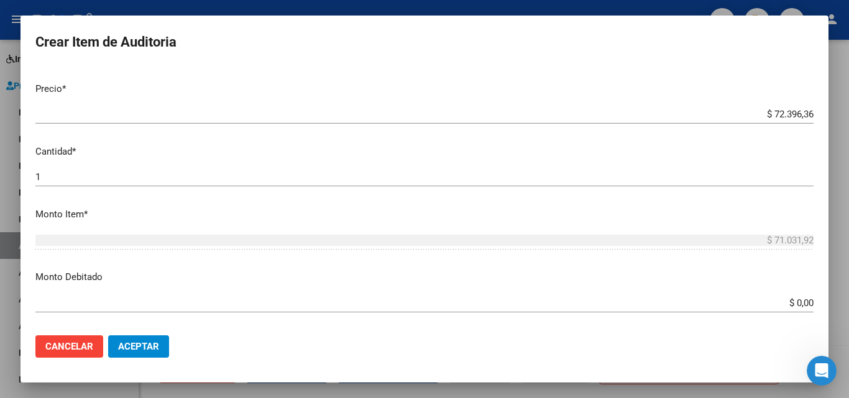
click at [781, 126] on div "$ 72.396,36 Ingresar el precio" at bounding box center [424, 120] width 778 height 30
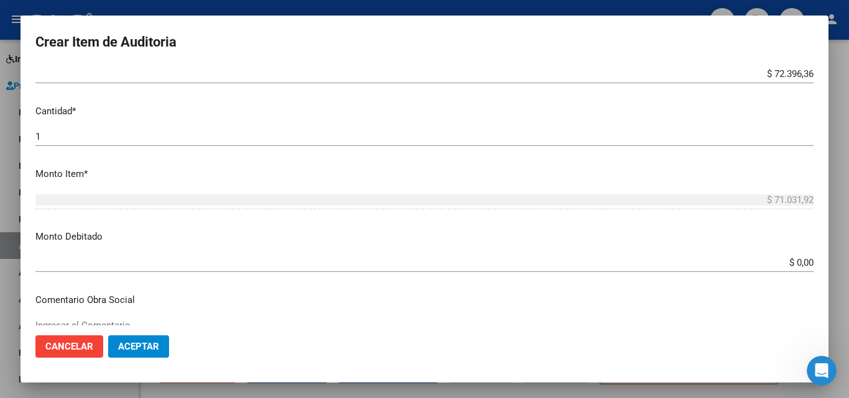
scroll to position [344, 0]
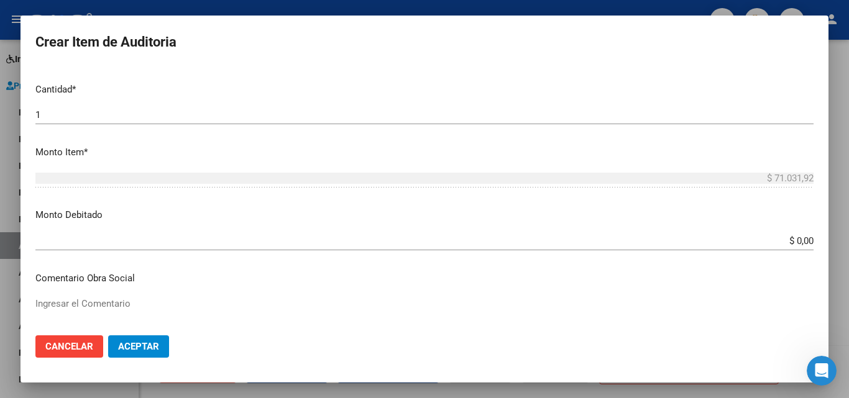
click at [763, 172] on div "$ 71.031,92 Ingresar el monto" at bounding box center [424, 178] width 778 height 19
click at [767, 185] on div "$ 71.031,92 Ingresar el monto" at bounding box center [424, 178] width 778 height 19
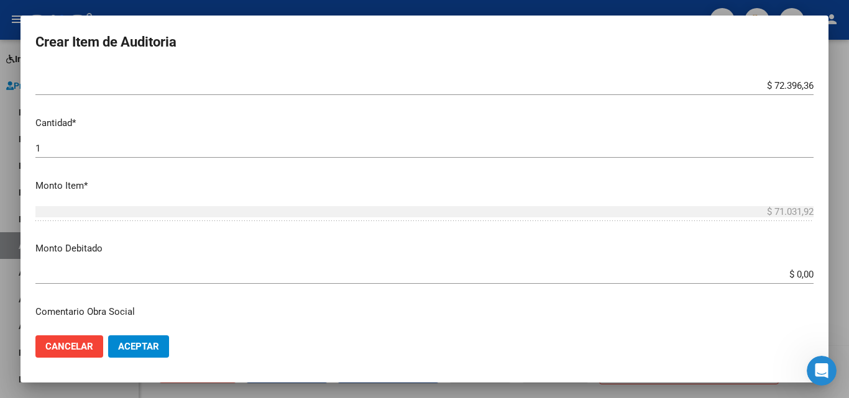
scroll to position [282, 0]
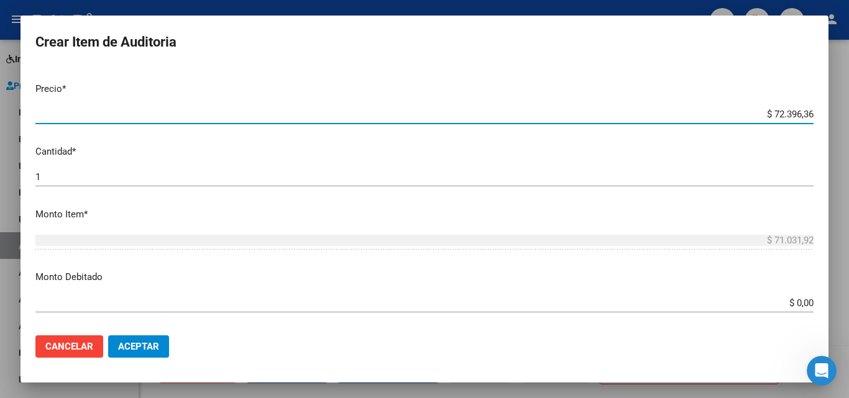
drag, startPoint x: 763, startPoint y: 113, endPoint x: 828, endPoint y: 126, distance: 66.6
click at [828, 126] on mat-dialog-content "58114101 Nro Documento 20581141018 CUIL Afiliado Activo [PERSON_NAME] Nombre Co…" at bounding box center [425, 196] width 808 height 259
paste input "72.396,36"
type input "$ 72.396,36"
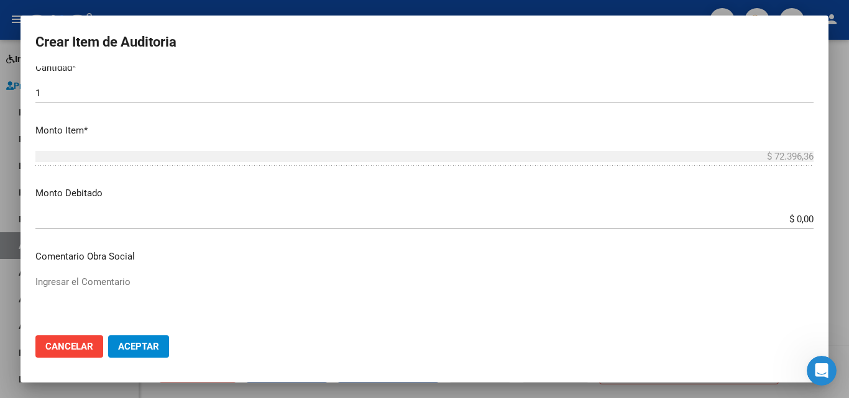
scroll to position [406, 0]
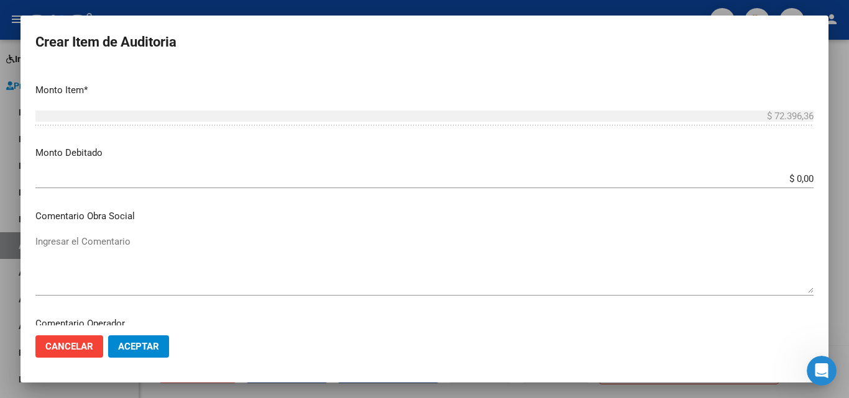
type input "$ 72.396,36"
click at [142, 347] on span "Aceptar" at bounding box center [138, 346] width 41 height 11
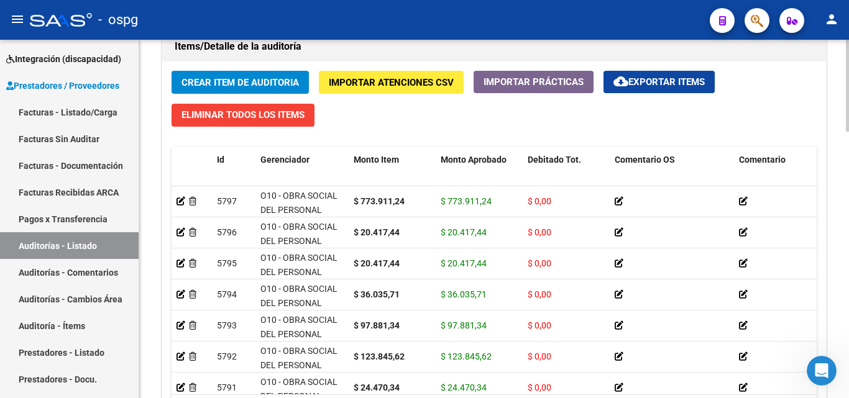
scroll to position [994, 0]
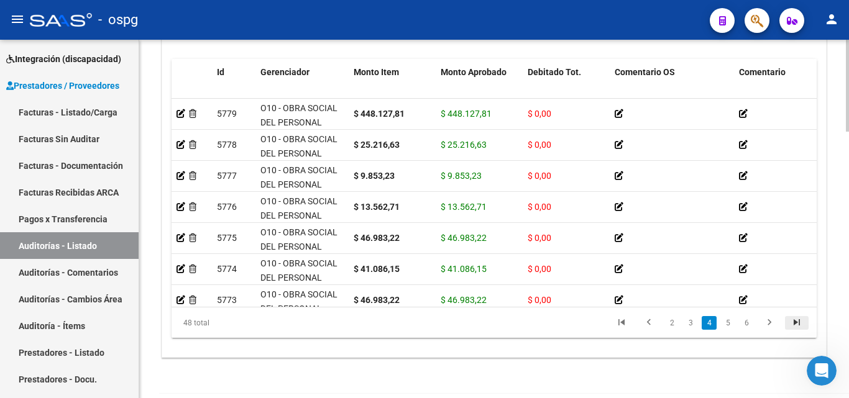
click at [797, 323] on icon "go to last page" at bounding box center [797, 324] width 16 height 15
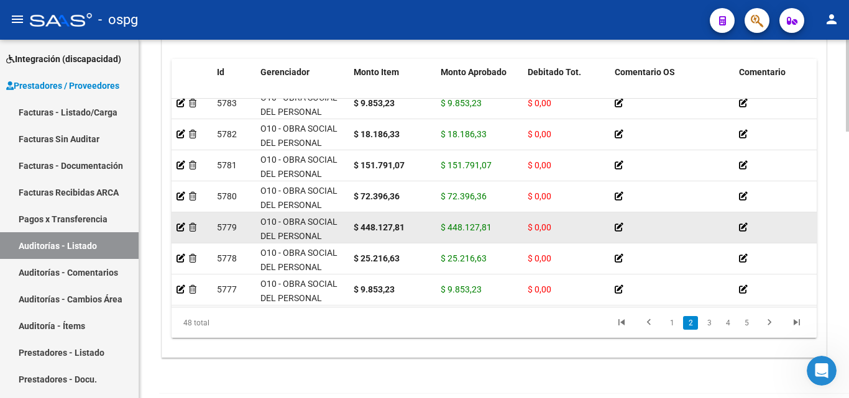
scroll to position [427, 0]
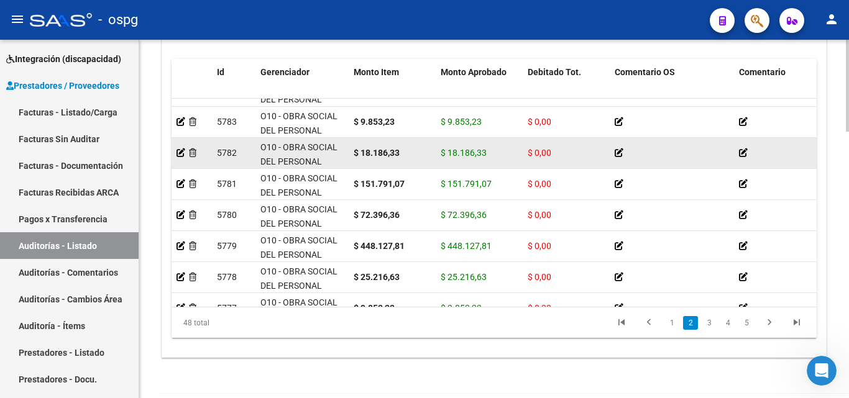
click at [500, 150] on div "$ 18.186,33" at bounding box center [479, 153] width 77 height 14
click at [176, 155] on datatable-body-cell at bounding box center [192, 153] width 40 height 30
click at [184, 156] on icon at bounding box center [181, 153] width 9 height 9
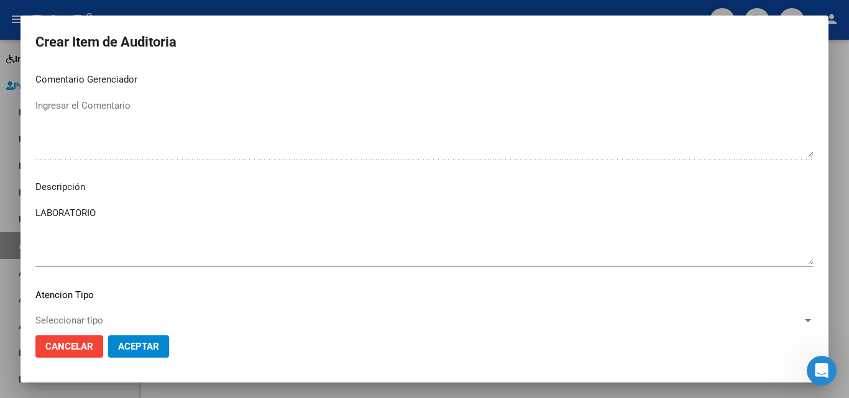
scroll to position [837, 0]
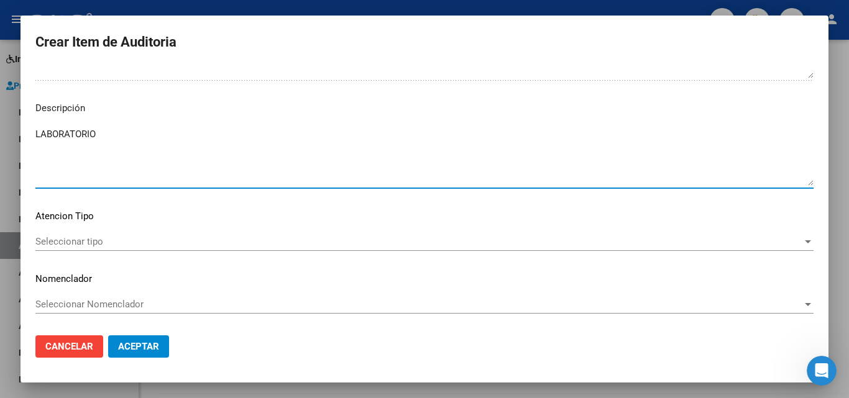
drag, startPoint x: 139, startPoint y: 138, endPoint x: 0, endPoint y: 93, distance: 145.6
click at [0, 93] on div "Crear Item de Auditoria 59520756 Nro Documento 20595207569 CUIL Afiliado Inacti…" at bounding box center [424, 199] width 849 height 398
paste textarea "BAJA EL [DATE]"
type textarea "BAJA EL [DATE]"
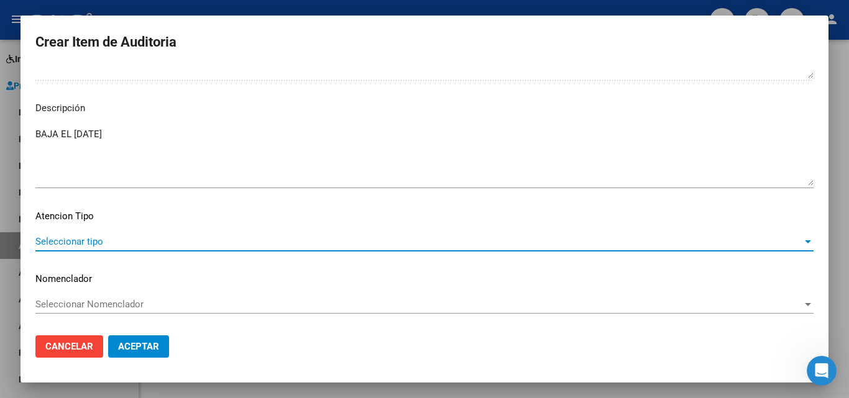
click at [98, 245] on span "Seleccionar tipo" at bounding box center [418, 241] width 767 height 11
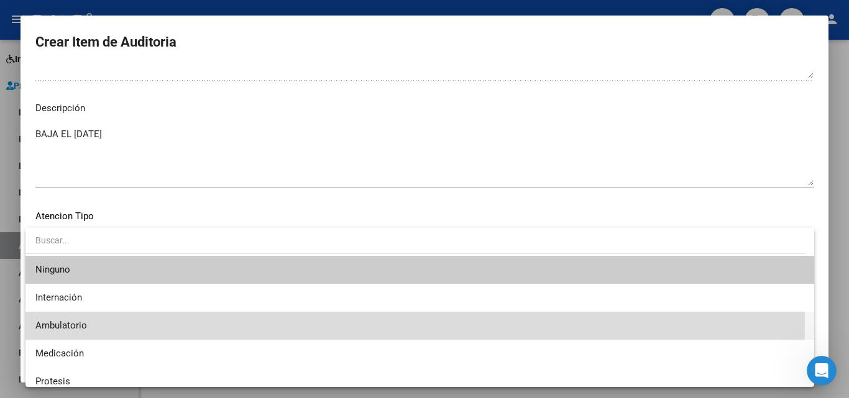
click at [88, 324] on span "Ambulatorio" at bounding box center [419, 326] width 769 height 28
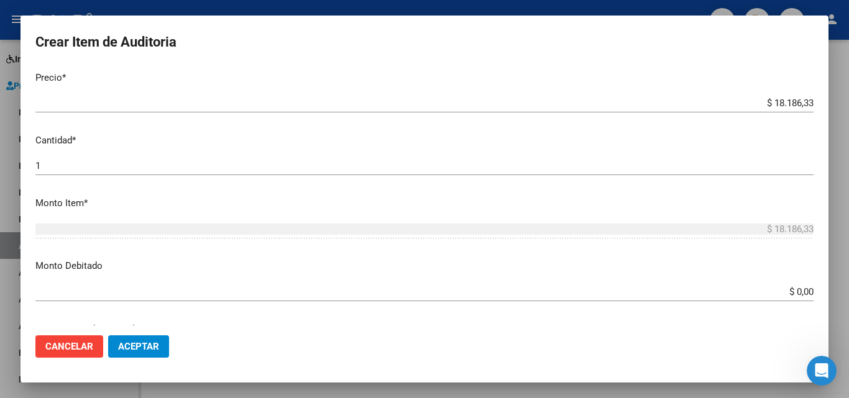
scroll to position [216, 0]
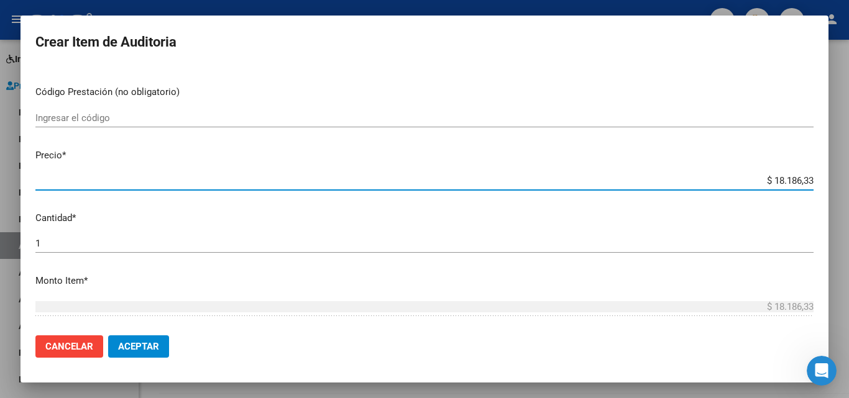
drag, startPoint x: 764, startPoint y: 176, endPoint x: 822, endPoint y: 190, distance: 59.4
click at [822, 190] on mat-dialog-content "59520756 Nro Documento 20595207569 CUIL Afiliado Inactivo [PERSON_NAME] Nombre …" at bounding box center [425, 196] width 808 height 259
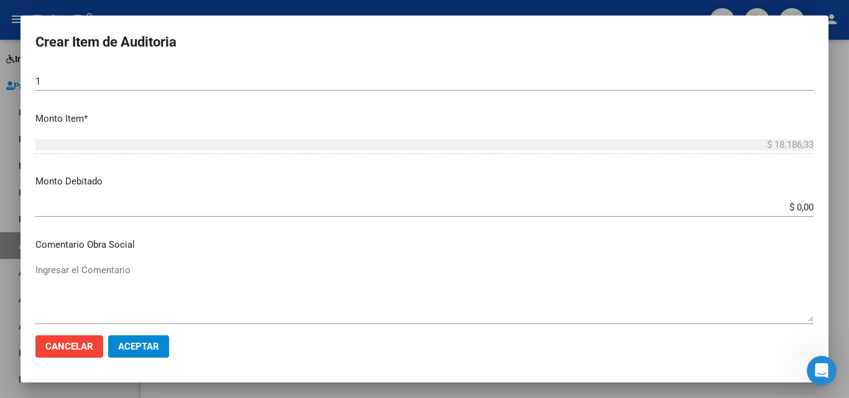
scroll to position [402, 0]
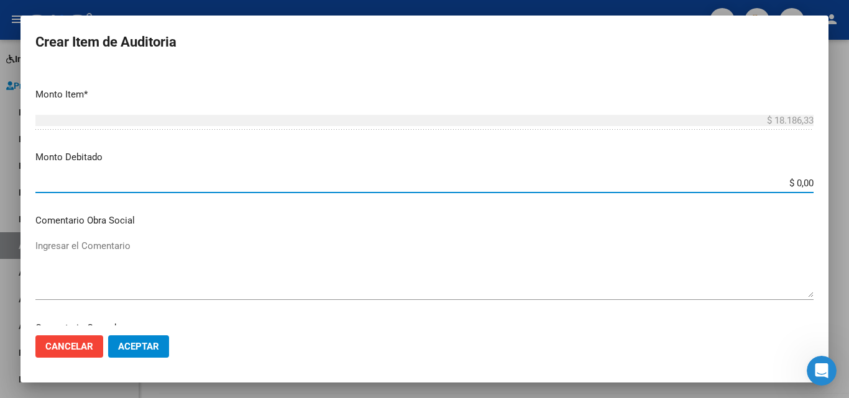
drag, startPoint x: 787, startPoint y: 181, endPoint x: 830, endPoint y: 184, distance: 42.3
click at [830, 184] on div "Crear Item de Auditoria 59520756 Nro Documento 20595207569 CUIL Afiliado Inacti…" at bounding box center [424, 199] width 849 height 398
paste input "18.186,33"
type input "$ 18.186,33"
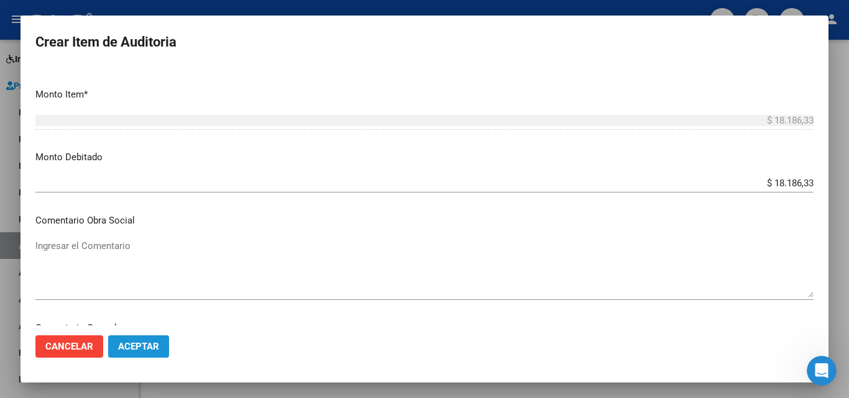
click at [140, 348] on span "Aceptar" at bounding box center [138, 346] width 41 height 11
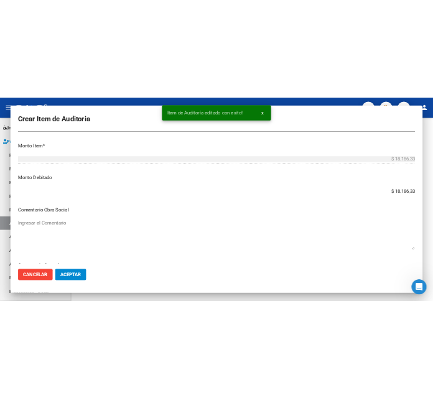
scroll to position [0, 0]
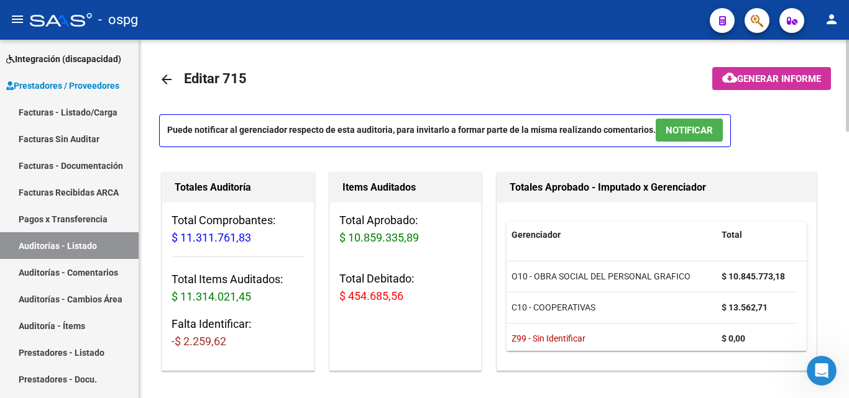
click at [379, 303] on span "$ 454.685,56" at bounding box center [371, 296] width 64 height 13
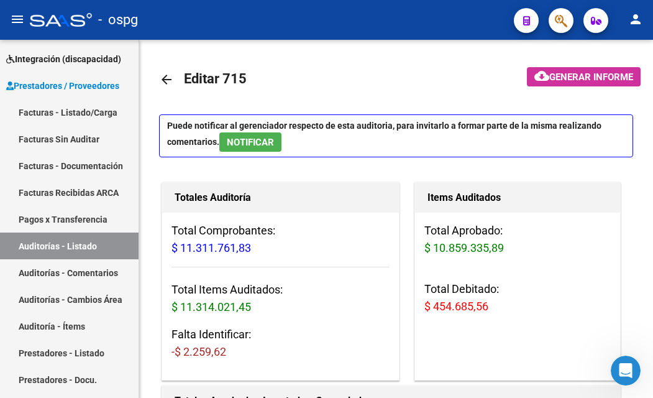
click at [1, 30] on mat-toolbar "menu - ospg person" at bounding box center [326, 20] width 653 height 40
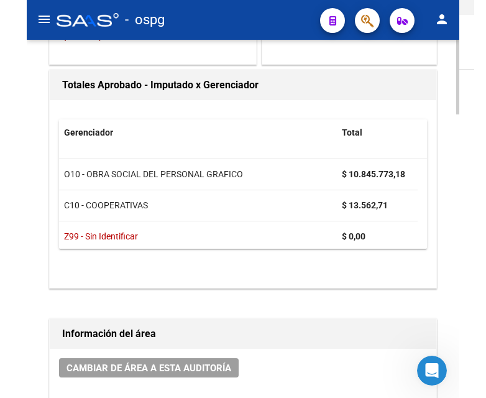
scroll to position [373, 0]
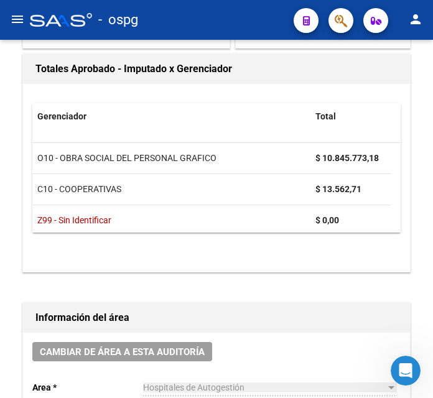
click at [0, 119] on html "menu - ospg person Firma Express Inicio Calendario SSS Instructivos Contacto OS…" at bounding box center [216, 199] width 433 height 398
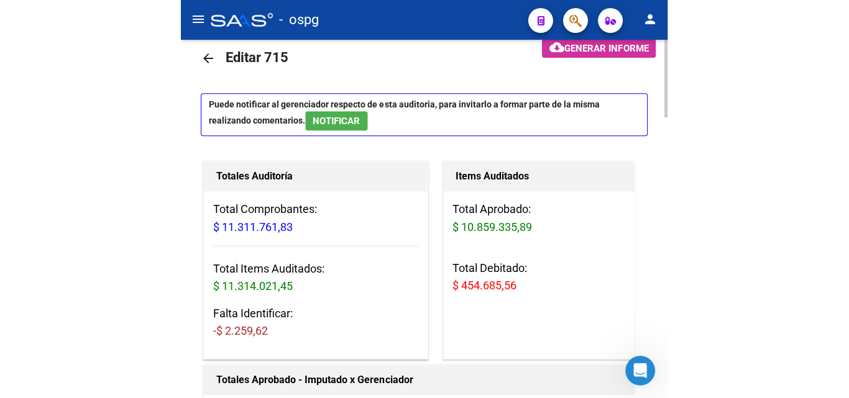
scroll to position [0, 0]
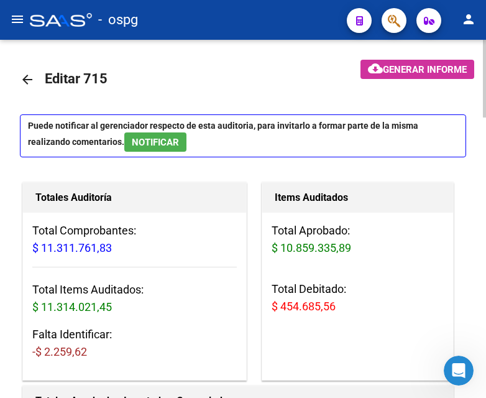
click at [444, 67] on span "Generar informe" at bounding box center [425, 69] width 84 height 11
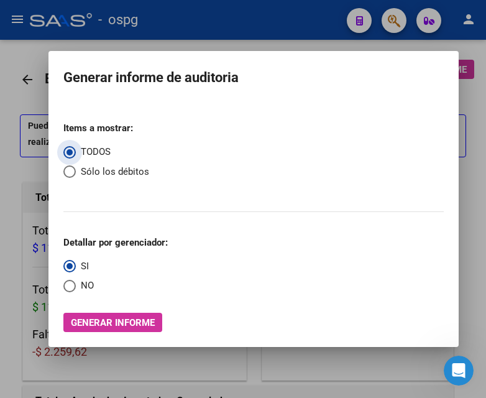
click at [111, 165] on span "Sólo los débitos" at bounding box center [112, 172] width 73 height 14
click at [76, 165] on input "Sólo los débitos" at bounding box center [69, 171] width 12 height 12
radio input "true"
click at [83, 282] on span "NO" at bounding box center [85, 285] width 18 height 14
click at [76, 282] on input "NO" at bounding box center [69, 286] width 12 height 12
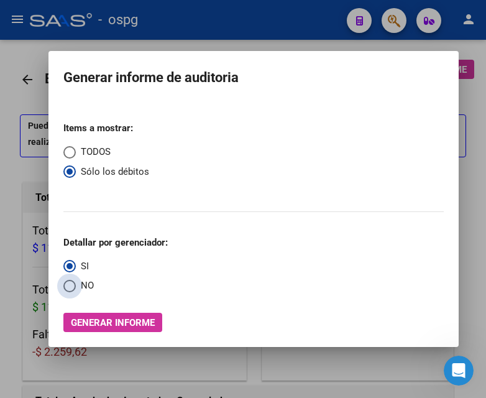
radio input "true"
click at [106, 323] on span "Generar informe" at bounding box center [113, 322] width 84 height 11
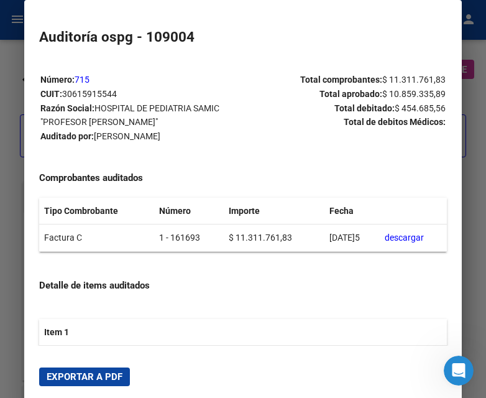
click at [74, 374] on span "Exportar a PDF" at bounding box center [85, 376] width 76 height 11
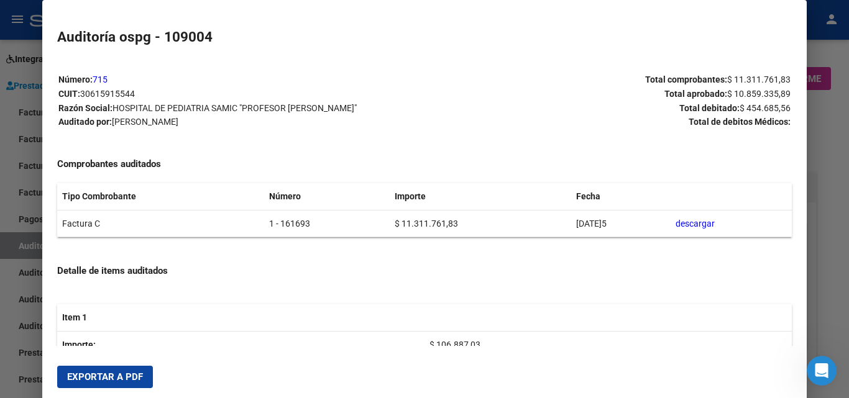
click at [0, 255] on div at bounding box center [424, 199] width 849 height 398
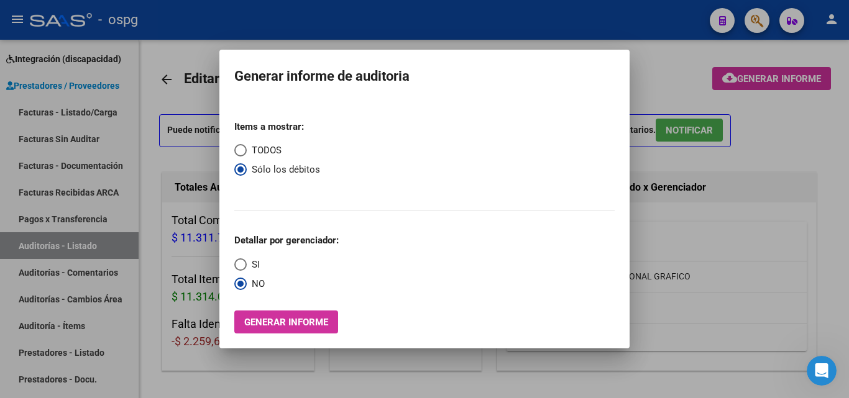
click at [835, 252] on div at bounding box center [424, 199] width 849 height 398
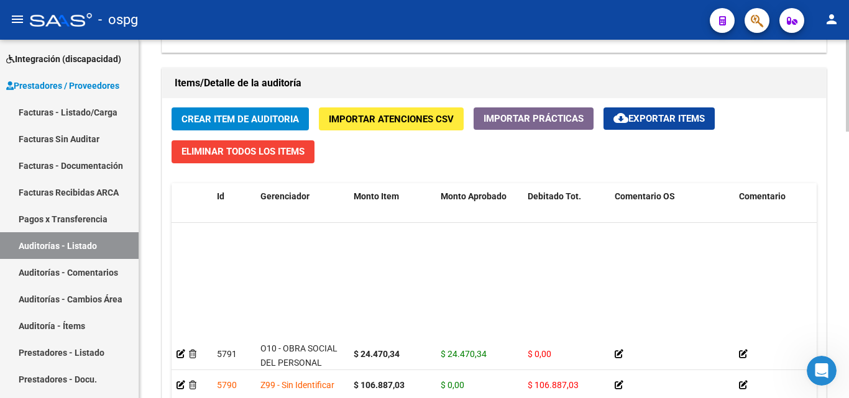
scroll to position [249, 0]
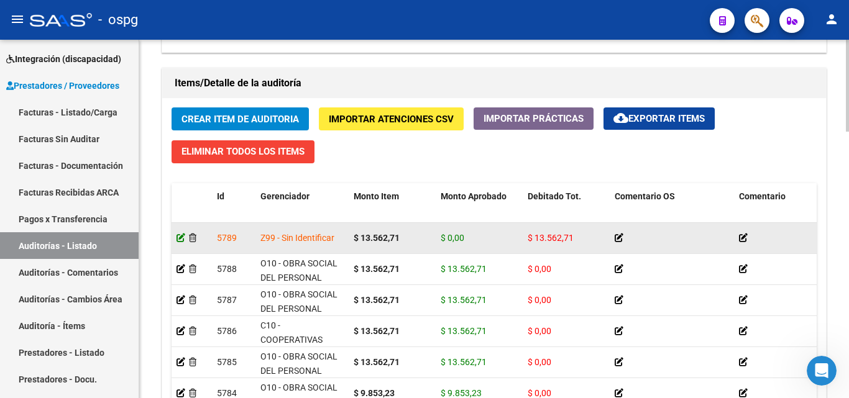
click at [185, 238] on icon at bounding box center [181, 238] width 9 height 9
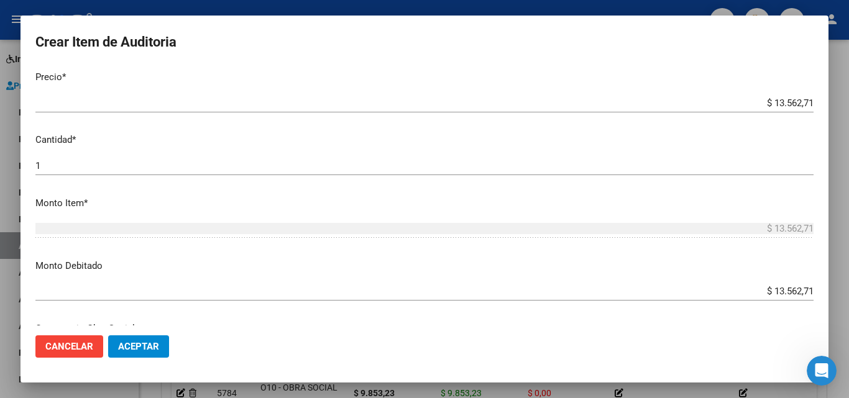
scroll to position [311, 0]
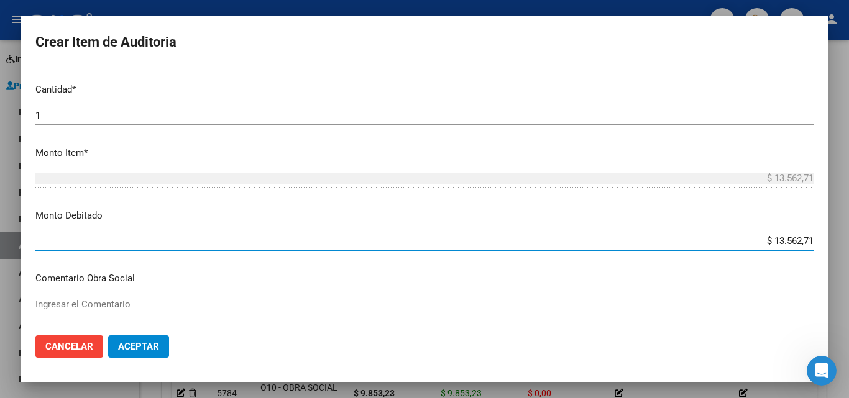
click at [798, 242] on input "$ 13.562,71" at bounding box center [424, 241] width 778 height 11
type input "$ 13.562,79"
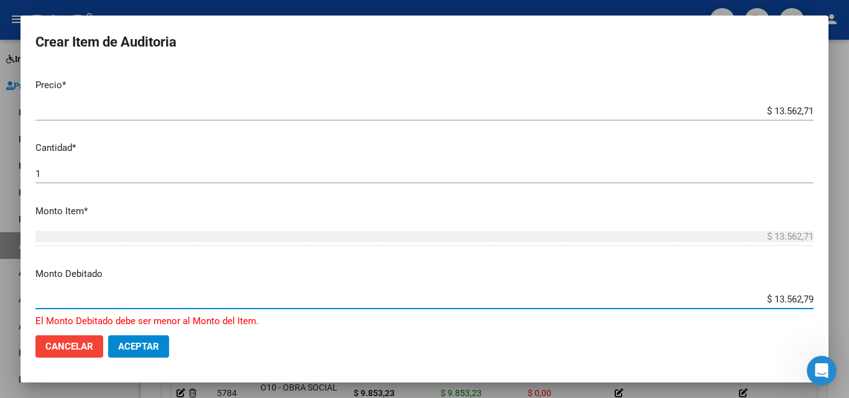
scroll to position [249, 0]
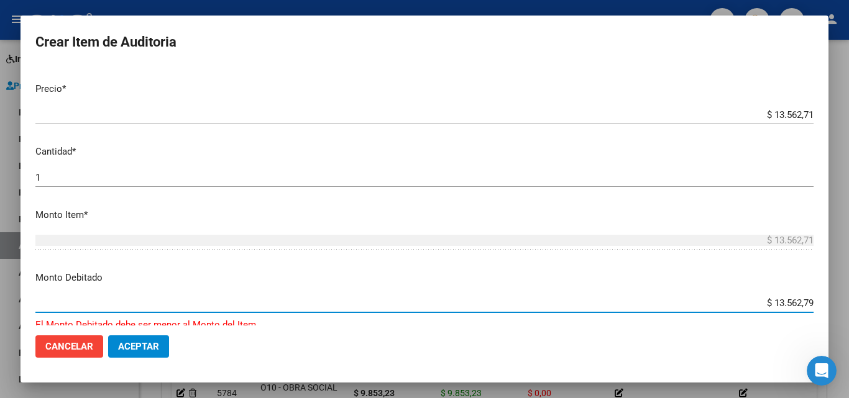
click at [801, 116] on input "$ 13.562,71" at bounding box center [424, 114] width 778 height 11
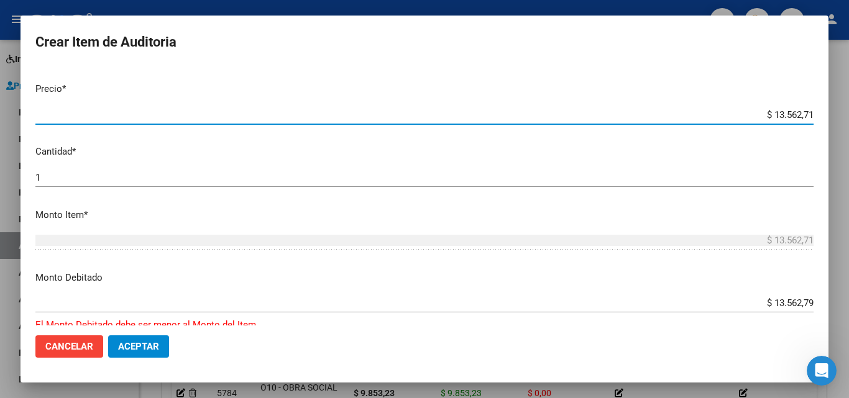
type input "$ 1.356,27"
type input "$ 13.562,79"
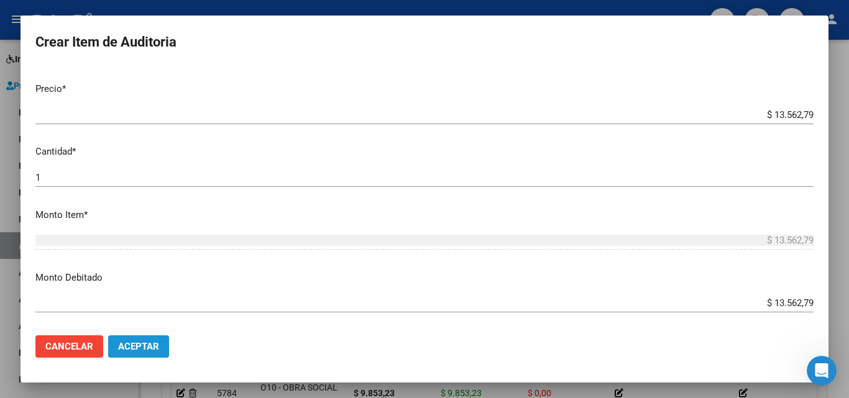
click at [135, 339] on button "Aceptar" at bounding box center [138, 347] width 61 height 22
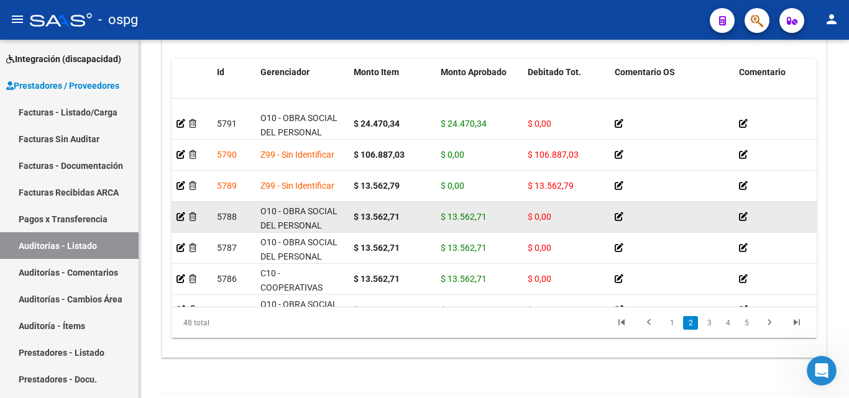
scroll to position [186, 0]
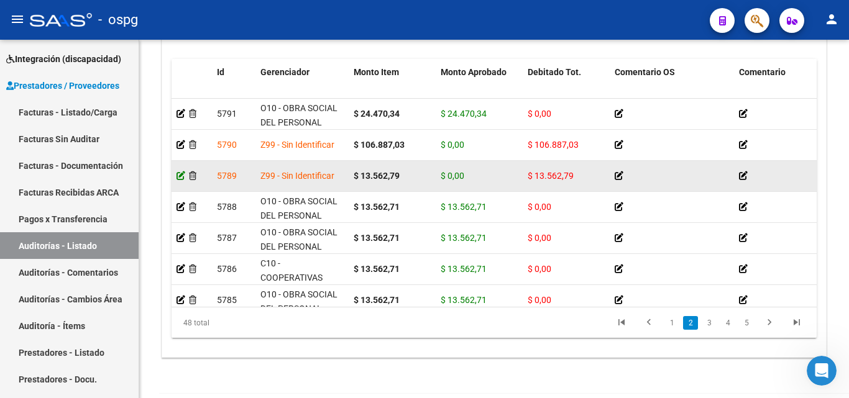
click at [183, 173] on icon at bounding box center [181, 176] width 9 height 9
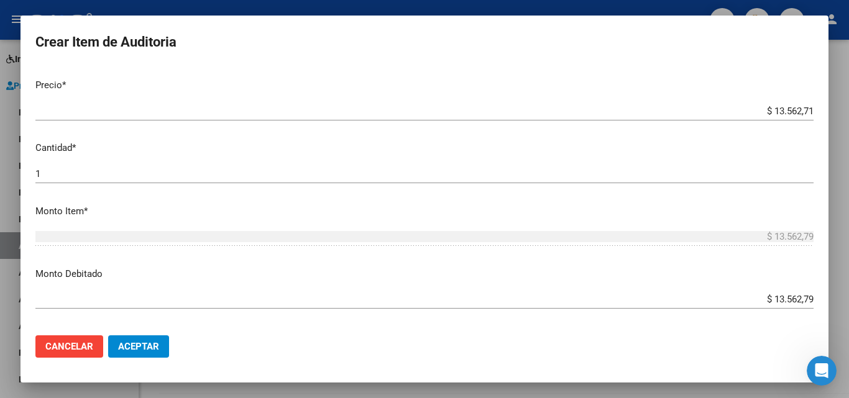
scroll to position [373, 0]
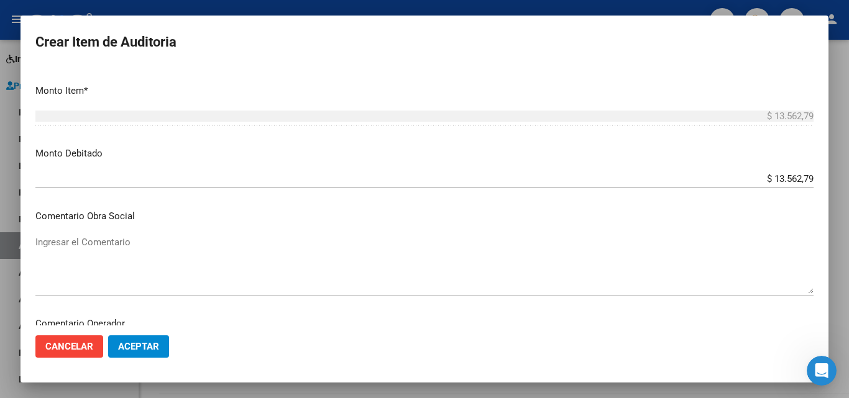
click at [800, 178] on input "$ 13.562,79" at bounding box center [424, 178] width 778 height 11
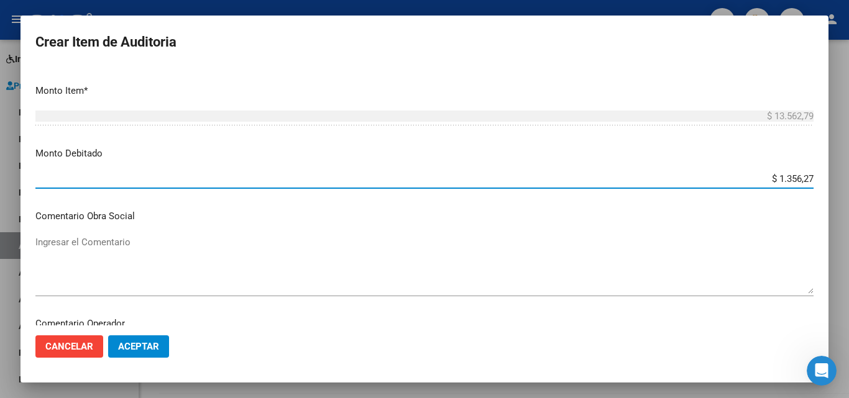
type input "$ 13.562,71"
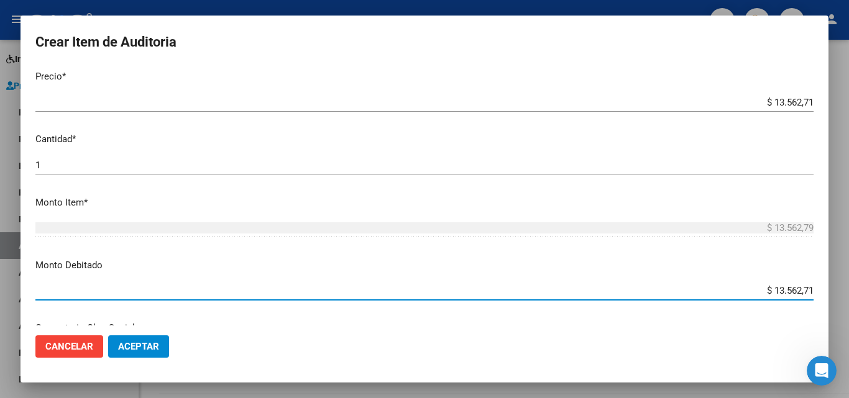
scroll to position [249, 0]
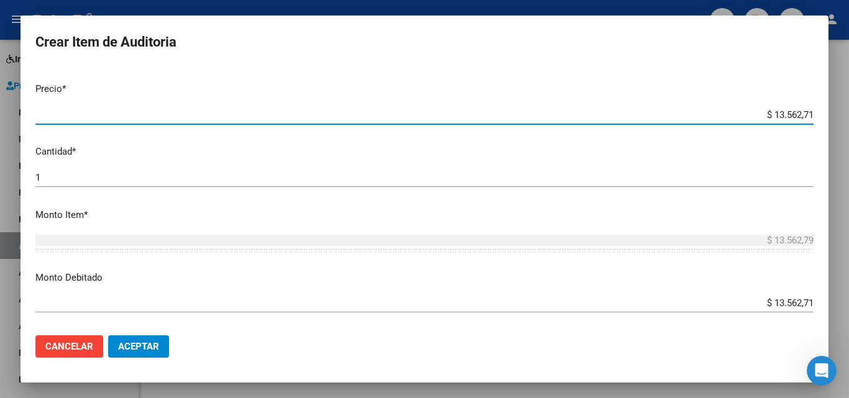
click at [797, 118] on input "$ 13.562,71" at bounding box center [424, 114] width 778 height 11
click at [140, 337] on button "Aceptar" at bounding box center [138, 347] width 61 height 22
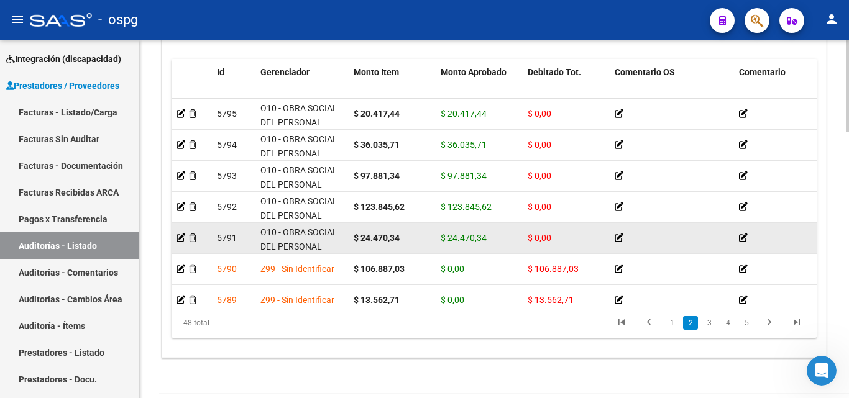
scroll to position [124, 0]
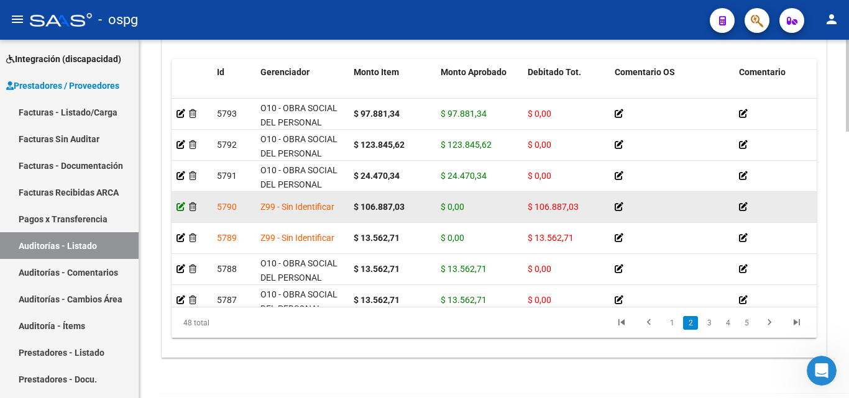
click at [183, 206] on icon at bounding box center [181, 207] width 9 height 9
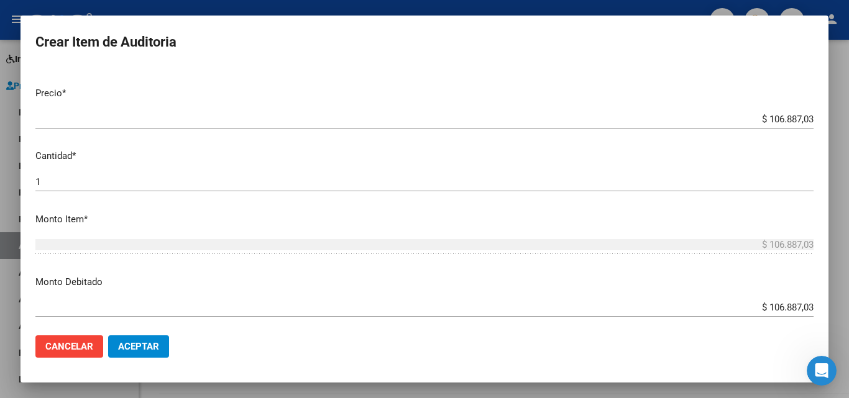
scroll to position [249, 0]
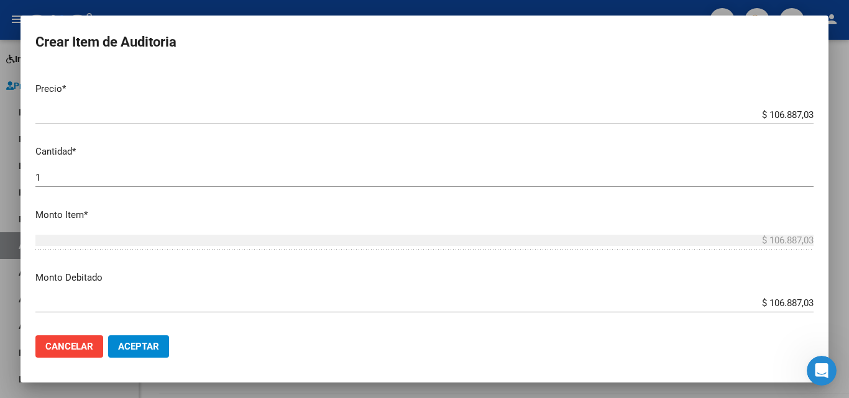
click at [787, 118] on input "$ 106.887,03" at bounding box center [424, 114] width 778 height 11
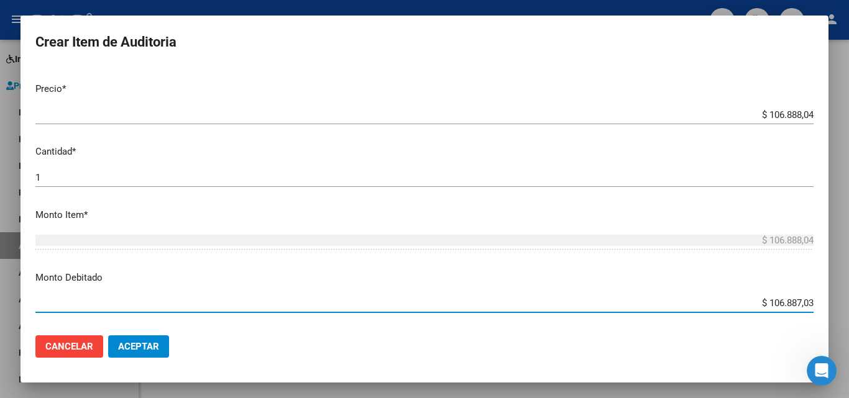
drag, startPoint x: 788, startPoint y: 304, endPoint x: 817, endPoint y: 312, distance: 30.3
click at [789, 303] on input "$ 106.887,03" at bounding box center [424, 303] width 778 height 11
click at [156, 353] on button "Aceptar" at bounding box center [138, 347] width 61 height 22
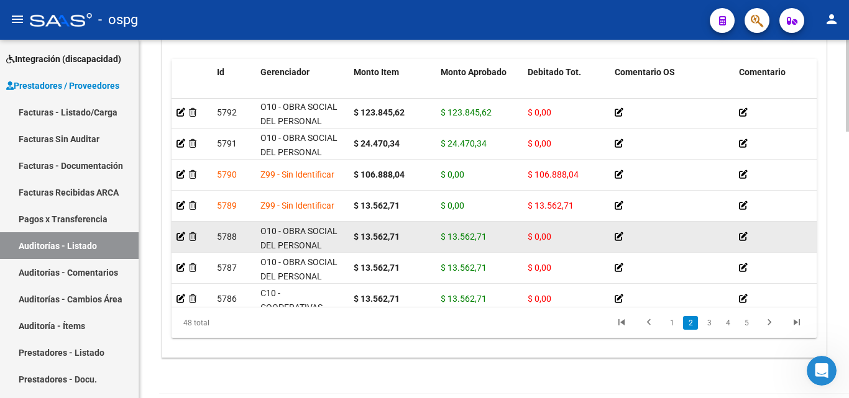
scroll to position [186, 0]
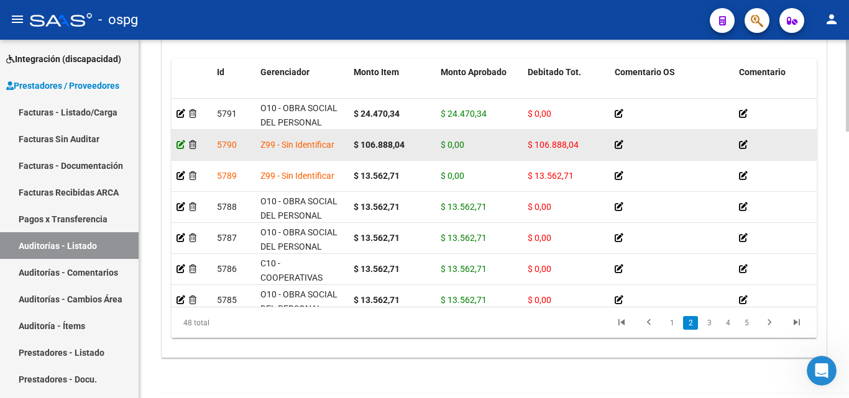
click at [184, 147] on icon at bounding box center [181, 144] width 9 height 9
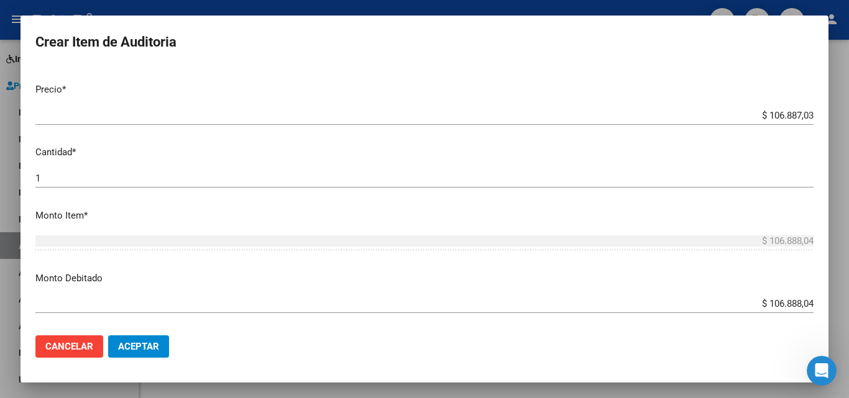
scroll to position [249, 0]
click at [801, 114] on input "$ 106.887,03" at bounding box center [424, 114] width 778 height 11
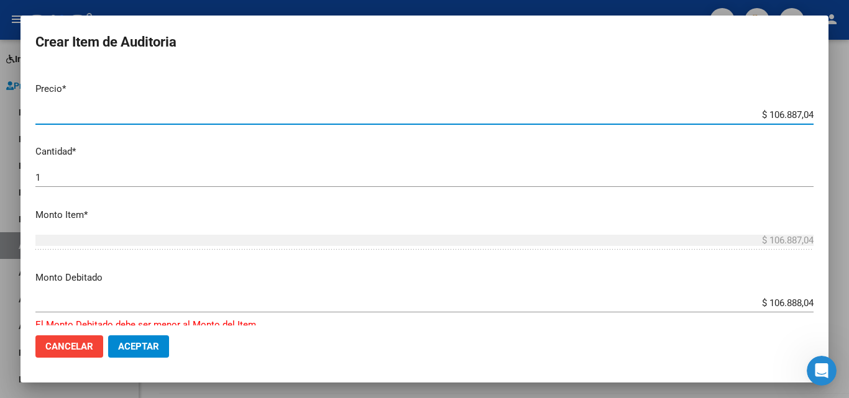
click at [139, 332] on mat-dialog-actions "Cancelar Aceptar" at bounding box center [424, 347] width 778 height 42
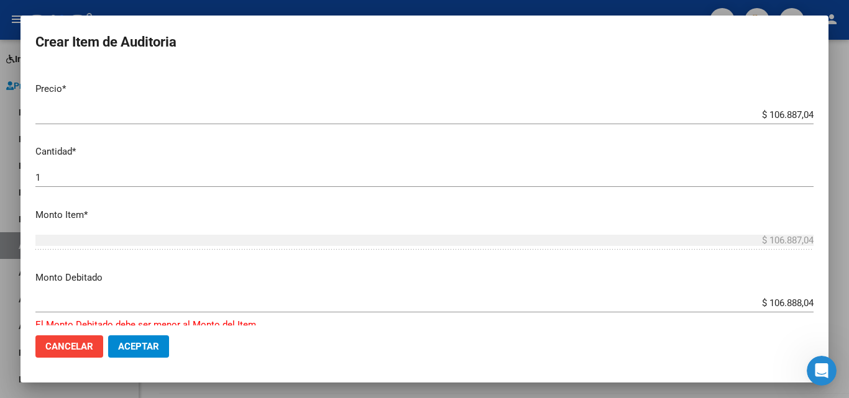
click at [141, 354] on button "Aceptar" at bounding box center [138, 347] width 61 height 22
click at [152, 344] on span "Aceptar" at bounding box center [138, 346] width 41 height 11
click at [787, 113] on input "$ 106.887,04" at bounding box center [424, 114] width 778 height 11
click at [139, 345] on span "Aceptar" at bounding box center [138, 346] width 41 height 11
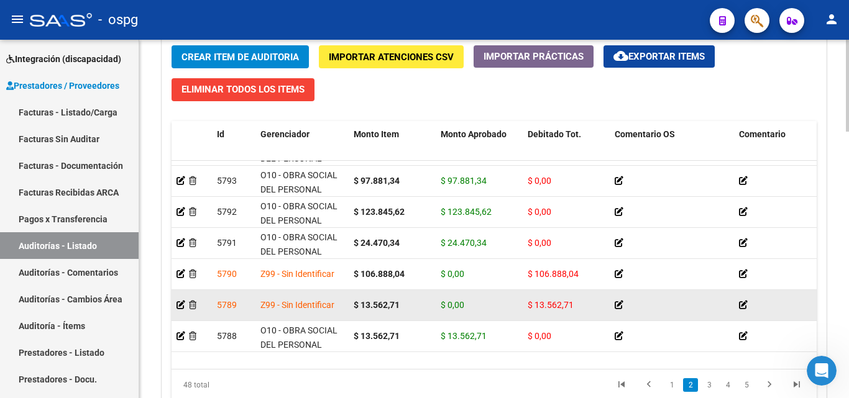
scroll to position [124, 0]
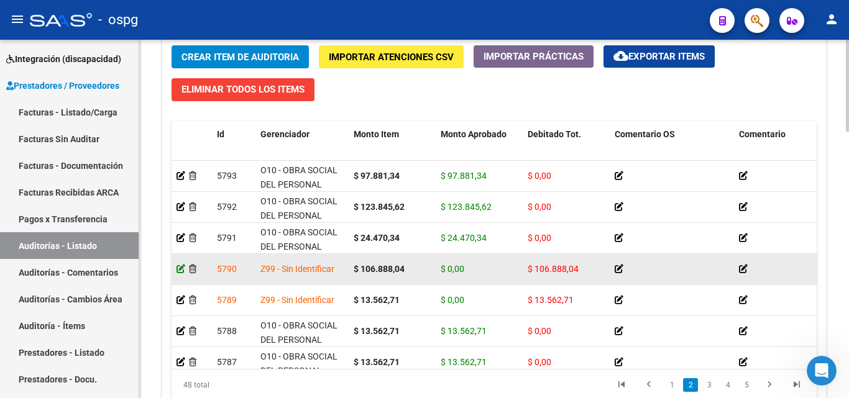
click at [177, 266] on icon at bounding box center [181, 269] width 9 height 9
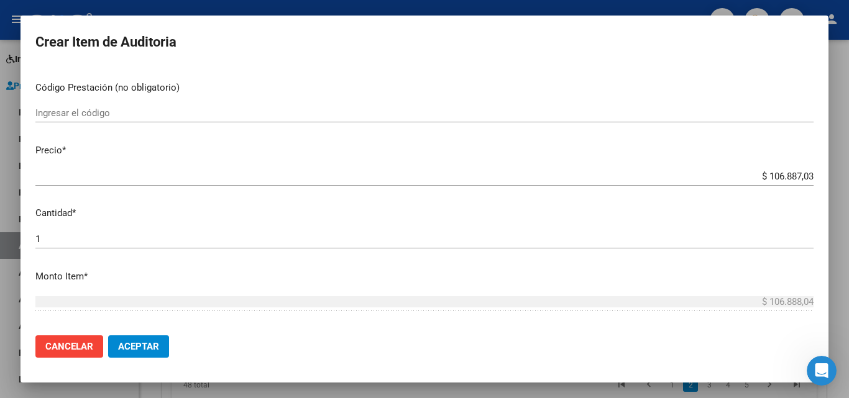
scroll to position [186, 0]
click at [786, 179] on input "$ 106.887,03" at bounding box center [424, 177] width 778 height 11
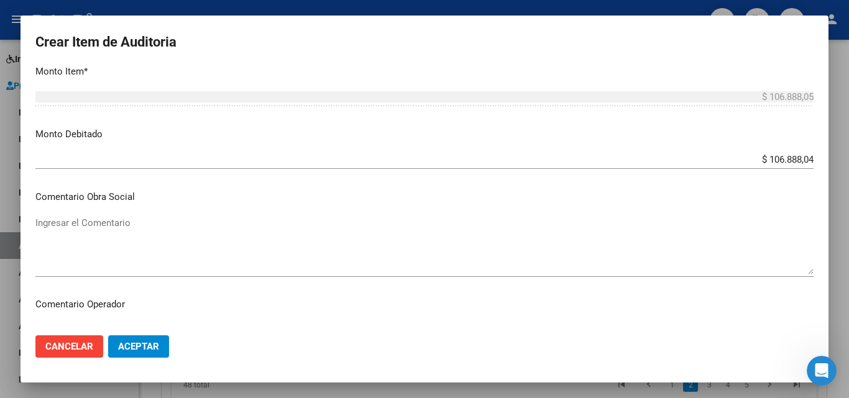
scroll to position [435, 0]
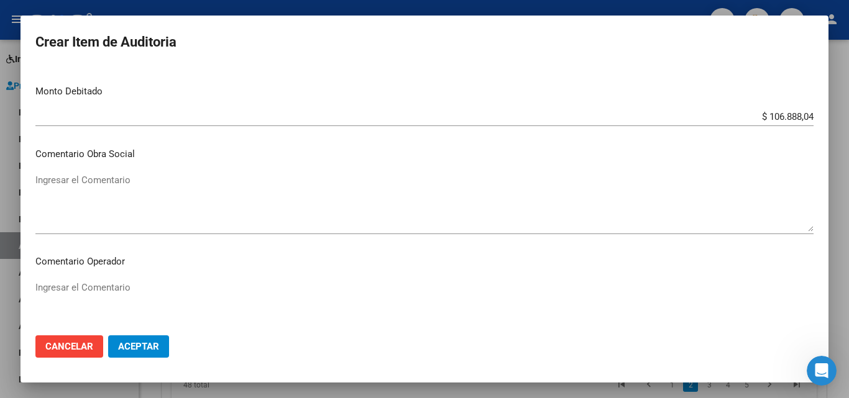
click at [800, 117] on input "$ 106.888,04" at bounding box center [424, 116] width 778 height 11
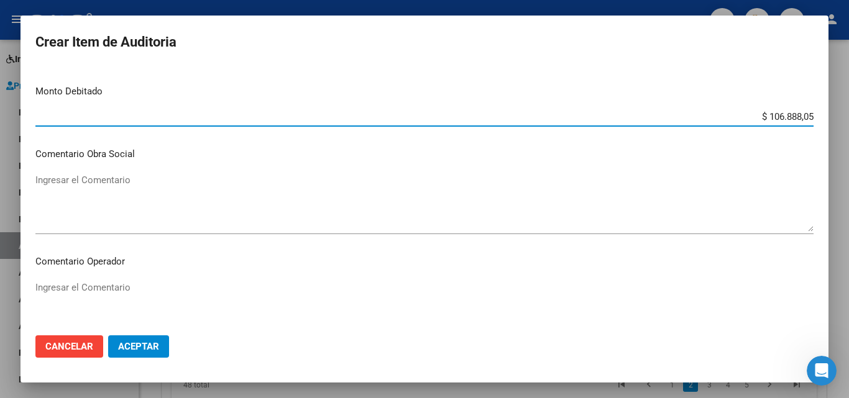
click at [149, 342] on span "Aceptar" at bounding box center [138, 346] width 41 height 11
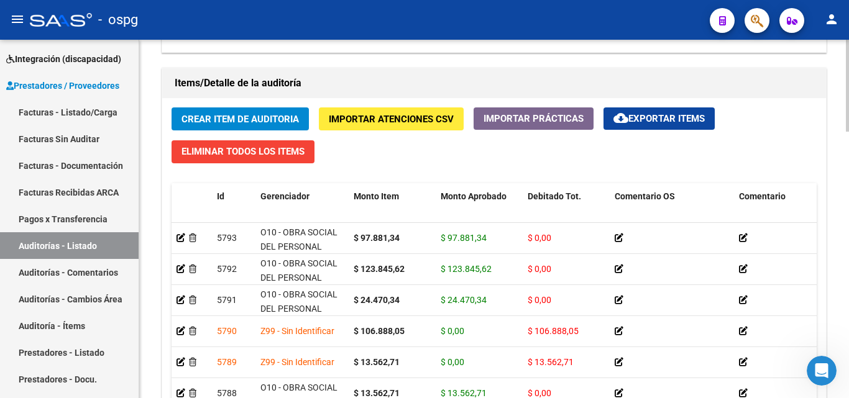
scroll to position [186, 0]
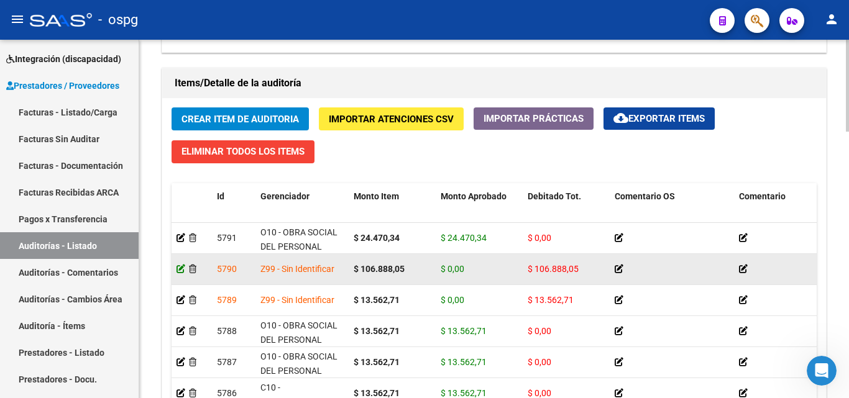
click at [183, 267] on icon at bounding box center [181, 269] width 9 height 9
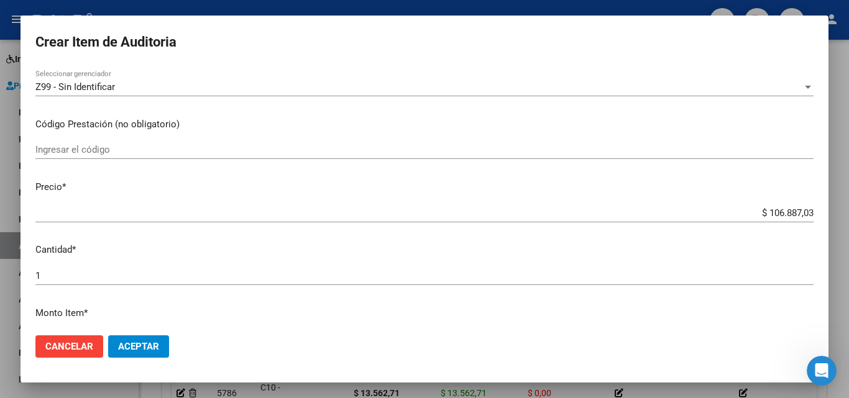
scroll to position [311, 0]
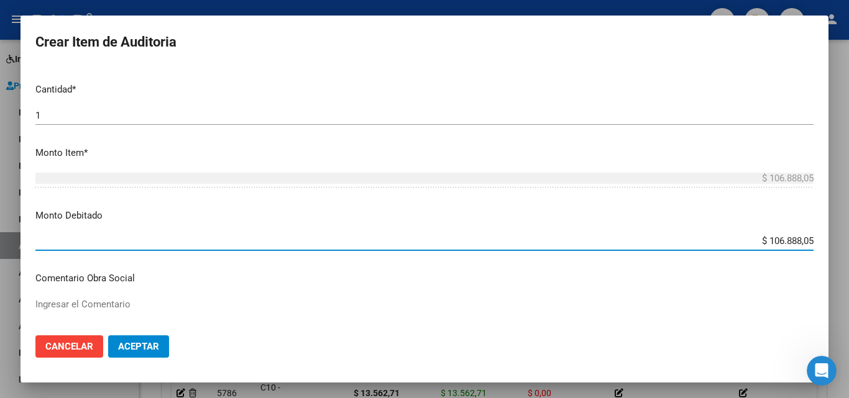
click at [797, 239] on input "$ 106.888,05" at bounding box center [424, 241] width 778 height 11
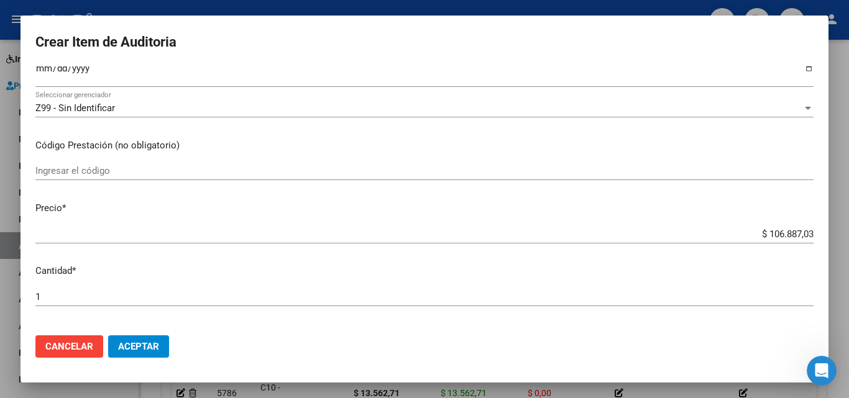
scroll to position [186, 0]
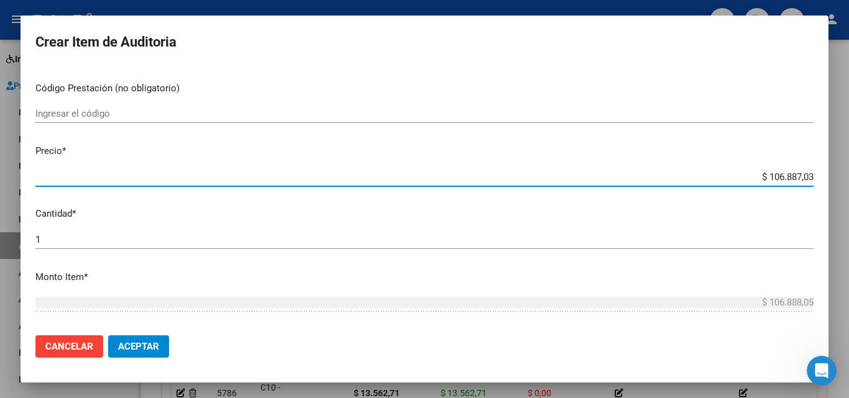
click at [788, 174] on input "$ 106.887,03" at bounding box center [424, 177] width 778 height 11
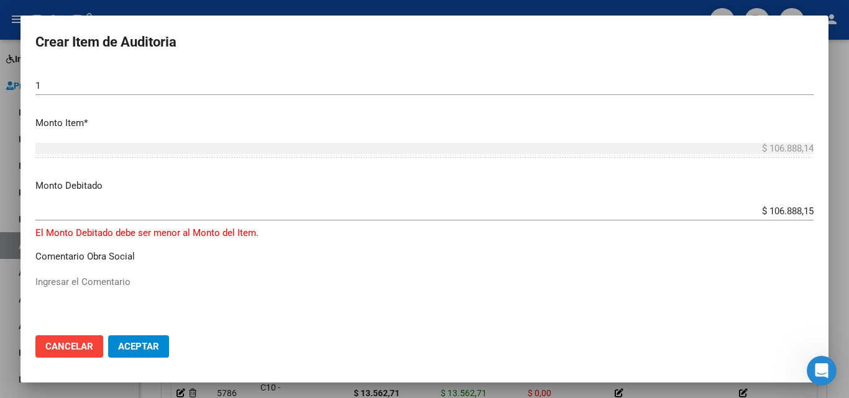
scroll to position [373, 0]
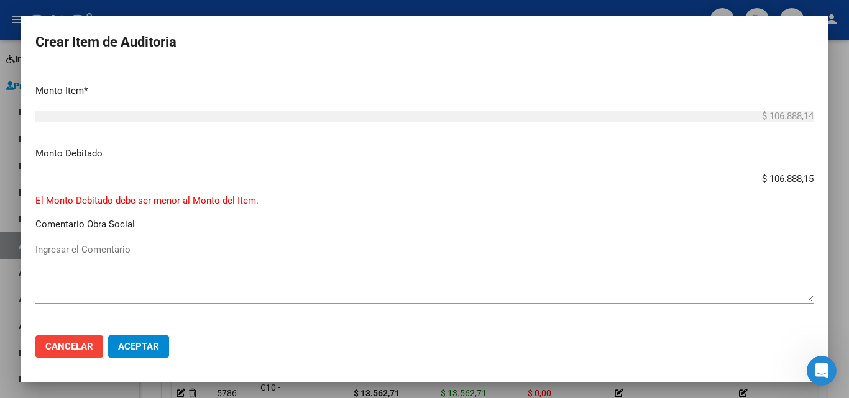
click at [799, 177] on input "$ 106.888,15" at bounding box center [424, 178] width 778 height 11
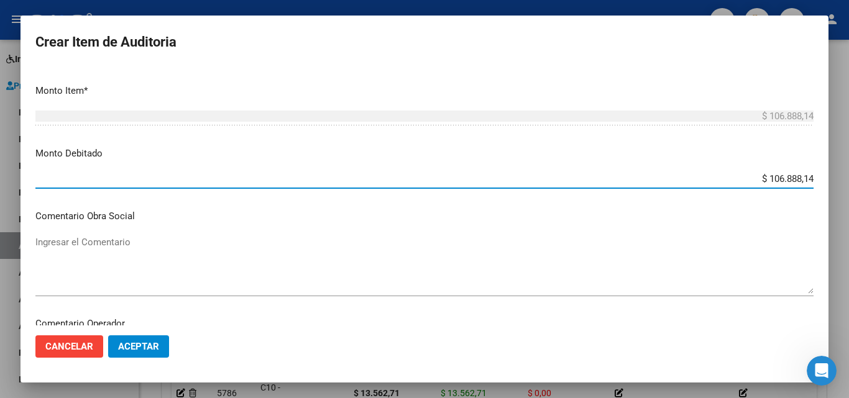
click at [118, 349] on span "Aceptar" at bounding box center [138, 346] width 41 height 11
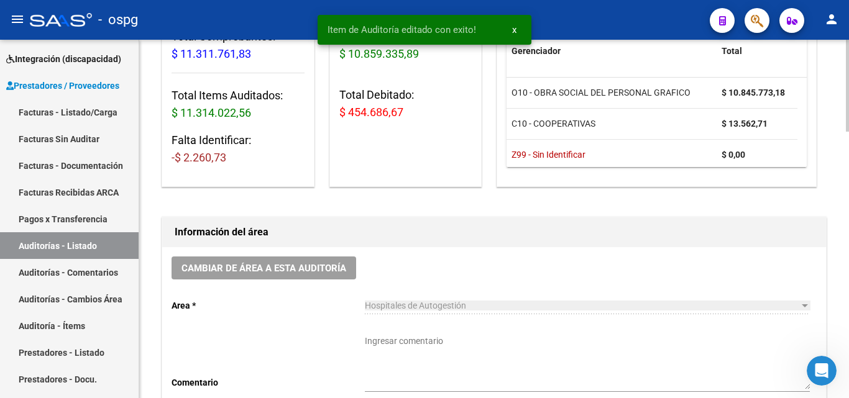
scroll to position [62, 0]
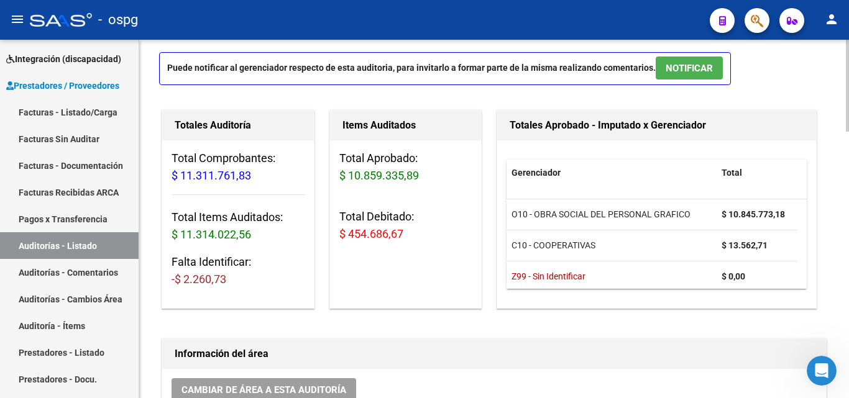
drag, startPoint x: 231, startPoint y: 283, endPoint x: 145, endPoint y: 273, distance: 85.8
copy span "-$ 2.260,73"
click at [186, 278] on span "-$ 2.260,73" at bounding box center [199, 279] width 55 height 13
drag, startPoint x: 185, startPoint y: 277, endPoint x: 238, endPoint y: 291, distance: 54.6
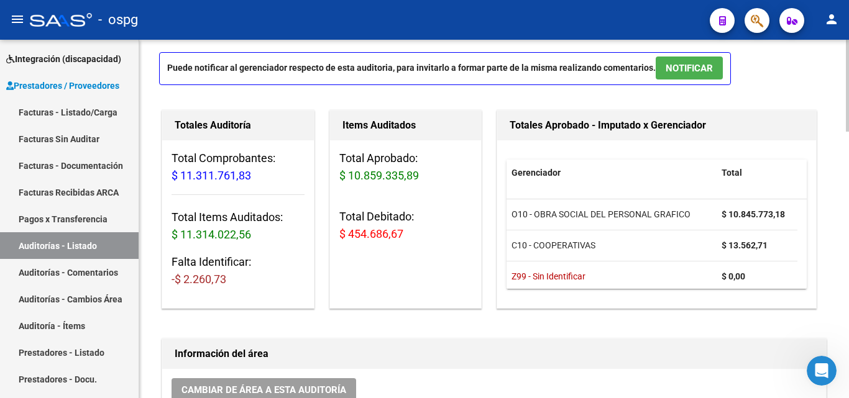
click at [238, 291] on div "Total Comprobantes: $ 11.311.761,83 Total Items Auditados: $ 11.314.022,56 Falt…" at bounding box center [238, 223] width 152 height 167
copy span "2.260,73"
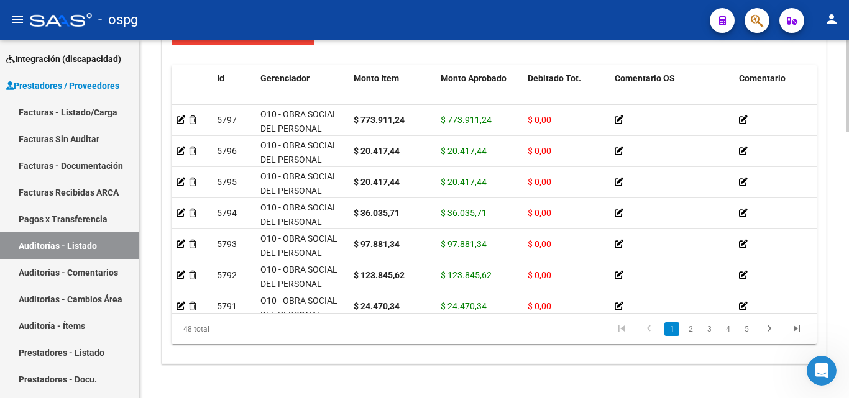
scroll to position [994, 0]
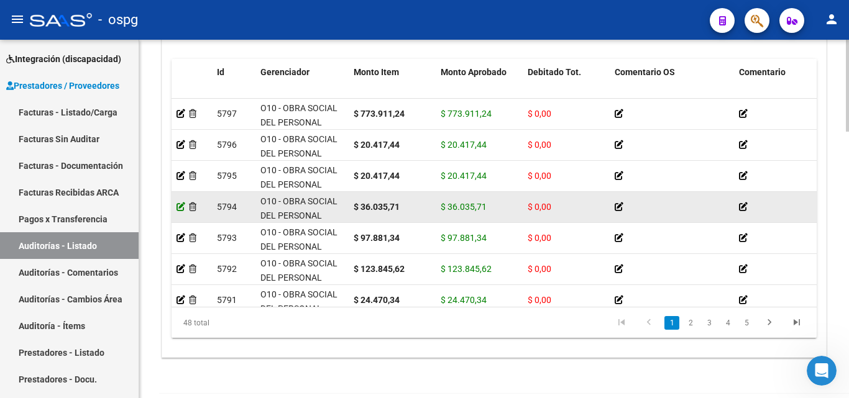
click at [179, 207] on icon at bounding box center [181, 207] width 9 height 9
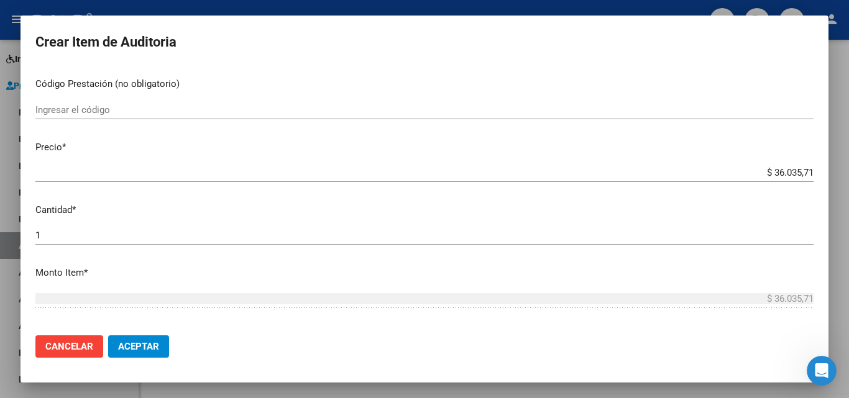
scroll to position [249, 0]
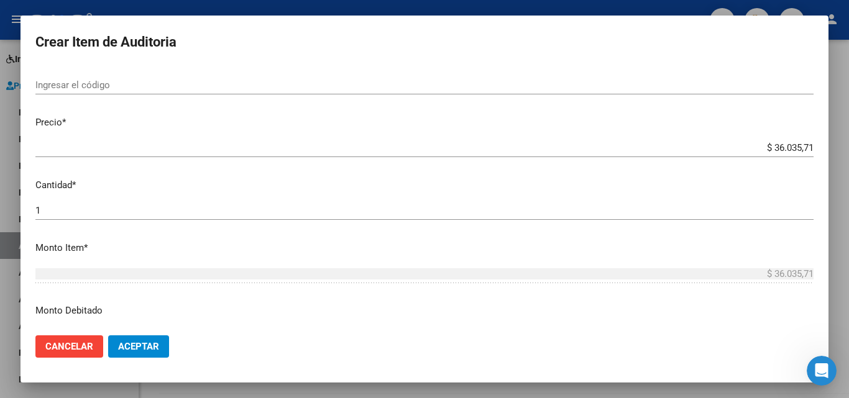
drag, startPoint x: 764, startPoint y: 152, endPoint x: 766, endPoint y: 144, distance: 7.7
click at [764, 152] on input "$ 36.035,71" at bounding box center [424, 147] width 778 height 11
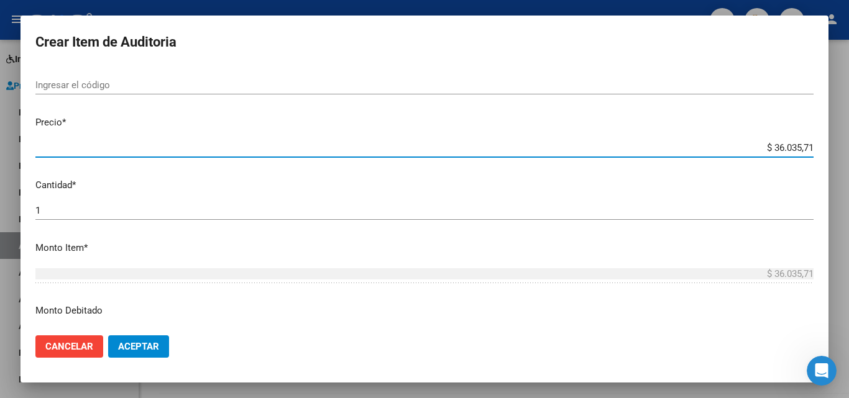
drag, startPoint x: 766, startPoint y: 144, endPoint x: 830, endPoint y: 148, distance: 64.1
click at [830, 148] on div "Crear Item de Auditoria 50437398 Nro Documento 20504373984 CUIL Afiliado Activo…" at bounding box center [424, 199] width 849 height 398
paste input "3.774,98"
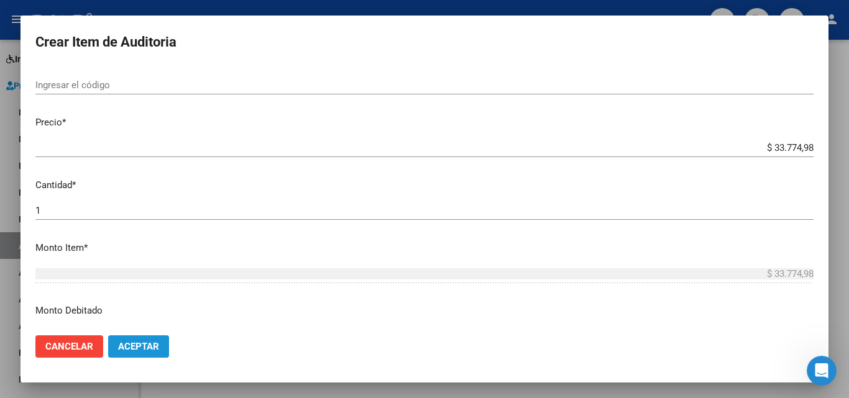
click at [144, 341] on span "Aceptar" at bounding box center [138, 346] width 41 height 11
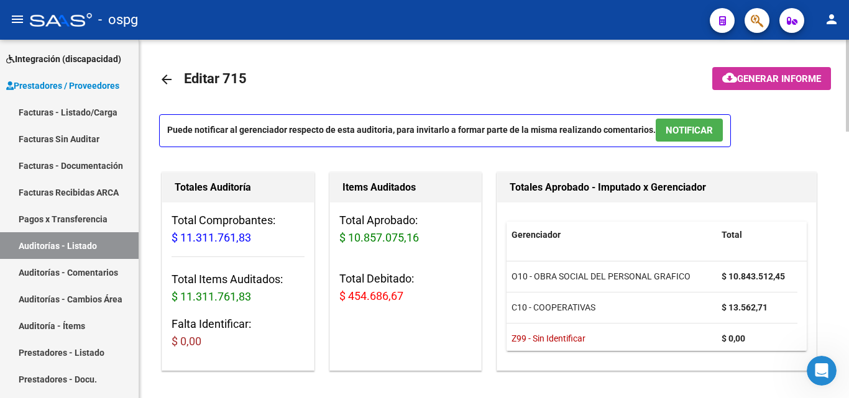
click at [819, 75] on span "Generar informe" at bounding box center [779, 78] width 84 height 11
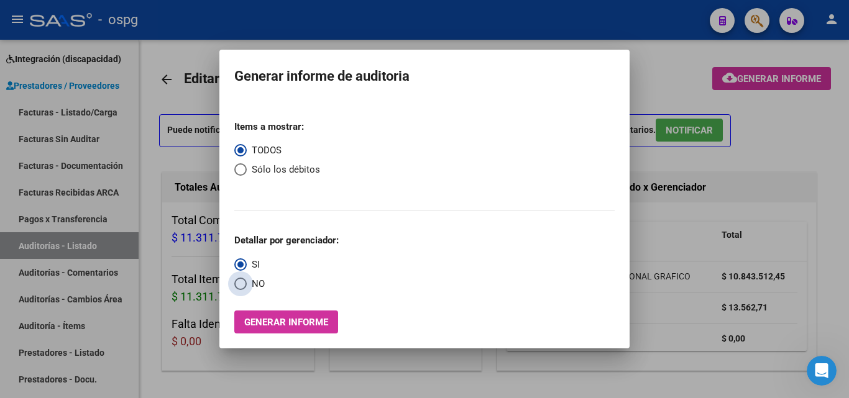
click at [262, 281] on span "NO" at bounding box center [256, 284] width 18 height 14
click at [247, 281] on input "NO" at bounding box center [240, 284] width 12 height 12
click at [278, 170] on span "Sólo los débitos" at bounding box center [283, 170] width 73 height 14
click at [247, 170] on input "Sólo los débitos" at bounding box center [240, 169] width 12 height 12
click at [285, 318] on span "Generar informe" at bounding box center [286, 322] width 84 height 11
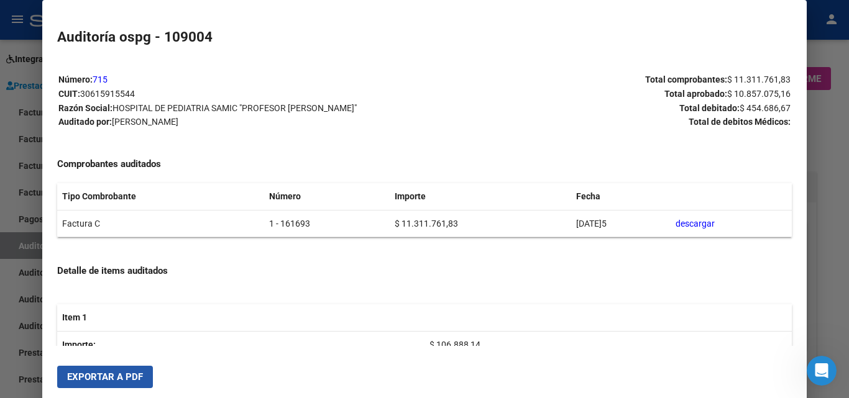
click at [116, 375] on span "Exportar a PDF" at bounding box center [105, 377] width 76 height 11
click at [0, 158] on div at bounding box center [424, 199] width 849 height 398
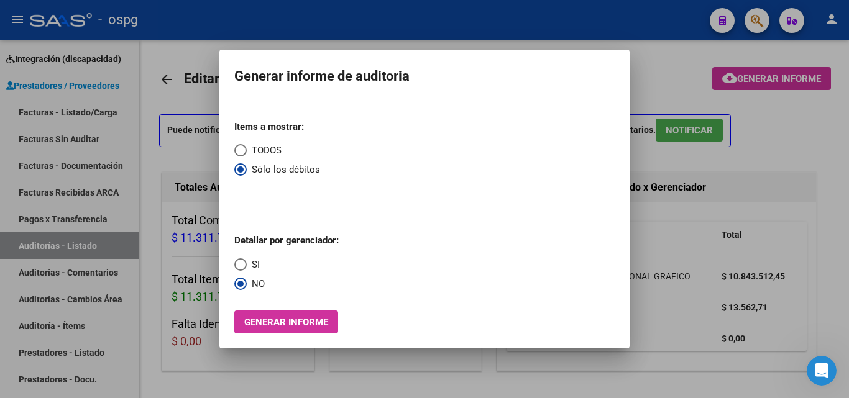
click at [284, 151] on mat-radio-group "Items a mostrar: TODOS Sólo los débitos" at bounding box center [277, 154] width 86 height 86
click at [266, 152] on span "TODOS" at bounding box center [264, 151] width 35 height 14
click at [247, 152] on input "TODOS" at bounding box center [240, 150] width 12 height 12
click at [269, 323] on span "Generar informe" at bounding box center [286, 322] width 84 height 11
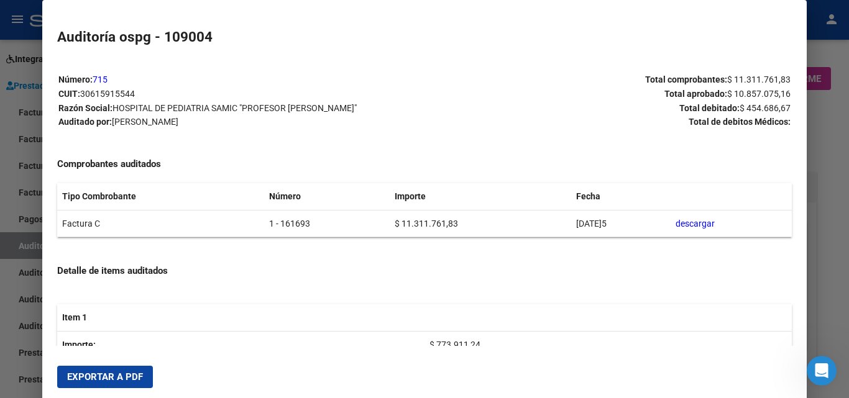
click at [85, 387] on button "Exportar a PDF" at bounding box center [105, 377] width 96 height 22
